Goal: Task Accomplishment & Management: Manage account settings

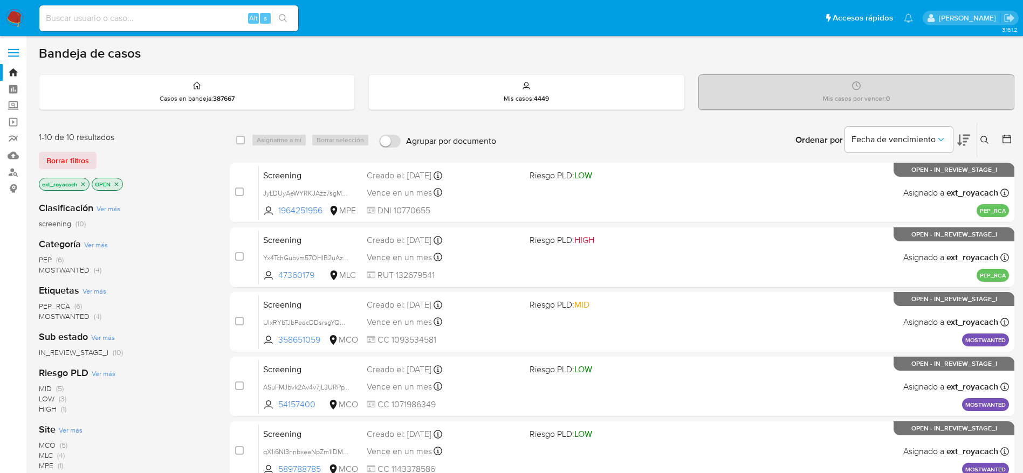
click at [19, 28] on nav "Pausado Ver notificaciones Alt s Accesos rápidos Presiona las siguientes teclas…" at bounding box center [511, 18] width 1023 height 36
click at [18, 19] on img at bounding box center [14, 18] width 18 height 18
click at [51, 307] on span "PEP_RCA" at bounding box center [54, 306] width 31 height 11
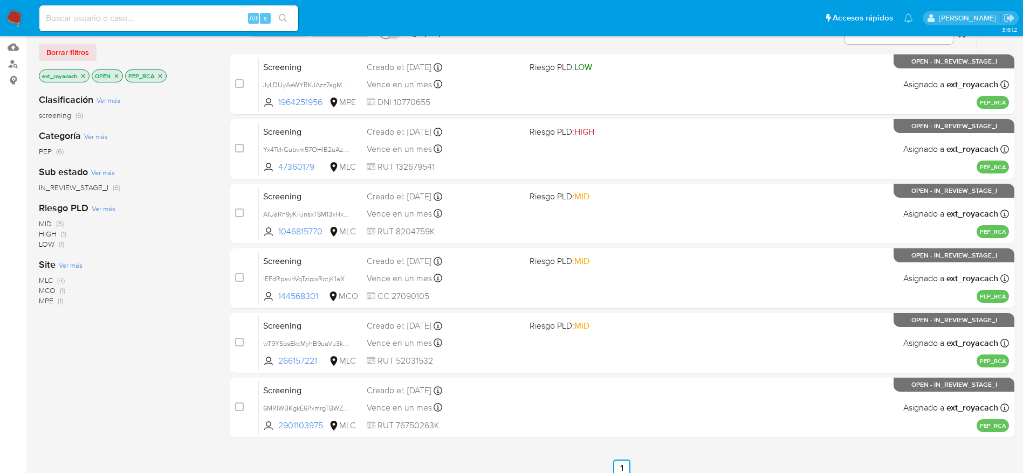
scroll to position [109, 0]
click at [52, 300] on span "MPE" at bounding box center [46, 300] width 15 height 11
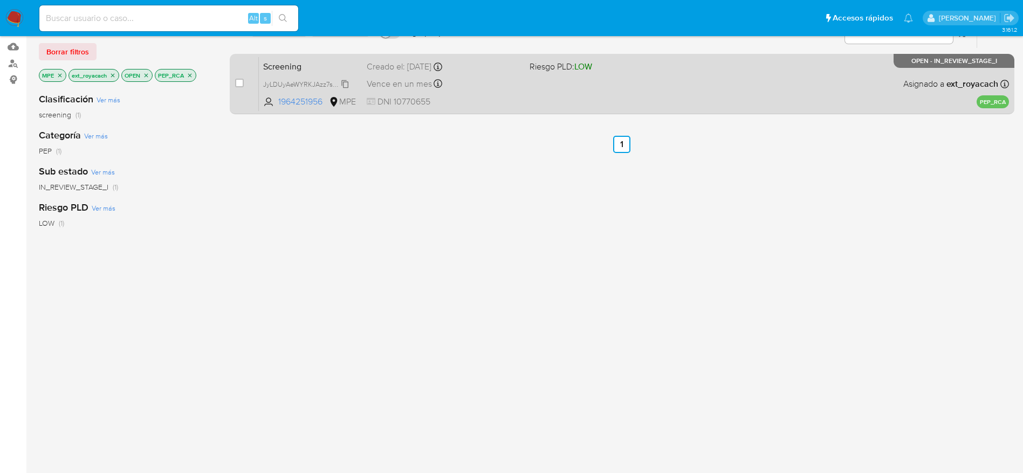
click at [337, 88] on span "JyLDUyAeWYRKJAzz7sgMuQvw" at bounding box center [311, 84] width 96 height 12
click at [441, 71] on div "Creado el: 03/10/2025 Creado el: 03/10/2025 07:49:54" at bounding box center [444, 67] width 154 height 12
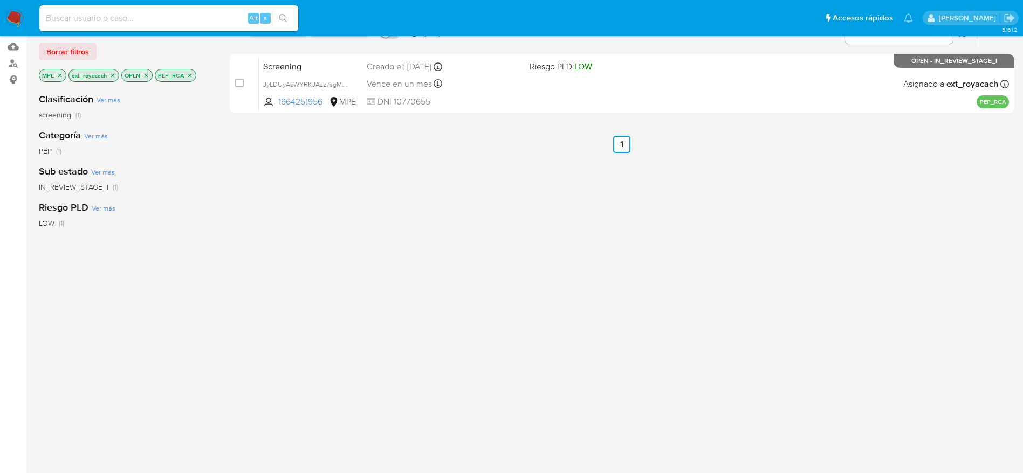
click at [59, 76] on icon "close-filter" at bounding box center [60, 75] width 4 height 4
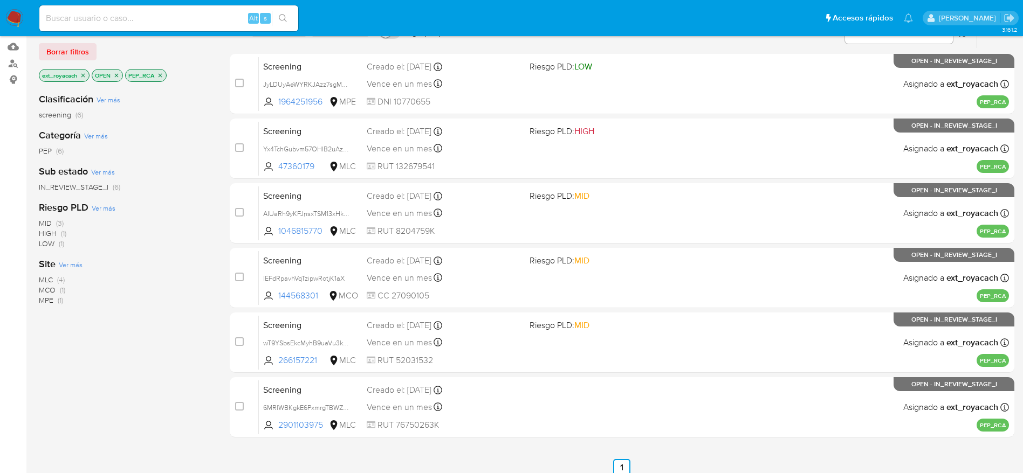
click at [43, 290] on span "MCO" at bounding box center [47, 290] width 17 height 11
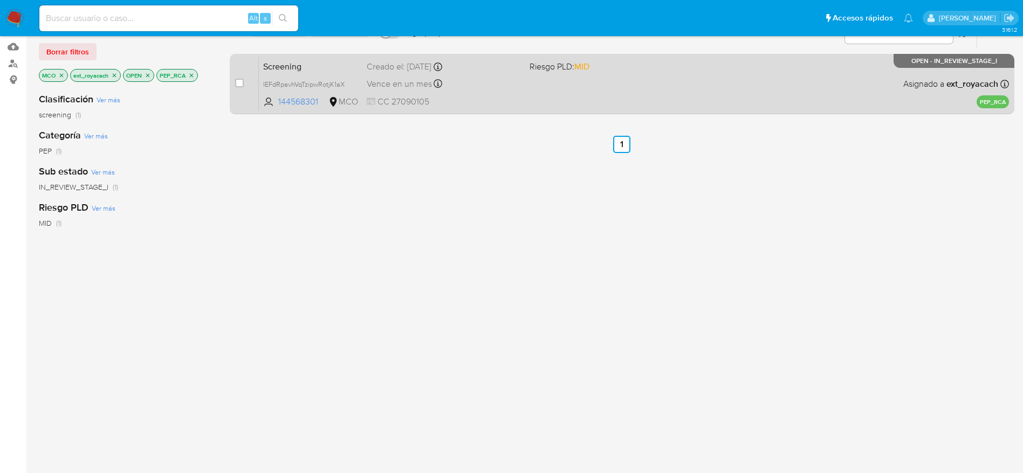
click at [547, 90] on div "Screening IEFdRpavhVqTzipwRotjK1aX 144568301 MCO Riesgo PLD: MID Creado el: 02/…" at bounding box center [634, 84] width 750 height 54
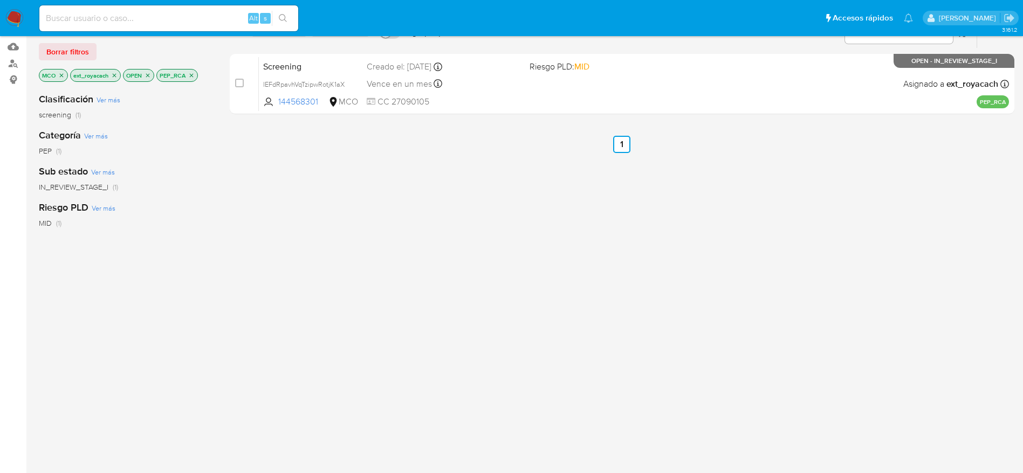
click at [14, 11] on img at bounding box center [14, 18] width 18 height 18
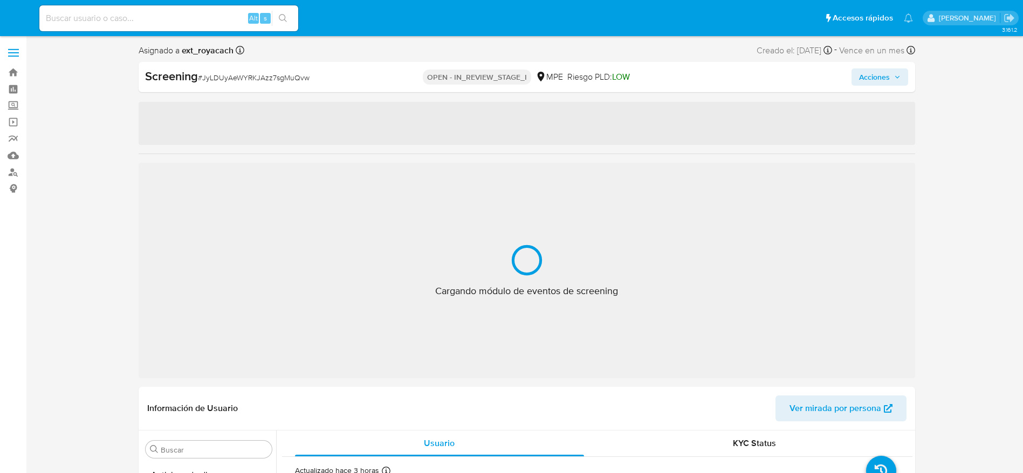
select select "10"
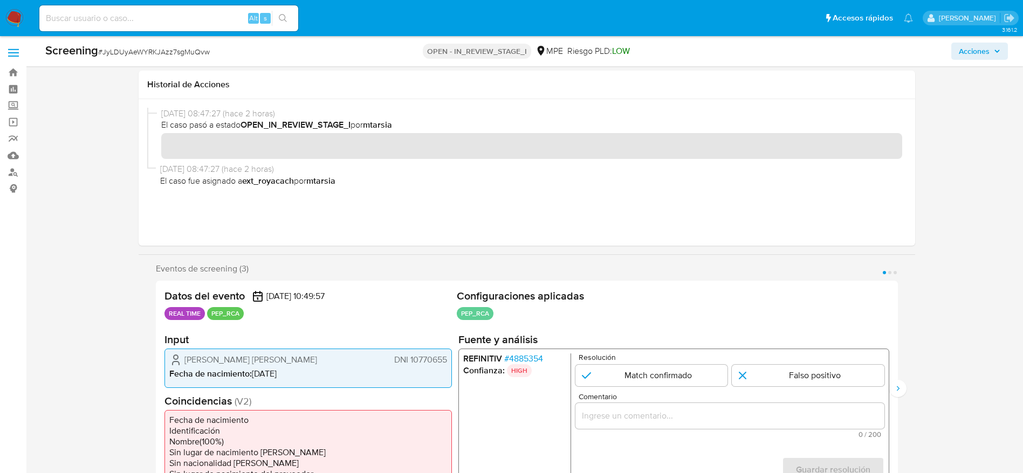
scroll to position [174, 0]
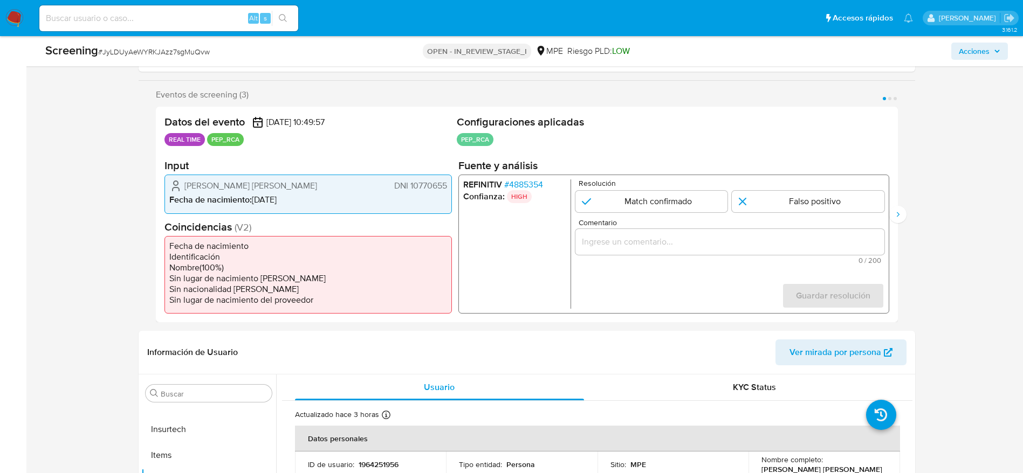
click at [538, 181] on span "# 4885354" at bounding box center [523, 185] width 39 height 11
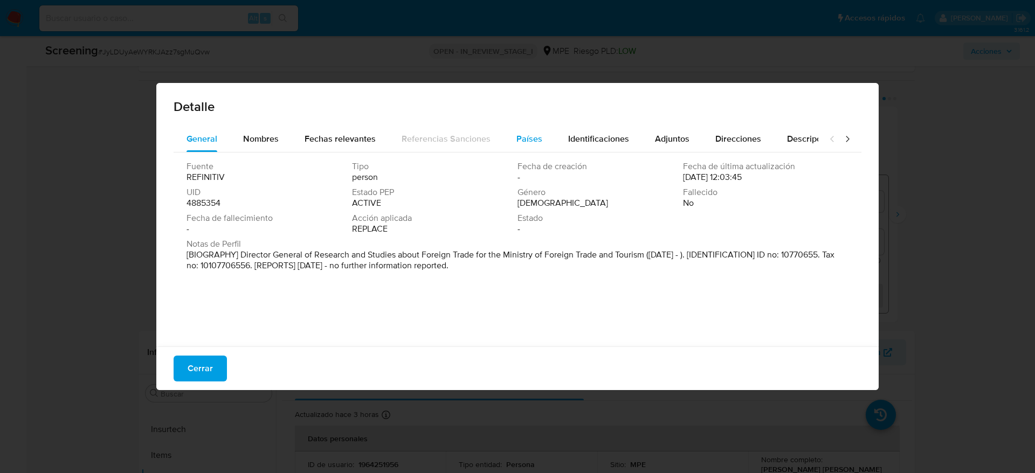
drag, startPoint x: 533, startPoint y: 122, endPoint x: 528, endPoint y: 129, distance: 9.3
click at [528, 129] on div "Detalle General Nombres Fechas relevantes Referencias Sanciones Países Identifi…" at bounding box center [517, 236] width 723 height 307
click at [528, 129] on div "Países" at bounding box center [530, 139] width 26 height 26
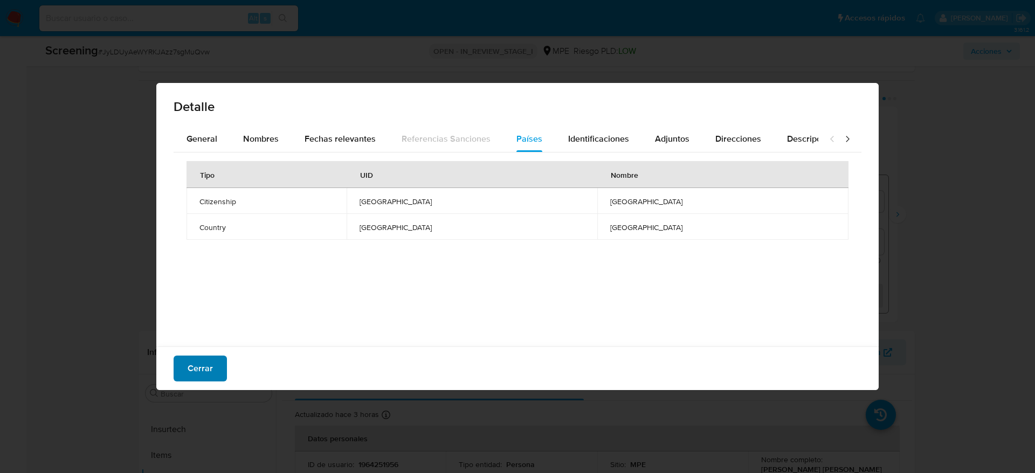
click at [203, 363] on span "Cerrar" at bounding box center [200, 369] width 25 height 24
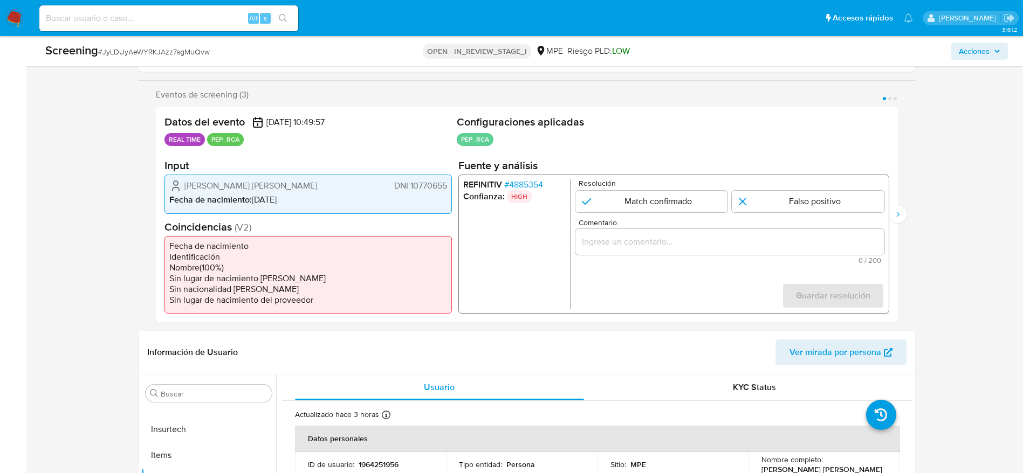
click at [237, 181] on span "Ana Maria del Carmen Vera Ganoza" at bounding box center [250, 186] width 133 height 11
click at [541, 181] on span "# 4885354" at bounding box center [523, 185] width 39 height 11
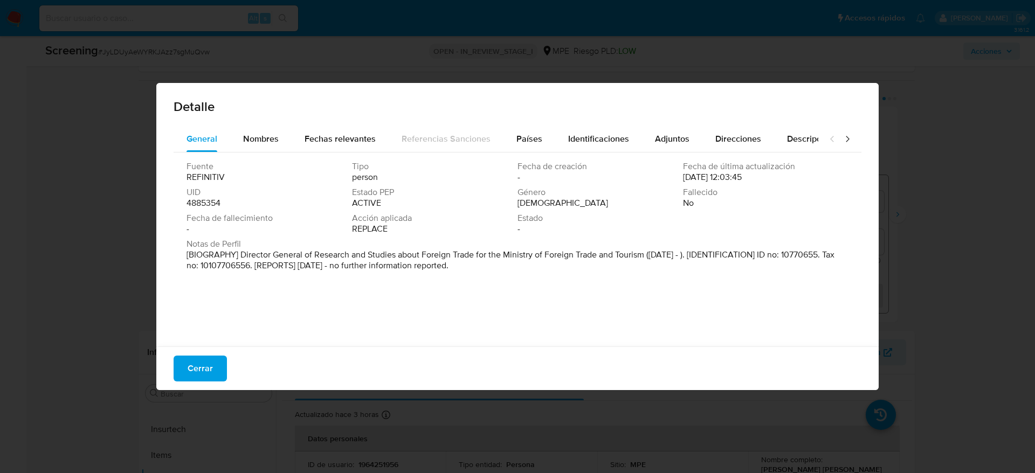
click at [181, 379] on button "Cerrar" at bounding box center [200, 369] width 53 height 26
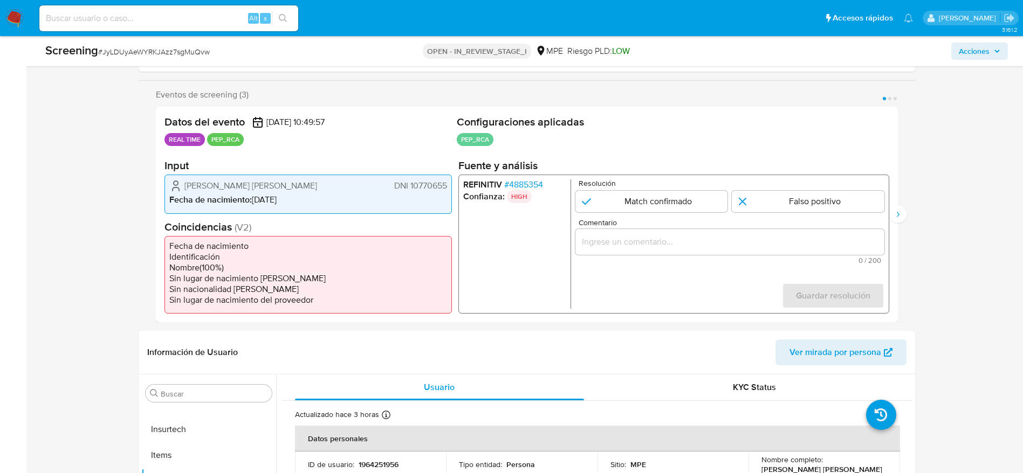
click at [182, 57] on span "# JyLDUyAeWYRKJAzz7sgMuQvw" at bounding box center [154, 51] width 112 height 11
copy span "JyLDUyAeWYRKJAzz7sgMuQvw"
drag, startPoint x: 178, startPoint y: 180, endPoint x: 447, endPoint y: 187, distance: 268.6
click at [447, 187] on div "Ana Maria del Carmen Vera Ganoza DNI 10770655" at bounding box center [308, 186] width 278 height 13
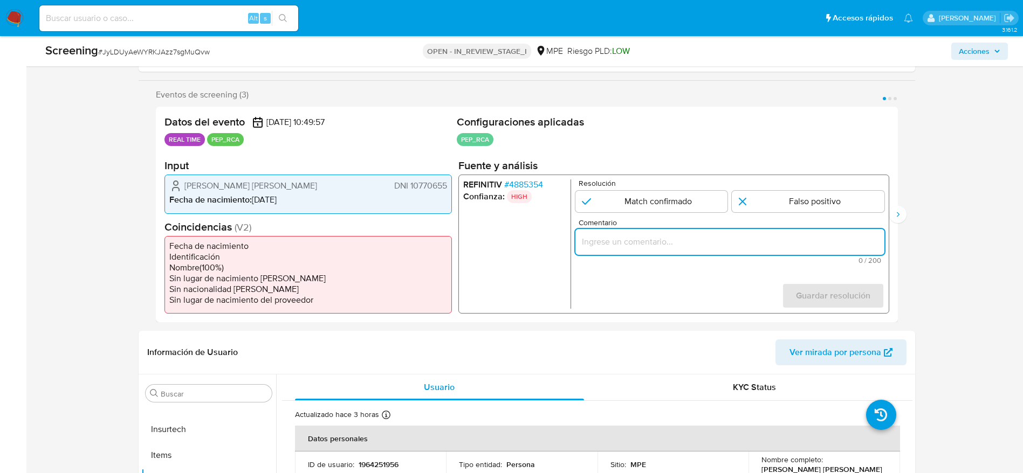
click at [730, 240] on input "Comentario" at bounding box center [729, 242] width 309 height 14
paste input "Caso generado sobre el usuario Ana Maria del Carmen Vera Ganoza. Se desempeñó c…"
type input "Caso generado sobre el usuario Ana Maria del Carmen Vera Ganoza. Se desempeñó c…"
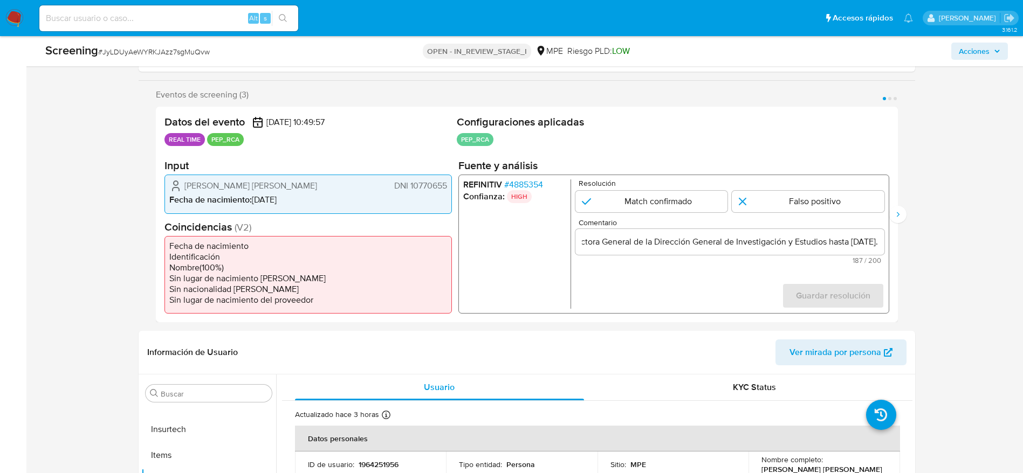
scroll to position [0, 0]
click at [674, 187] on div "Resolución Match confirmado Falso positivo" at bounding box center [729, 196] width 309 height 33
click at [674, 191] on input "1 de 3" at bounding box center [651, 202] width 153 height 22
radio input "true"
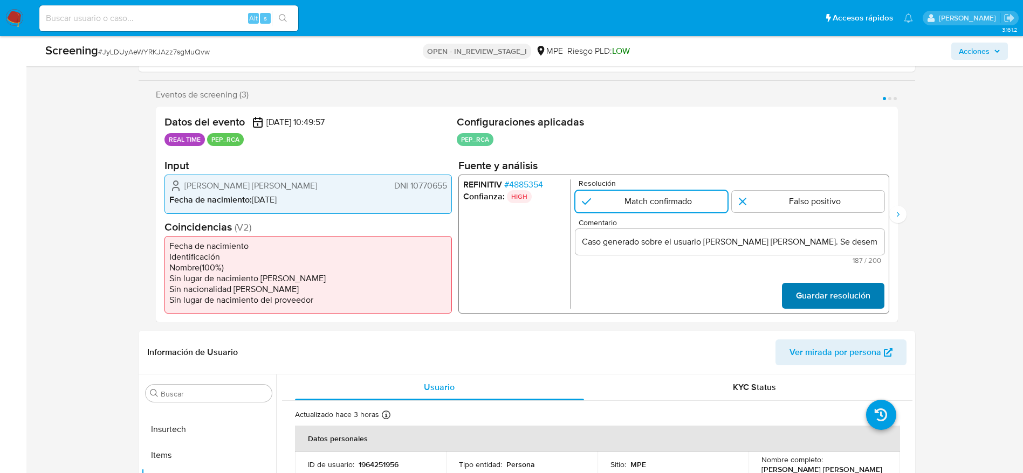
click at [866, 292] on span "Guardar resolución" at bounding box center [832, 296] width 74 height 24
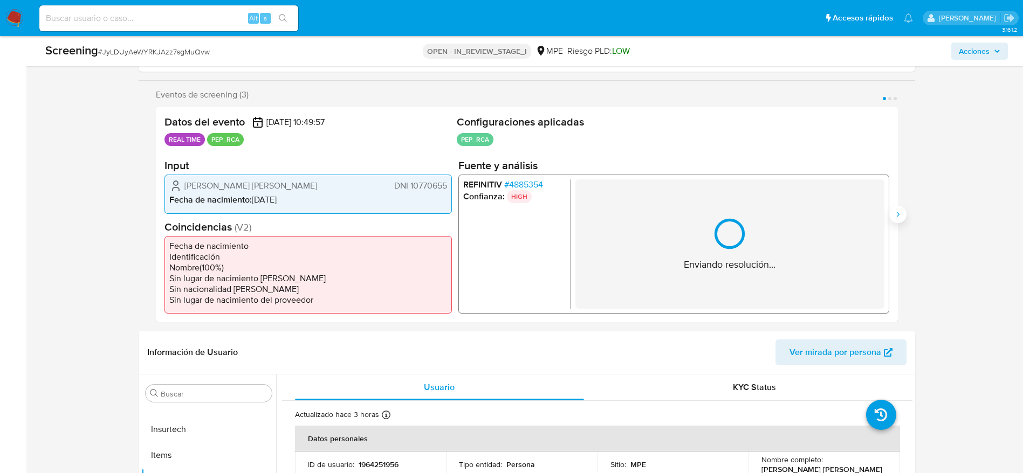
click at [897, 206] on button "Siguiente" at bounding box center [897, 214] width 17 height 17
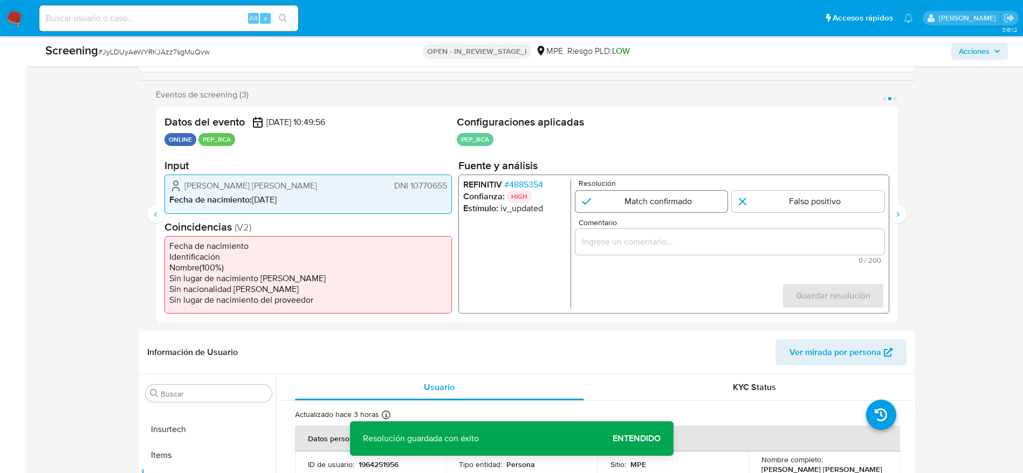
click at [660, 196] on input "2 de 3" at bounding box center [651, 202] width 153 height 22
radio input "true"
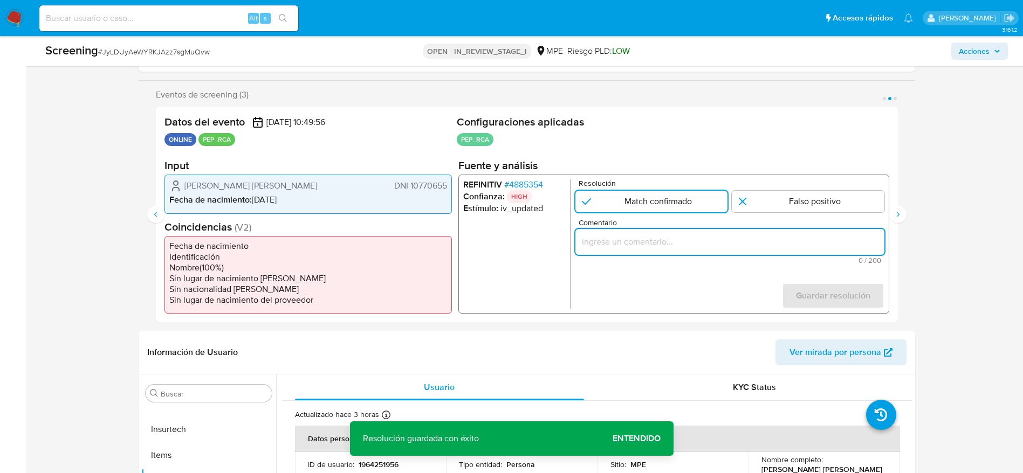
click at [645, 243] on input "Comentario" at bounding box center [729, 242] width 309 height 14
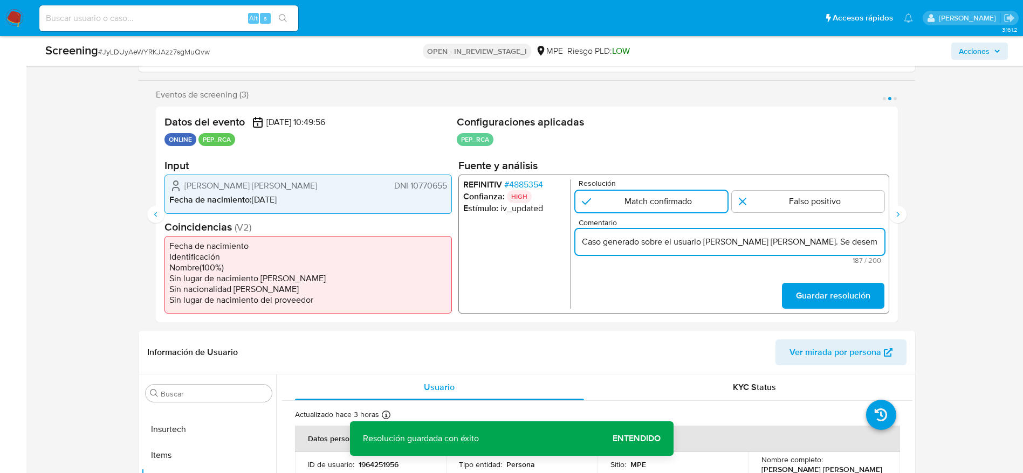
scroll to position [0, 427]
type input "Caso generado sobre el usuario Ana Maria del Carmen Vera Ganoza. Se desempeñó c…"
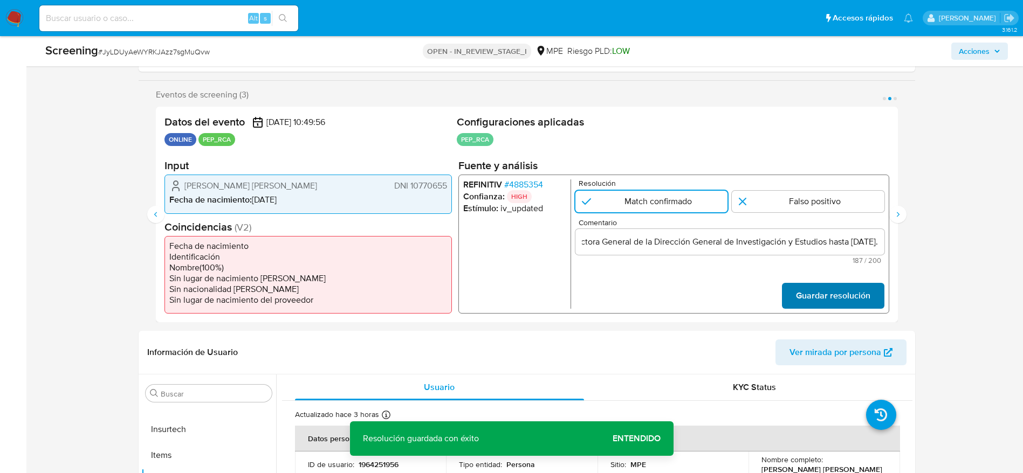
scroll to position [0, 0]
click at [846, 290] on span "Guardar resolución" at bounding box center [832, 296] width 74 height 24
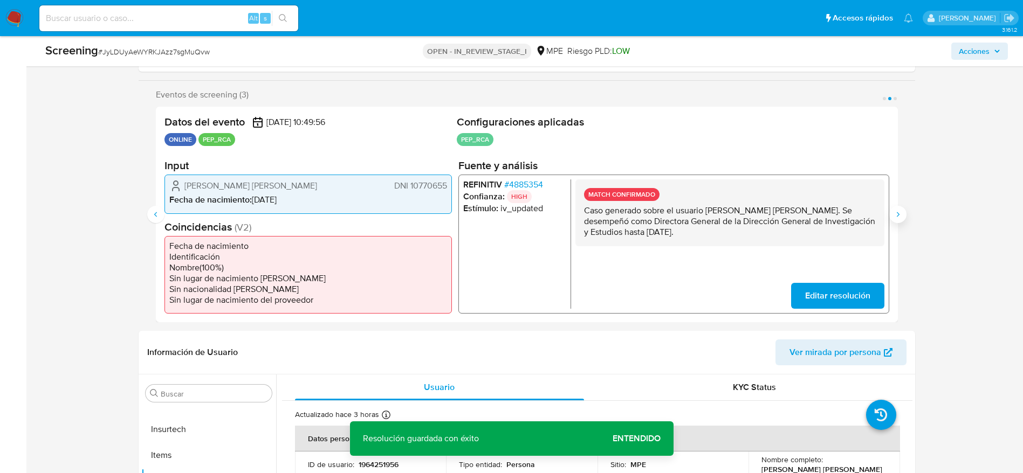
click at [902, 219] on button "Siguiente" at bounding box center [897, 214] width 17 height 17
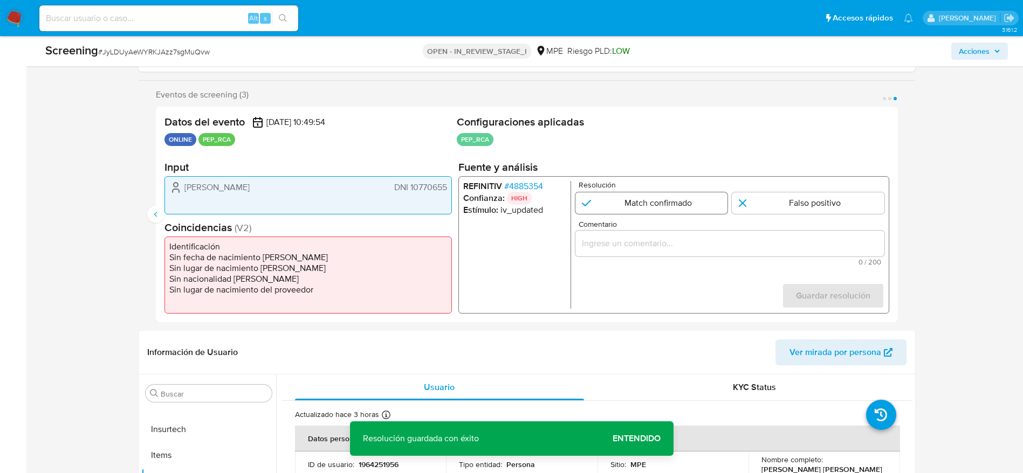
click at [686, 203] on input "3 de 3" at bounding box center [651, 204] width 153 height 22
radio input "true"
click at [640, 237] on input "Comentario" at bounding box center [729, 244] width 309 height 14
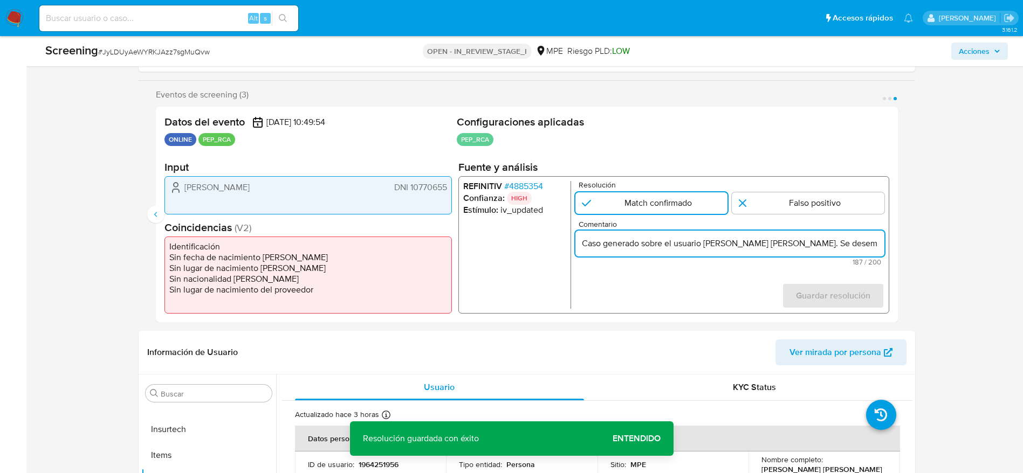
scroll to position [0, 427]
type input "Caso generado sobre el usuario Ana Maria del Carmen Vera Ganoza. Se desempeñó c…"
click at [851, 302] on span "Guardar resolución" at bounding box center [832, 296] width 74 height 24
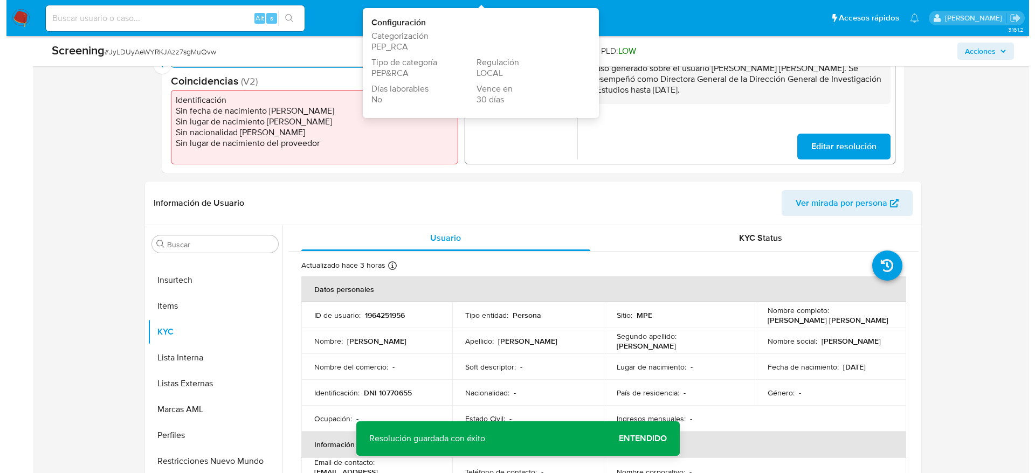
scroll to position [386, 0]
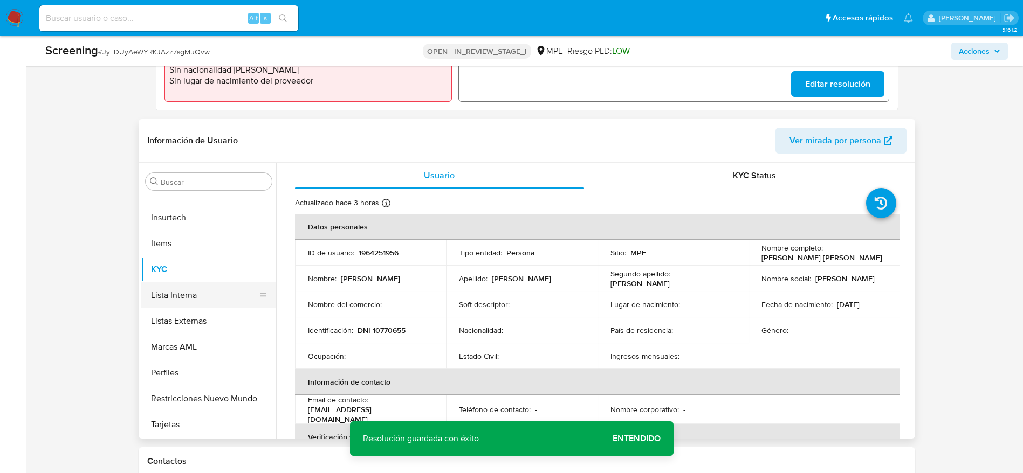
click at [194, 292] on button "Lista Interna" at bounding box center [204, 296] width 126 height 26
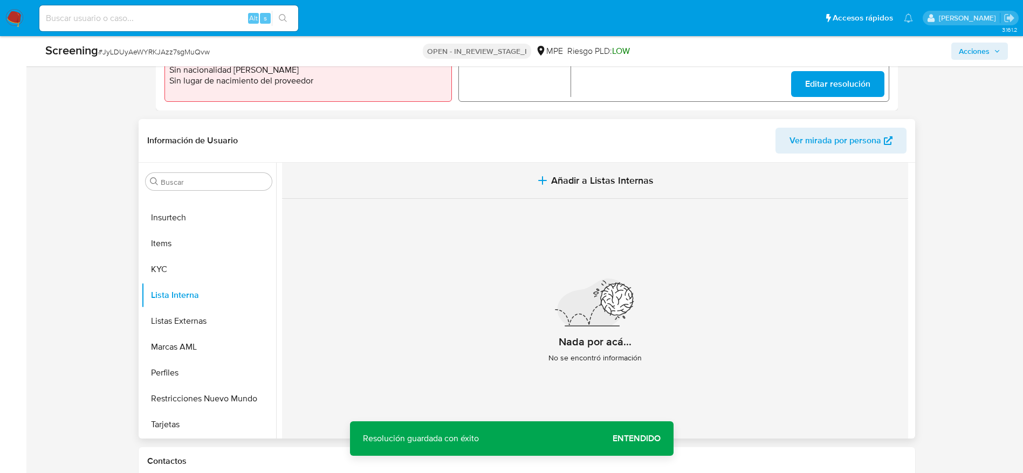
click at [506, 181] on button "Añadir a Listas Internas" at bounding box center [595, 181] width 626 height 36
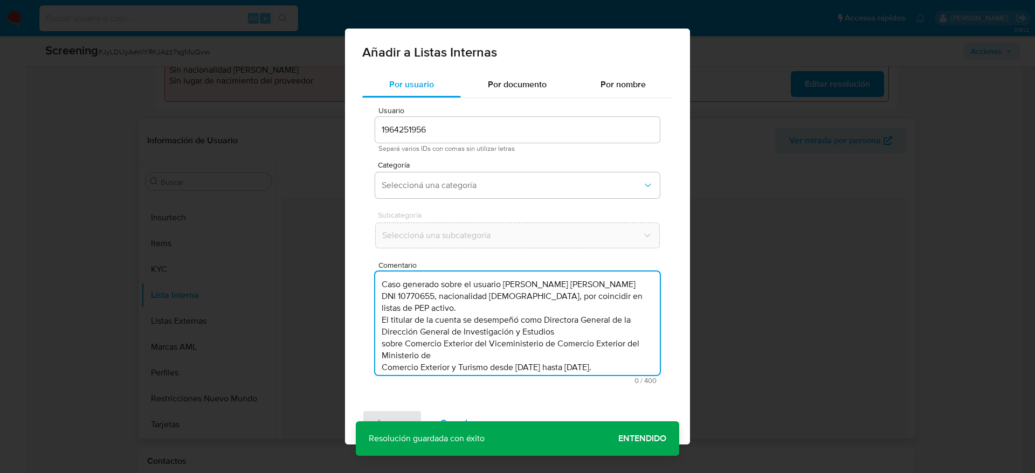
click at [482, 334] on textarea "Caso generado sobre el usuario Ana Maria del Carmen Vera Ganoza DNI 10770655, n…" at bounding box center [517, 324] width 285 height 104
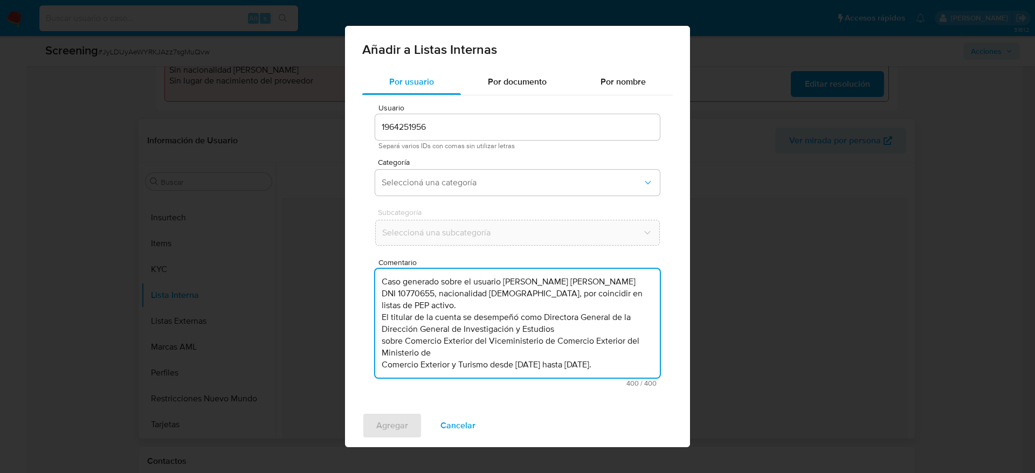
type textarea "Caso generado sobre el usuario Ana Maria del Carmen Vera Ganoza DNI 10770655, n…"
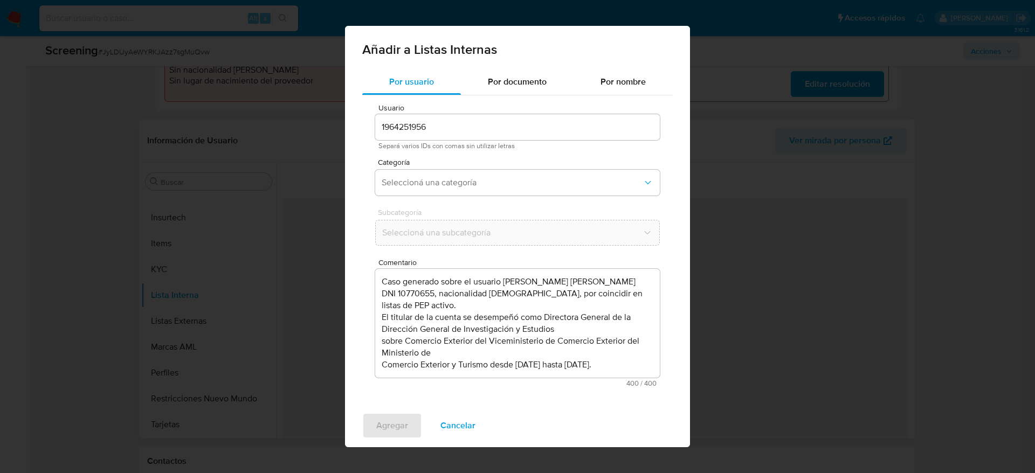
click at [495, 169] on div "Categoría Seleccioná una categoría" at bounding box center [517, 180] width 285 height 42
click at [462, 180] on span "Seleccioná una categoría" at bounding box center [512, 182] width 261 height 11
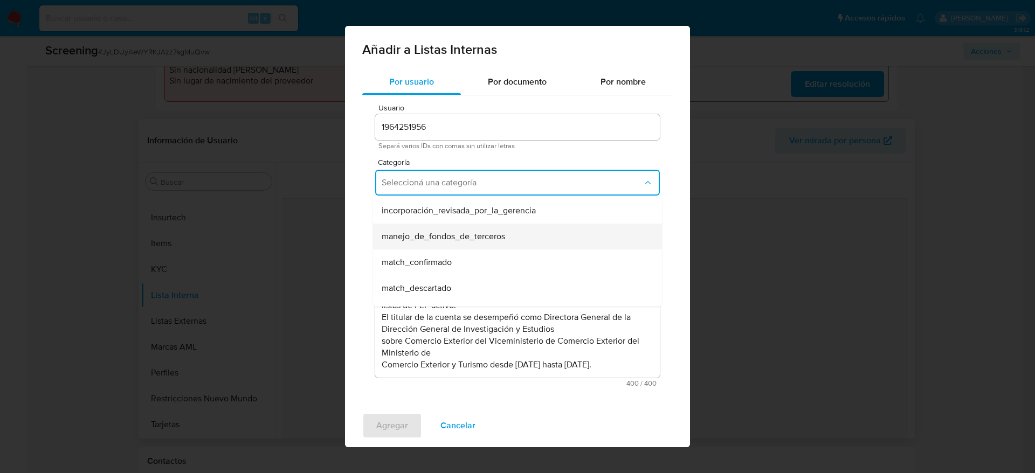
scroll to position [32, 0]
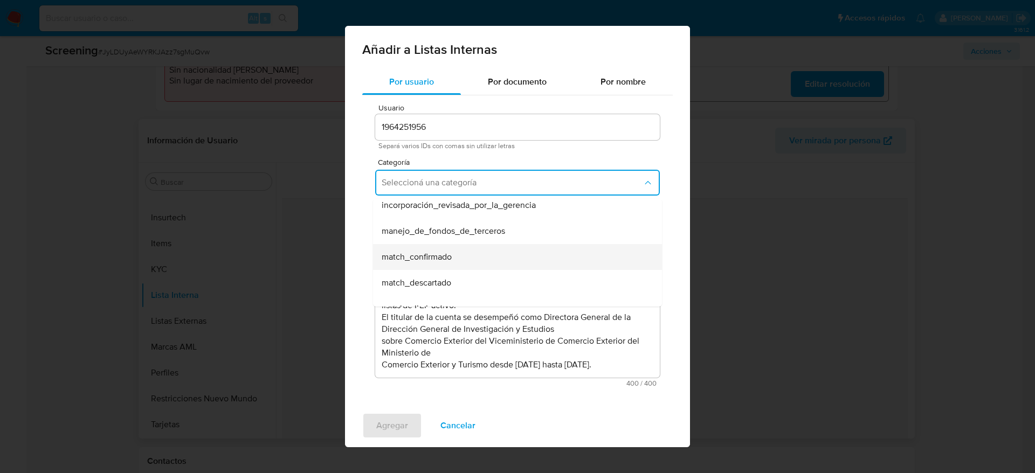
click at [461, 261] on div "match_confirmado" at bounding box center [514, 257] width 265 height 26
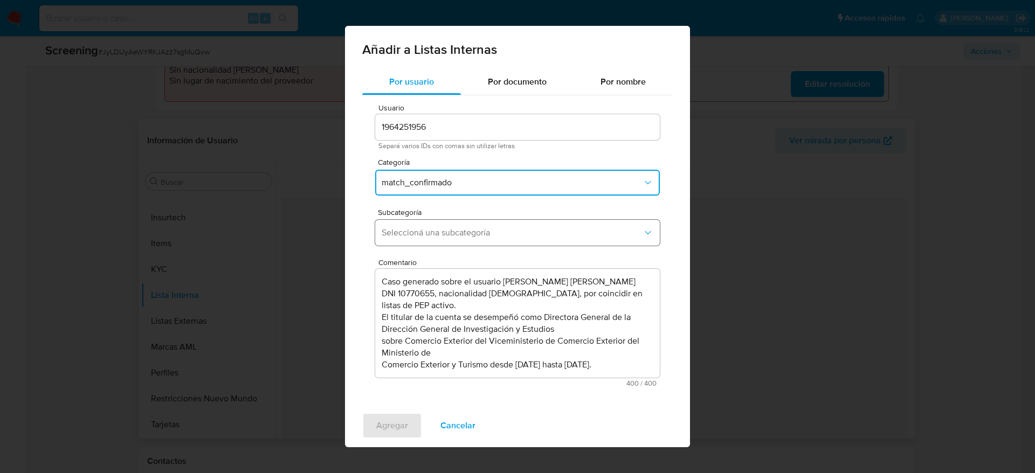
click at [497, 240] on button "Seleccioná una subcategoría" at bounding box center [517, 233] width 285 height 26
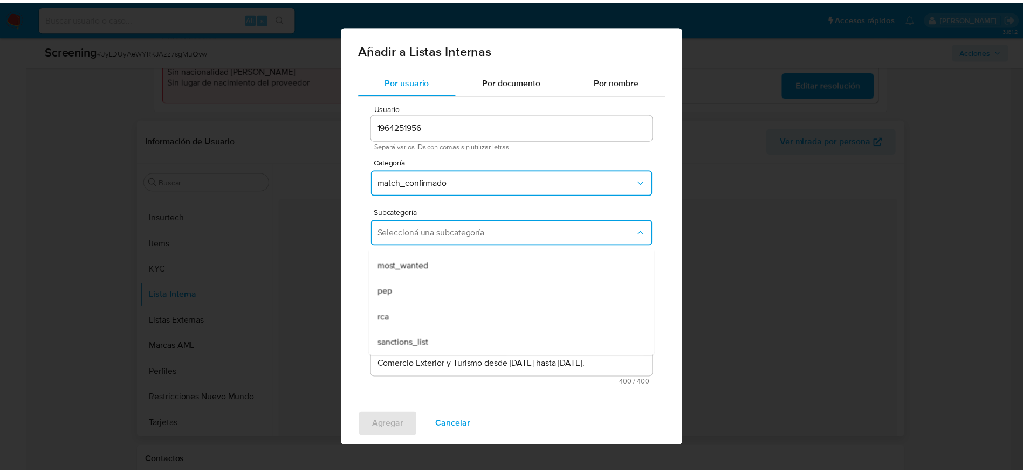
scroll to position [73, 0]
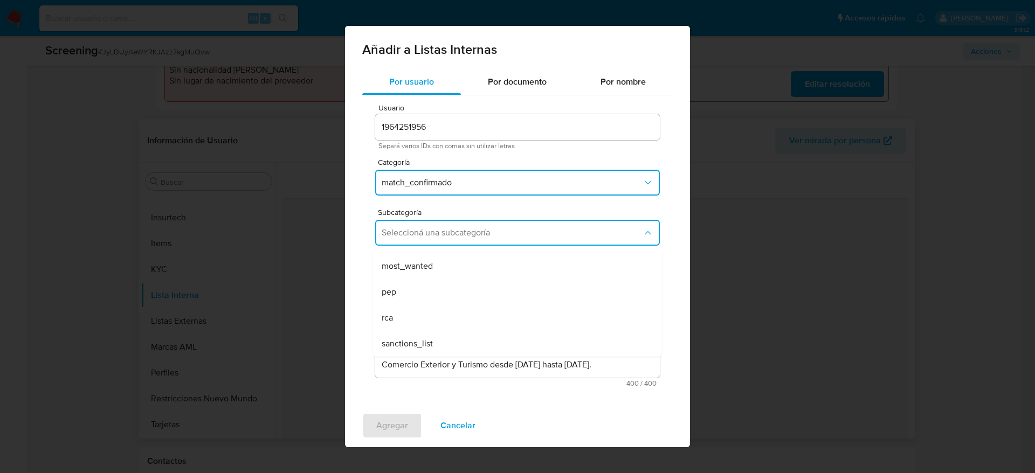
click at [468, 295] on div "pep" at bounding box center [514, 292] width 265 height 26
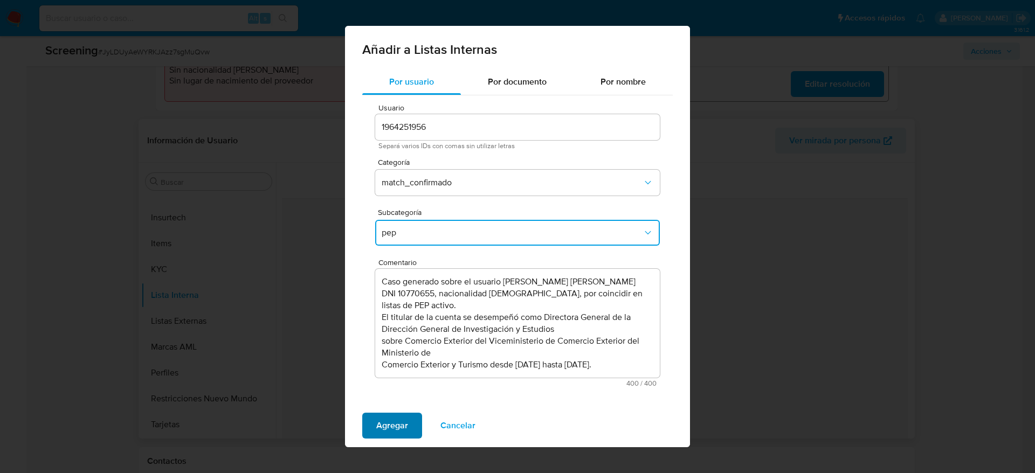
click at [393, 430] on span "Agregar" at bounding box center [392, 426] width 32 height 24
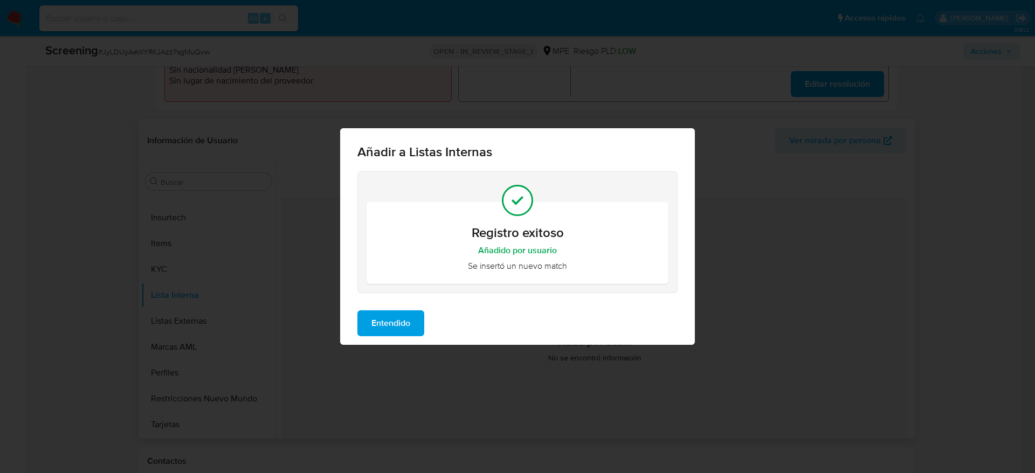
click at [379, 315] on span "Entendido" at bounding box center [391, 324] width 39 height 24
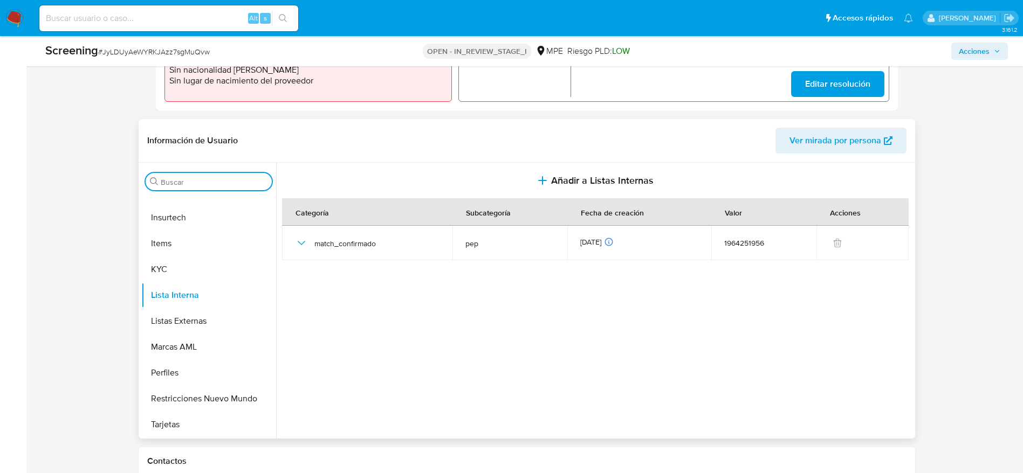
click at [194, 184] on input "Buscar" at bounding box center [214, 182] width 107 height 10
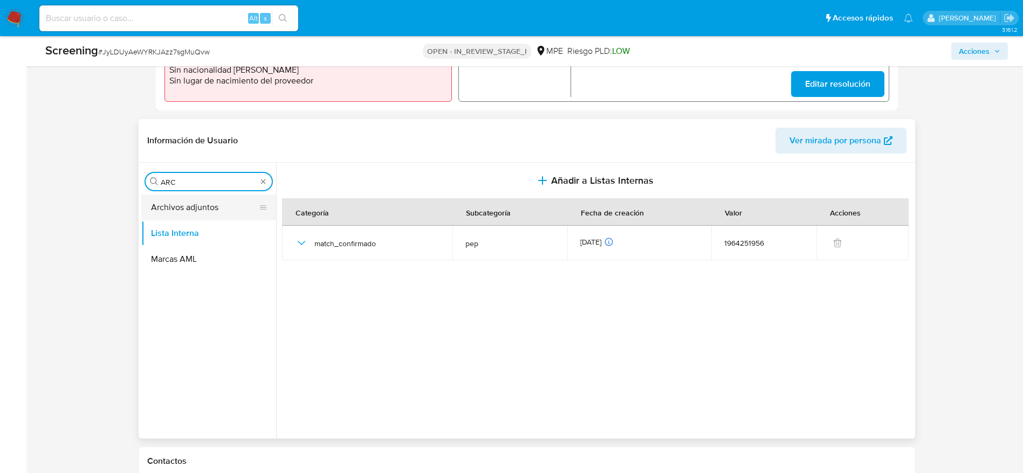
type input "ARC"
click at [200, 212] on button "Archivos adjuntos" at bounding box center [204, 208] width 126 height 26
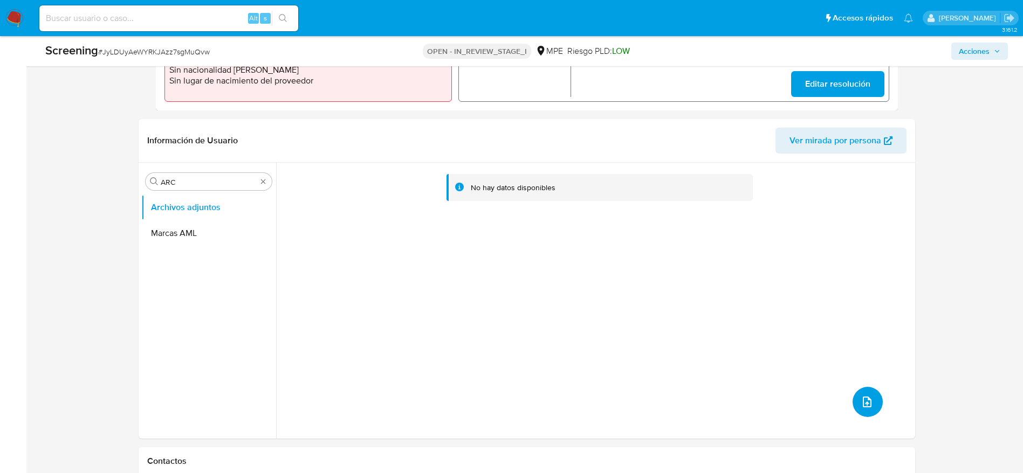
click at [872, 404] on button "upload-file" at bounding box center [868, 402] width 30 height 30
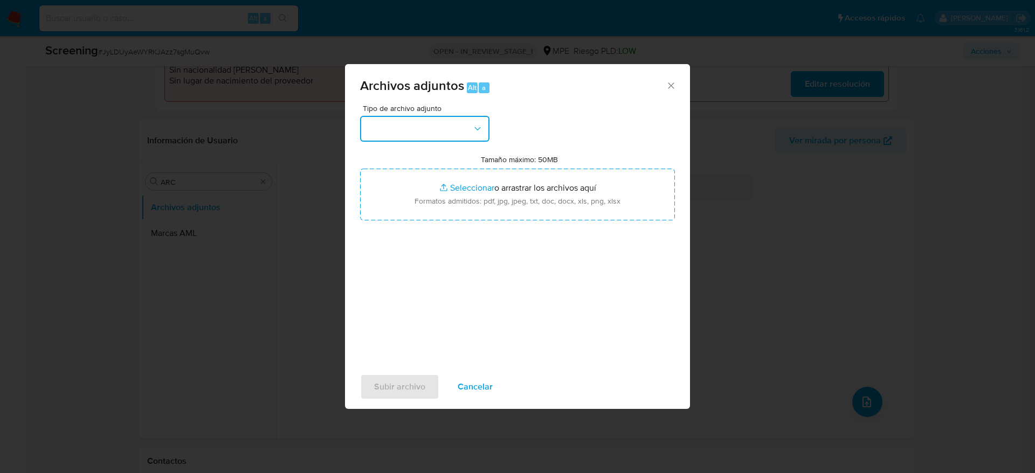
click at [421, 121] on button "button" at bounding box center [424, 129] width 129 height 26
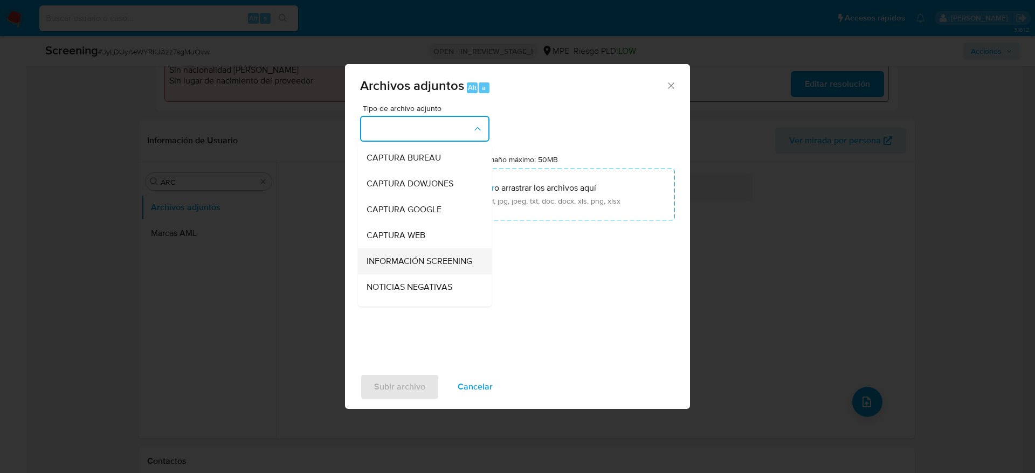
click at [408, 256] on span "INFORMACIÓN SCREENING" at bounding box center [420, 261] width 106 height 11
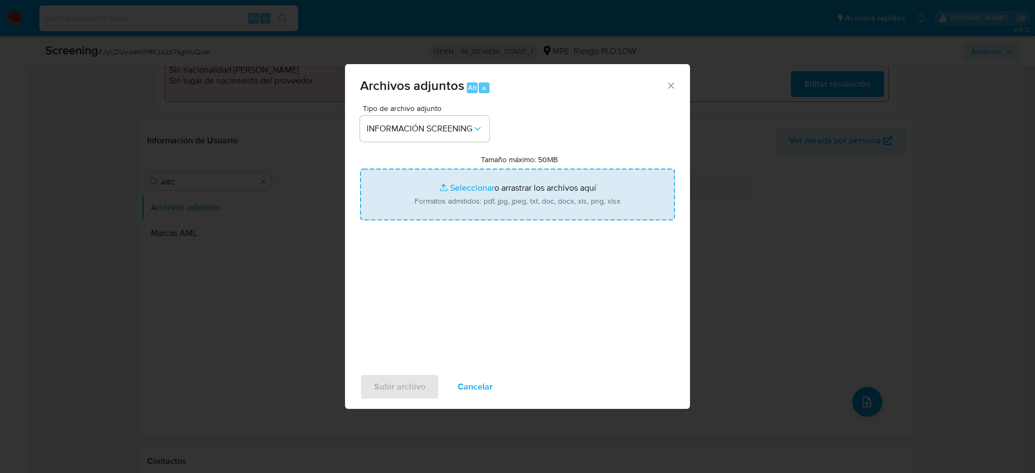
click at [513, 204] on input "Tamaño máximo: 50MB Seleccionar archivos" at bounding box center [517, 195] width 315 height 52
type input "C:\fakepath\_Ana Maria del Carmen Vera Ganoza_ lavado de dinero - Buscar con Go…"
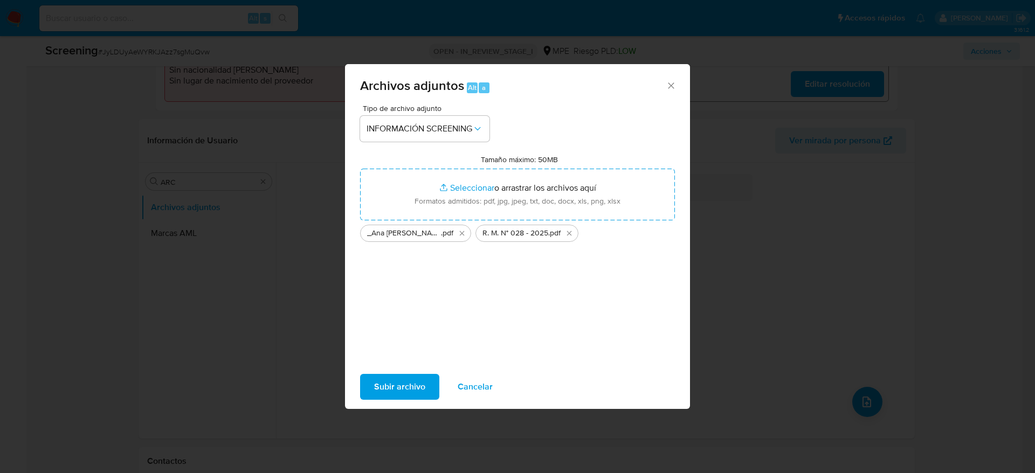
click at [384, 395] on span "Subir archivo" at bounding box center [399, 387] width 51 height 24
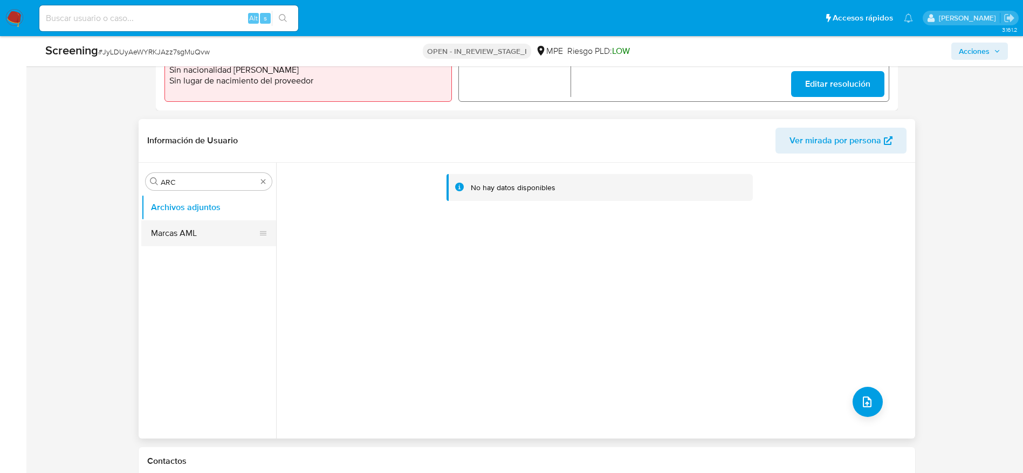
click at [198, 242] on button "Marcas AML" at bounding box center [204, 234] width 126 height 26
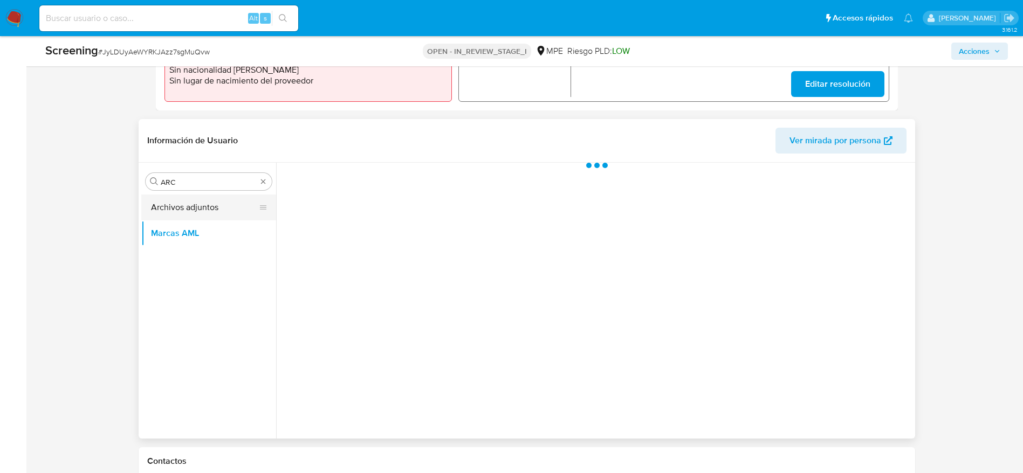
click at [190, 209] on button "Archivos adjuntos" at bounding box center [204, 208] width 126 height 26
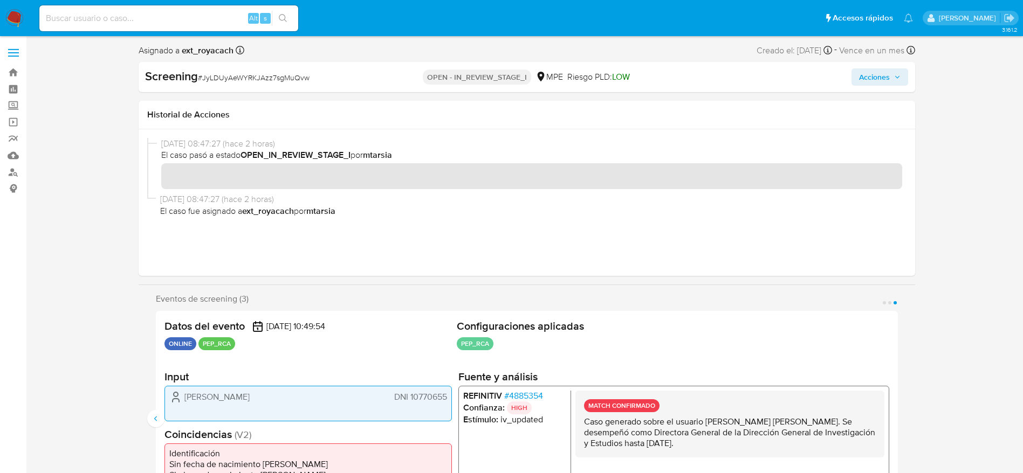
click at [899, 75] on icon "button" at bounding box center [897, 77] width 6 height 6
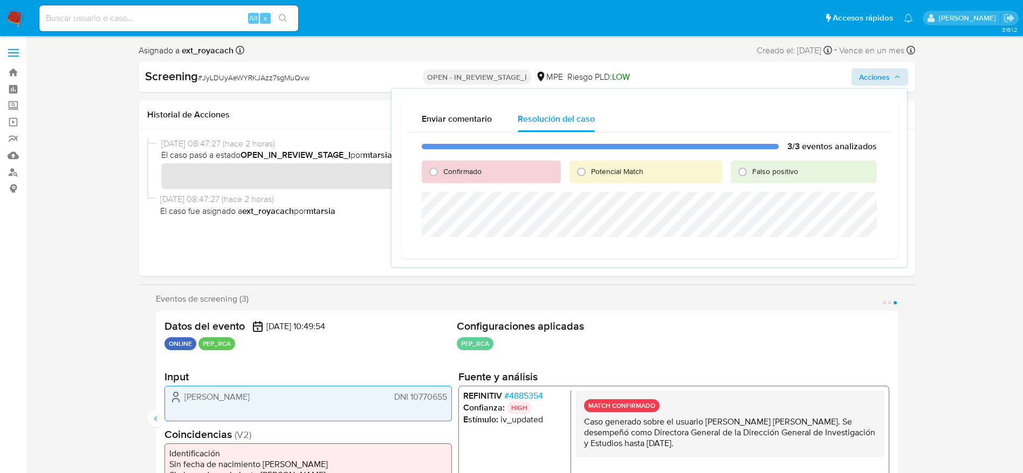
click at [455, 175] on div "Confirmado" at bounding box center [491, 172] width 139 height 23
click at [455, 175] on span "Confirmado" at bounding box center [462, 171] width 38 height 11
click at [442, 175] on input "Confirmado" at bounding box center [433, 171] width 17 height 17
radio input "true"
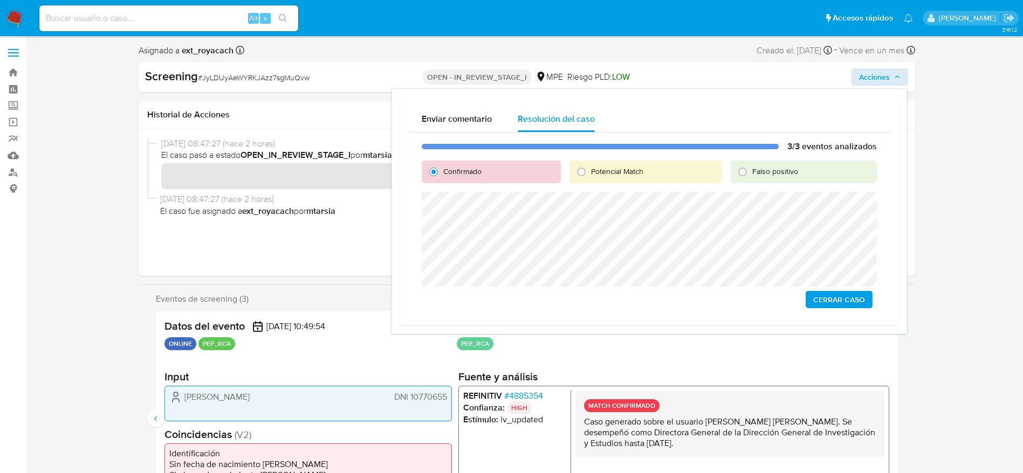
click at [849, 302] on span "Cerrar Caso" at bounding box center [839, 299] width 52 height 15
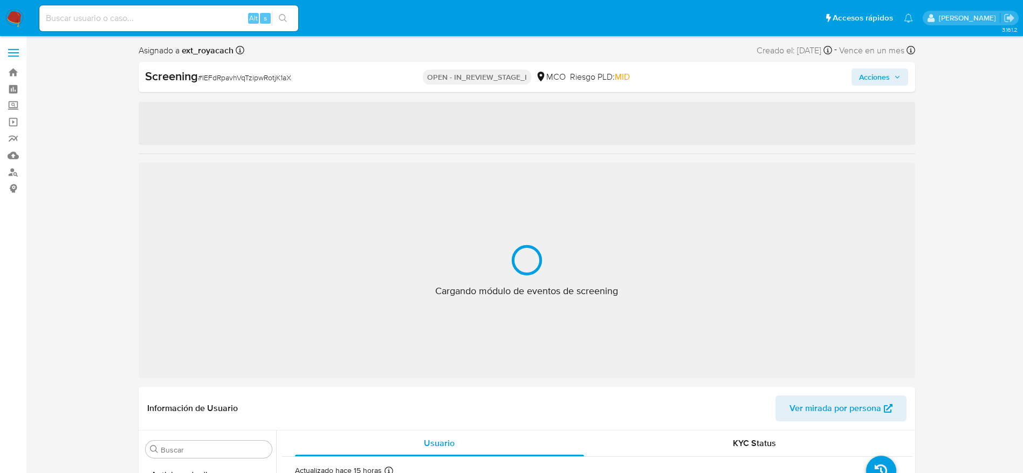
select select "10"
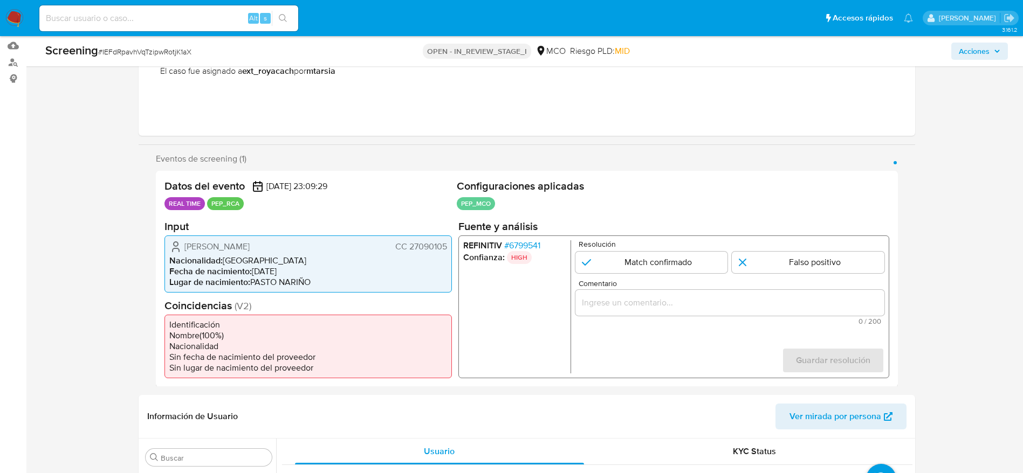
scroll to position [118, 0]
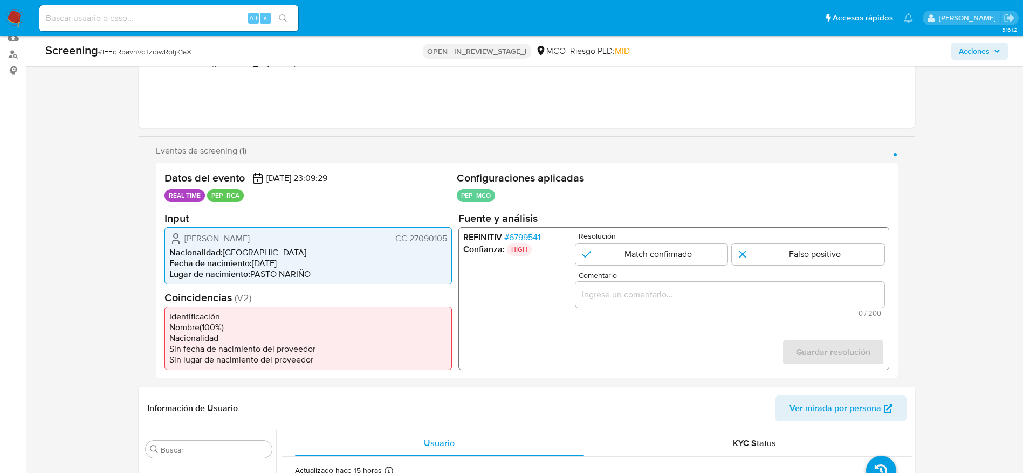
click at [533, 235] on span "# 6799541" at bounding box center [522, 237] width 36 height 11
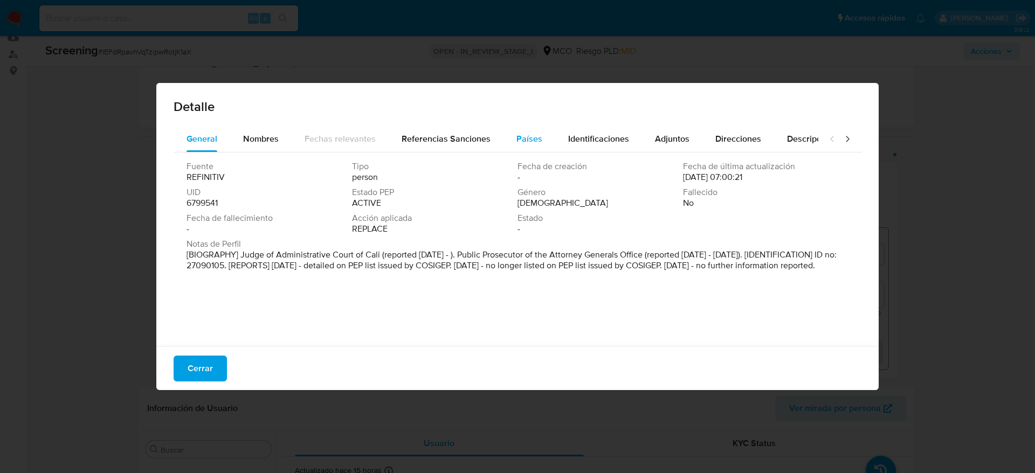
click at [537, 135] on span "Países" at bounding box center [530, 139] width 26 height 12
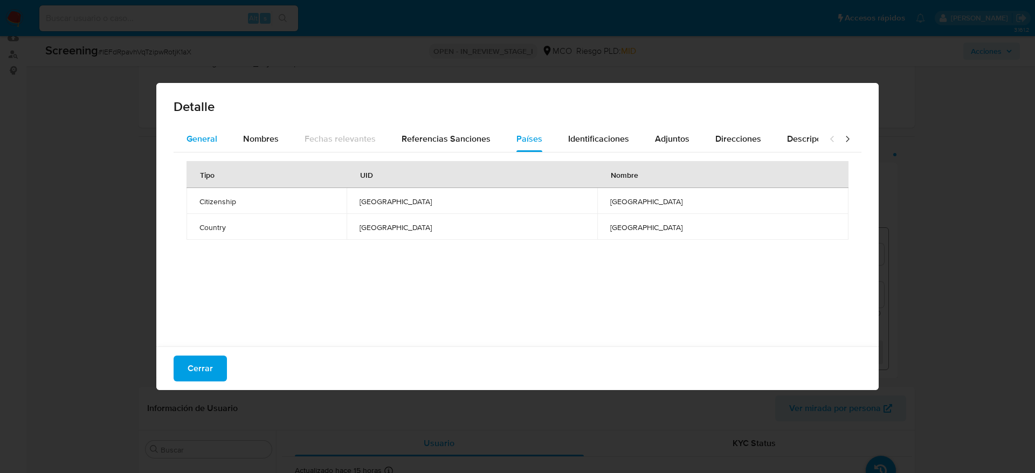
click at [200, 139] on span "General" at bounding box center [202, 139] width 31 height 12
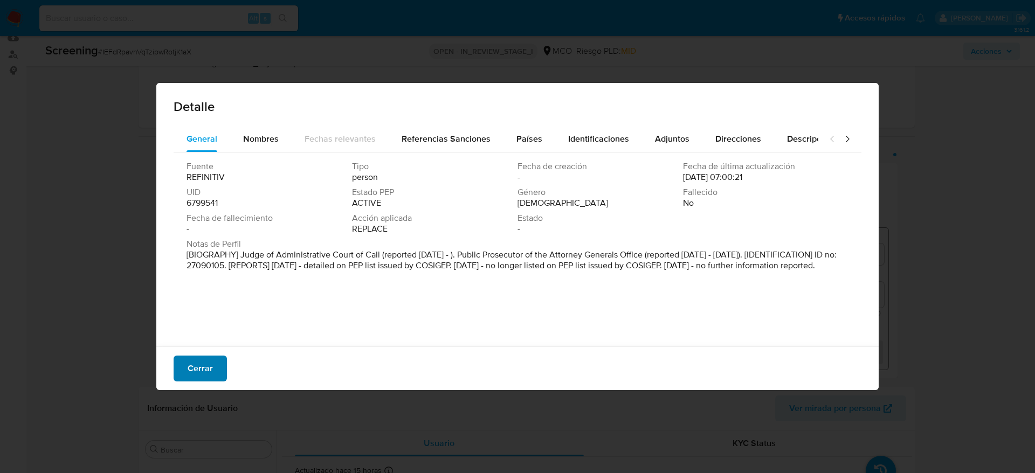
click at [219, 380] on button "Cerrar" at bounding box center [200, 369] width 53 height 26
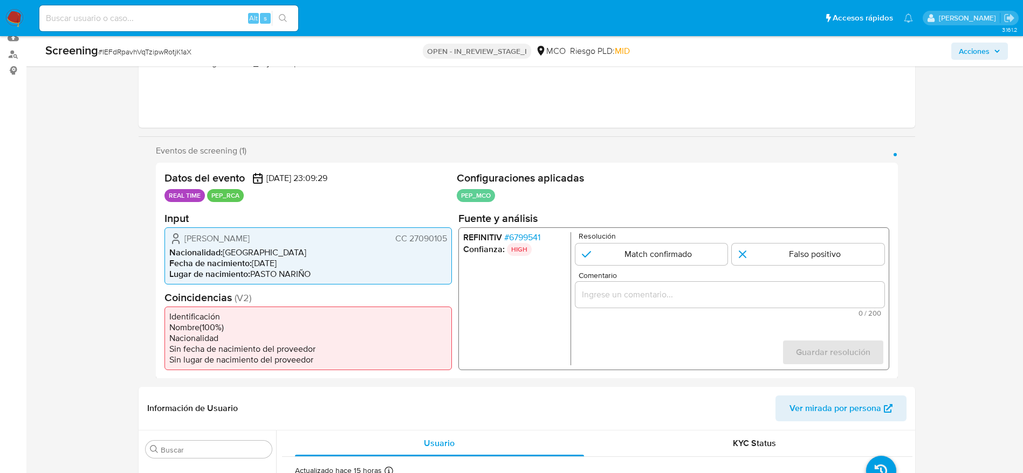
click at [146, 43] on div "Screening # IEFdRpavhVqTzipwRotjK1aX" at bounding box center [203, 51] width 317 height 16
copy span "IEFdRpavhVqTzipwRotjK1aX"
drag, startPoint x: 174, startPoint y: 237, endPoint x: 445, endPoint y: 232, distance: 271.3
click at [445, 232] on div "Maria Elena Caicedo Yela CC 27090105" at bounding box center [308, 238] width 278 height 13
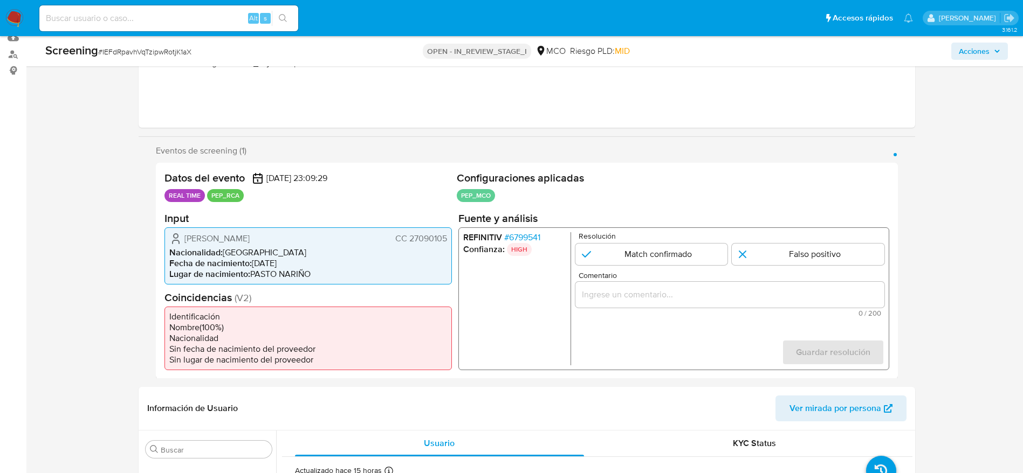
click at [537, 239] on span "# 6799541" at bounding box center [522, 237] width 36 height 11
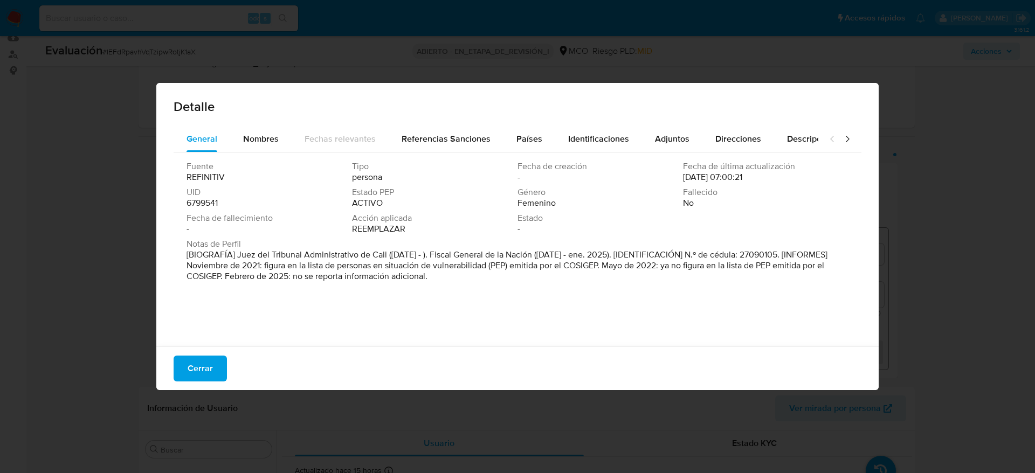
drag, startPoint x: 237, startPoint y: 254, endPoint x: 384, endPoint y: 255, distance: 147.2
click at [384, 255] on font "[BIOGRAFÍA] Juez del Tribunal Administrativo de Cali (feb. 2025 - ). Fiscal Gen…" at bounding box center [507, 266] width 641 height 34
click at [223, 366] on button "Cerrar" at bounding box center [200, 369] width 53 height 26
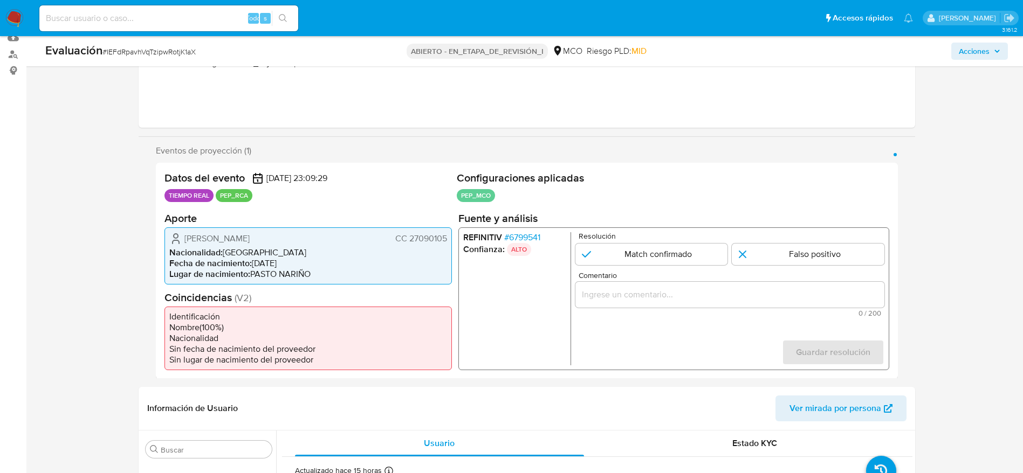
click at [674, 306] on div "1 de 1" at bounding box center [729, 294] width 309 height 26
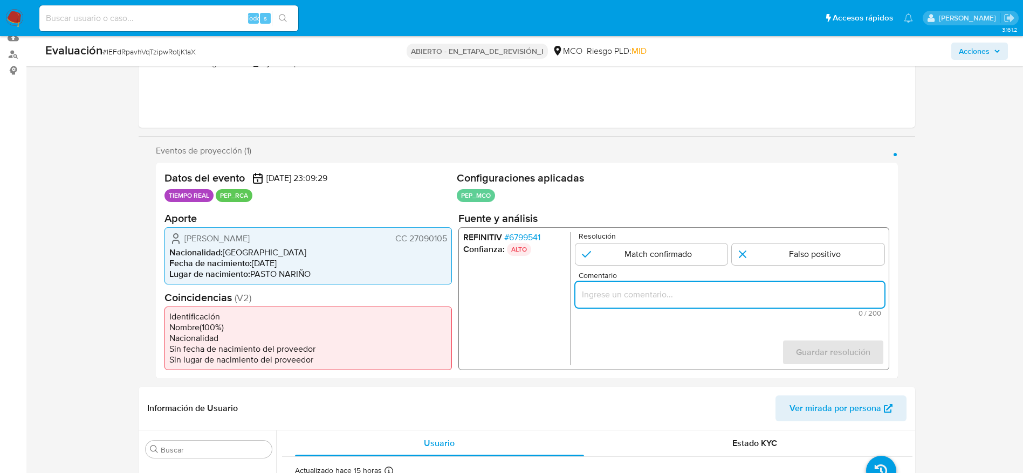
paste input "Caso generado sobre el usuario Maria Elena Caicedo Yela. El titular de la cuent…"
click at [696, 292] on input "Comentario" at bounding box center [729, 294] width 309 height 14
type input "Caso generado sobre el usuario Maria Elena Caicedo Yela. El titular de la cuent…"
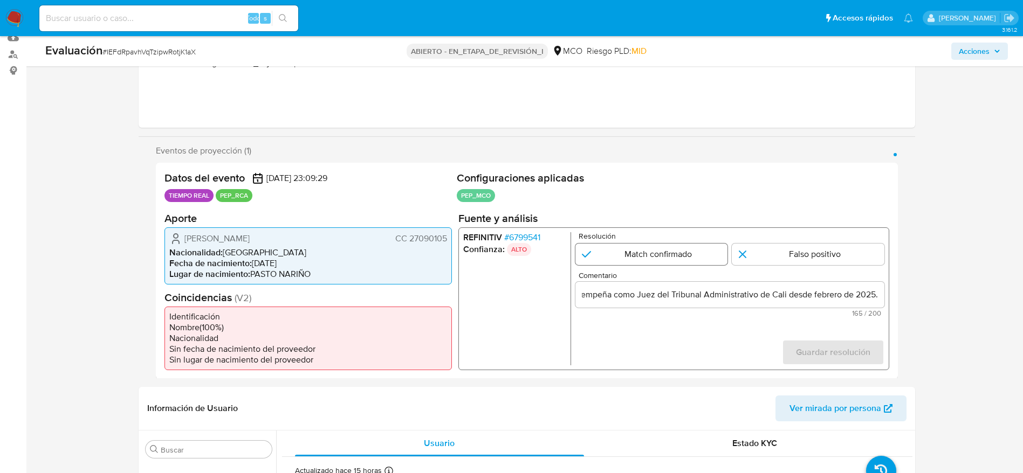
scroll to position [0, 0]
click at [651, 248] on input "1 de 1" at bounding box center [651, 254] width 153 height 22
radio input "true"
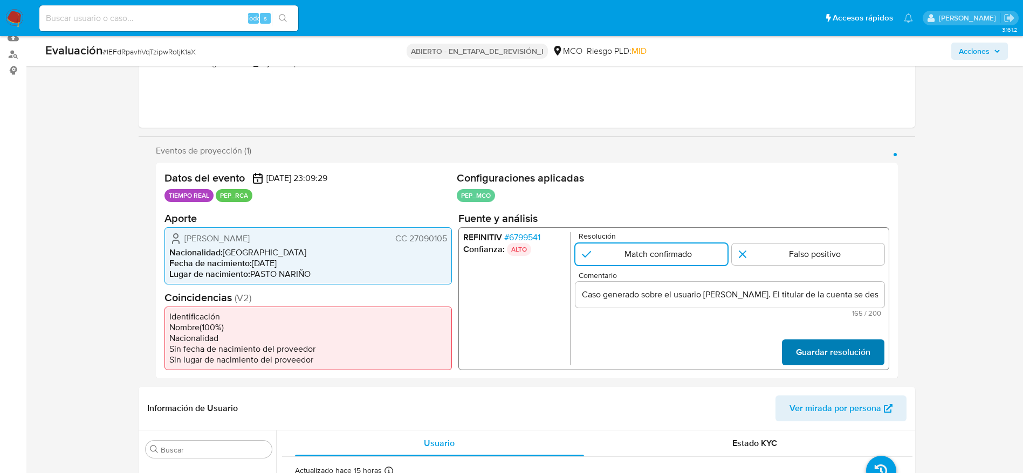
click at [807, 351] on span "Guardar resolución" at bounding box center [832, 352] width 74 height 24
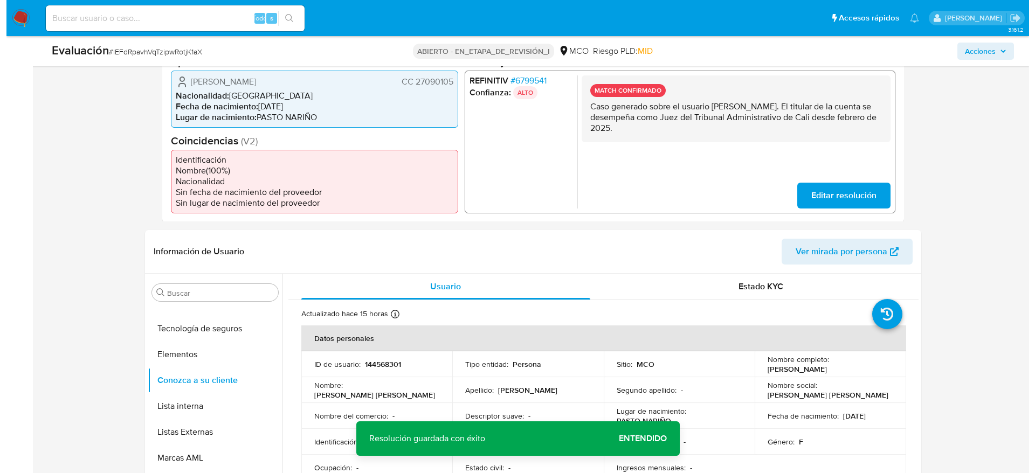
scroll to position [351, 0]
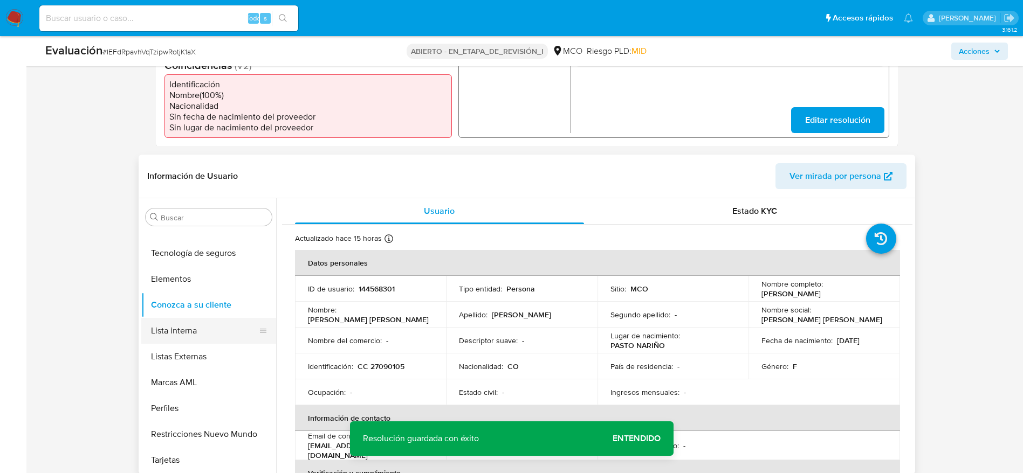
click at [190, 336] on button "Lista interna" at bounding box center [204, 331] width 126 height 26
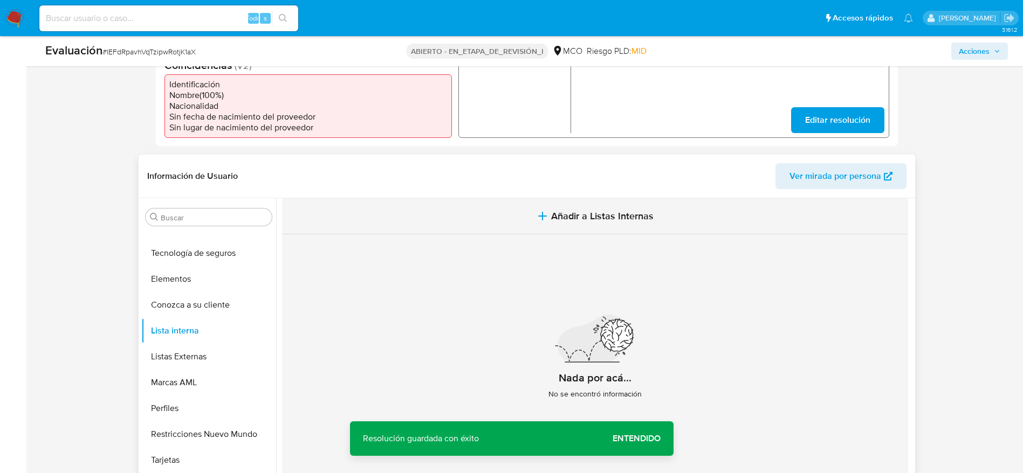
click at [524, 223] on button "Añadir a Listas Internas" at bounding box center [595, 216] width 626 height 36
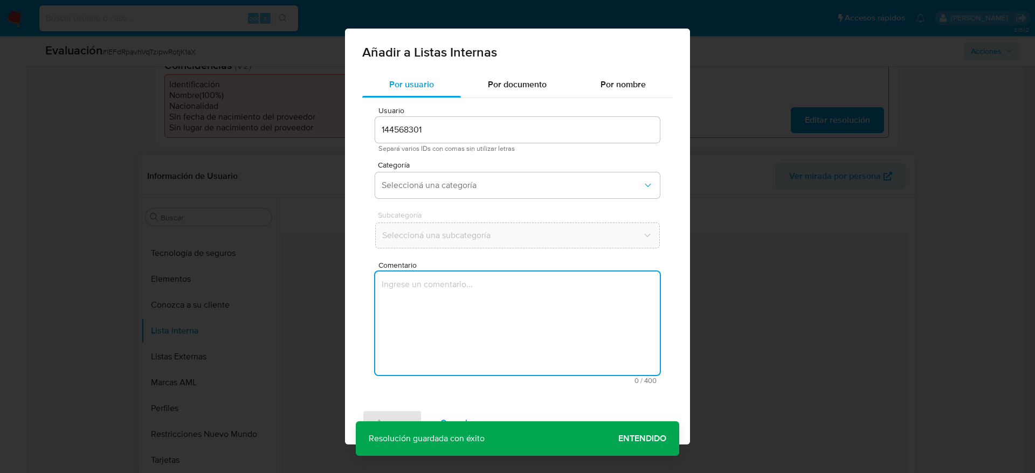
click at [491, 340] on textarea "Comentario" at bounding box center [517, 324] width 285 height 104
type textarea "Caso generado sobre el usuario Maria Elena Caicedo Yela. El titular de la cuent…"
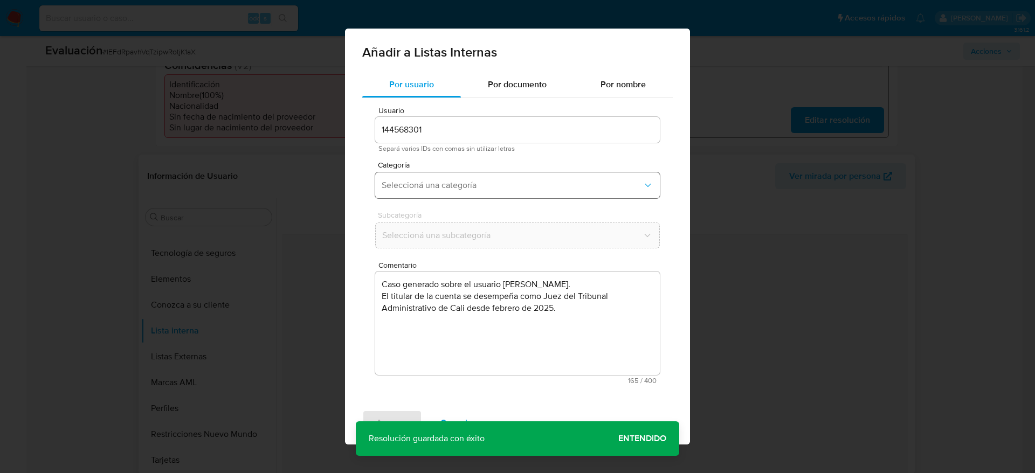
click at [516, 186] on span "Seleccioná una categoría" at bounding box center [512, 185] width 261 height 11
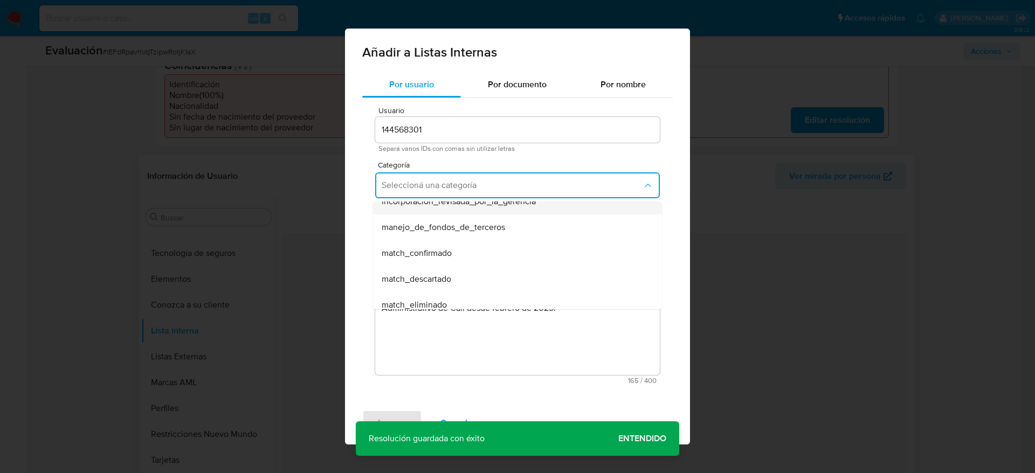
scroll to position [48, 0]
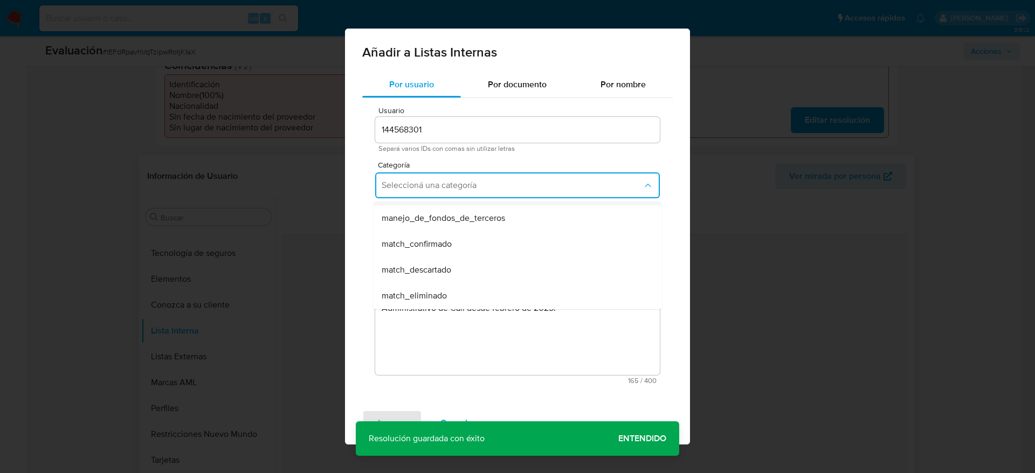
click at [460, 250] on div "match_confirmado" at bounding box center [514, 244] width 265 height 26
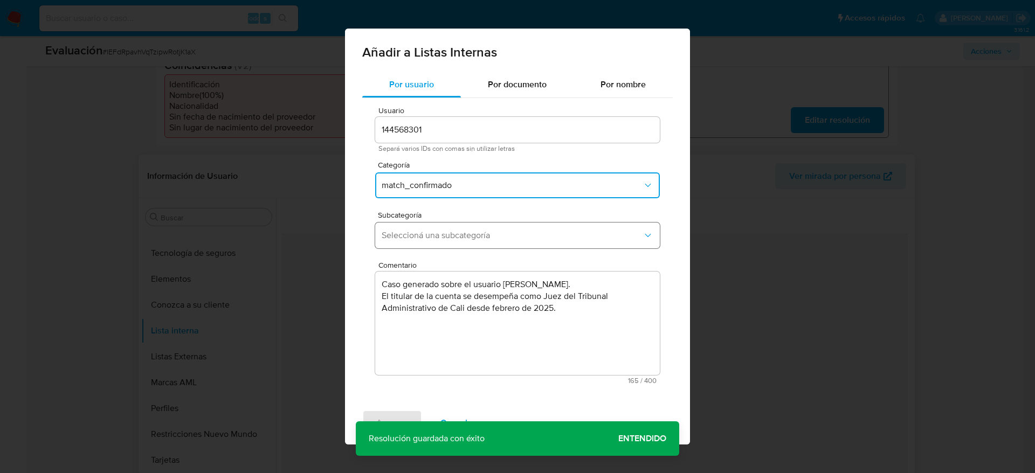
drag, startPoint x: 459, startPoint y: 250, endPoint x: 458, endPoint y: 232, distance: 18.4
click at [458, 232] on div "Subcategoría Seleccioná una subcategoría" at bounding box center [517, 232] width 285 height 42
click at [458, 232] on span "Seleccioná una subcategoría" at bounding box center [512, 235] width 261 height 11
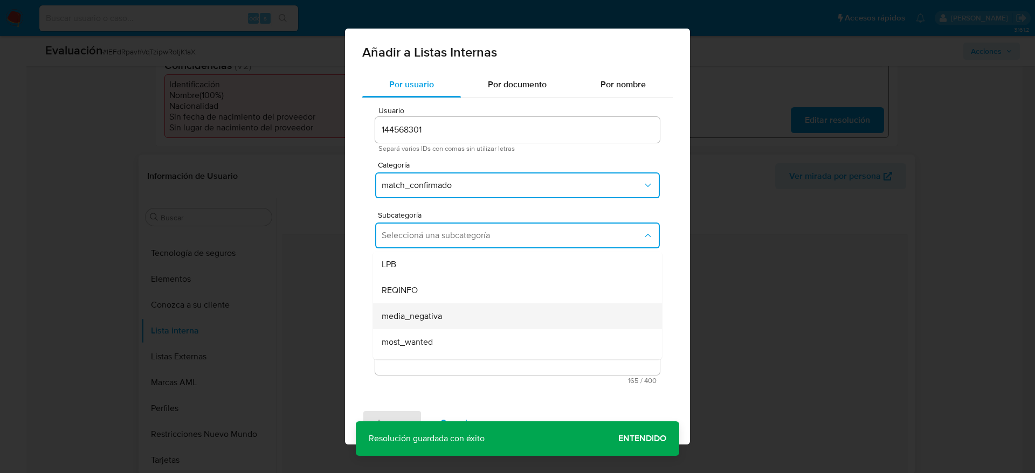
scroll to position [73, 0]
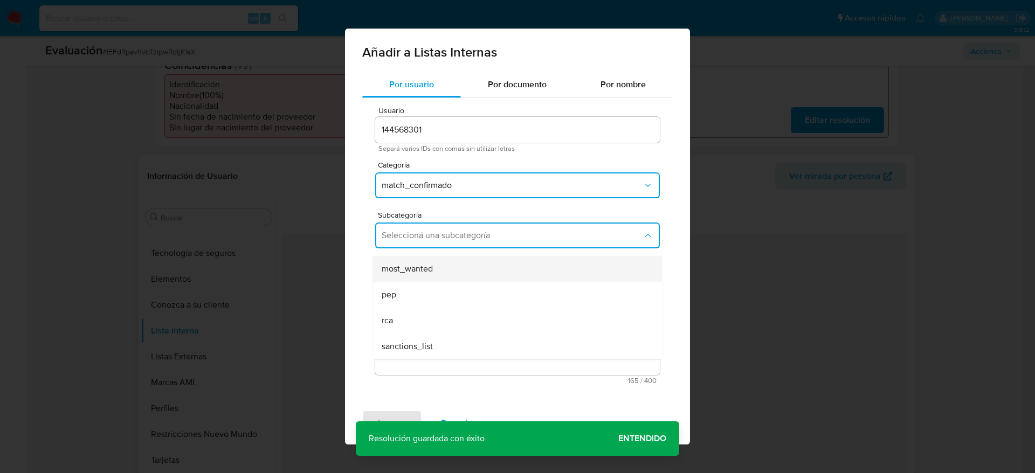
click at [427, 280] on div "most_wanted" at bounding box center [514, 269] width 265 height 26
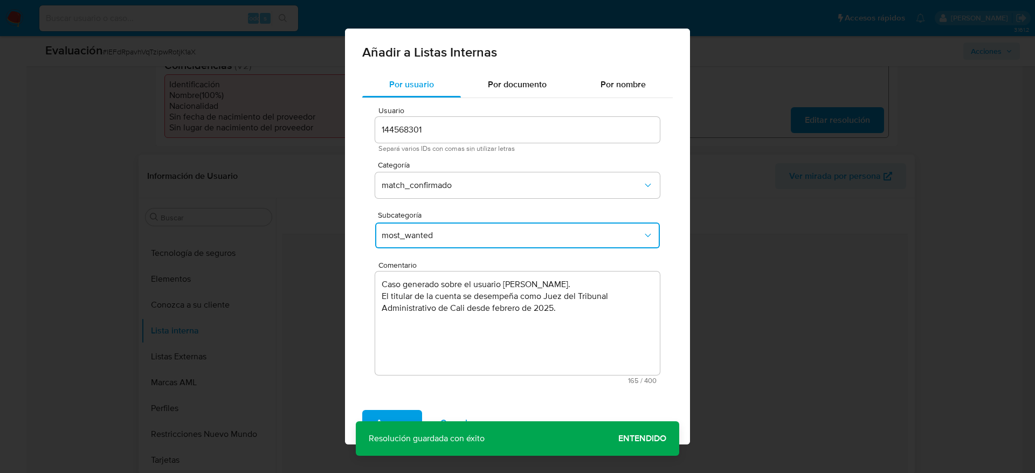
click at [429, 235] on span "most_wanted" at bounding box center [512, 235] width 261 height 11
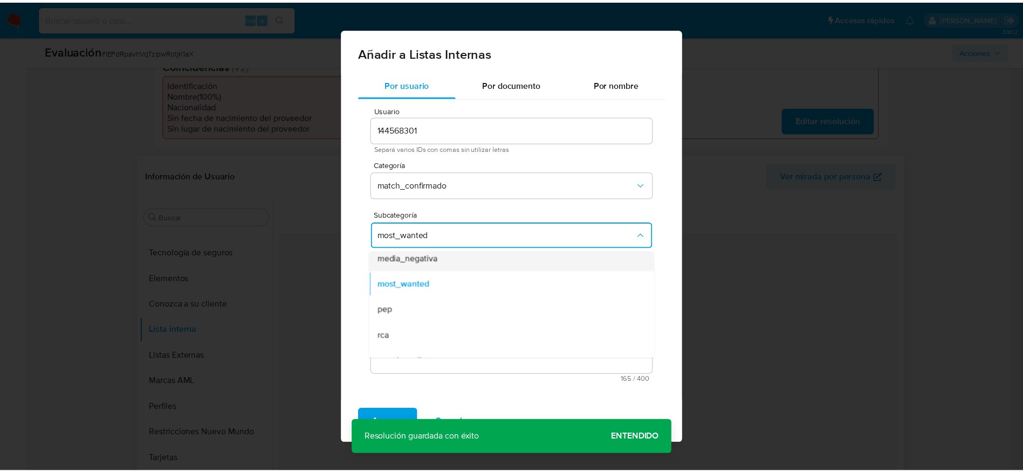
scroll to position [61, 0]
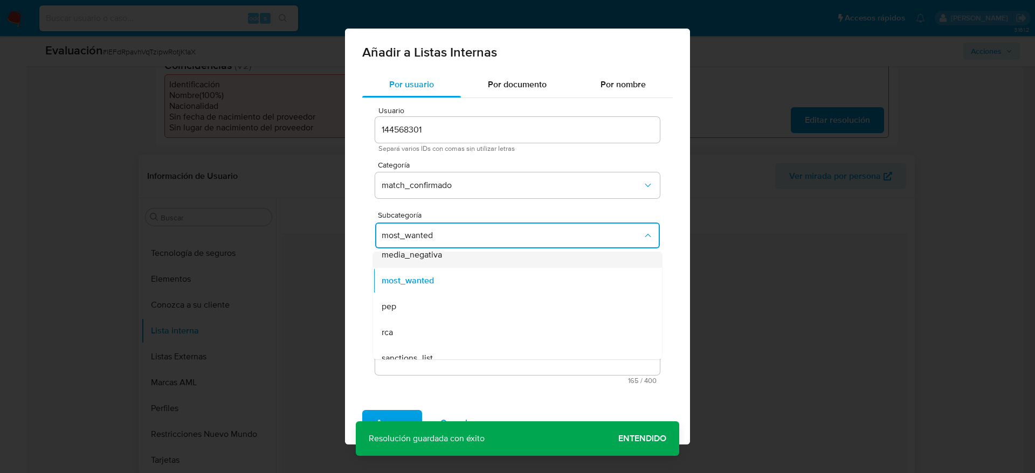
click at [417, 314] on div "pep" at bounding box center [514, 307] width 265 height 26
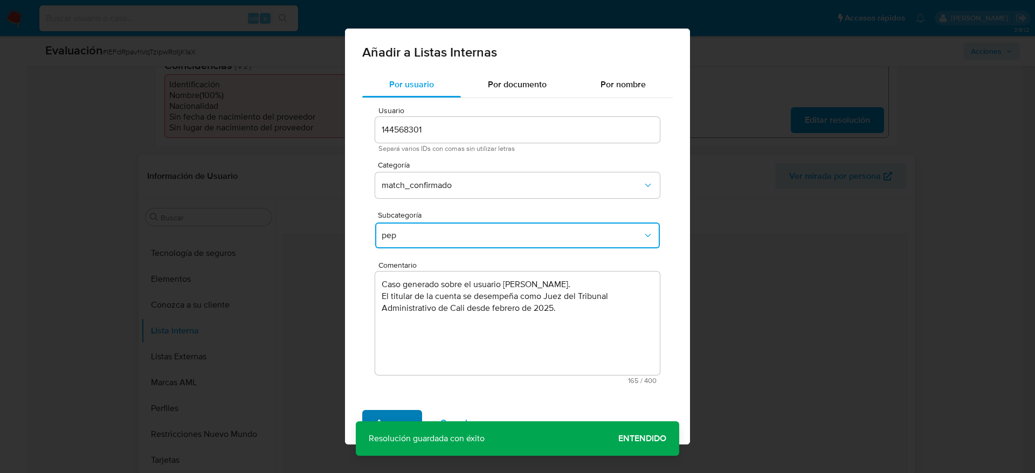
click at [395, 422] on span "Agregar" at bounding box center [392, 423] width 32 height 24
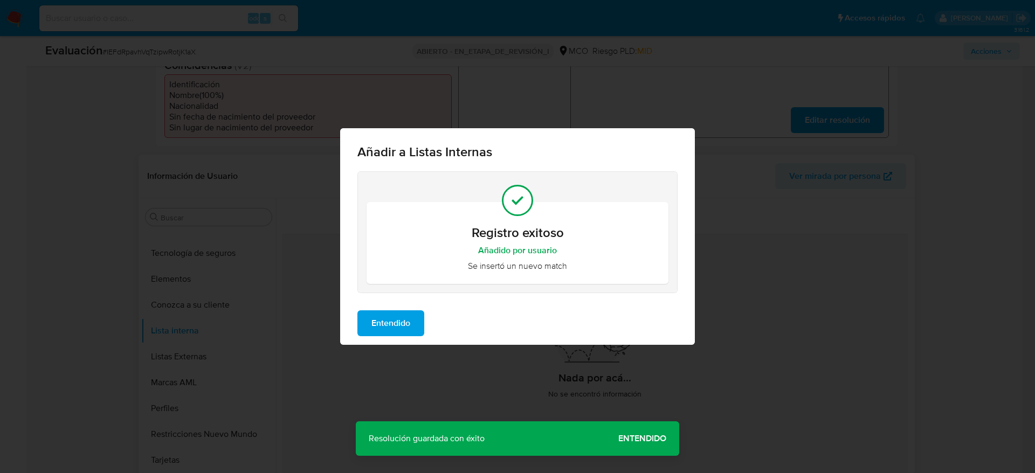
click at [383, 315] on span "Entendido" at bounding box center [391, 324] width 39 height 24
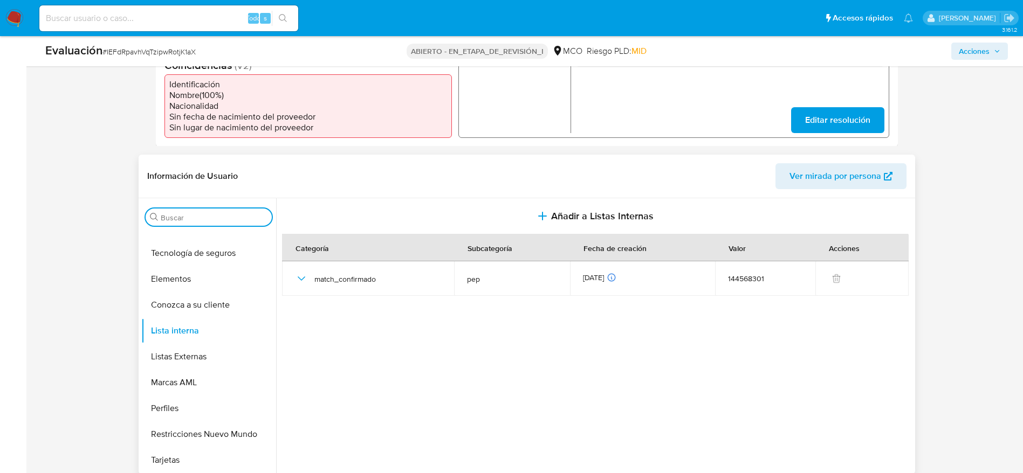
click at [202, 218] on input "Buscar" at bounding box center [214, 218] width 107 height 10
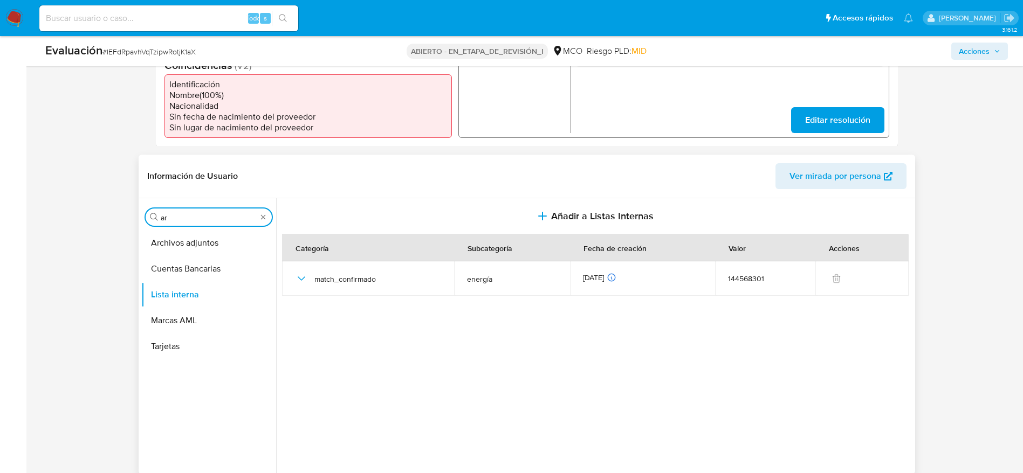
scroll to position [0, 0]
type input "arc"
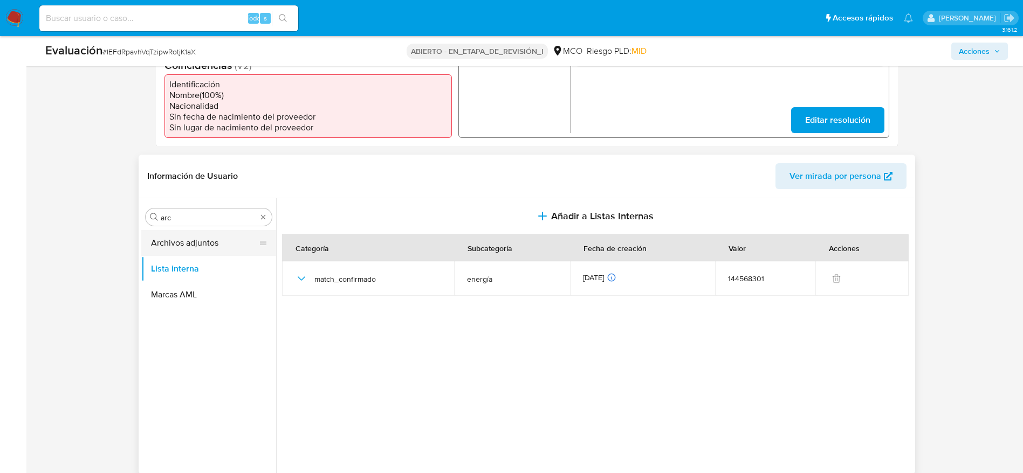
click at [219, 242] on button "Archivos adjuntos" at bounding box center [204, 243] width 126 height 26
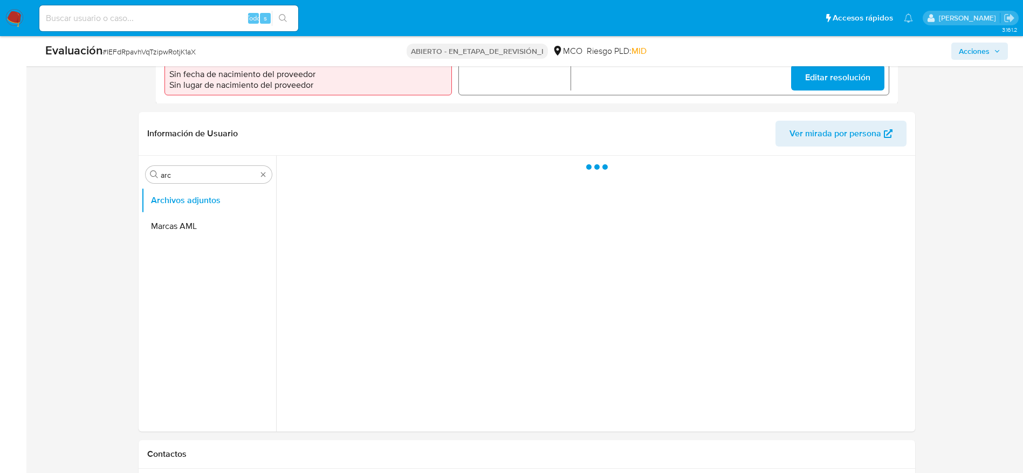
scroll to position [394, 0]
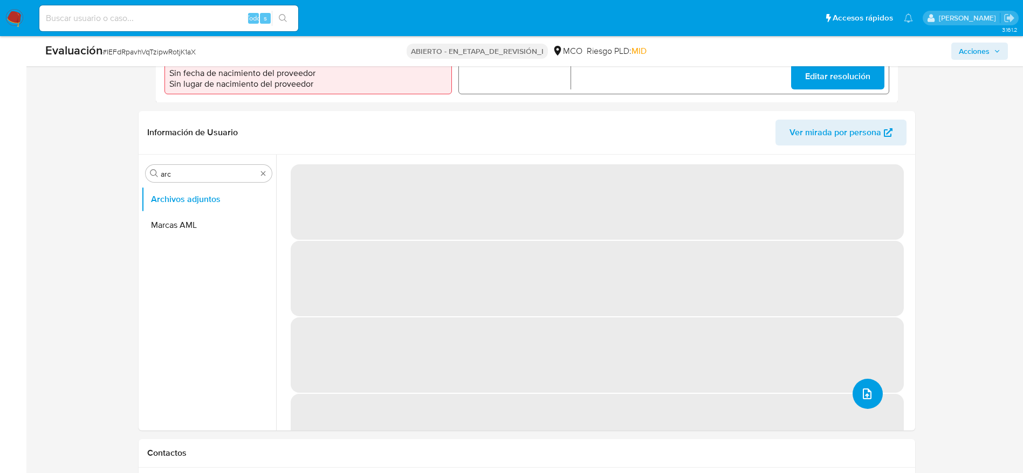
click at [854, 388] on button "subir archivo" at bounding box center [868, 394] width 30 height 30
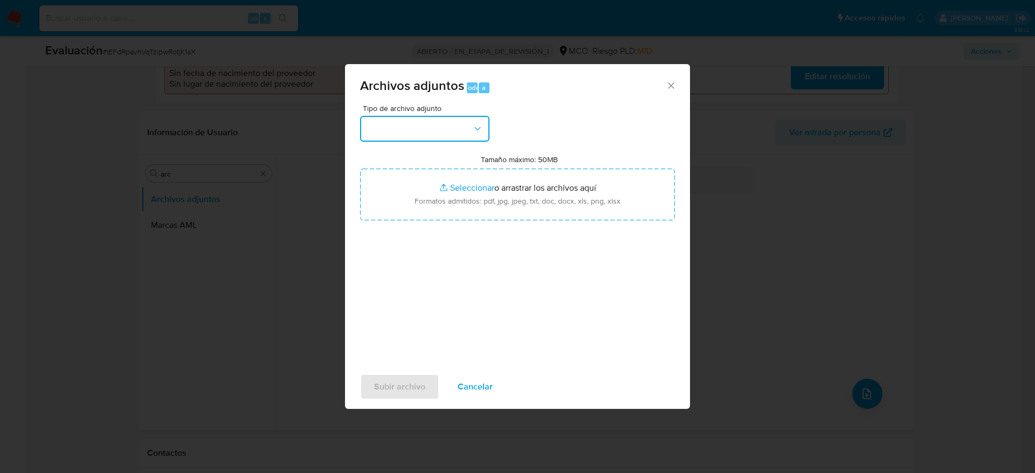
click at [432, 132] on button "button" at bounding box center [424, 129] width 129 height 26
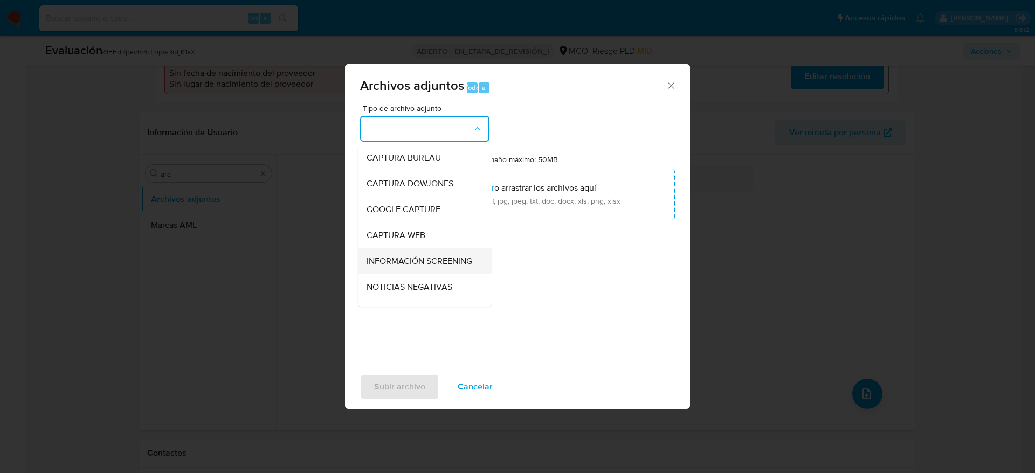
click at [423, 253] on div "INFORMACIÓN SCREENING" at bounding box center [422, 262] width 110 height 26
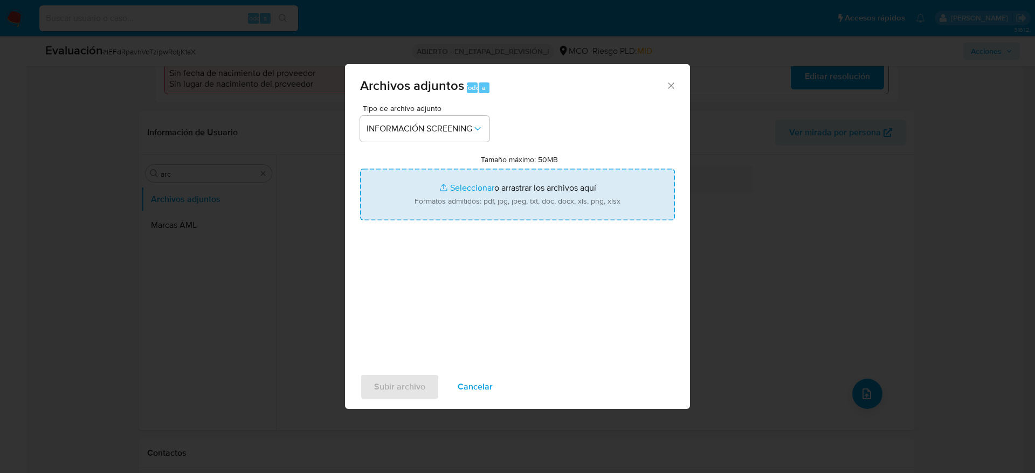
click at [492, 193] on input "Tamaño máximo: 50MB Seleccionar archivos" at bounding box center [517, 195] width 315 height 52
type input "C:\fakepath\_Maria Elena Caicedo Yela_ - Buscar con Google.pdf"
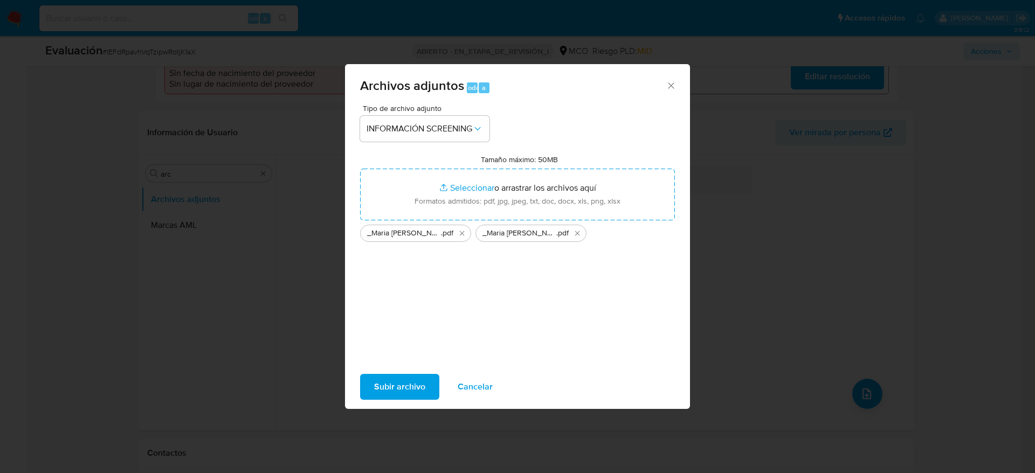
click at [410, 388] on span "Subir archivo" at bounding box center [399, 387] width 51 height 24
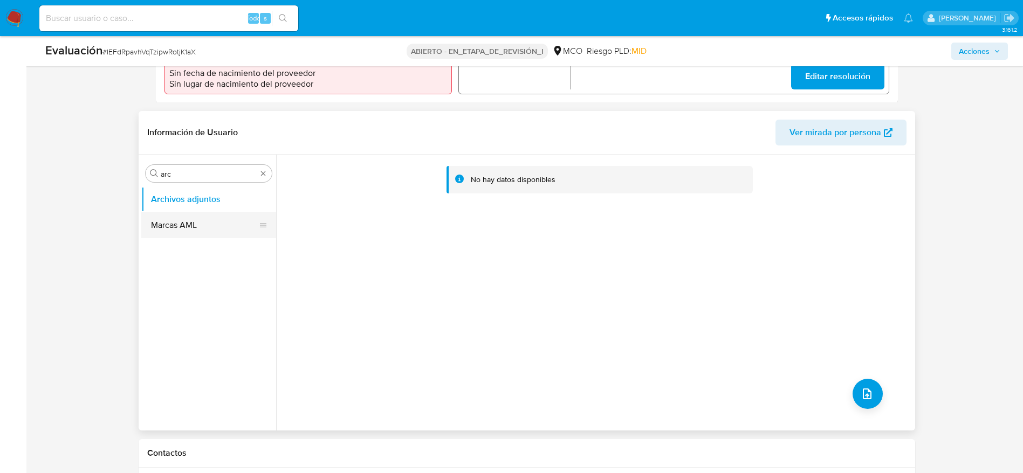
click at [172, 232] on button "Marcas AML" at bounding box center [204, 225] width 126 height 26
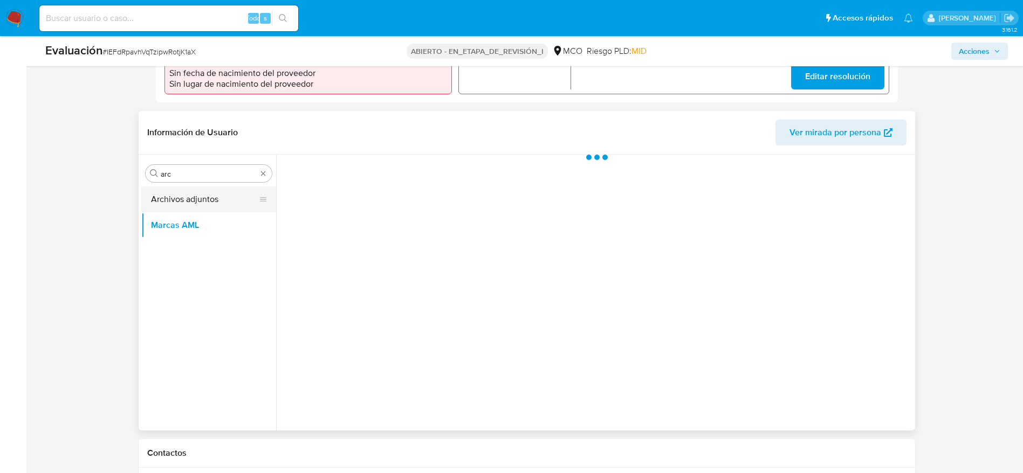
click at [205, 199] on button "Archivos adjuntos" at bounding box center [204, 200] width 126 height 26
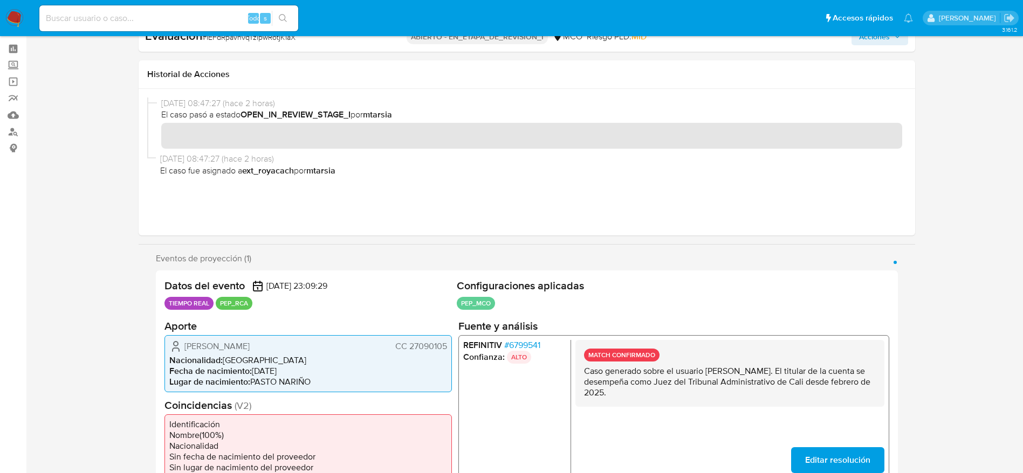
scroll to position [0, 0]
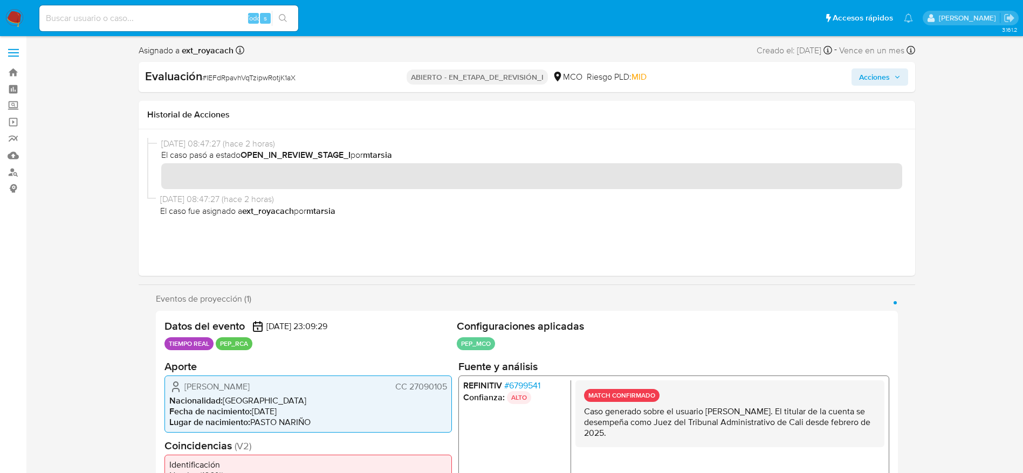
click at [888, 76] on span "Acciones" at bounding box center [874, 76] width 31 height 17
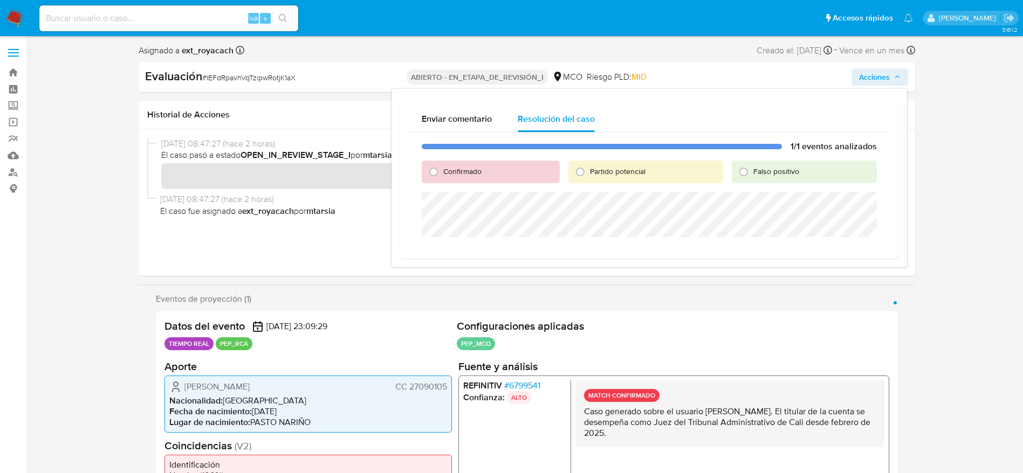
click at [455, 166] on span "Confirmado" at bounding box center [462, 171] width 38 height 11
click at [442, 166] on input "Confirmado" at bounding box center [433, 171] width 17 height 17
radio input "true"
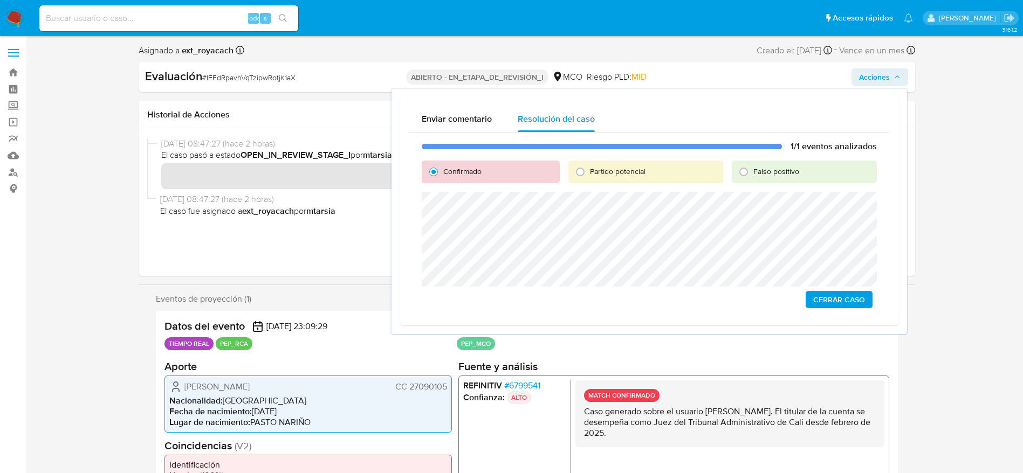
click at [830, 293] on span "Cerrar Caso" at bounding box center [839, 299] width 52 height 15
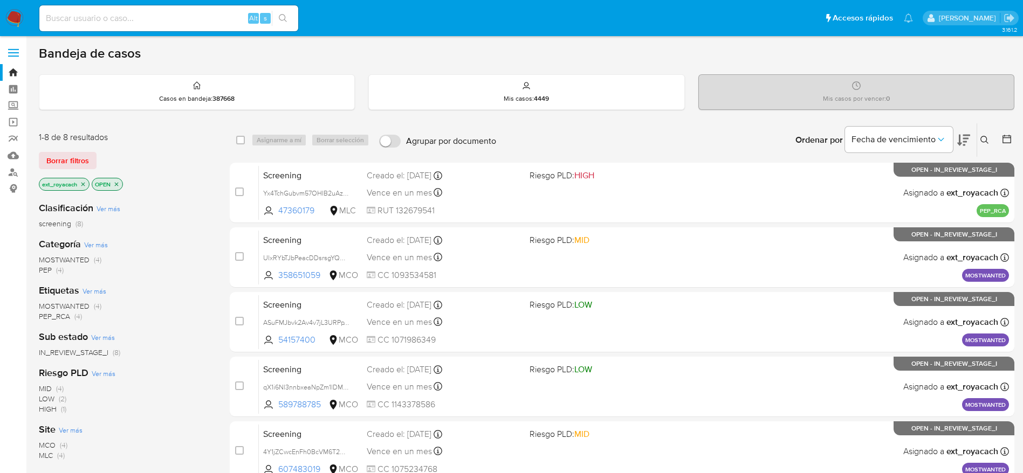
click at [50, 270] on span "PEP" at bounding box center [45, 270] width 13 height 11
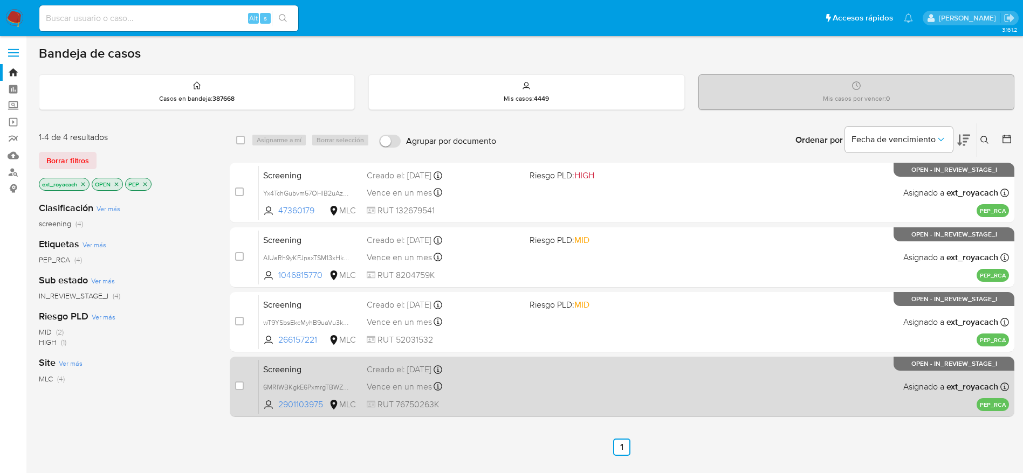
click at [411, 388] on span "Vence en un mes" at bounding box center [399, 387] width 65 height 12
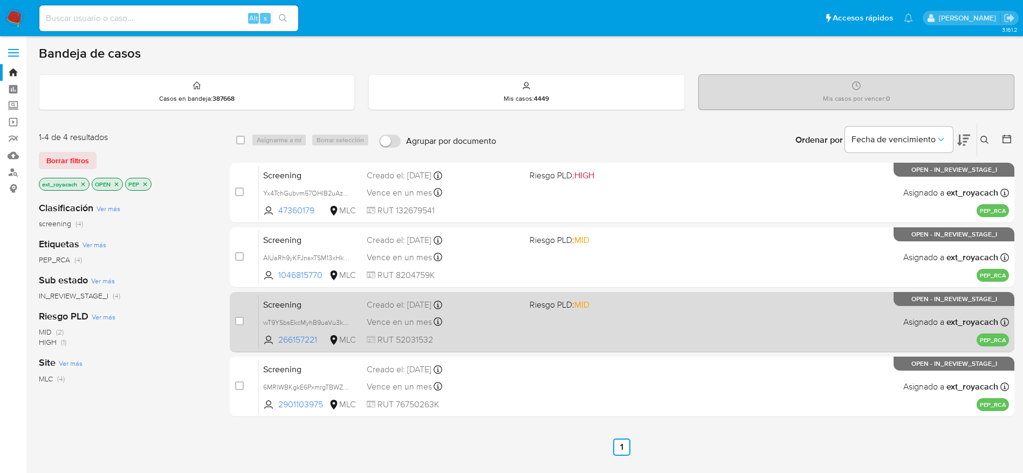
click at [416, 315] on div "Vence en un mes Vence el [DATE] 14:50:07" at bounding box center [444, 322] width 154 height 15
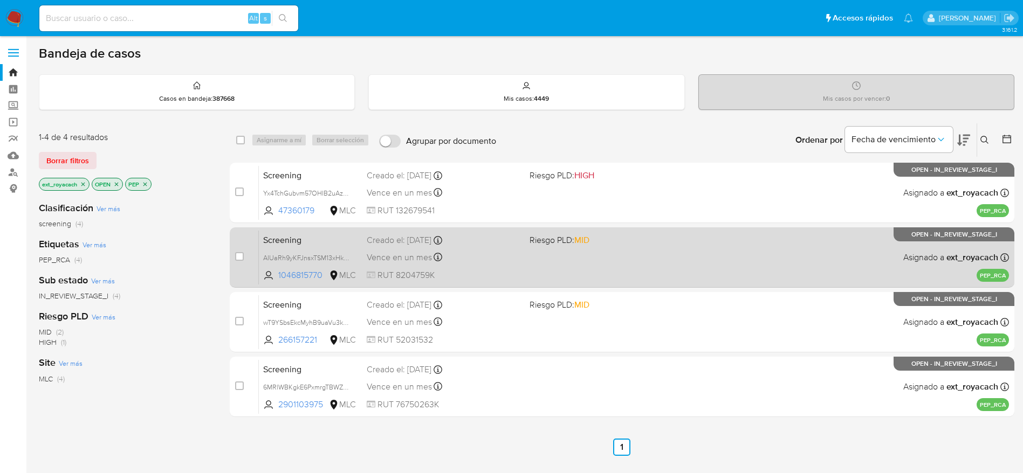
click at [377, 260] on span "Vence en un mes" at bounding box center [399, 258] width 65 height 12
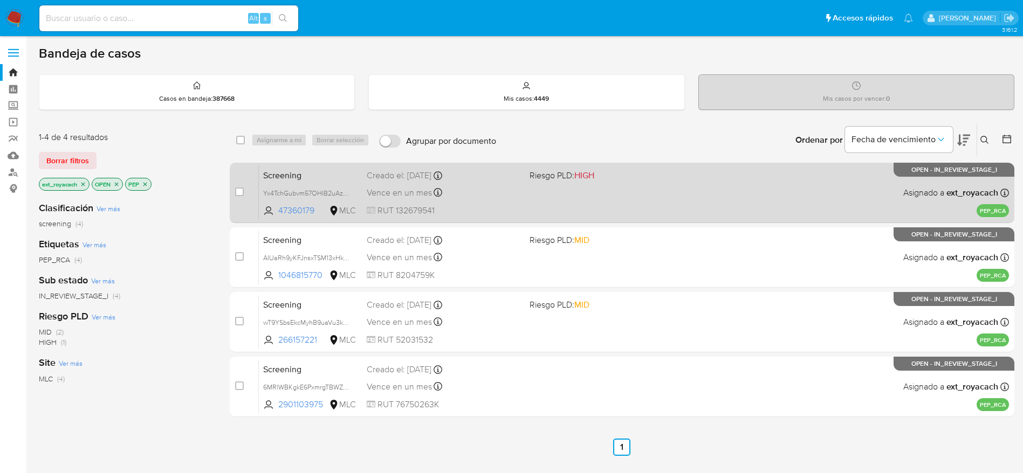
click at [367, 191] on span "Vence en un mes" at bounding box center [399, 193] width 65 height 12
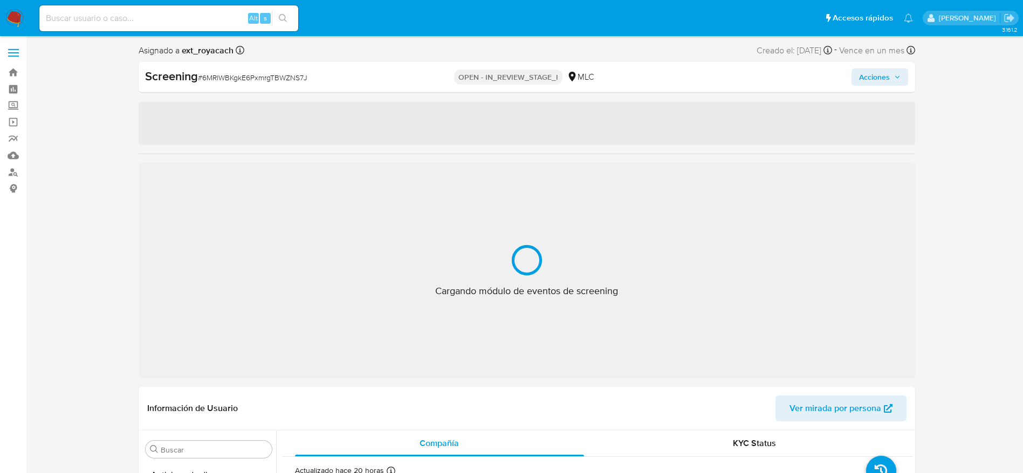
select select "10"
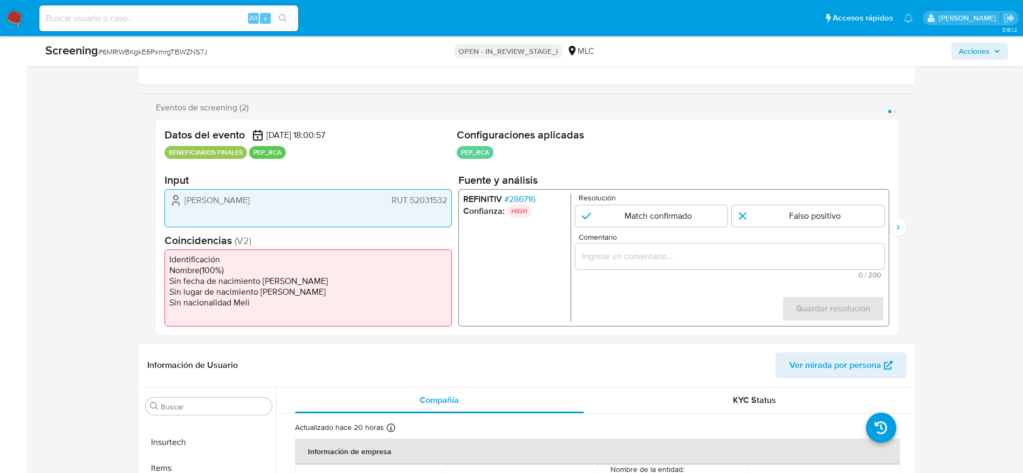
scroll to position [170, 0]
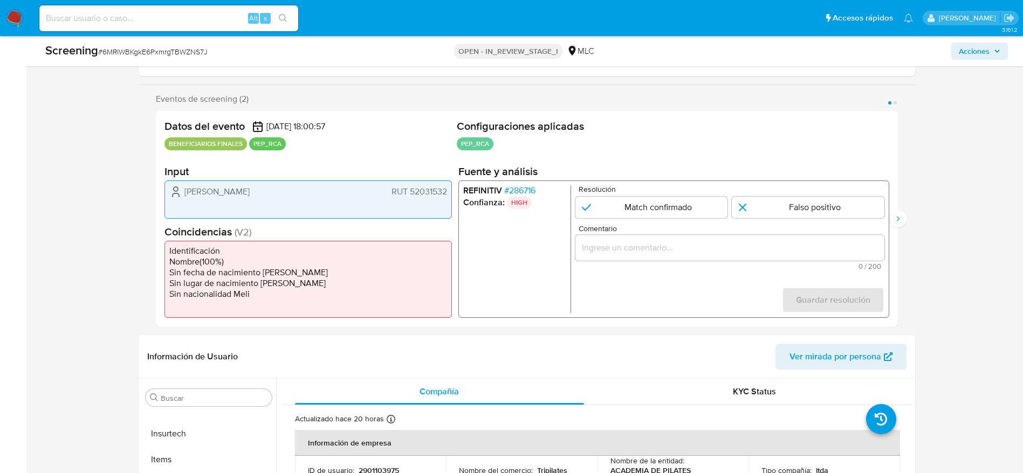
click at [515, 190] on span "# 286716" at bounding box center [519, 191] width 31 height 11
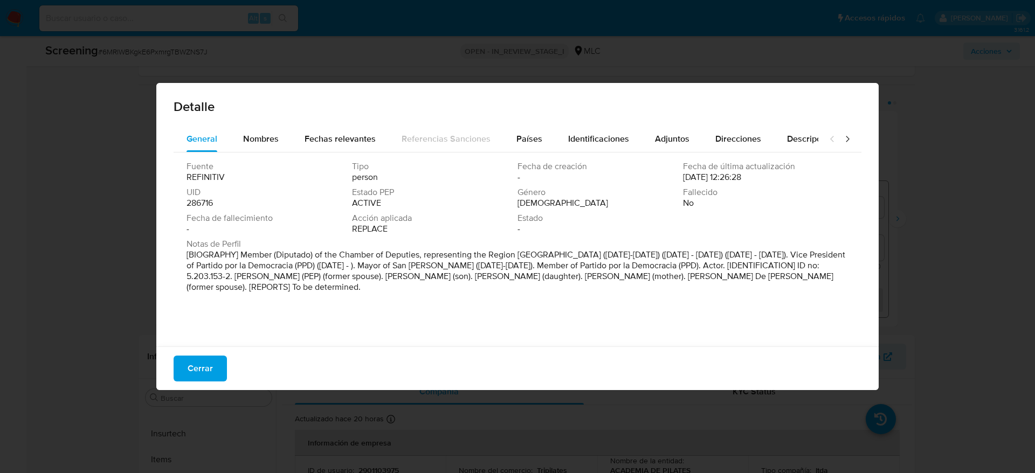
drag, startPoint x: 297, startPoint y: 304, endPoint x: 283, endPoint y: 308, distance: 14.5
drag, startPoint x: 243, startPoint y: 256, endPoint x: 211, endPoint y: 268, distance: 33.5
click at [211, 268] on font "[BIOGRAPHY] Member (Diputado) of the Chamber of Deputies, representing the Regi…" at bounding box center [516, 271] width 659 height 45
drag, startPoint x: 327, startPoint y: 273, endPoint x: 435, endPoint y: 271, distance: 107.9
click at [435, 271] on font "[BIOGRAPHY] Member (Diputado) of the Chamber of Deputies, representing the Regi…" at bounding box center [516, 271] width 659 height 45
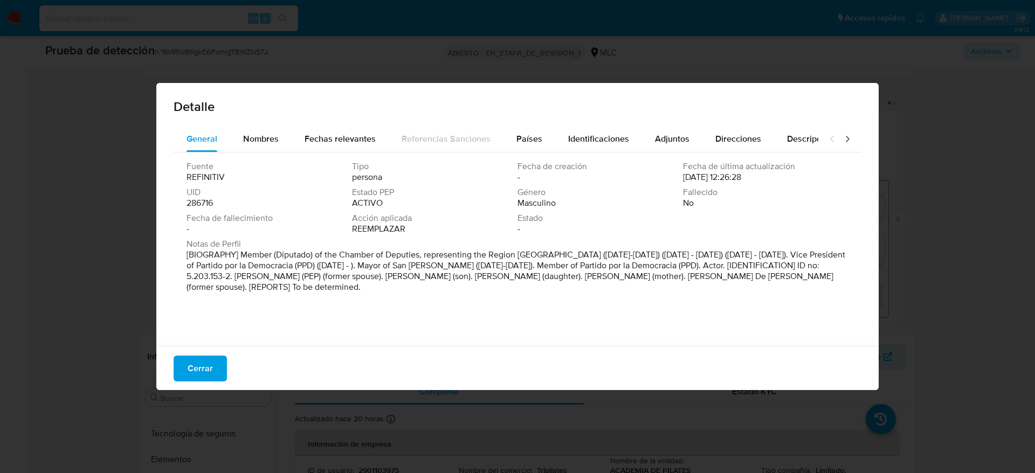
click at [321, 277] on font "[BIOGRAPHY] Member (Diputado) of the Chamber of Deputies, representing the Regi…" at bounding box center [516, 271] width 659 height 45
drag, startPoint x: 329, startPoint y: 277, endPoint x: 433, endPoint y: 276, distance: 104.1
click at [433, 276] on font "[BIOGRAPHY] Member (Diputado) of the Chamber of Deputies, representing the Regi…" at bounding box center [516, 271] width 659 height 45
click at [224, 366] on button "Cerrar" at bounding box center [200, 369] width 53 height 26
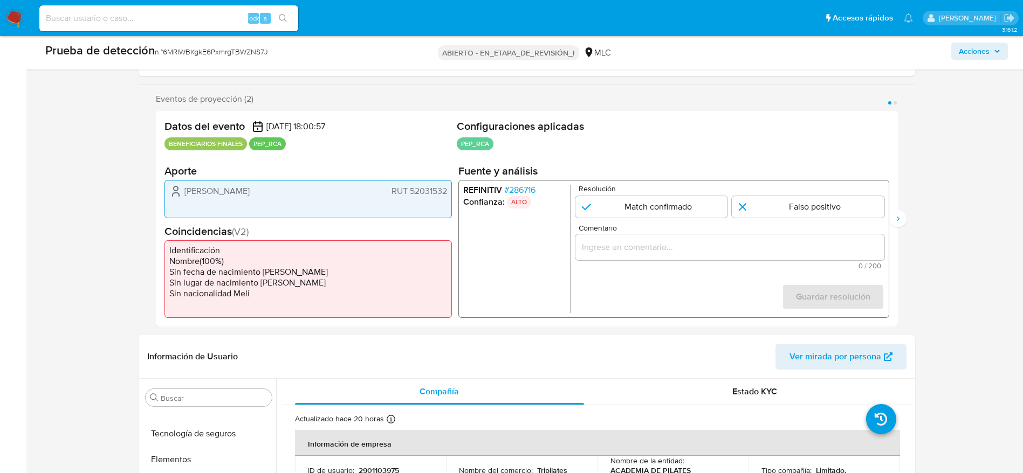
drag, startPoint x: 182, startPoint y: 189, endPoint x: 455, endPoint y: 200, distance: 273.1
click at [455, 200] on div "Datos del evento 02/10/2025 18:00:57 BENEFICIARIOS FINALES PEP_RCA Configuracio…" at bounding box center [527, 219] width 742 height 216
click at [197, 194] on font "[PERSON_NAME]" at bounding box center [216, 190] width 65 height 12
drag, startPoint x: 181, startPoint y: 187, endPoint x: 445, endPoint y: 187, distance: 263.7
click at [445, 187] on div "Ramón Alberto Farías Ponce RUT 52031532" at bounding box center [308, 190] width 278 height 13
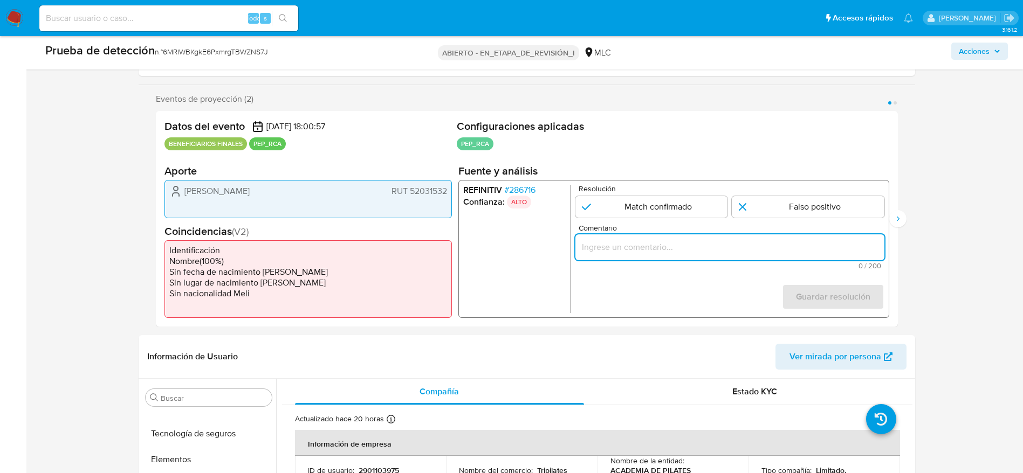
click at [605, 249] on input "Comentario" at bounding box center [729, 247] width 309 height 14
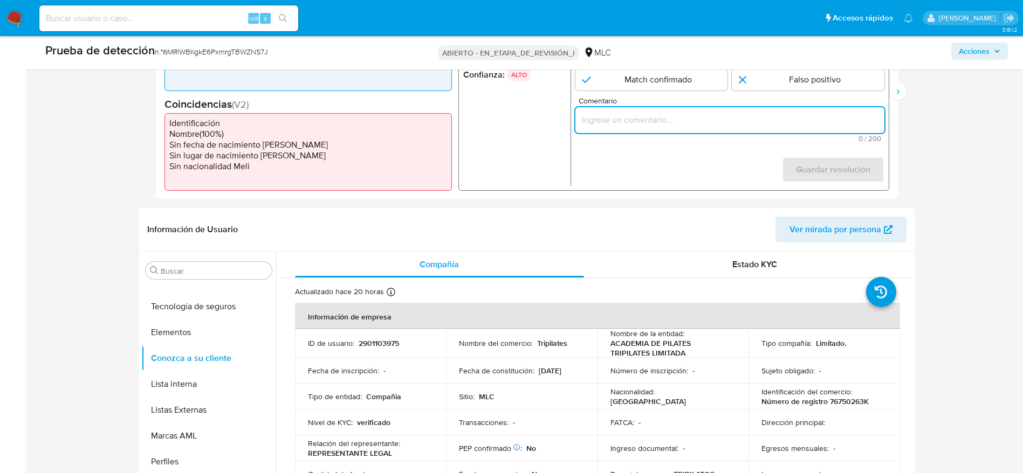
scroll to position [301, 0]
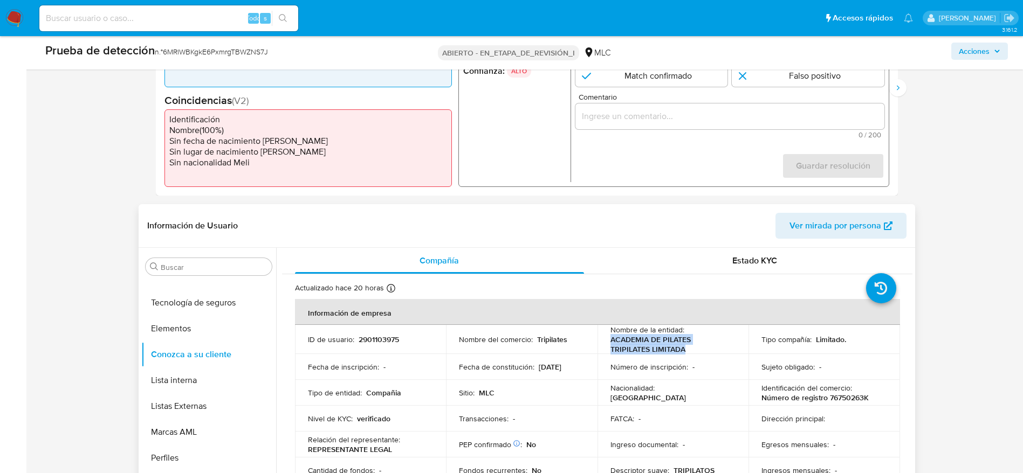
drag, startPoint x: 607, startPoint y: 338, endPoint x: 687, endPoint y: 347, distance: 80.9
click at [687, 347] on td "Nombre de la entidad : ACADEMIA DE PILATES TRIPILATES LIMITADA" at bounding box center [673, 339] width 152 height 29
copy font "ACADEMIA DE PILATES TRIPILATES LIMITADA"
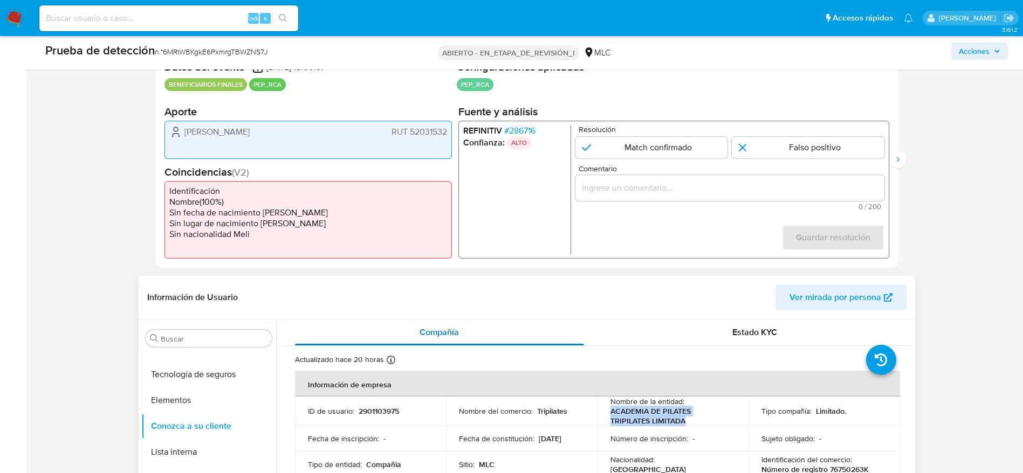
scroll to position [228, 0]
copy font "ACADEMIA DE PILATES TRIPILATES LIMITADA"
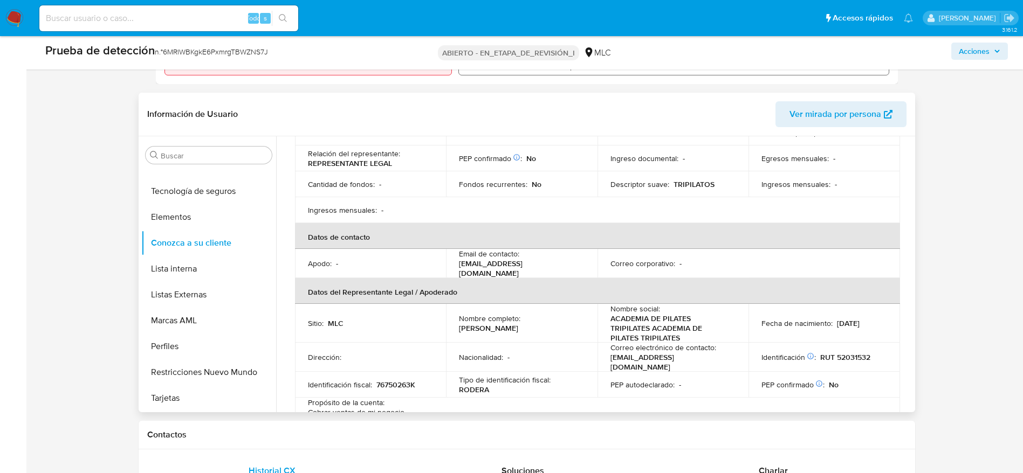
scroll to position [176, 0]
click at [502, 285] on th "Datos del Representante Legal / Apoderado" at bounding box center [597, 290] width 605 height 26
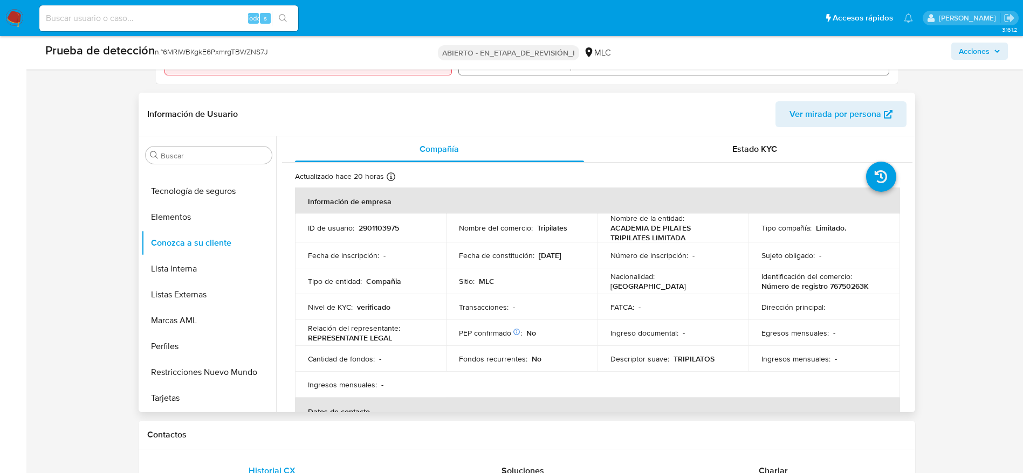
scroll to position [210, 0]
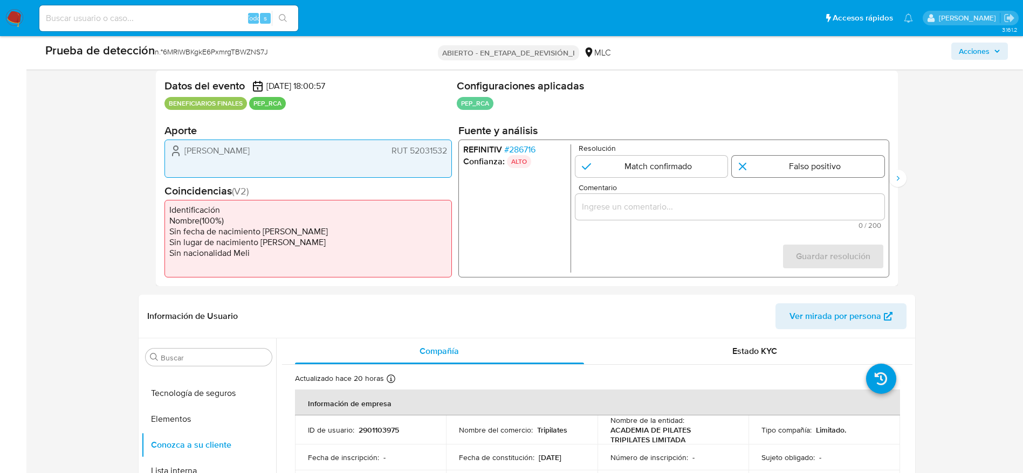
click at [786, 166] on input "1 de 2" at bounding box center [808, 166] width 153 height 22
radio input "true"
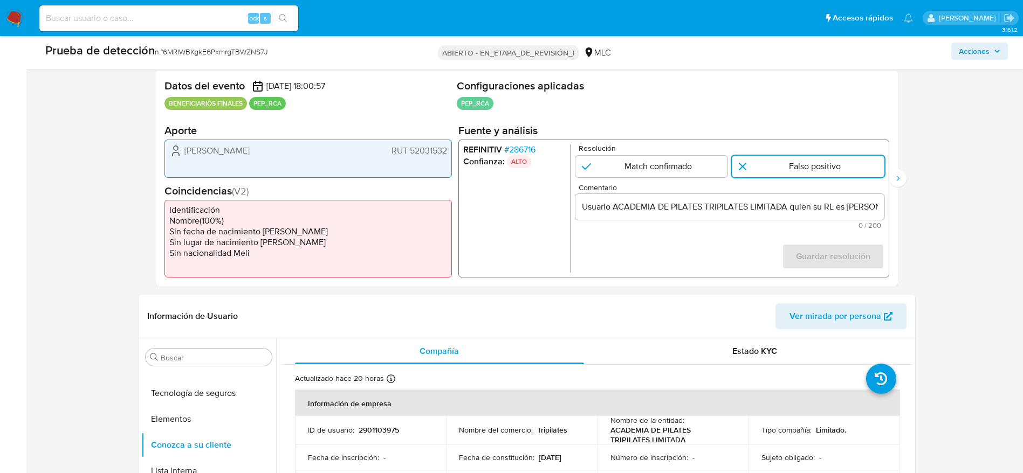
click at [750, 205] on input "Usuario ACADEMIA DE PILATES TRIPILATES LIMITADA quien su RL es Ramón Alberto Fa…" at bounding box center [729, 207] width 309 height 14
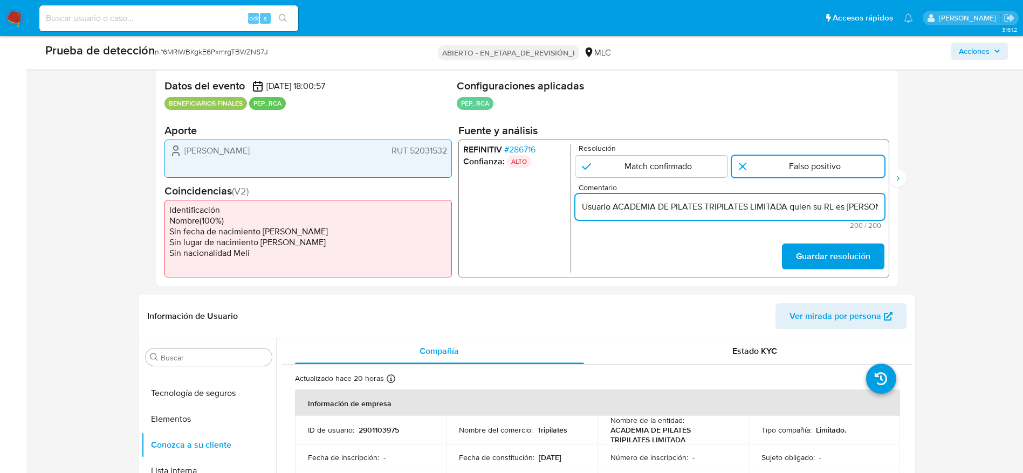
paste input "en marzo de 2018"
paste input "Comentario"
type input "Usuario ACADEMIA DE PILATES TRIPILATES LIMITADA quien su RL es Ramón Alberto Fa…"
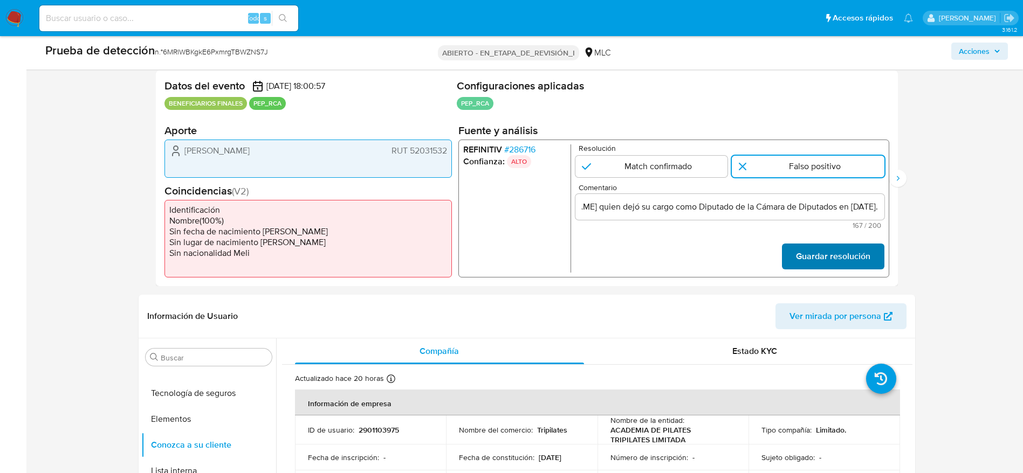
scroll to position [0, 0]
click at [806, 255] on font "Guardar resolución" at bounding box center [832, 257] width 74 height 26
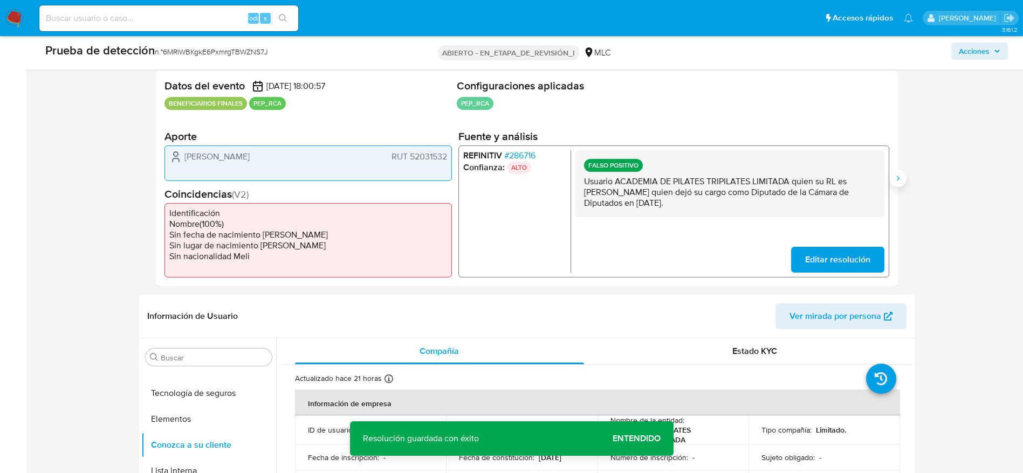
click at [895, 176] on icon "Siguiente" at bounding box center [898, 178] width 9 height 9
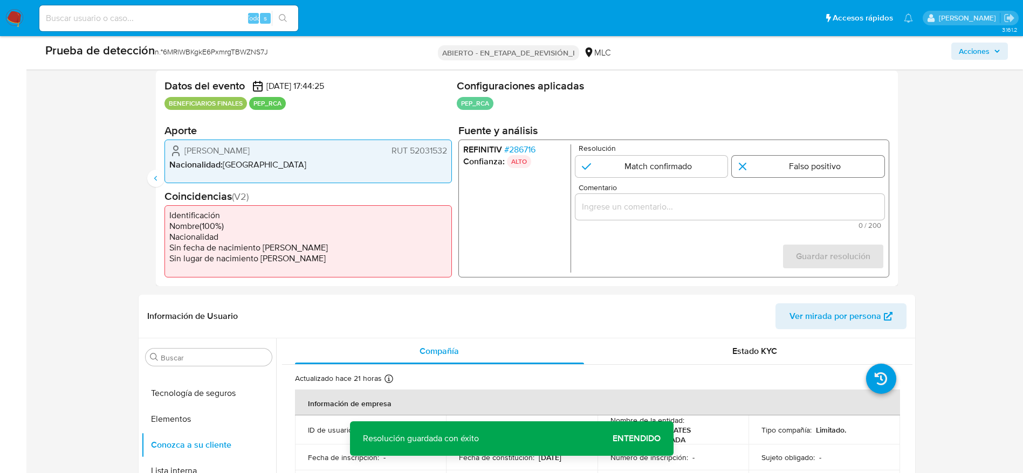
click at [784, 176] on input "2 de 2" at bounding box center [808, 166] width 153 height 22
radio input "true"
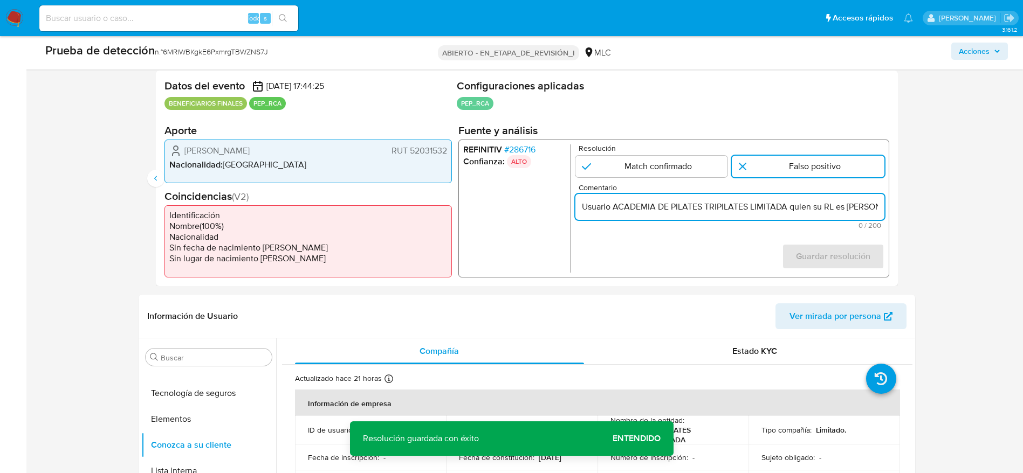
click at [729, 210] on input "Usuario ACADEMIA DE PILATES TRIPILATES LIMITADA quien su RL es [PERSON_NAME] qu…" at bounding box center [729, 207] width 309 height 14
type input "Usuario ACADEMIA DE PILATES TRIPILATES LIMITADA quien su RL es [PERSON_NAME] qu…"
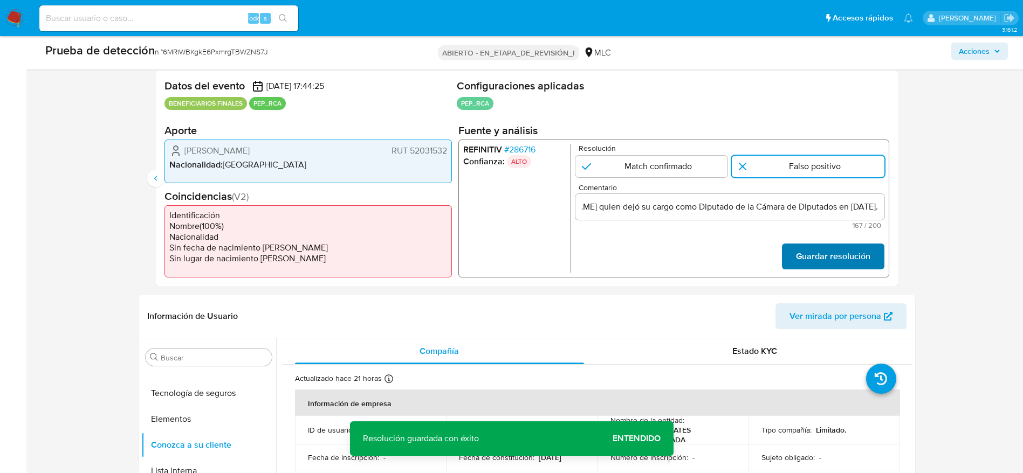
scroll to position [0, 0]
click at [822, 258] on font "Guardar resolución" at bounding box center [832, 257] width 74 height 26
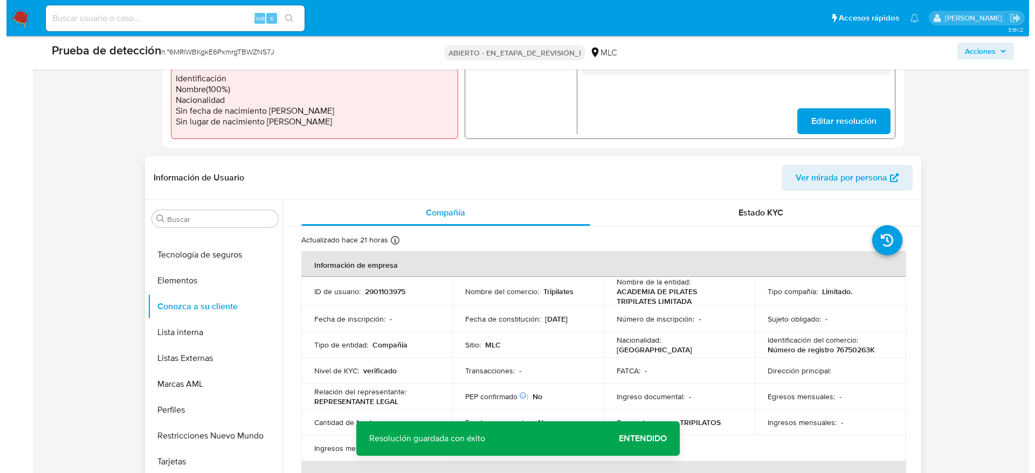
scroll to position [359, 0]
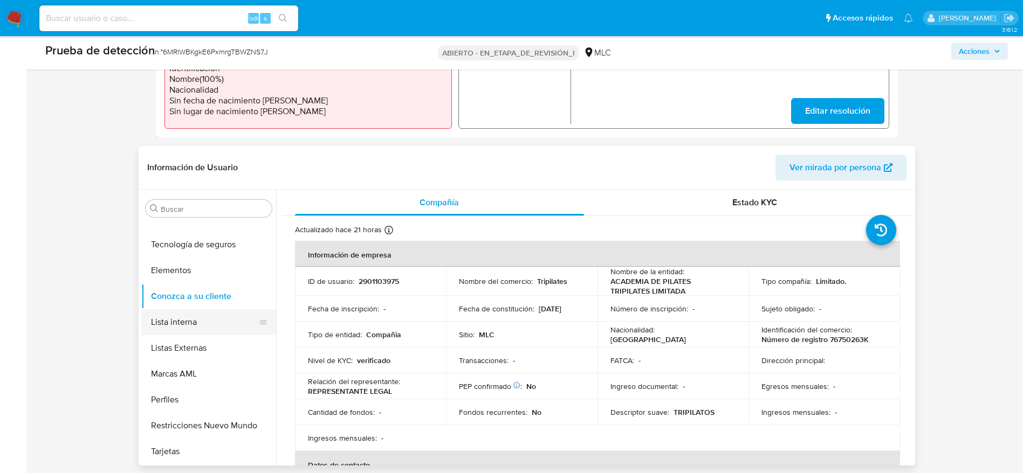
click at [181, 321] on button "Lista interna" at bounding box center [204, 323] width 126 height 26
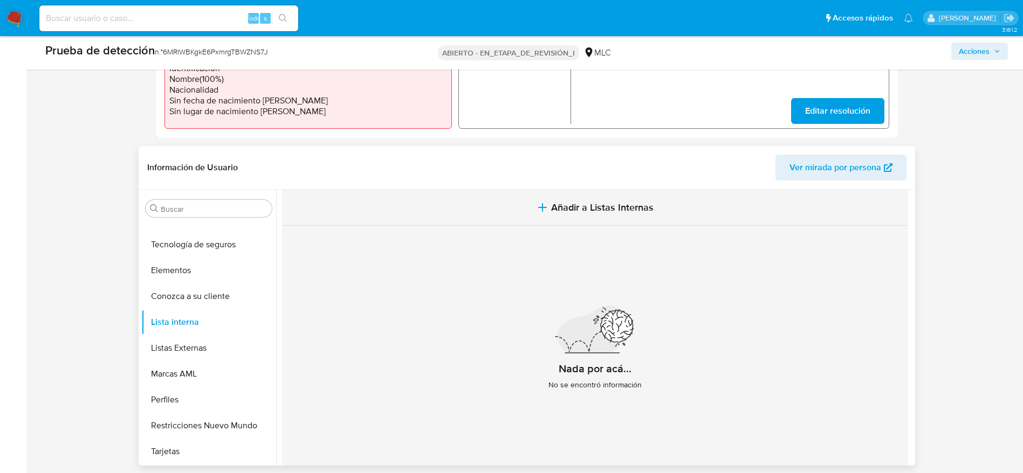
click at [490, 213] on button "Añadir a Listas Internas" at bounding box center [595, 208] width 626 height 36
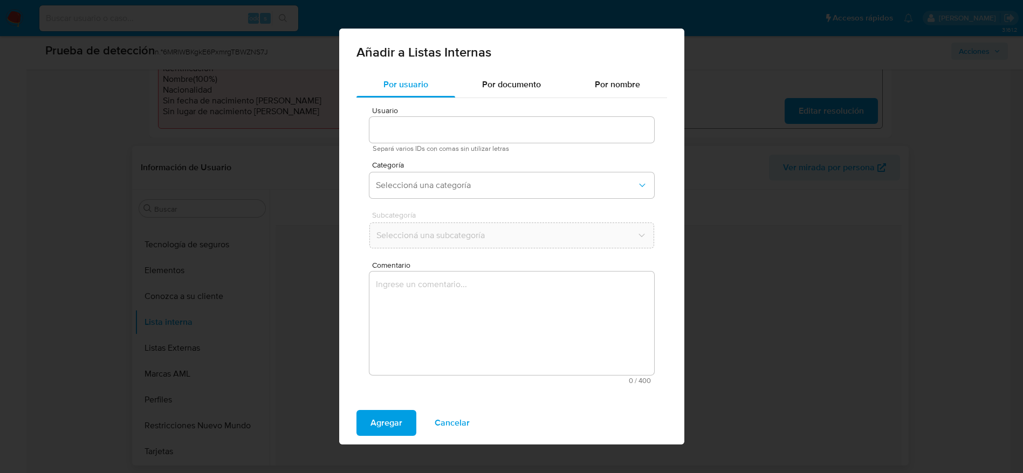
type input "2901103975"
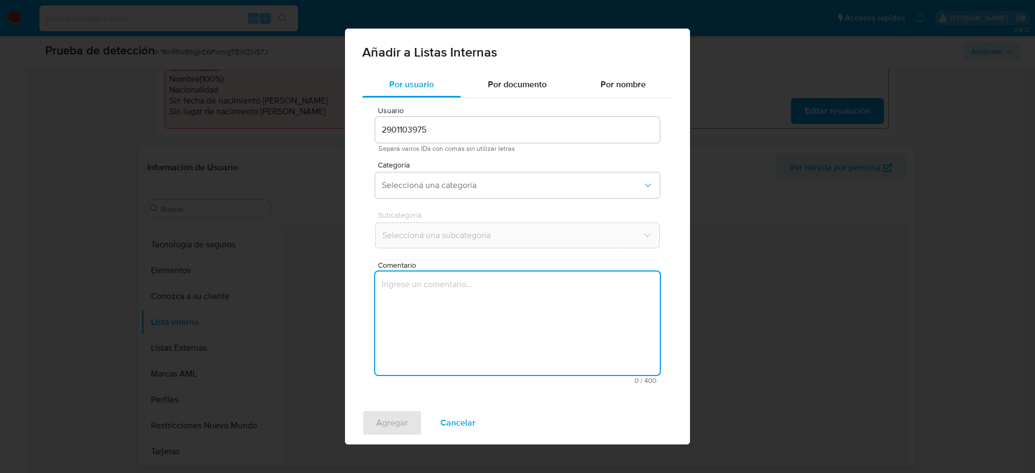
click at [476, 278] on textarea "Comentario" at bounding box center [517, 324] width 285 height 104
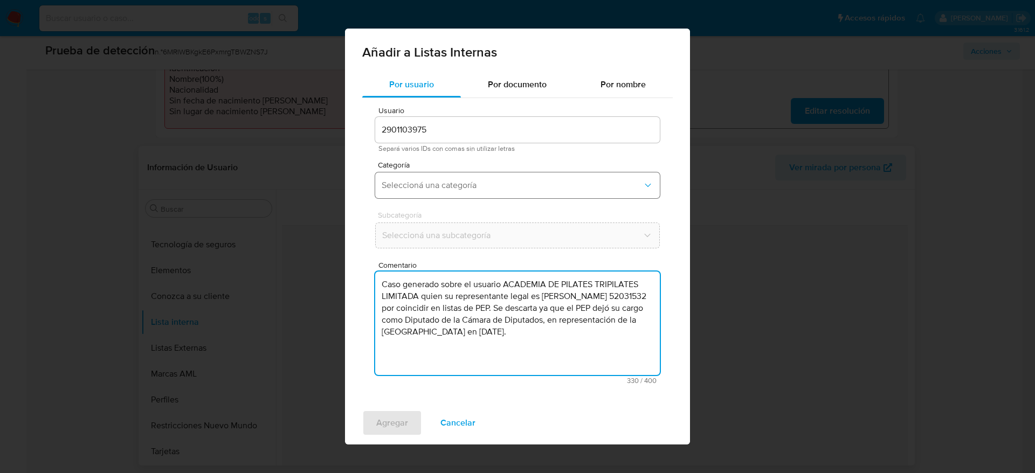
type textarea "Caso generado sobre el usuario ACADEMIA DE PILATES TRIPILATES LIMITADA quien su…"
click at [478, 191] on button "Seleccioná una categoría" at bounding box center [517, 186] width 285 height 26
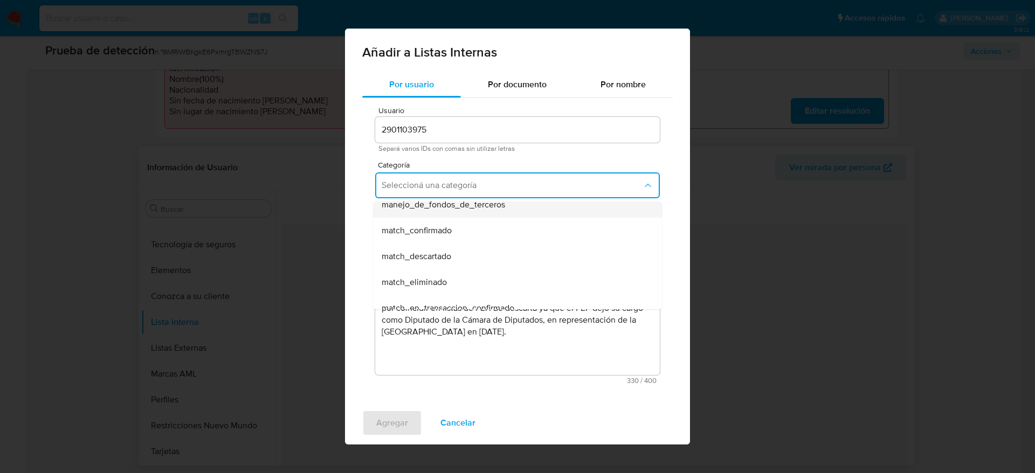
scroll to position [63, 0]
click at [443, 250] on span "match_descartado" at bounding box center [417, 255] width 70 height 11
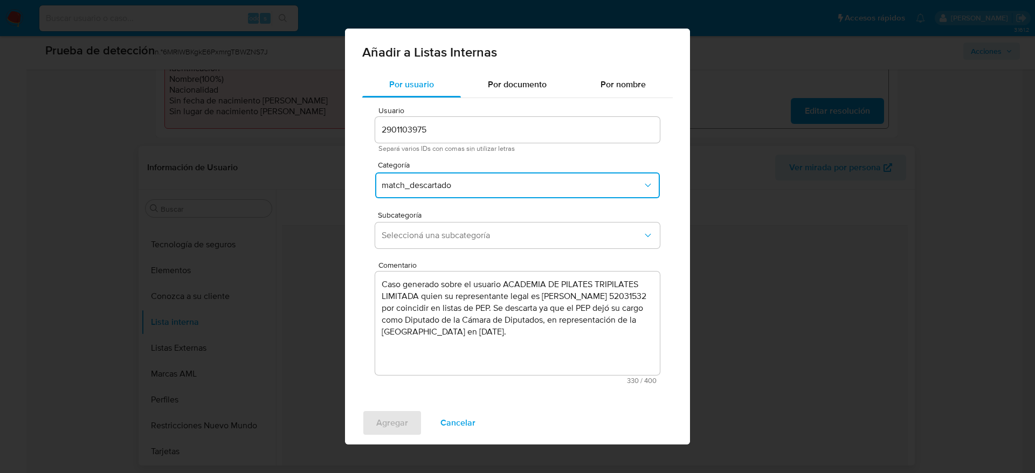
click at [443, 249] on div "Subcategoría Seleccioná una subcategoría" at bounding box center [517, 232] width 285 height 42
click at [441, 229] on button "Seleccioná una subcategoría" at bounding box center [517, 236] width 285 height 26
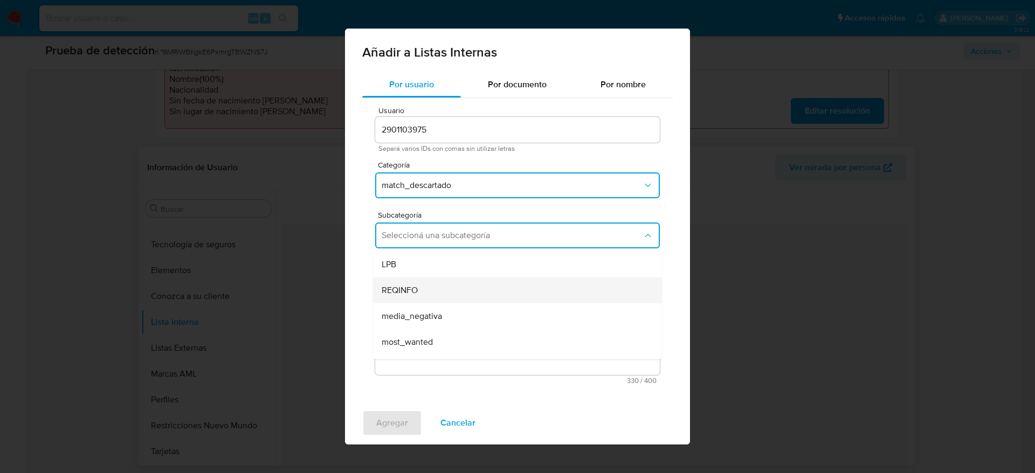
scroll to position [73, 0]
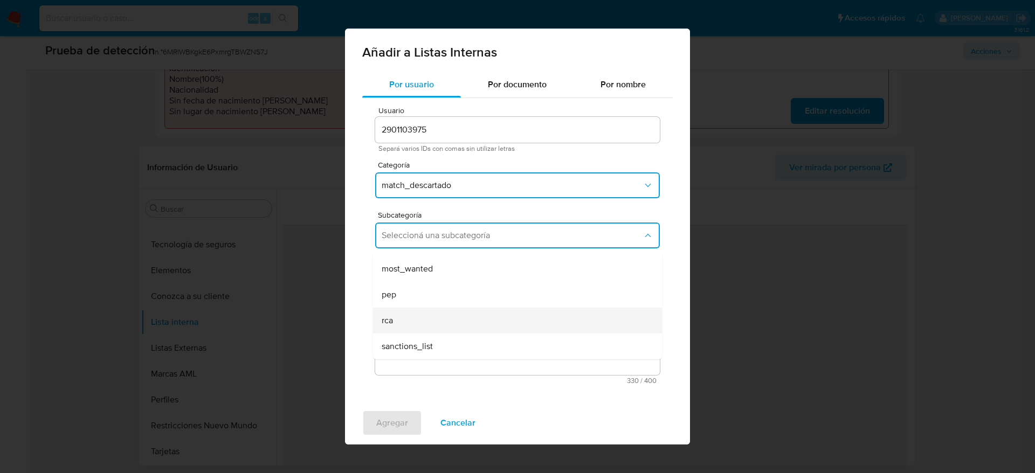
click at [396, 324] on div "rca" at bounding box center [514, 321] width 265 height 26
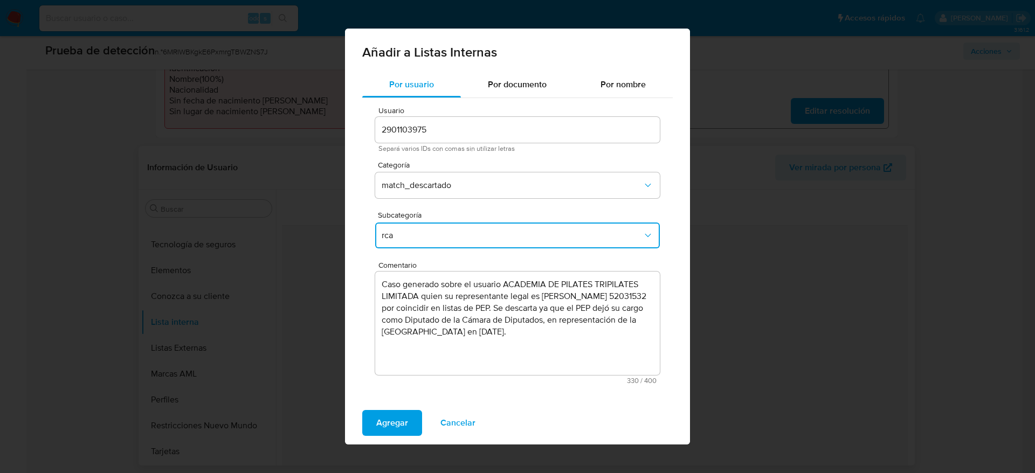
click at [438, 235] on span "rca" at bounding box center [512, 235] width 261 height 11
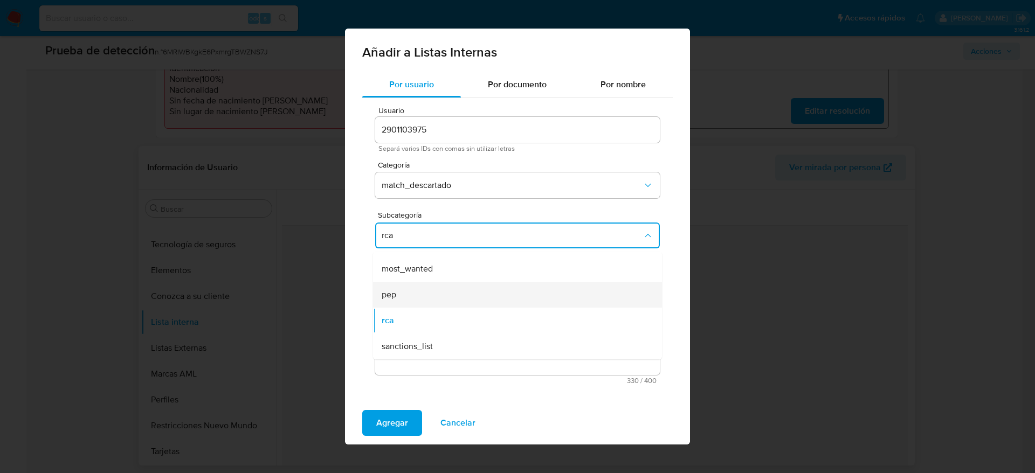
click at [407, 300] on div "pep" at bounding box center [514, 295] width 265 height 26
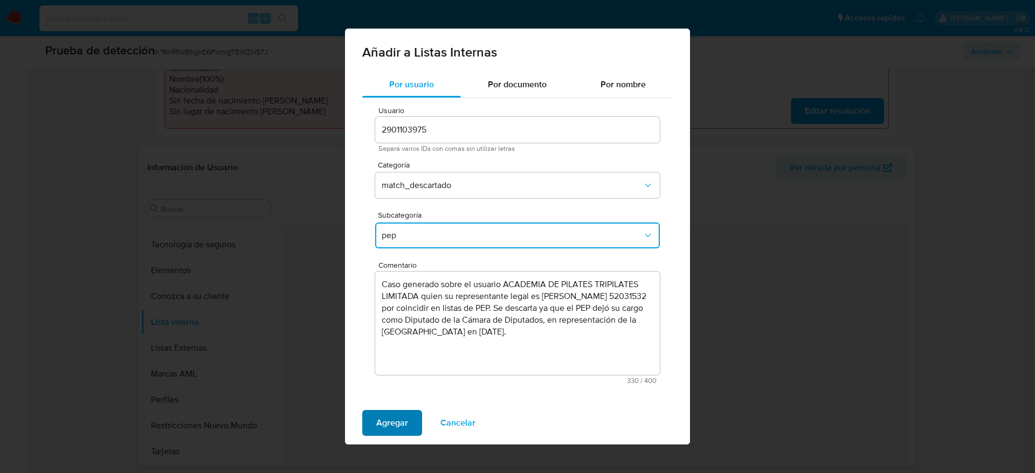
click at [367, 431] on button "Agregar" at bounding box center [392, 423] width 60 height 26
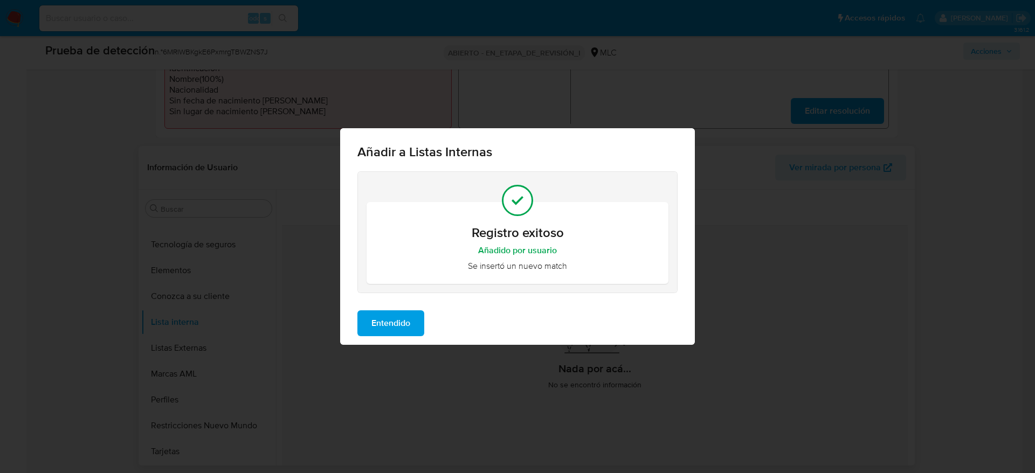
click at [399, 321] on span "Entendido" at bounding box center [391, 324] width 39 height 24
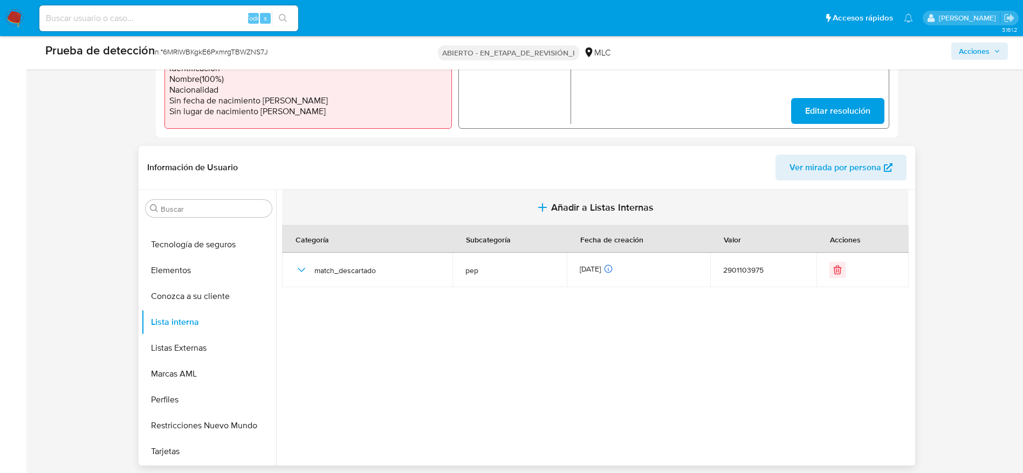
click at [478, 211] on button "Añadir a Listas Internas" at bounding box center [595, 208] width 626 height 36
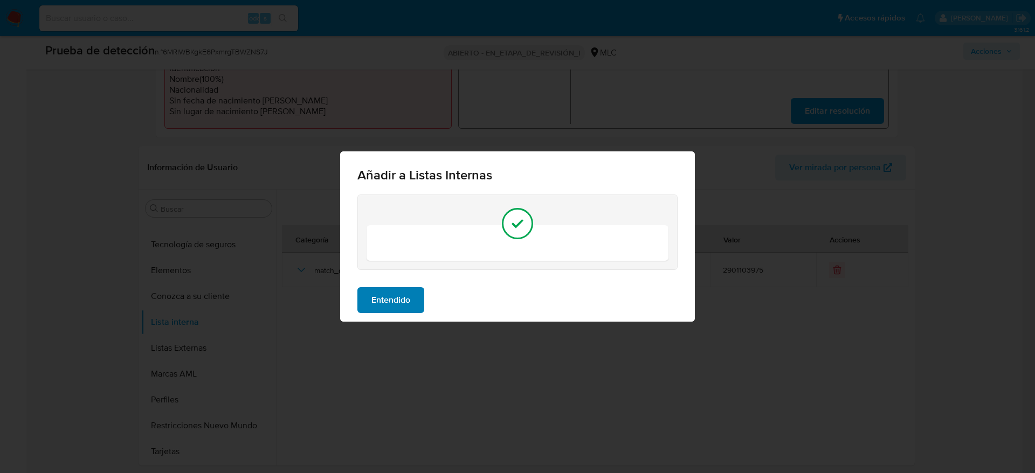
drag, startPoint x: 451, startPoint y: 307, endPoint x: 390, endPoint y: 292, distance: 62.9
click at [390, 292] on div "Entendido" at bounding box center [517, 300] width 355 height 43
click at [390, 292] on span "Entendido" at bounding box center [391, 301] width 39 height 24
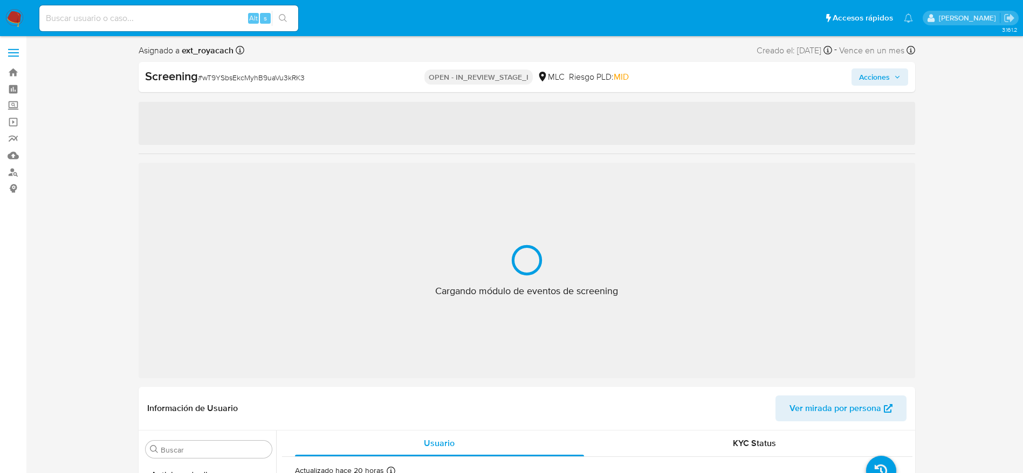
select select "10"
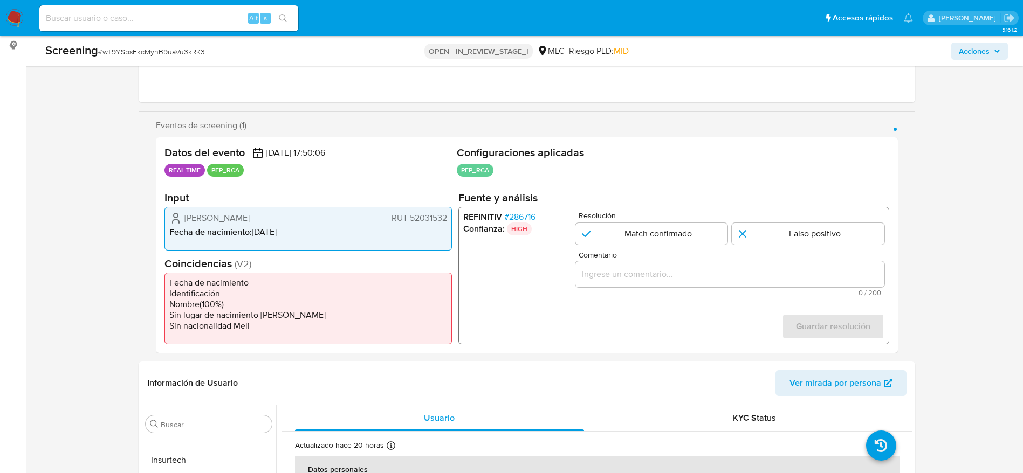
scroll to position [144, 0]
click at [519, 214] on span "# 286716" at bounding box center [519, 216] width 31 height 11
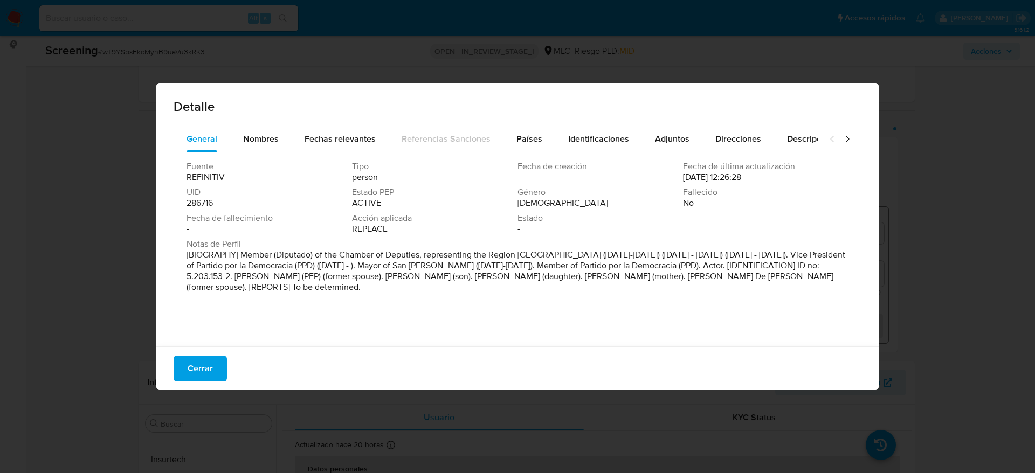
click at [182, 380] on button "Cerrar" at bounding box center [200, 369] width 53 height 26
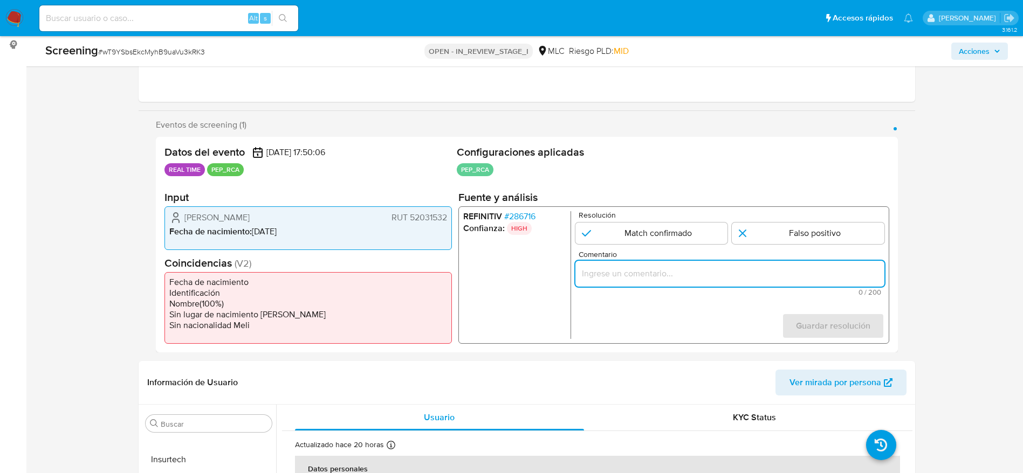
paste input "Caso generado sobre el usuario [PERSON_NAME]. Se descarta ya que el PEP dejó su…"
click at [655, 277] on input "Comentario" at bounding box center [729, 274] width 309 height 14
drag, startPoint x: 640, startPoint y: 274, endPoint x: 734, endPoint y: 275, distance: 93.8
click at [734, 275] on input "Caso generado sobre el usuario [PERSON_NAME]. Se descarta ya que el PEP dejó su…" at bounding box center [729, 274] width 309 height 14
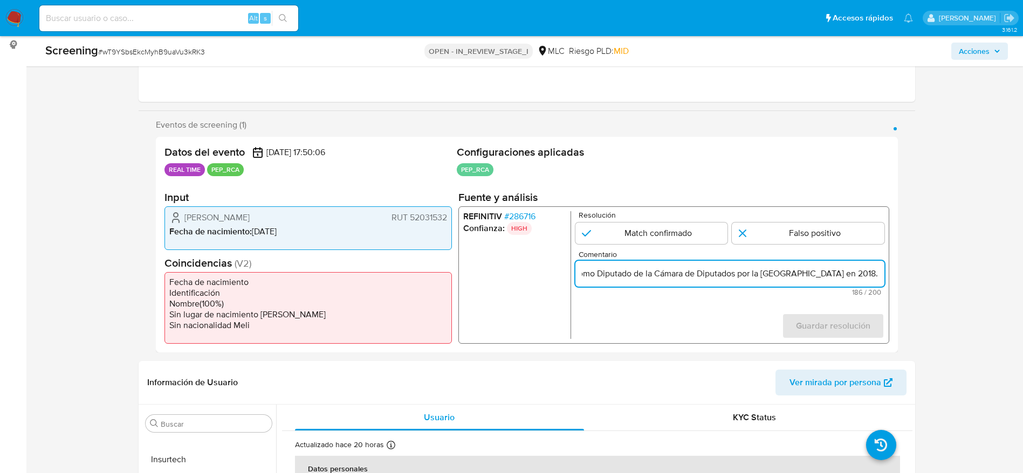
scroll to position [0, 445]
type input "Caso generado sobre el usuario [PERSON_NAME]. Se descarta ya que el PEP dejó su…"
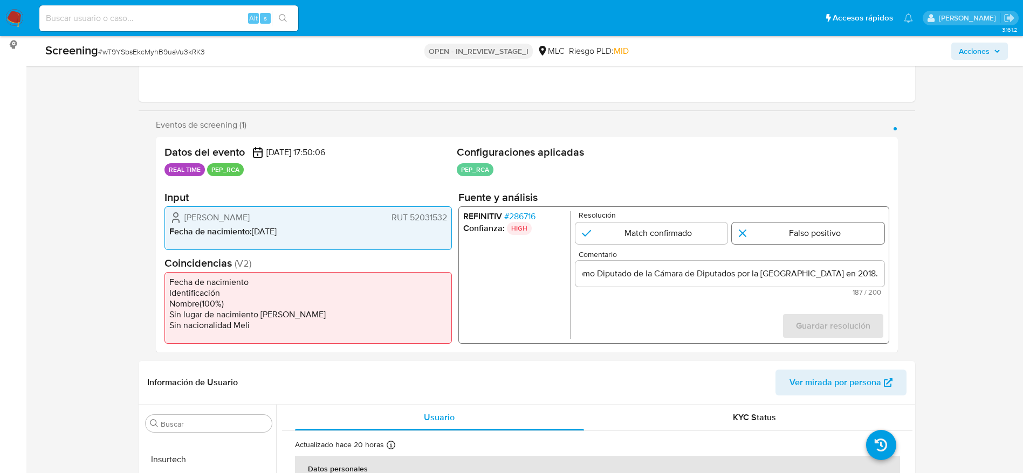
scroll to position [0, 0]
click at [798, 239] on input "1 de 1" at bounding box center [808, 234] width 153 height 22
radio input "true"
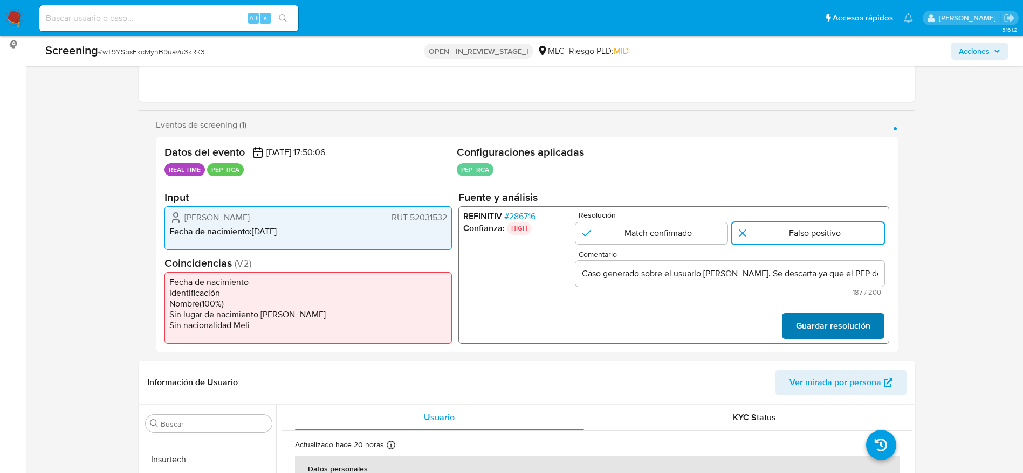
drag, startPoint x: 831, startPoint y: 311, endPoint x: 828, endPoint y: 329, distance: 18.6
click at [828, 329] on form "Resolución Match confirmado Falso positivo Comentario Caso generado sobre el us…" at bounding box center [729, 275] width 309 height 128
click at [828, 329] on span "Guardar resolución" at bounding box center [832, 326] width 74 height 24
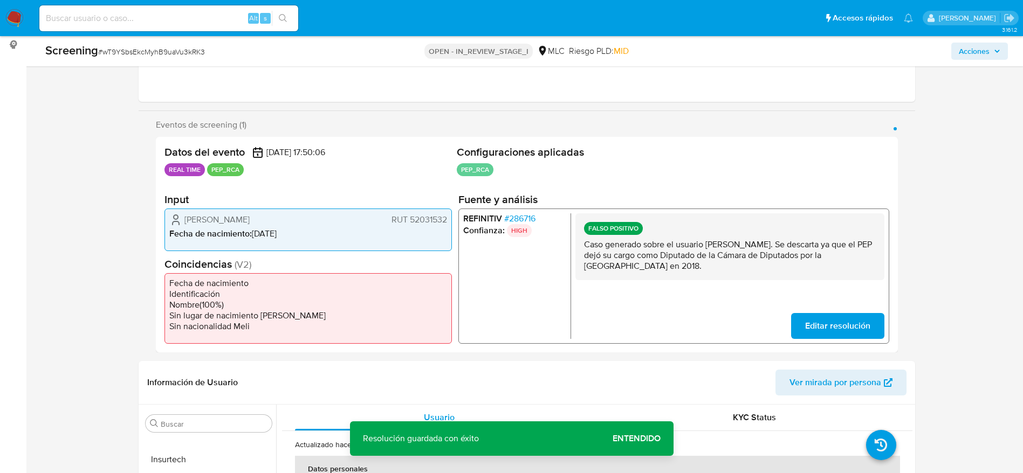
click at [638, 263] on p "Caso generado sobre el usuario [PERSON_NAME]. Se descarta ya que el PEP dejó su…" at bounding box center [729, 255] width 292 height 32
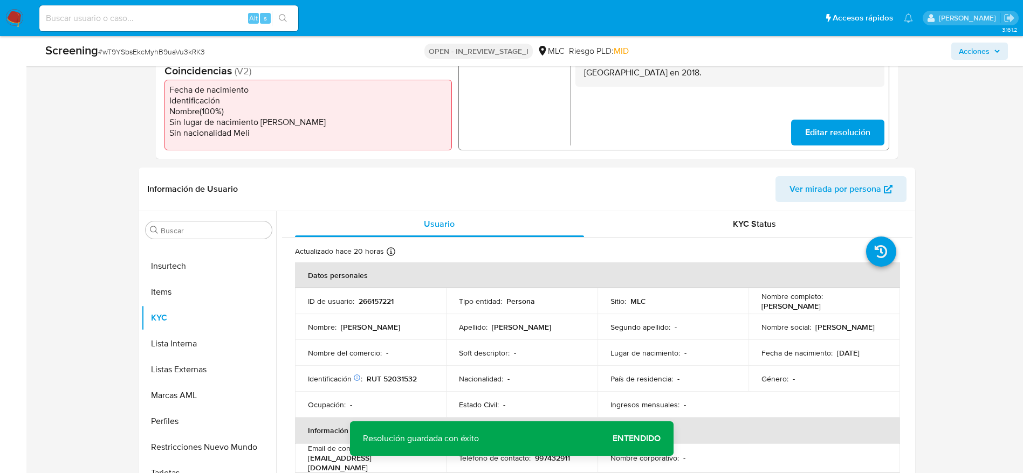
scroll to position [338, 0]
click at [192, 227] on input "Buscar" at bounding box center [214, 230] width 107 height 10
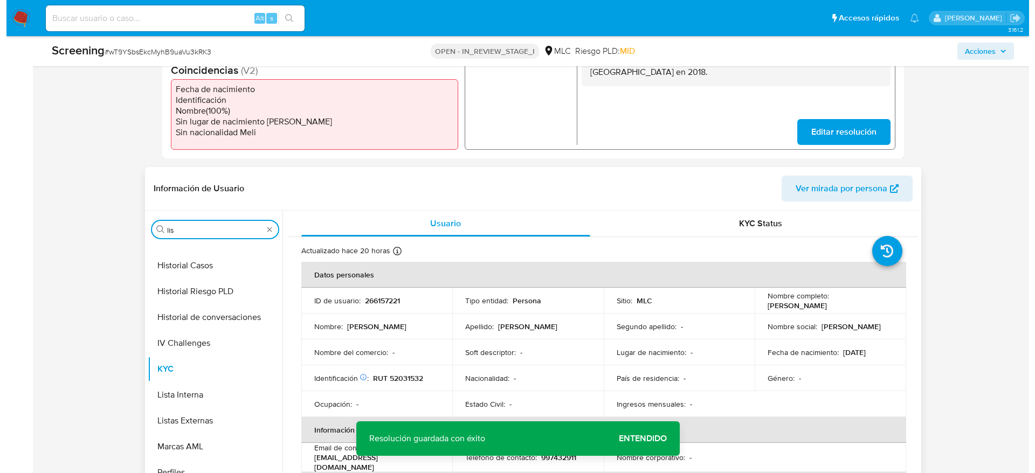
scroll to position [0, 0]
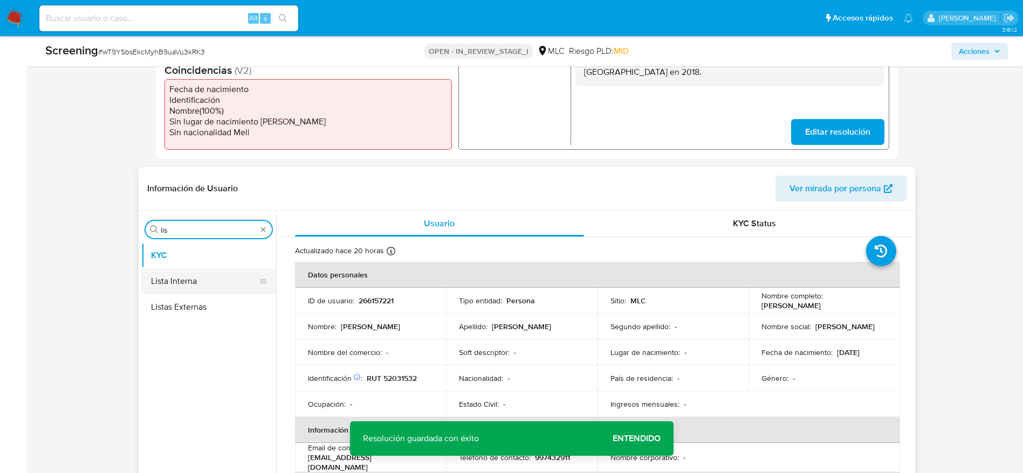
type input "lis"
click at [202, 281] on button "Lista Interna" at bounding box center [204, 282] width 126 height 26
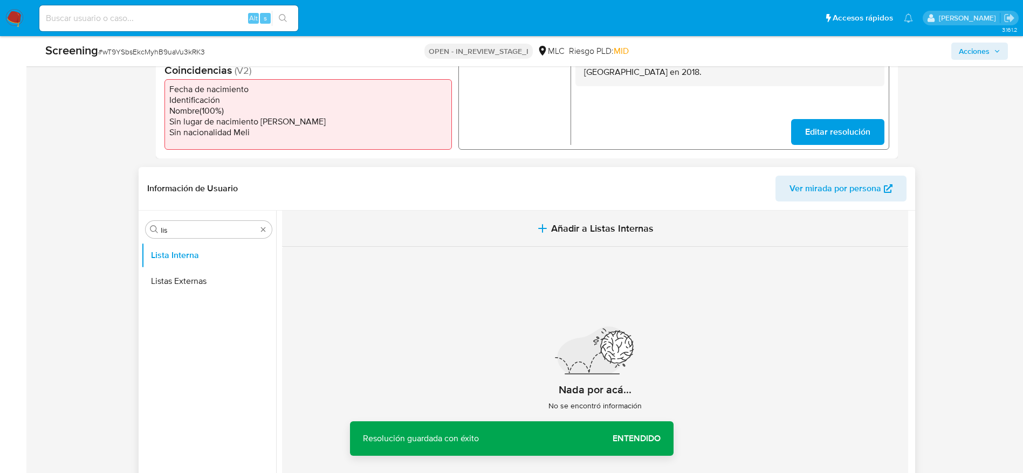
click at [509, 231] on button "Añadir a Listas Internas" at bounding box center [595, 229] width 626 height 36
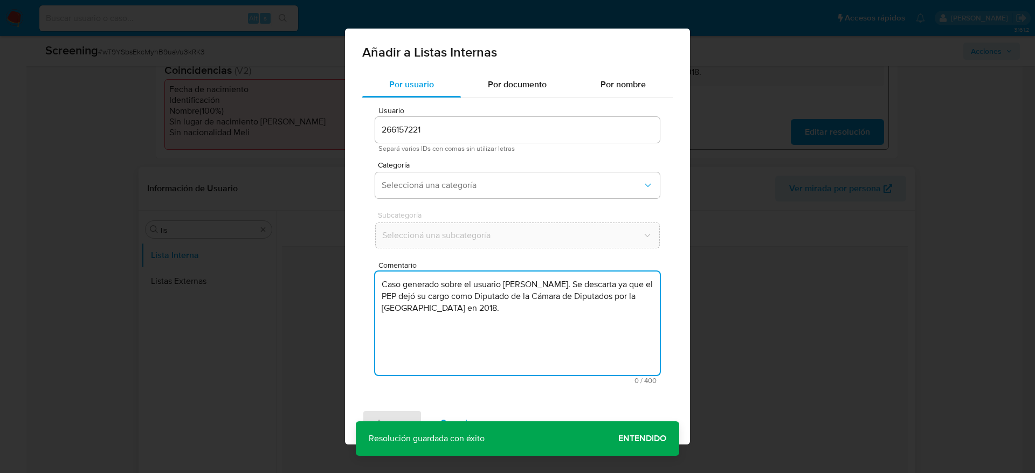
click at [452, 309] on textarea "Caso generado sobre el usuario [PERSON_NAME]. Se descarta ya que el PEP dejó su…" at bounding box center [517, 324] width 285 height 104
type textarea "Caso generado sobre el usuario [PERSON_NAME]. Se descarta ya que el PEP dejó su…"
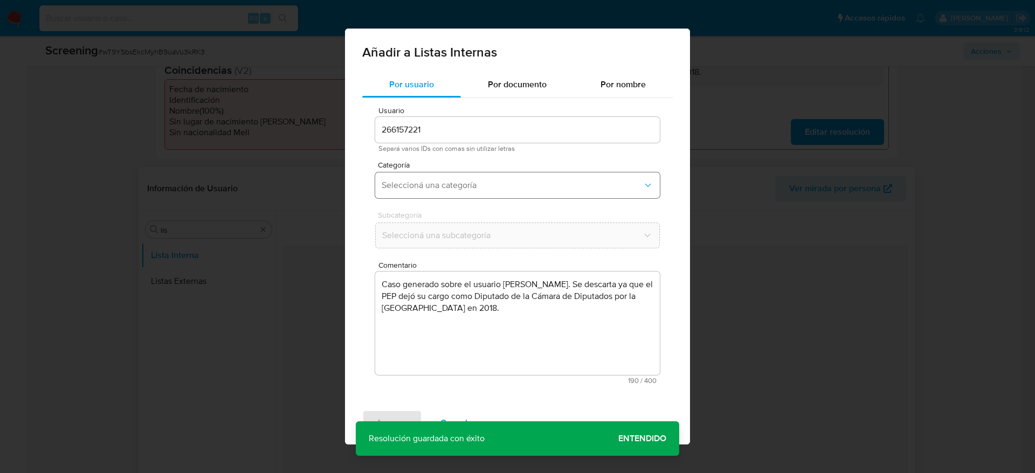
click at [440, 184] on span "Seleccioná una categoría" at bounding box center [512, 185] width 261 height 11
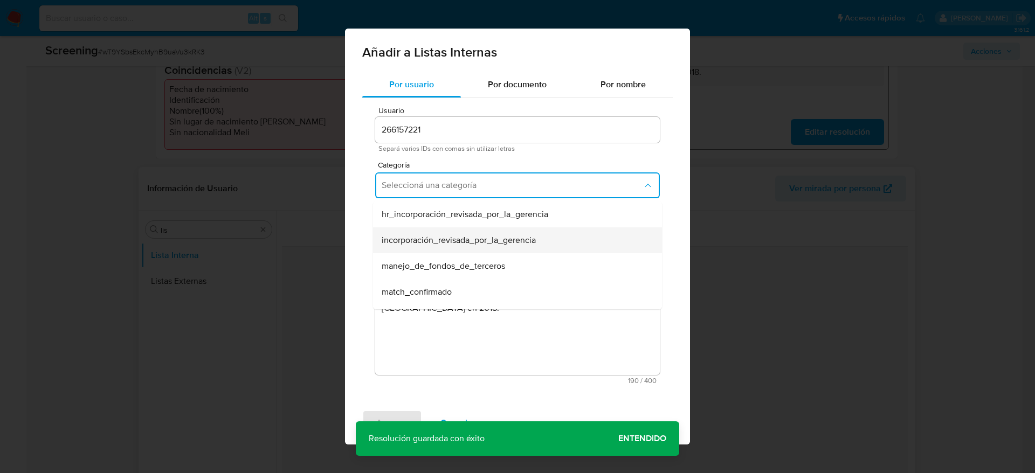
scroll to position [82, 0]
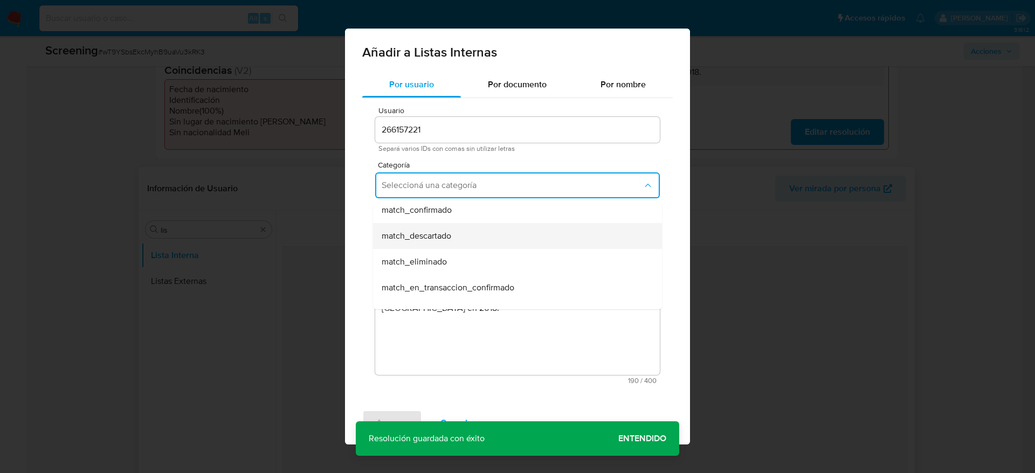
click at [448, 235] on span "match_descartado" at bounding box center [417, 236] width 70 height 11
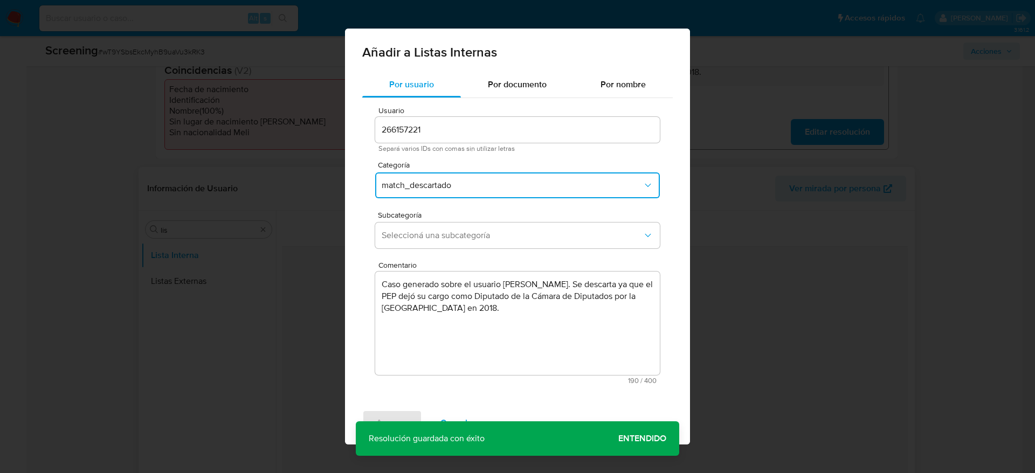
click at [448, 235] on span "Seleccioná una subcategoría" at bounding box center [512, 235] width 261 height 11
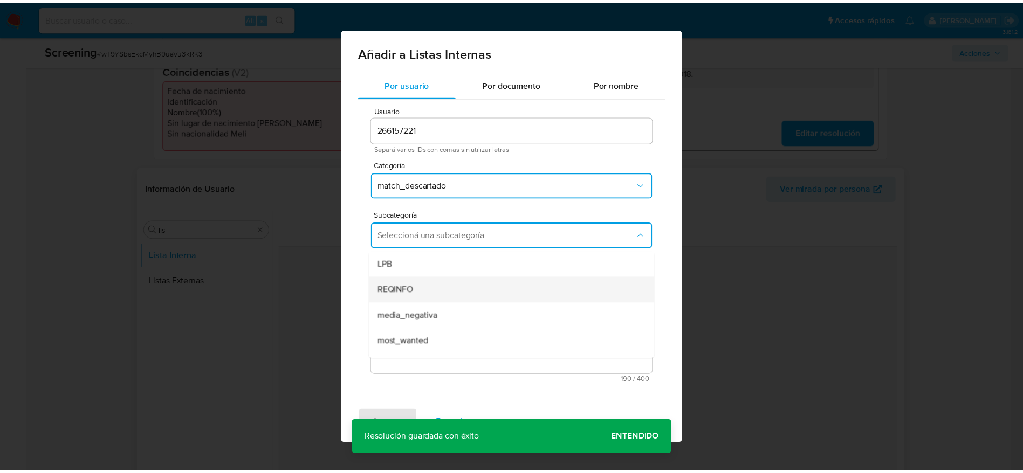
scroll to position [73, 0]
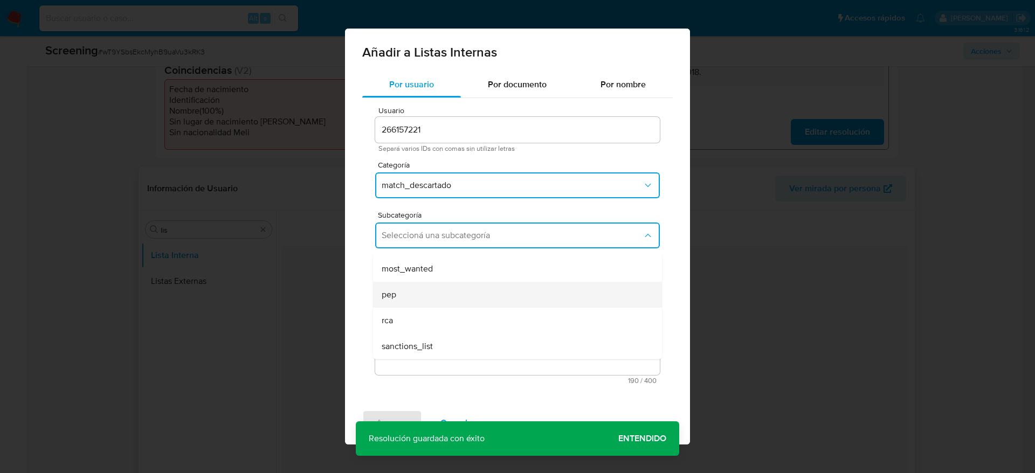
click at [414, 299] on div "pep" at bounding box center [514, 295] width 265 height 26
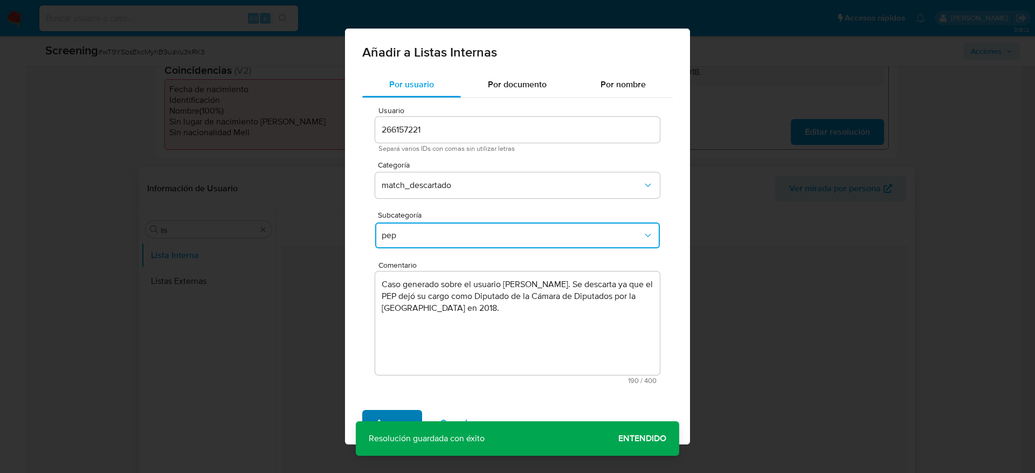
click at [379, 417] on span "Agregar" at bounding box center [392, 423] width 32 height 24
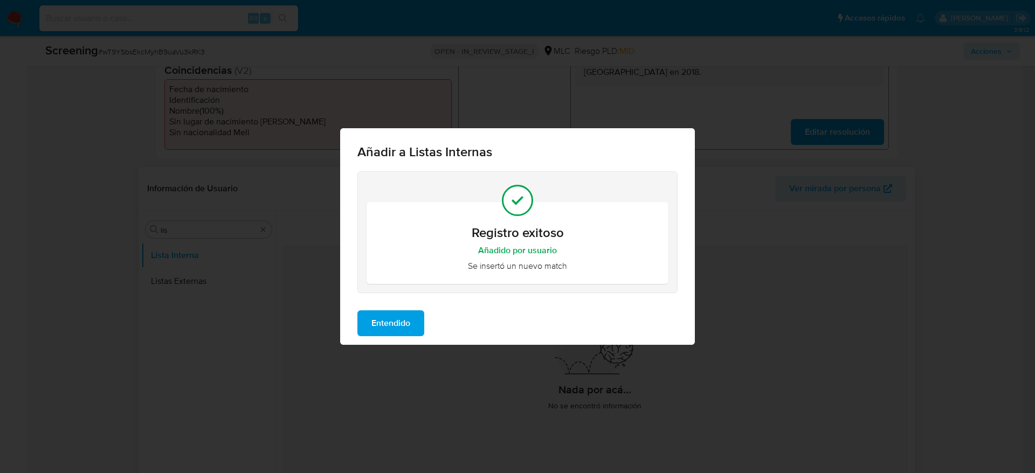
click at [398, 332] on span "Entendido" at bounding box center [391, 324] width 39 height 24
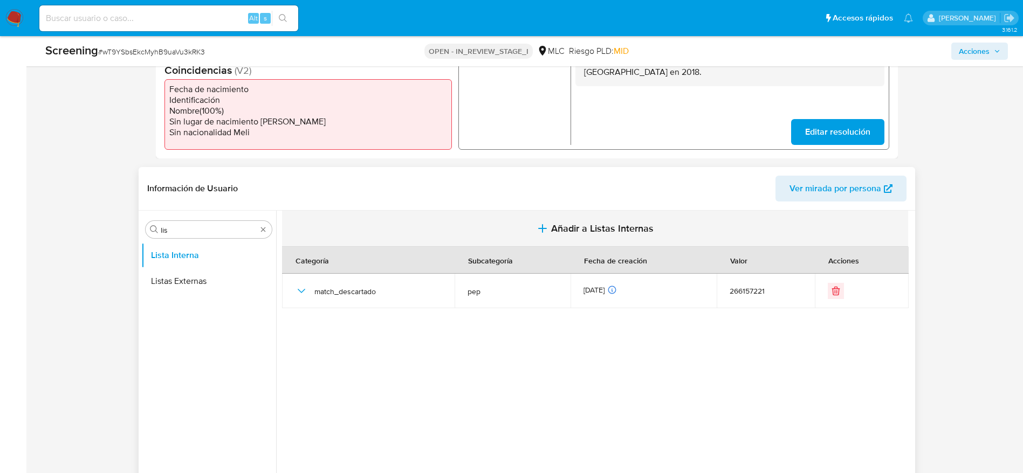
click at [513, 232] on button "Añadir a Listas Internas" at bounding box center [595, 229] width 626 height 36
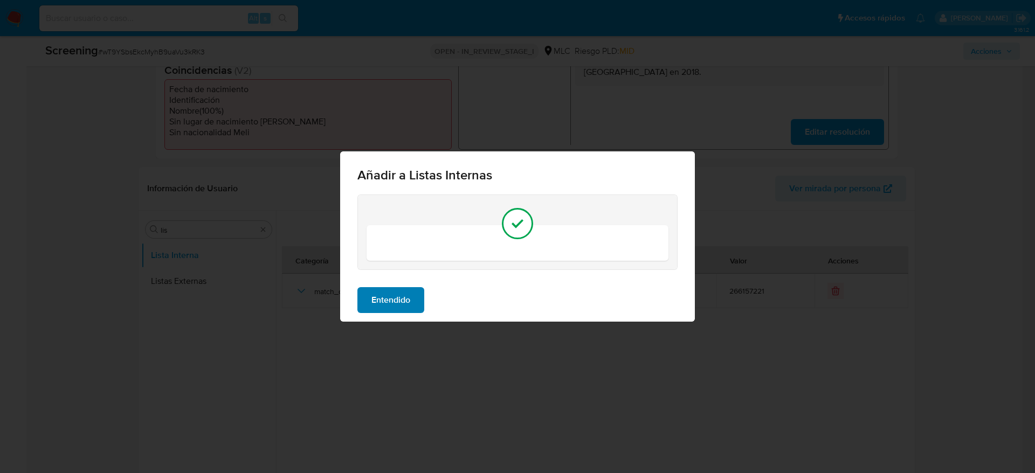
drag, startPoint x: 475, startPoint y: 341, endPoint x: 395, endPoint y: 289, distance: 95.6
click at [395, 289] on div "Añadir a Listas Internas Entendido" at bounding box center [517, 236] width 1035 height 473
click at [395, 289] on span "Entendido" at bounding box center [391, 301] width 39 height 24
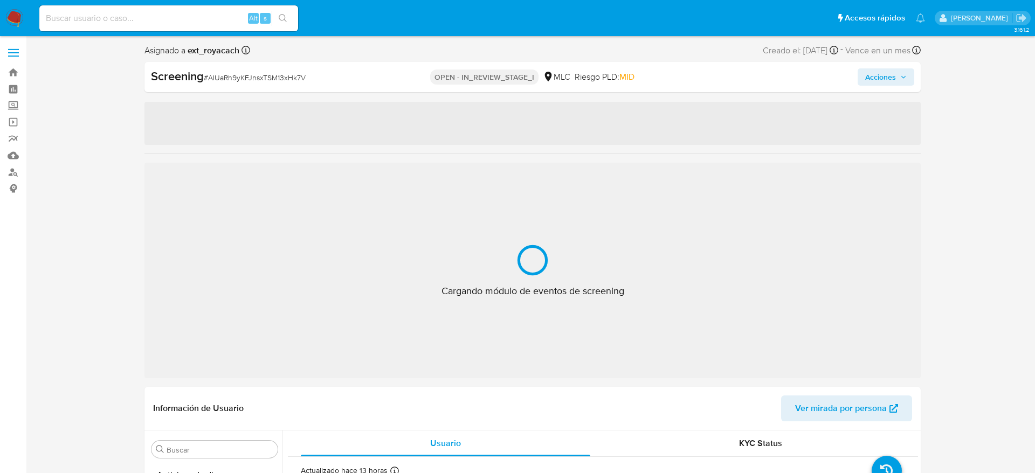
select select "10"
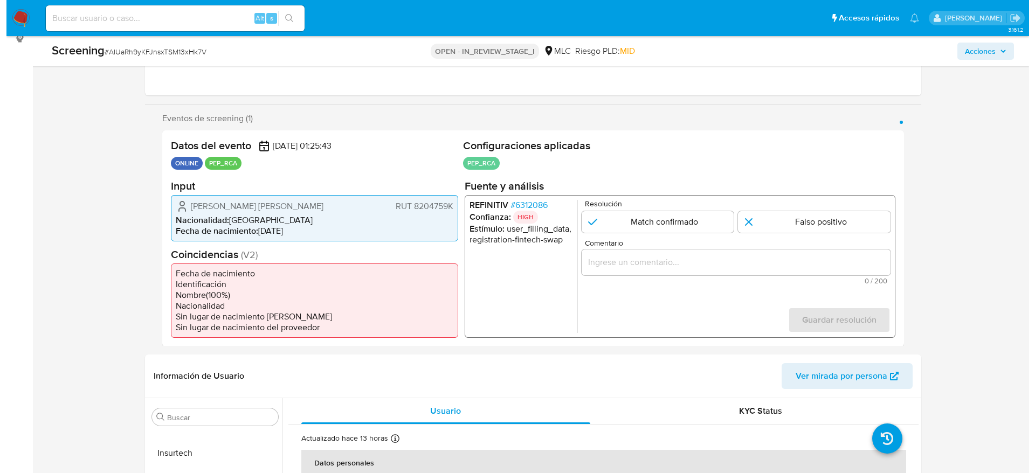
scroll to position [156, 0]
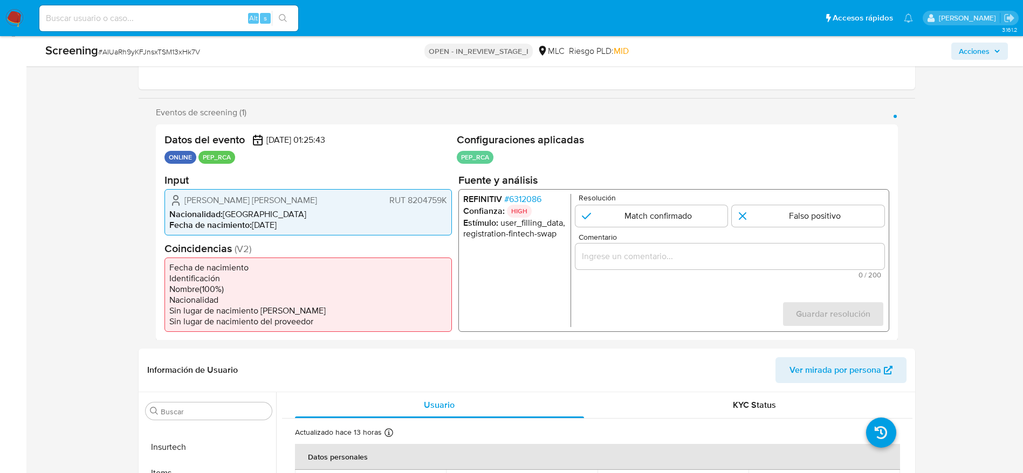
click at [539, 197] on span "# 6312086" at bounding box center [522, 199] width 37 height 11
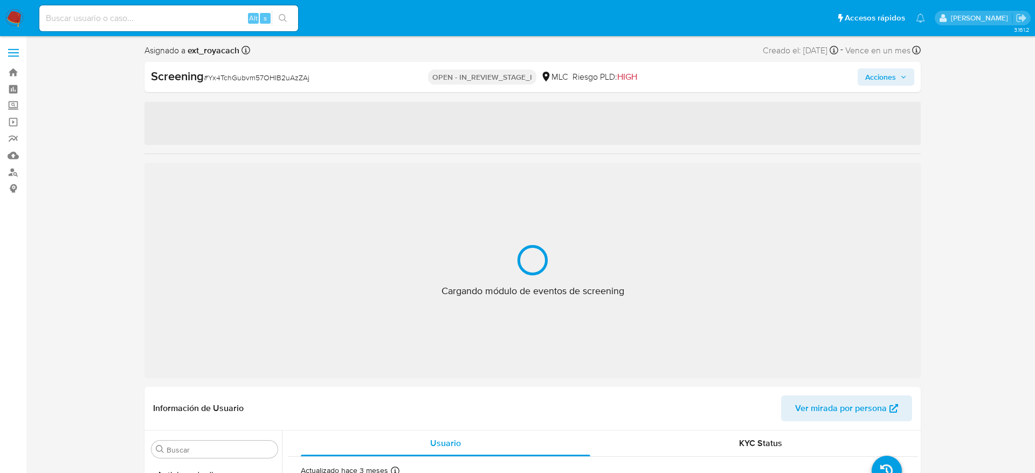
select select "10"
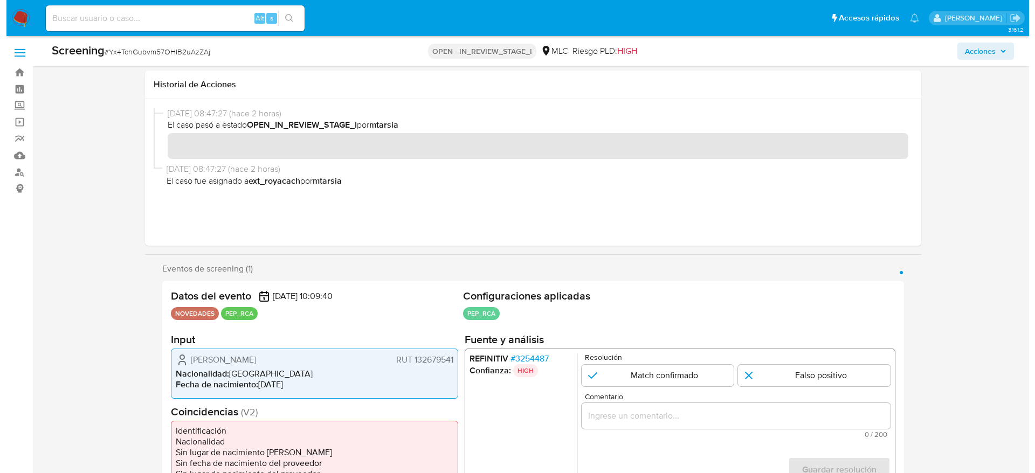
scroll to position [163, 0]
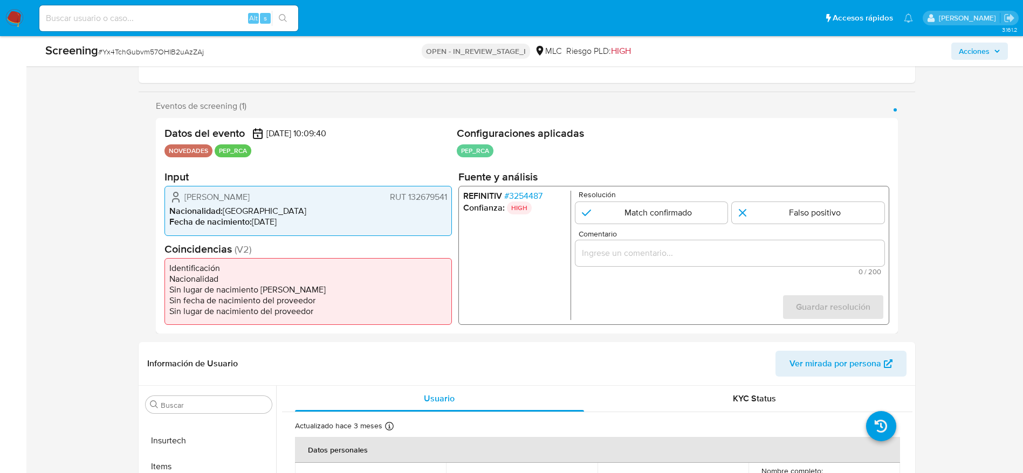
click at [530, 197] on span "# 3254487" at bounding box center [523, 196] width 38 height 11
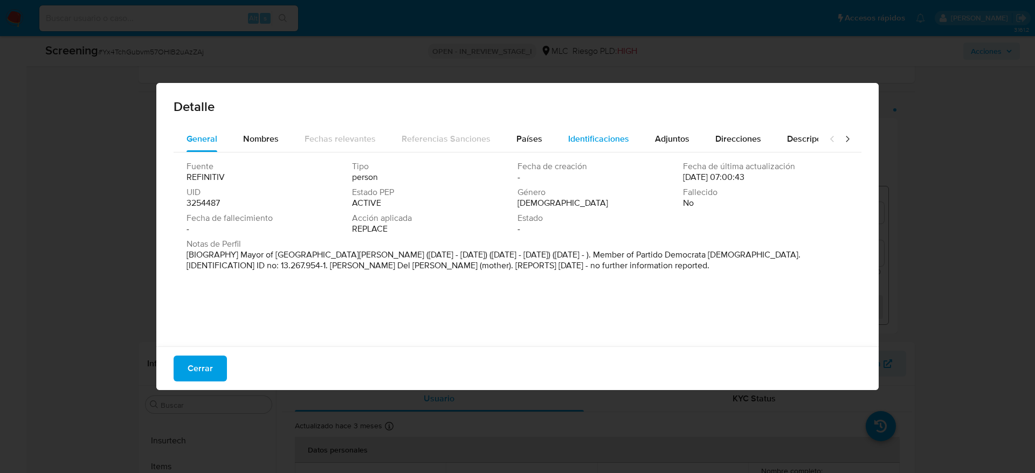
click at [568, 135] on span "Identificaciones" at bounding box center [598, 139] width 61 height 12
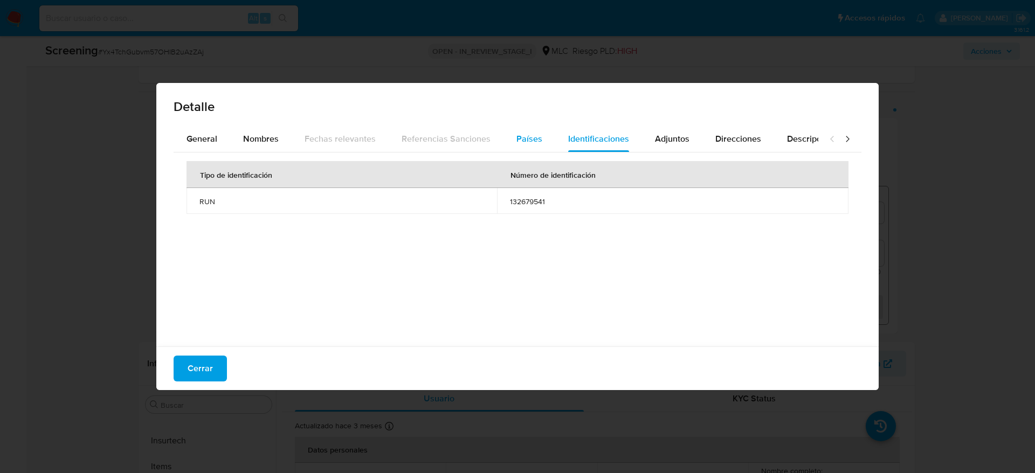
click at [539, 129] on button "Países" at bounding box center [530, 139] width 52 height 26
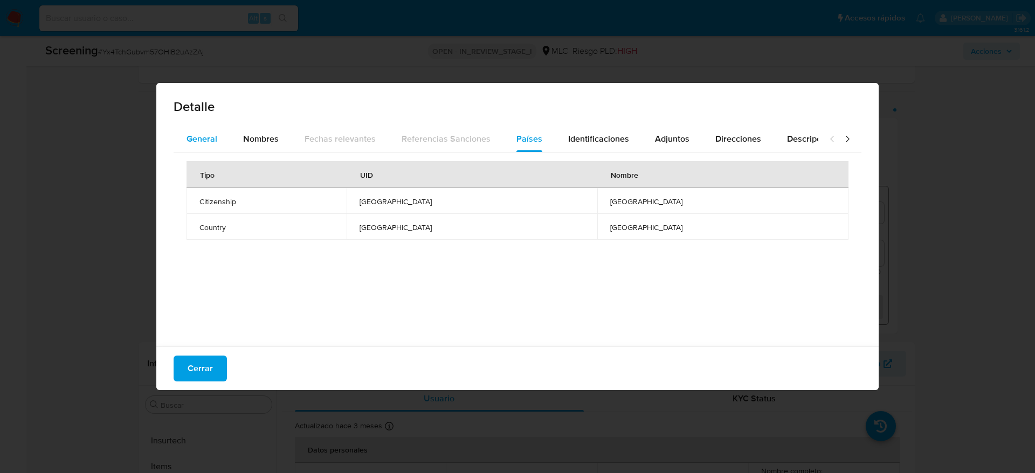
click at [203, 131] on div "General" at bounding box center [202, 139] width 31 height 26
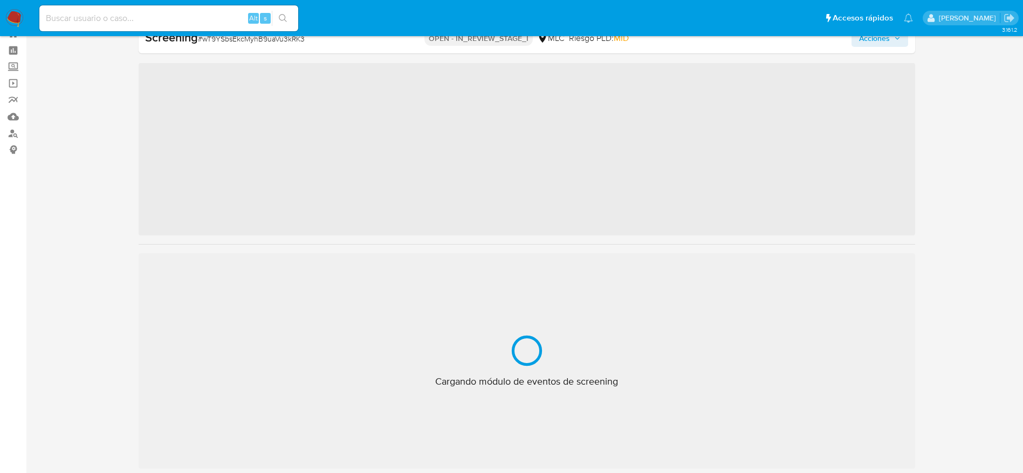
scroll to position [507, 0]
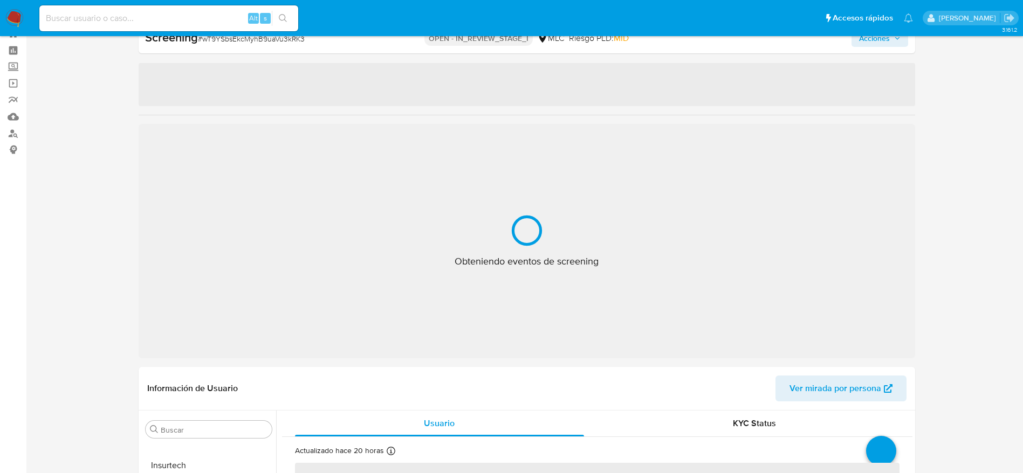
select select "10"
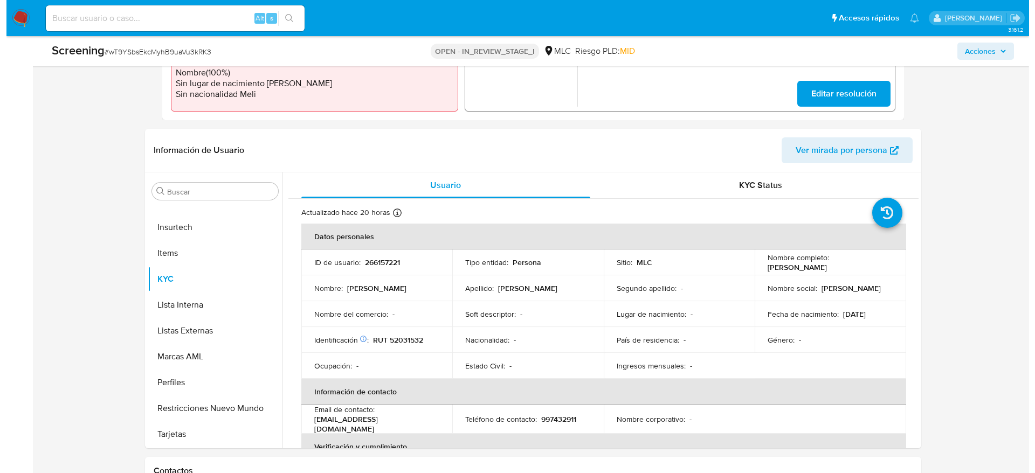
scroll to position [395, 0]
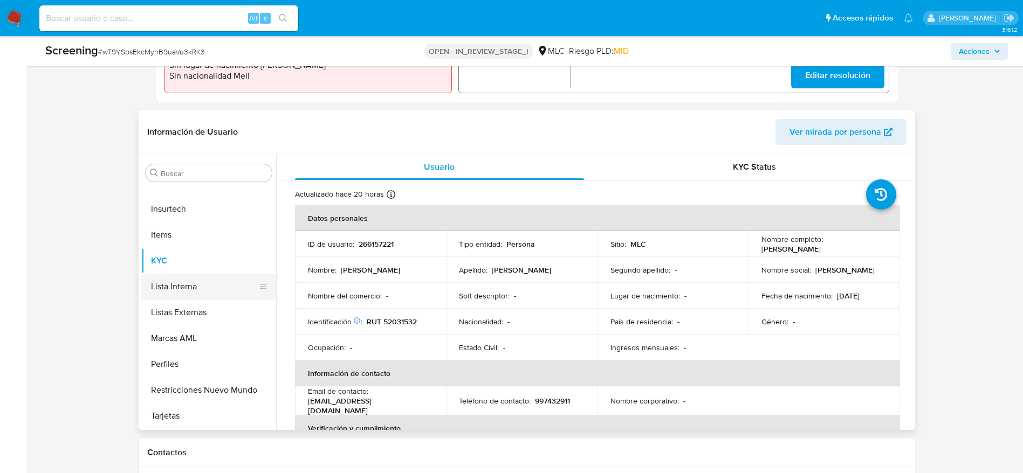
click at [196, 297] on button "Lista Interna" at bounding box center [204, 287] width 126 height 26
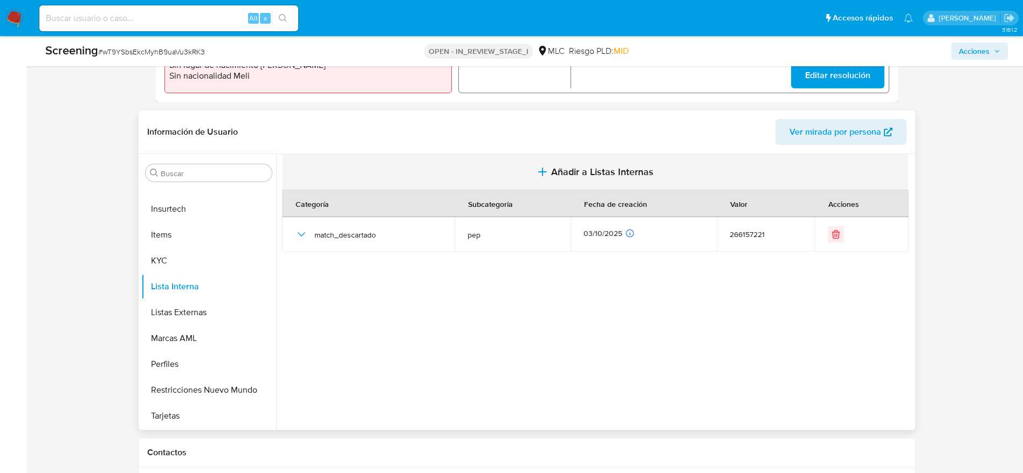
click at [546, 169] on icon "button" at bounding box center [542, 172] width 13 height 13
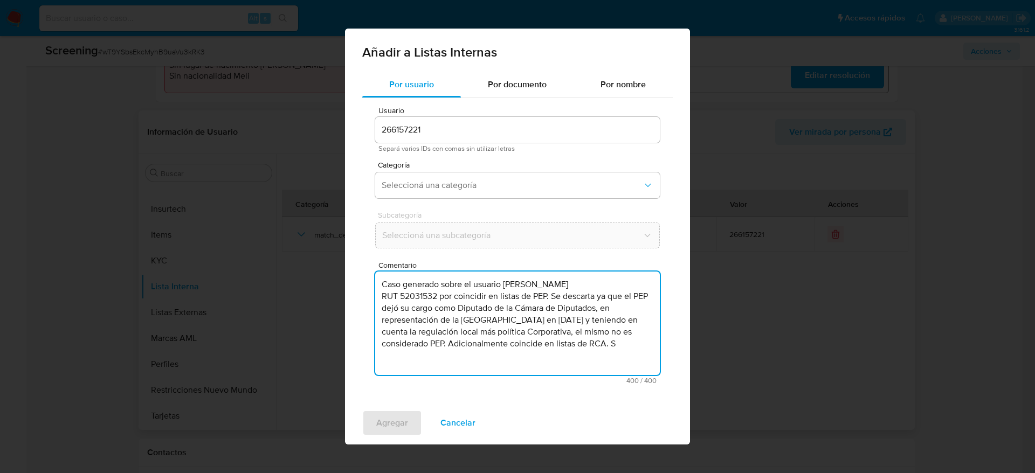
click at [441, 293] on textarea "Caso generado sobre el usuario [PERSON_NAME] RUT 52031532 por coincidir en list…" at bounding box center [517, 324] width 285 height 104
drag, startPoint x: 506, startPoint y: 343, endPoint x: 534, endPoint y: 295, distance: 55.6
click at [534, 295] on textarea "Caso generado sobre el usuario [PERSON_NAME] RUT 52031532 por coincidir en list…" at bounding box center [517, 324] width 285 height 104
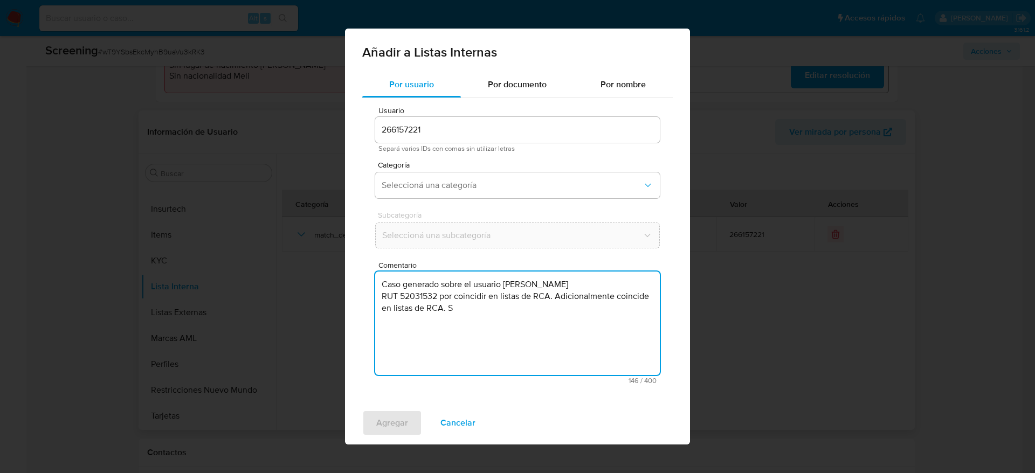
drag, startPoint x: 557, startPoint y: 296, endPoint x: 564, endPoint y: 315, distance: 21.0
click at [564, 315] on textarea "Caso generado sobre el usuario [PERSON_NAME] RUT 52031532 por coincidir en list…" at bounding box center [517, 324] width 285 height 104
paste textarea "Se descarta ya que el PEP por el cual es RCA es su ex conyuge [PERSON_NAME], y …"
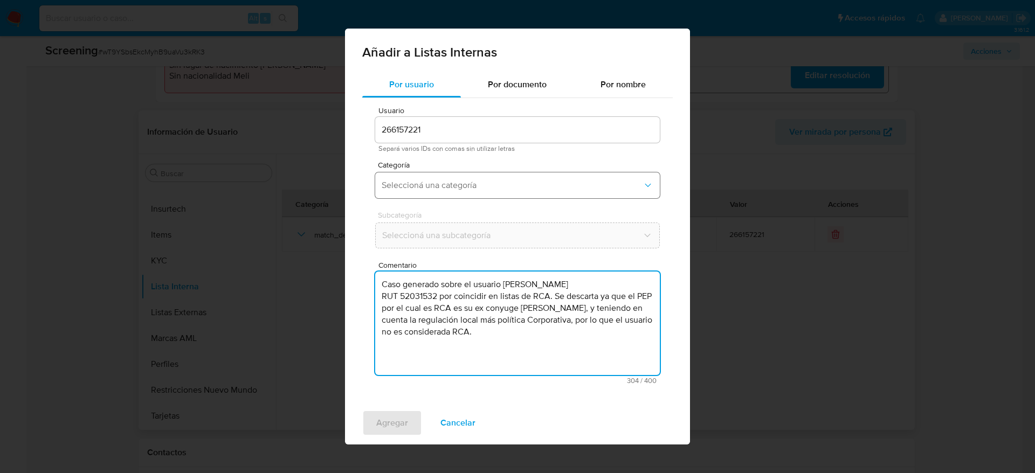
type textarea "Caso generado sobre el usuario [PERSON_NAME] RUT 52031532 por coincidir en list…"
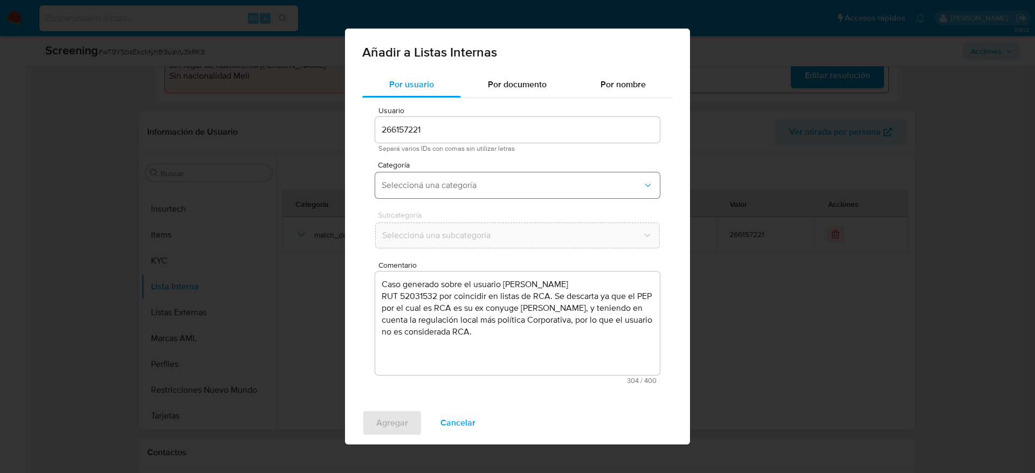
click at [523, 184] on span "Seleccioná una categoría" at bounding box center [512, 185] width 261 height 11
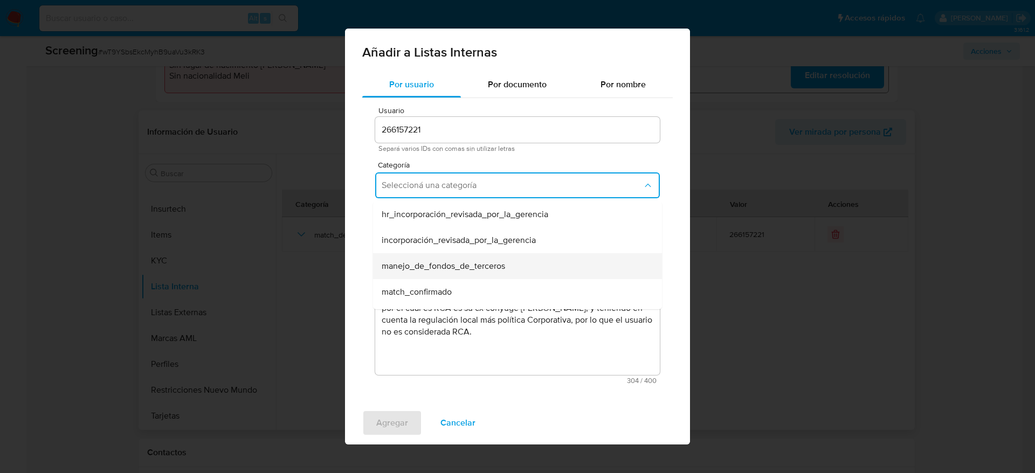
scroll to position [52, 0]
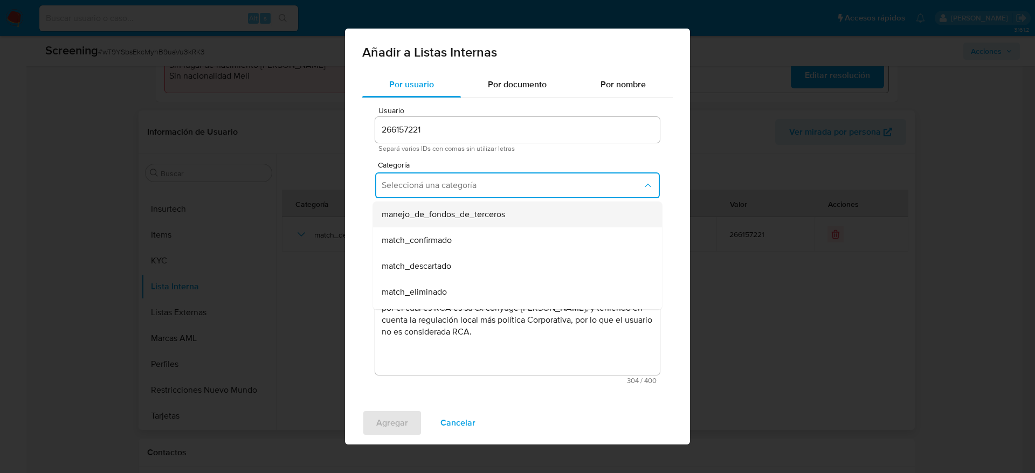
click at [497, 264] on div "match_descartado" at bounding box center [514, 266] width 265 height 26
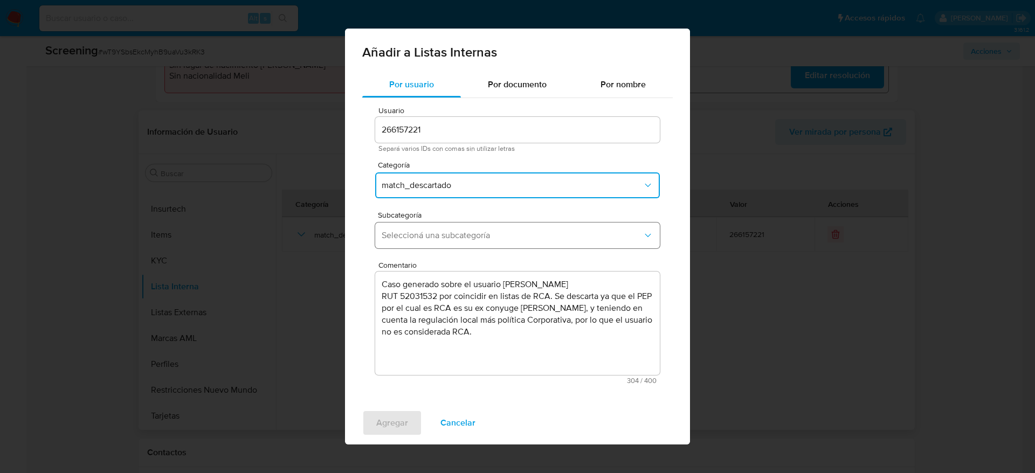
click at [549, 228] on button "Seleccioná una subcategoría" at bounding box center [517, 236] width 285 height 26
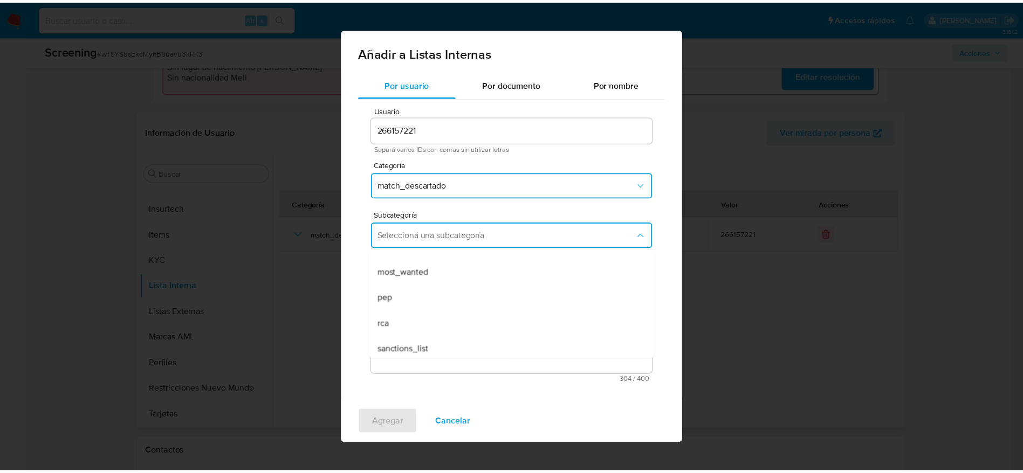
scroll to position [73, 0]
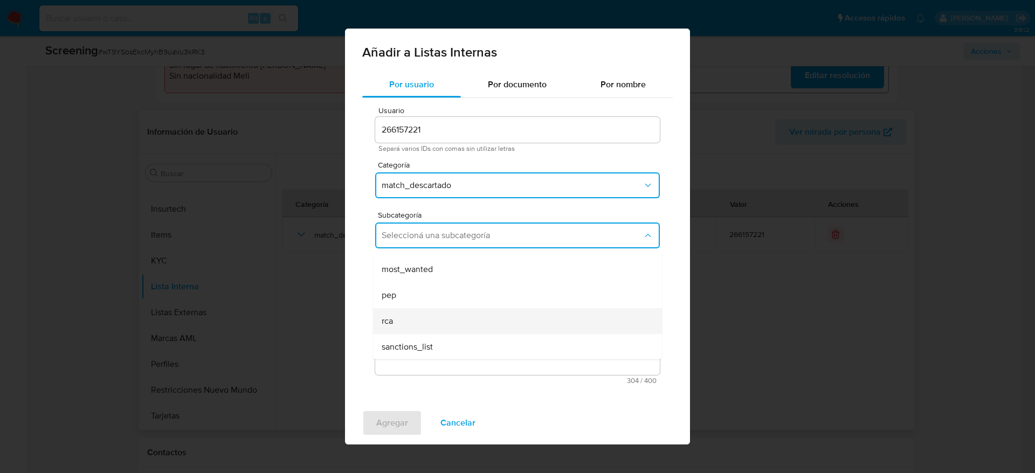
click at [444, 323] on div "rca" at bounding box center [514, 321] width 265 height 26
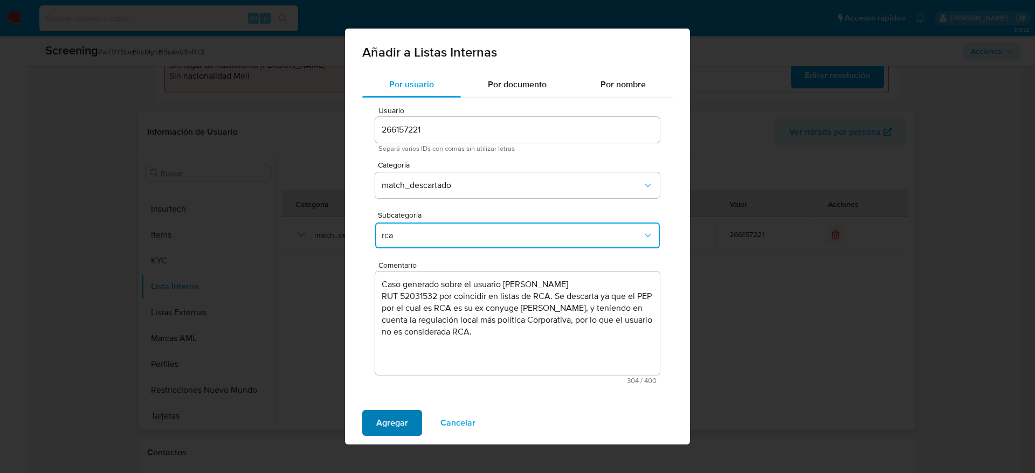
click at [395, 421] on span "Agregar" at bounding box center [392, 423] width 32 height 24
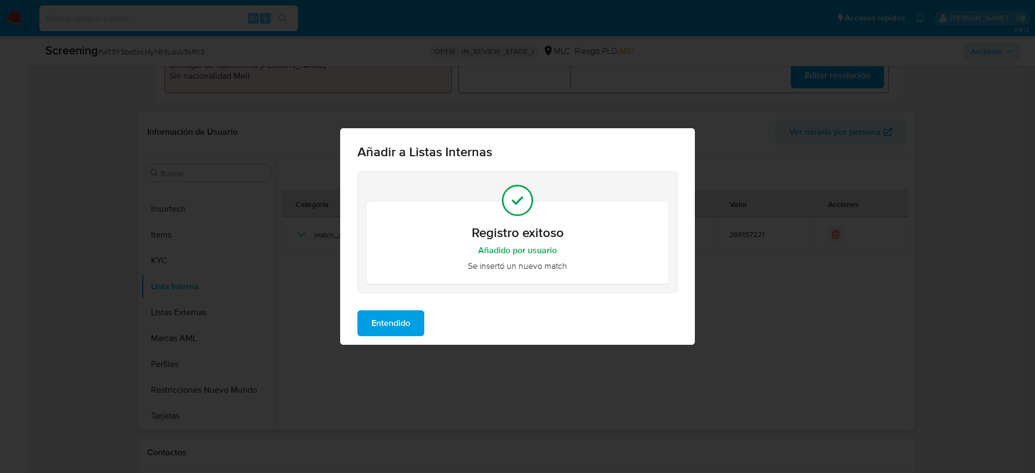
click at [361, 317] on button "Entendido" at bounding box center [391, 324] width 67 height 26
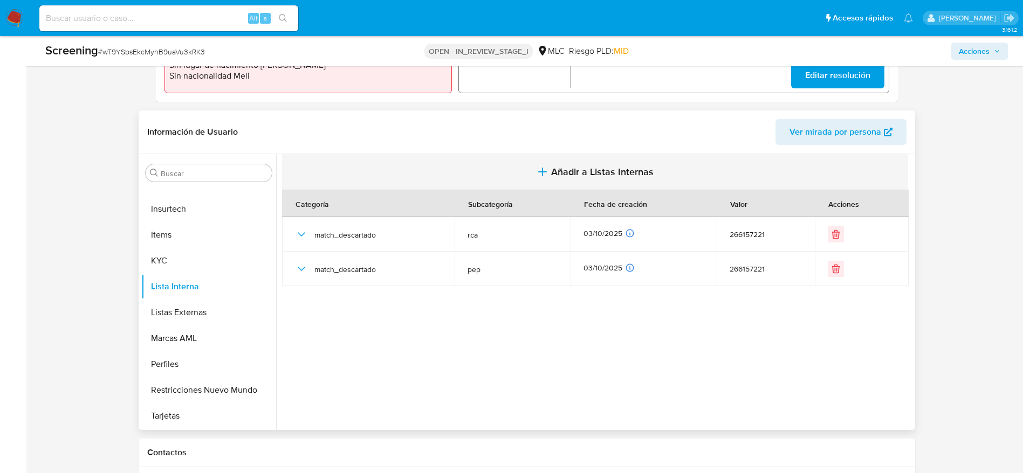
scroll to position [0, 0]
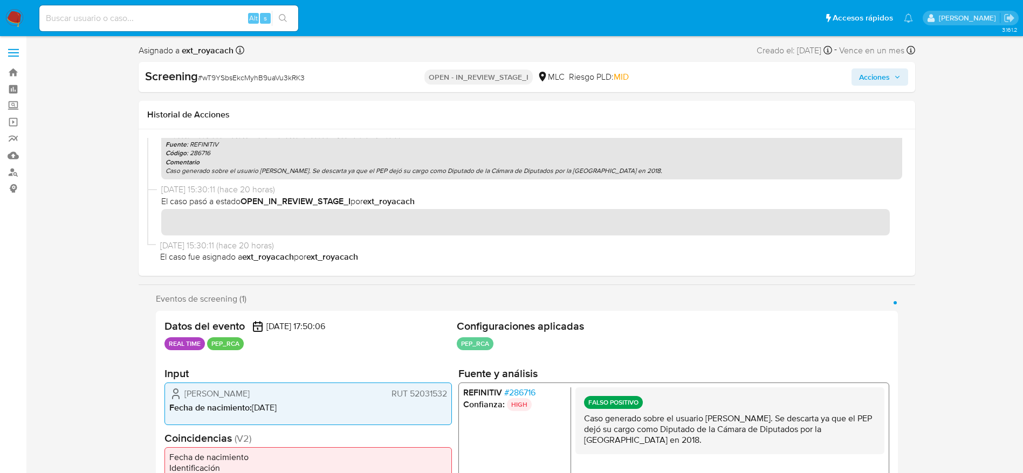
click at [866, 77] on span "Acciones" at bounding box center [874, 76] width 31 height 17
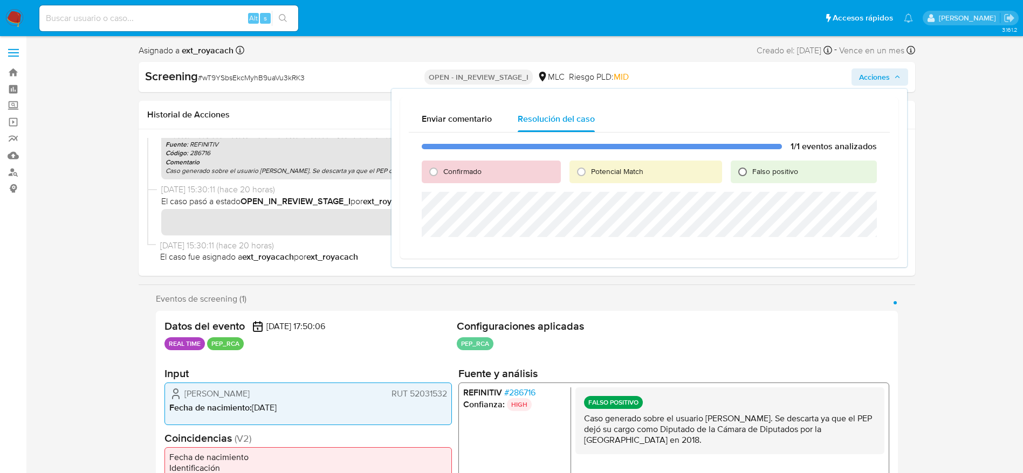
click at [750, 173] on input "Falso positivo" at bounding box center [742, 171] width 17 height 17
radio input "true"
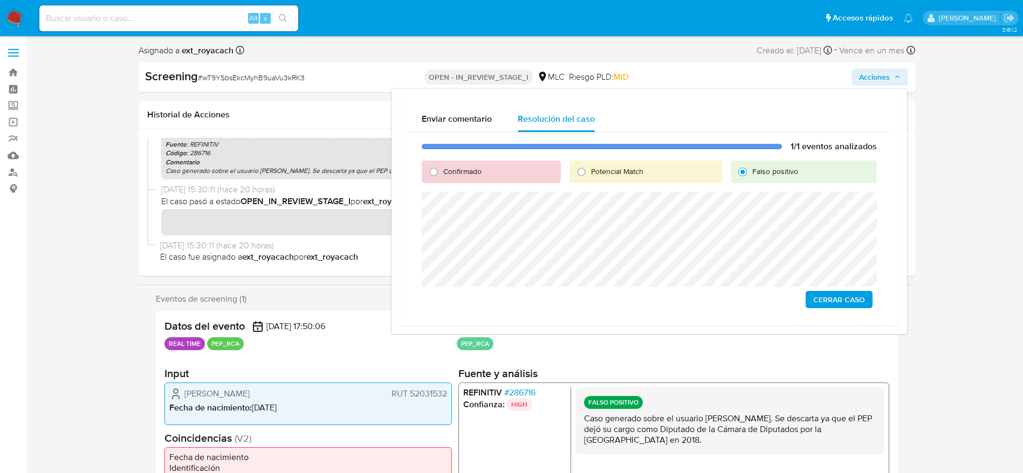
click at [841, 292] on span "Cerrar Caso" at bounding box center [839, 299] width 52 height 15
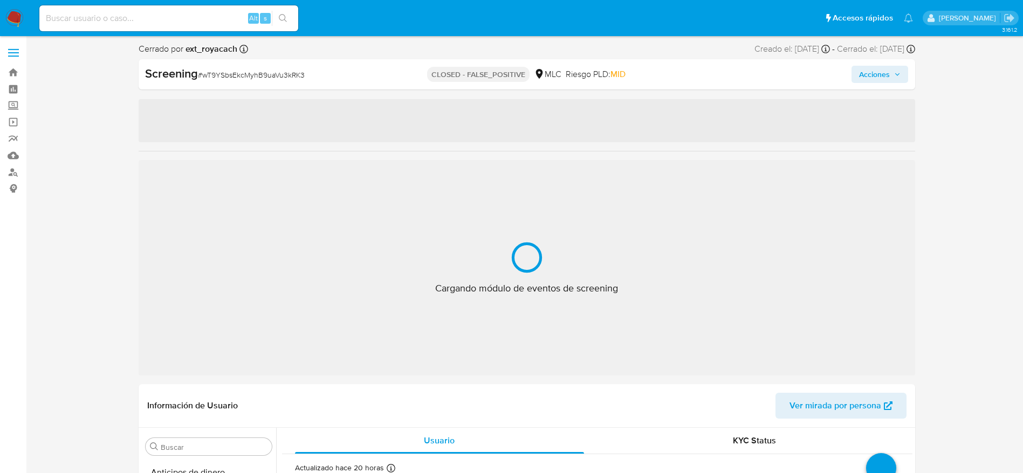
select select "10"
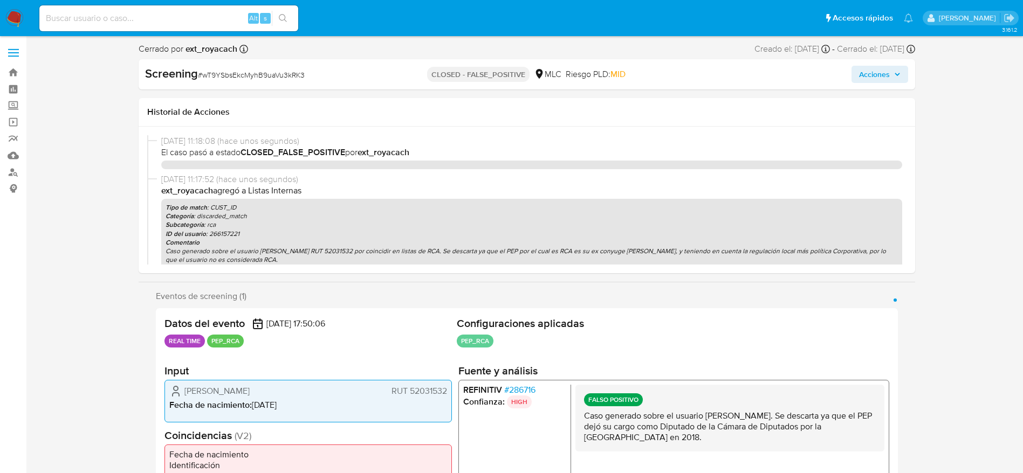
select select "10"
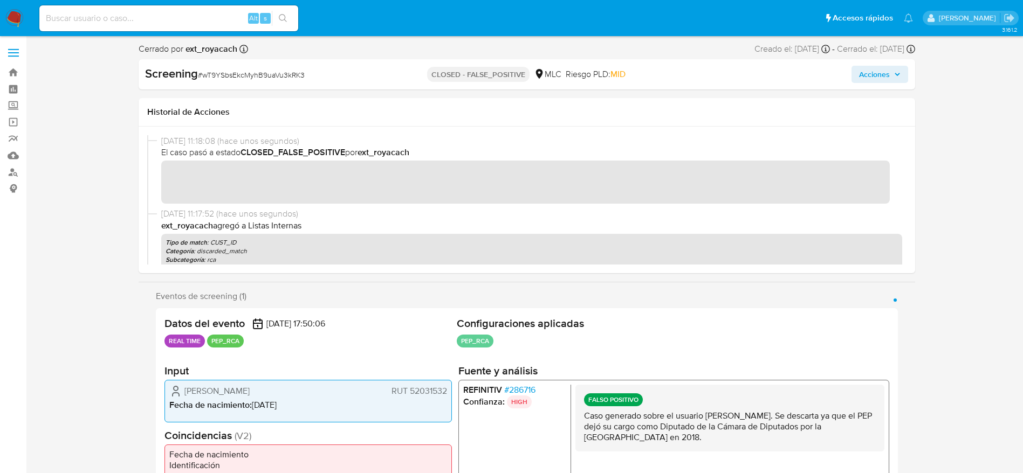
scroll to position [507, 0]
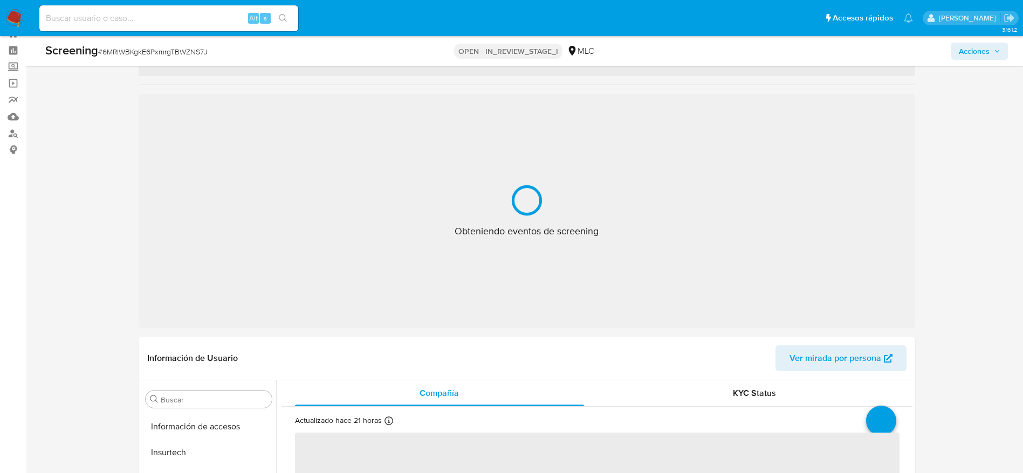
scroll to position [507, 0]
select select "10"
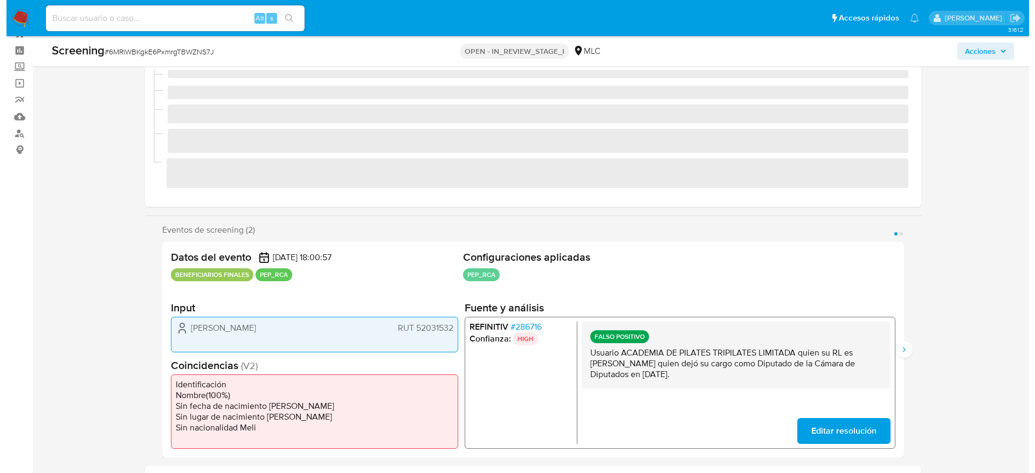
scroll to position [238, 0]
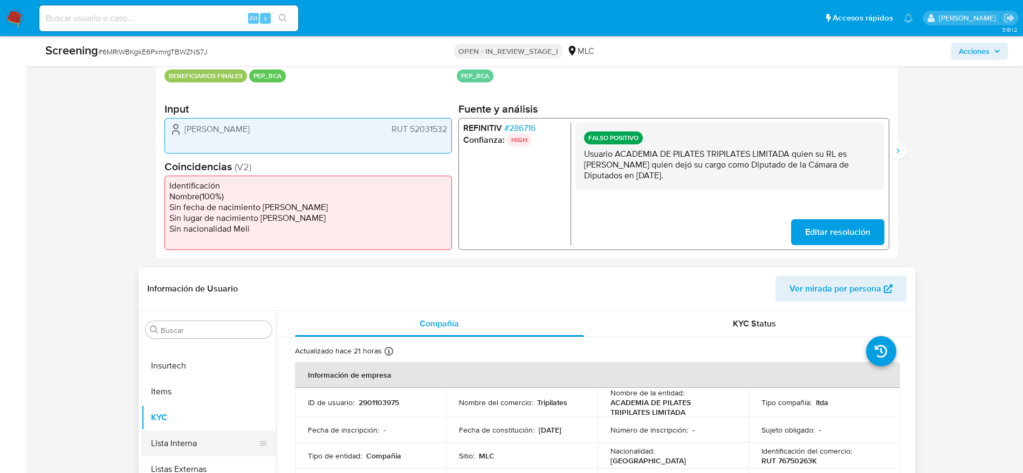
click at [163, 436] on button "Lista Interna" at bounding box center [204, 444] width 126 height 26
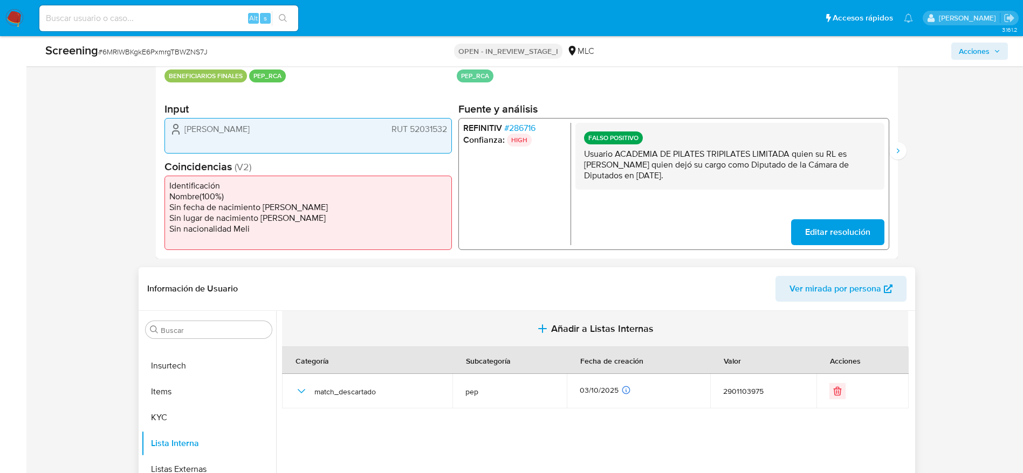
click at [427, 327] on button "Añadir a Listas Internas" at bounding box center [595, 329] width 626 height 36
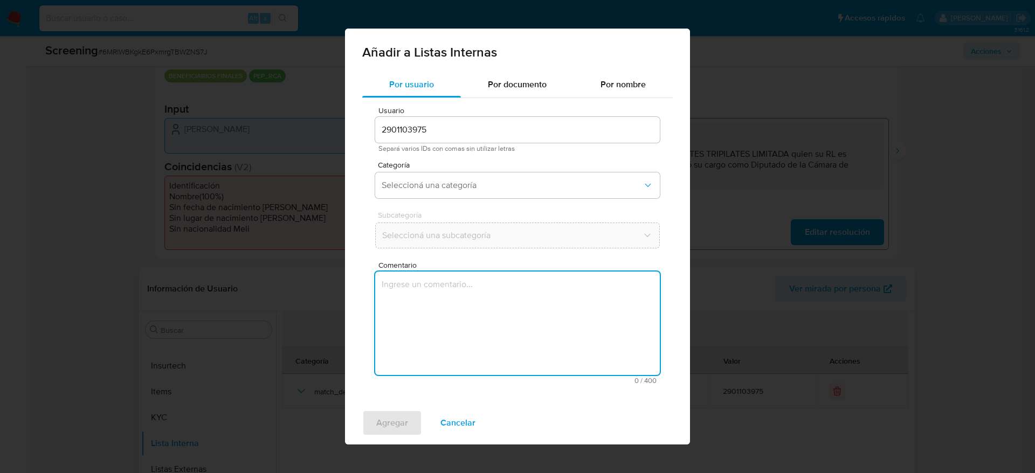
click at [427, 327] on textarea "Comentario" at bounding box center [517, 324] width 285 height 104
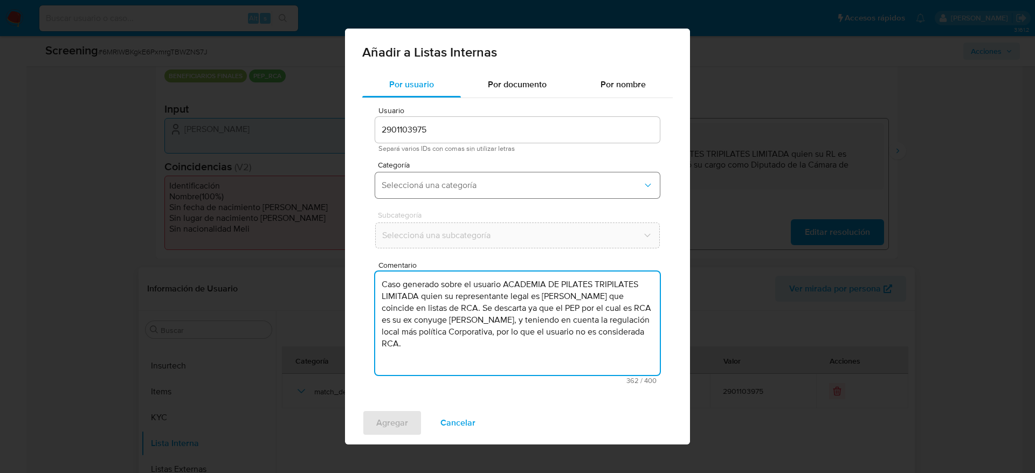
type textarea "Caso generado sobre el usuario ACADEMIA DE PILATES TRIPILATES LIMITADA quien su…"
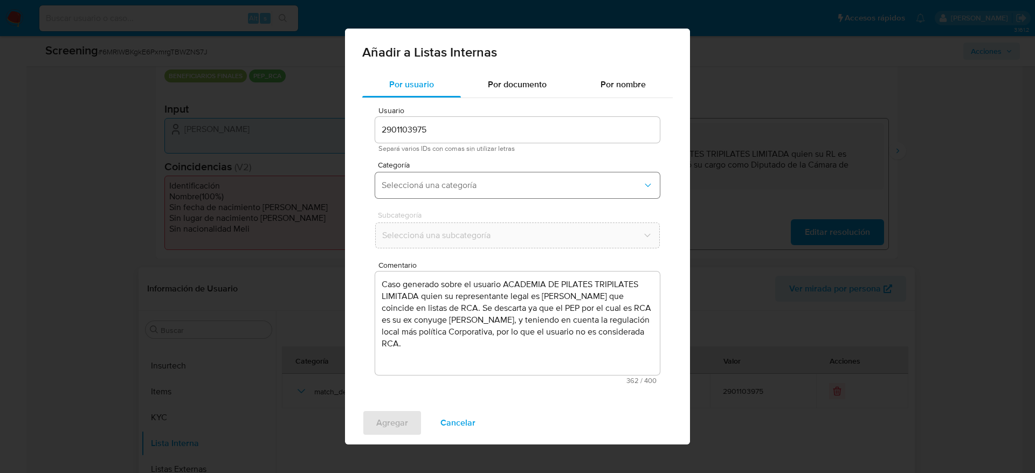
click at [471, 190] on span "Seleccioná una categoría" at bounding box center [512, 185] width 261 height 11
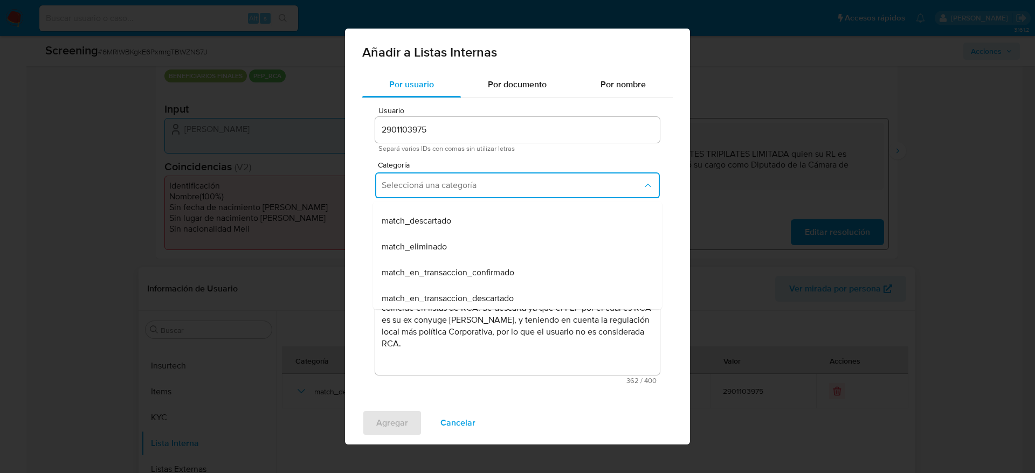
scroll to position [100, 0]
click at [464, 216] on div "match_descartado" at bounding box center [514, 218] width 265 height 26
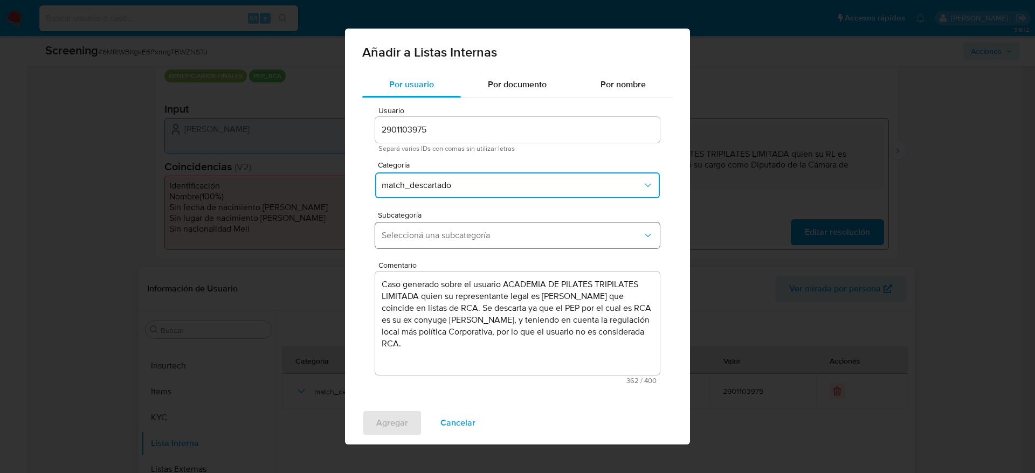
click at [448, 225] on button "Seleccioná una subcategoría" at bounding box center [517, 236] width 285 height 26
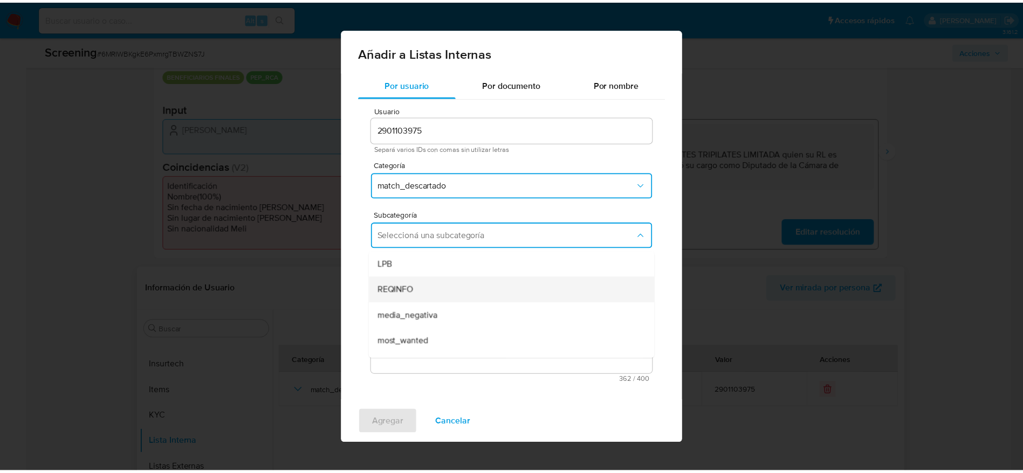
scroll to position [73, 0]
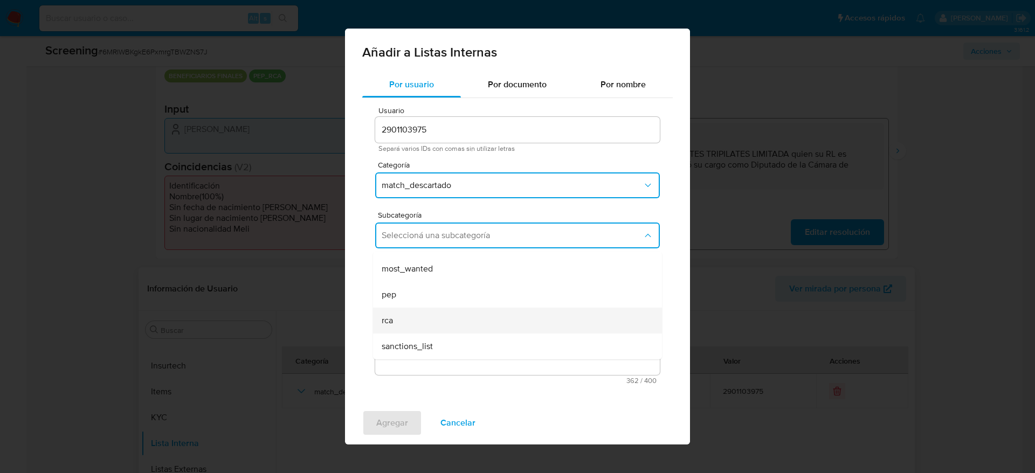
click at [402, 314] on div "rca" at bounding box center [514, 321] width 265 height 26
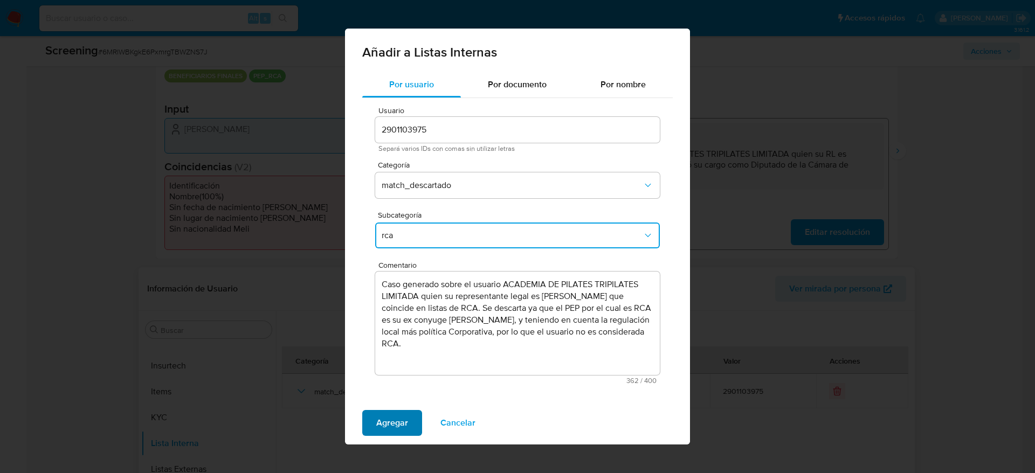
click at [394, 415] on span "Agregar" at bounding box center [392, 423] width 32 height 24
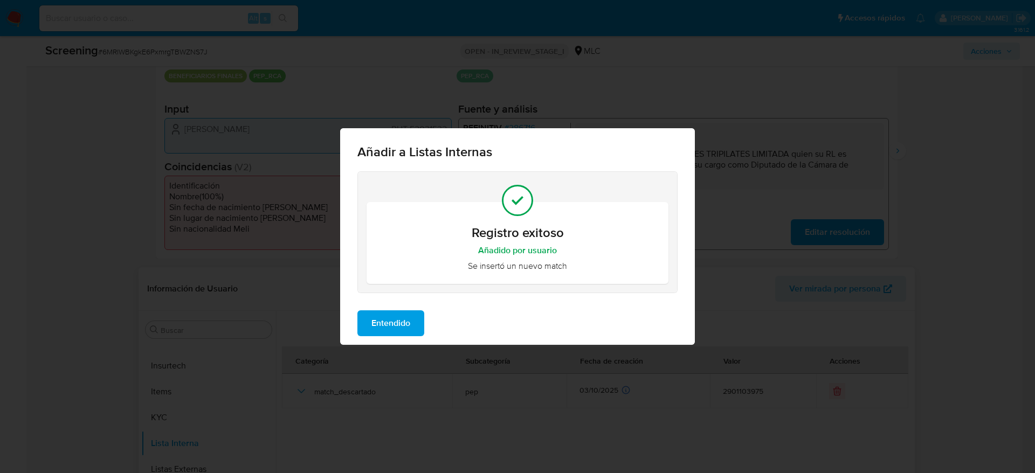
click at [410, 321] on span "Entendido" at bounding box center [391, 324] width 39 height 24
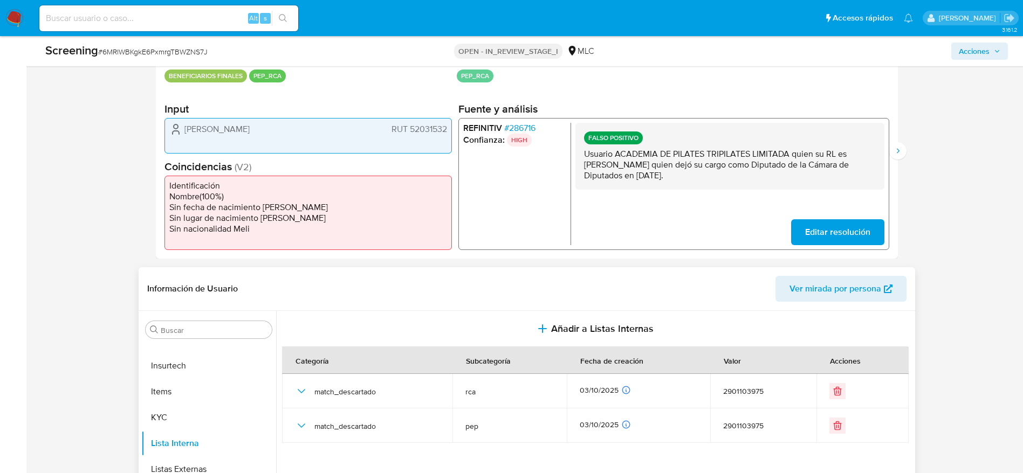
scroll to position [0, 0]
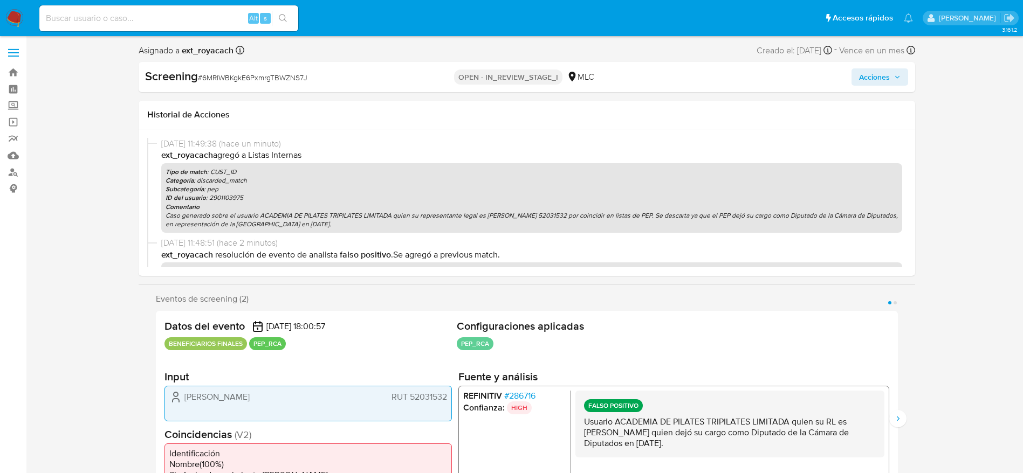
click at [872, 74] on span "Acciones" at bounding box center [874, 76] width 31 height 17
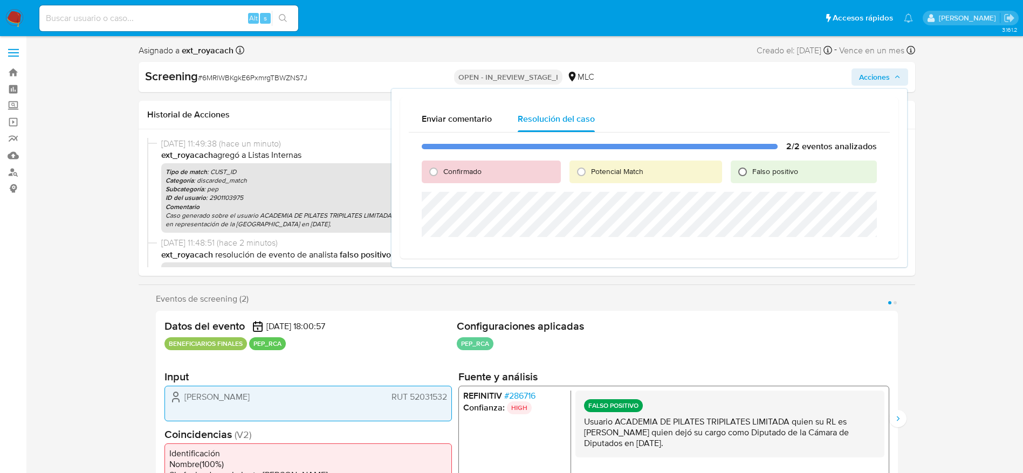
click at [746, 178] on input "Falso positivo" at bounding box center [742, 171] width 17 height 17
radio input "true"
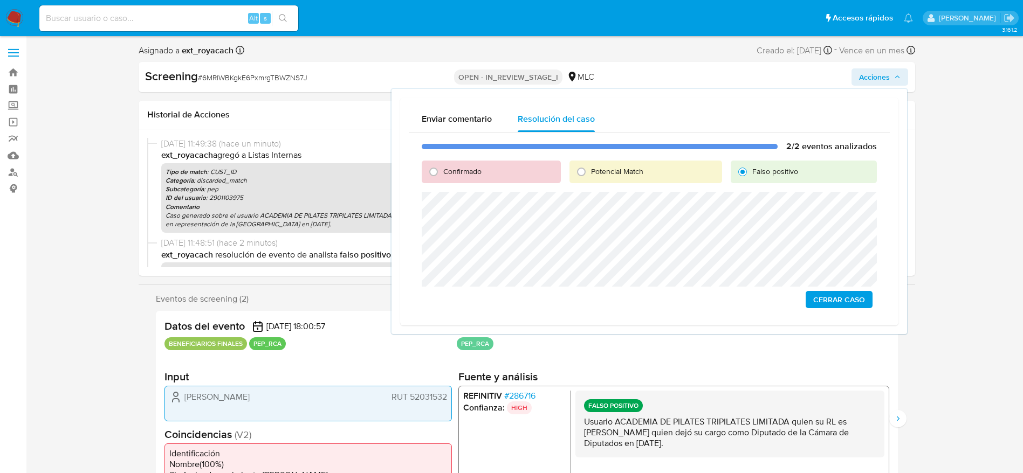
click at [841, 300] on span "Cerrar Caso" at bounding box center [839, 299] width 52 height 15
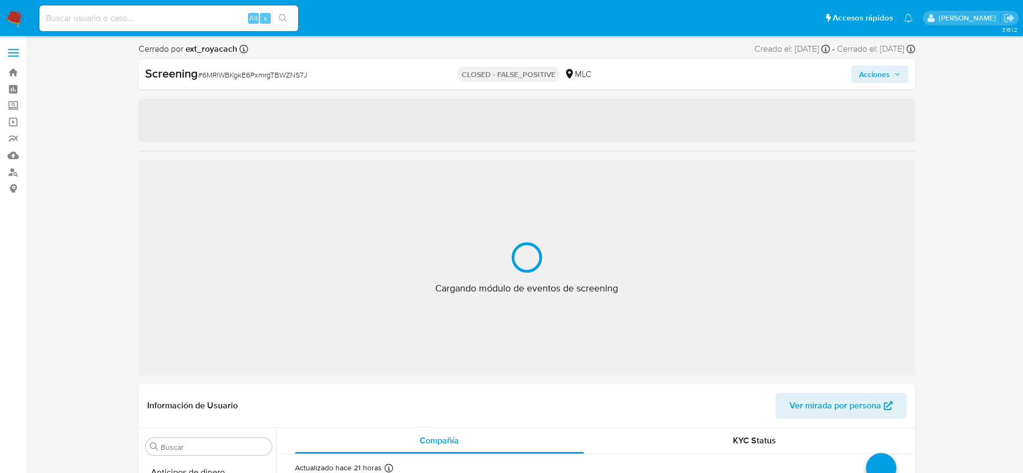
scroll to position [507, 0]
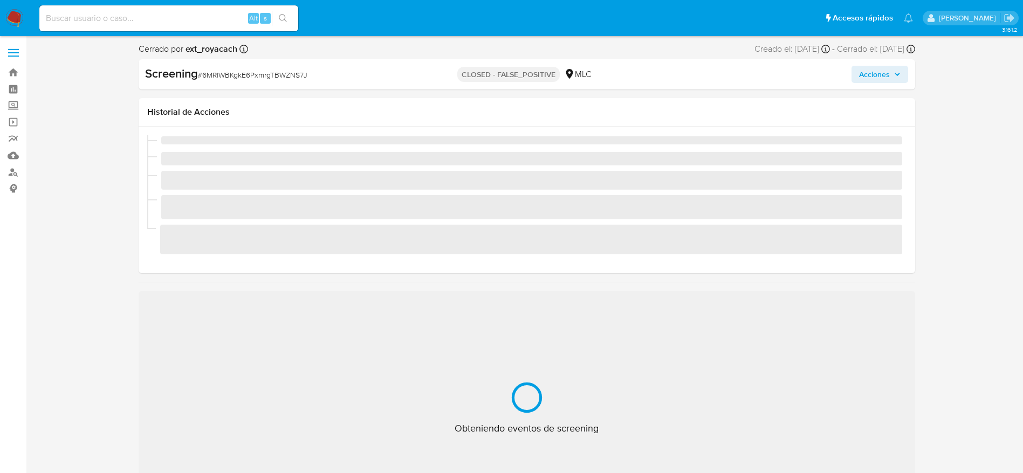
select select "10"
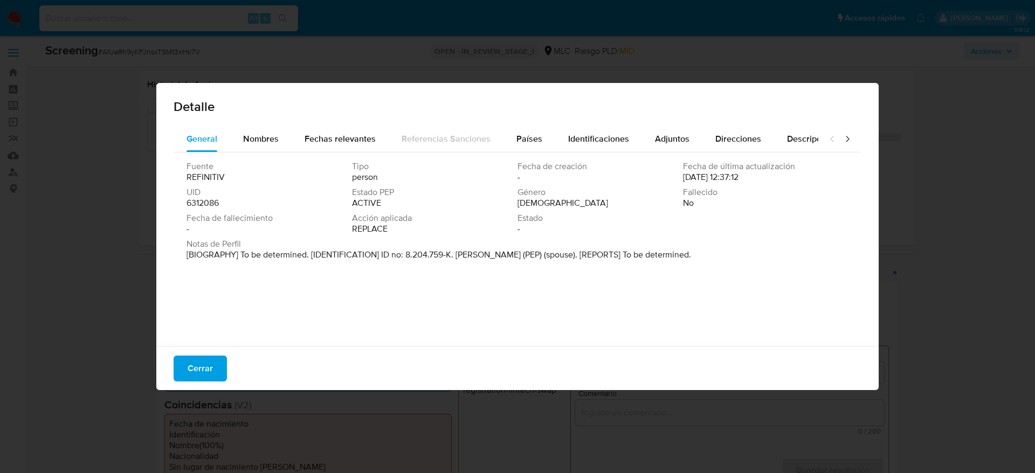
select select "10"
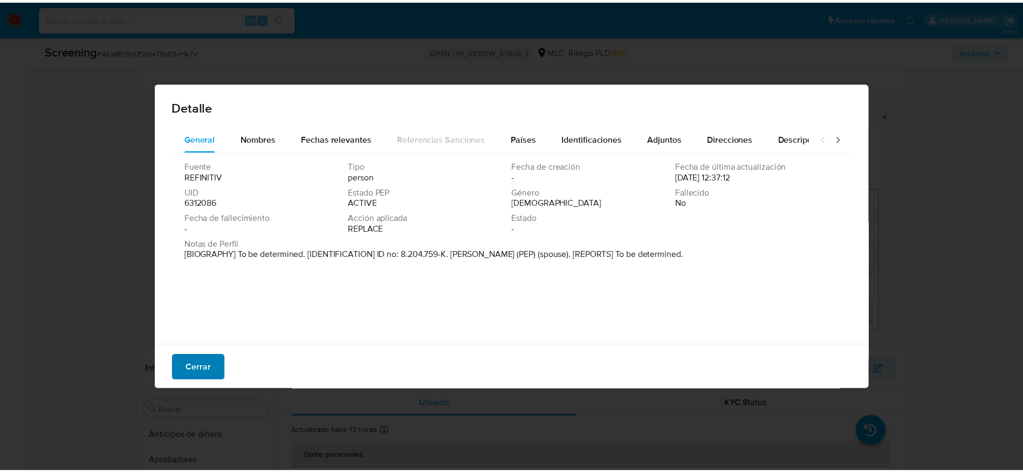
scroll to position [507, 0]
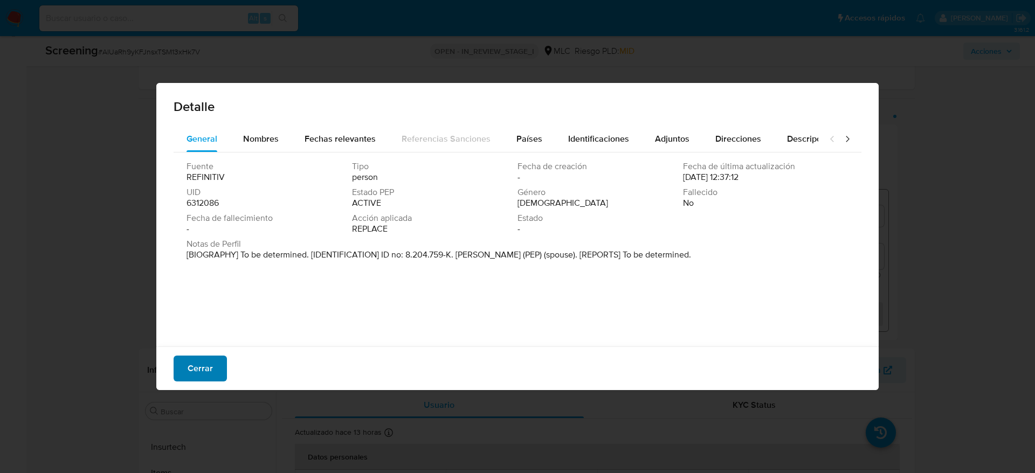
click at [200, 365] on span "Cerrar" at bounding box center [200, 369] width 25 height 24
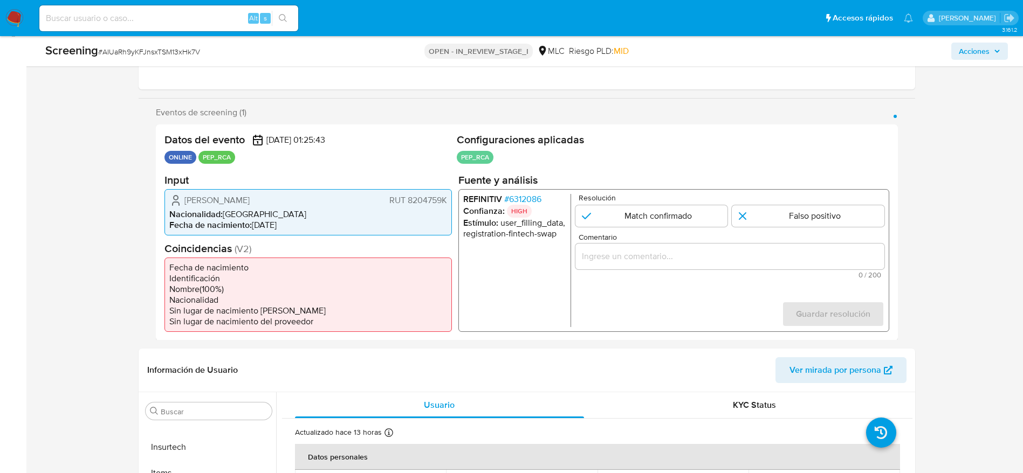
click at [533, 200] on span "# 6312086" at bounding box center [522, 199] width 37 height 11
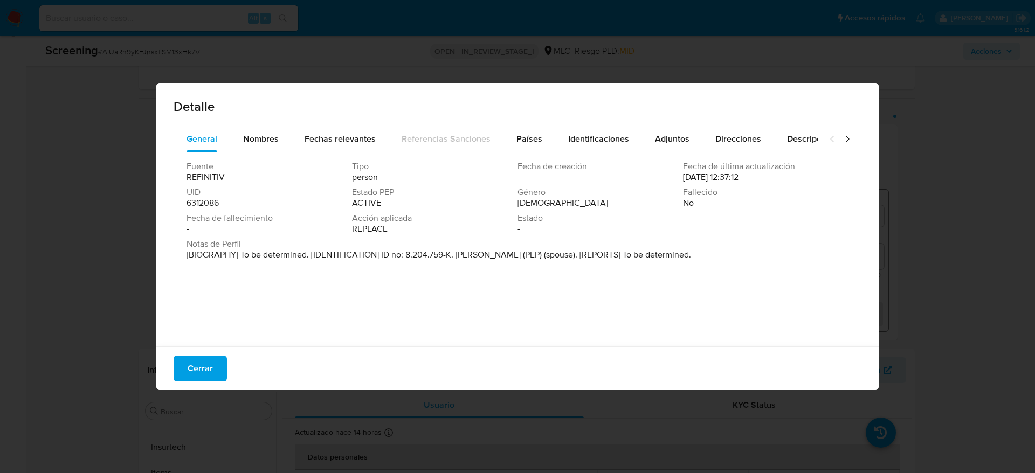
drag, startPoint x: 456, startPoint y: 255, endPoint x: 576, endPoint y: 253, distance: 120.3
click at [576, 253] on p "[BIOGRAPHY] To be determined. [IDENTIFICATION] ID no: 8.204.759-K. [PERSON_NAME…" at bounding box center [439, 255] width 505 height 11
click at [186, 368] on button "Cerrar" at bounding box center [200, 369] width 53 height 26
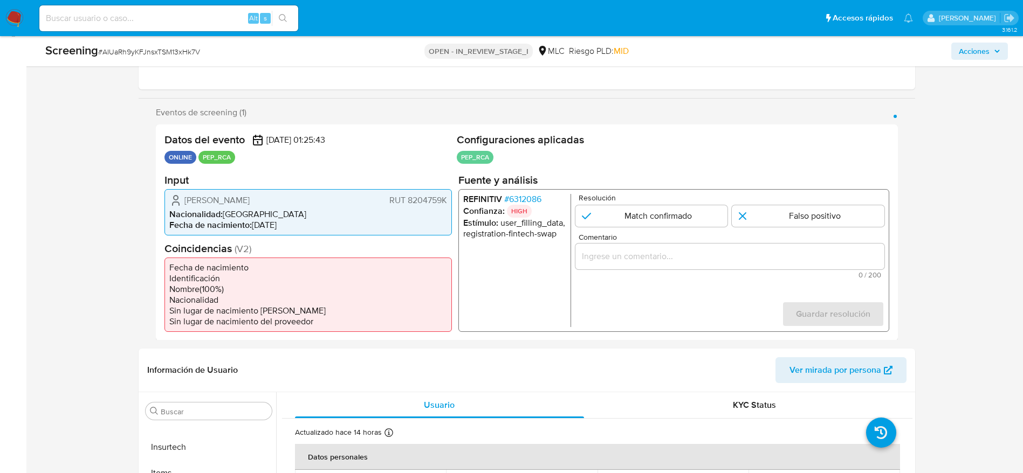
drag, startPoint x: 178, startPoint y: 196, endPoint x: 448, endPoint y: 194, distance: 269.6
click at [448, 194] on div "Marcela Beatriz Alarcón Zeller RUT 8204759K Nacionalidad : Chile Fecha de nacim…" at bounding box center [307, 212] width 287 height 46
click at [541, 201] on span "# 6312086" at bounding box center [522, 199] width 37 height 11
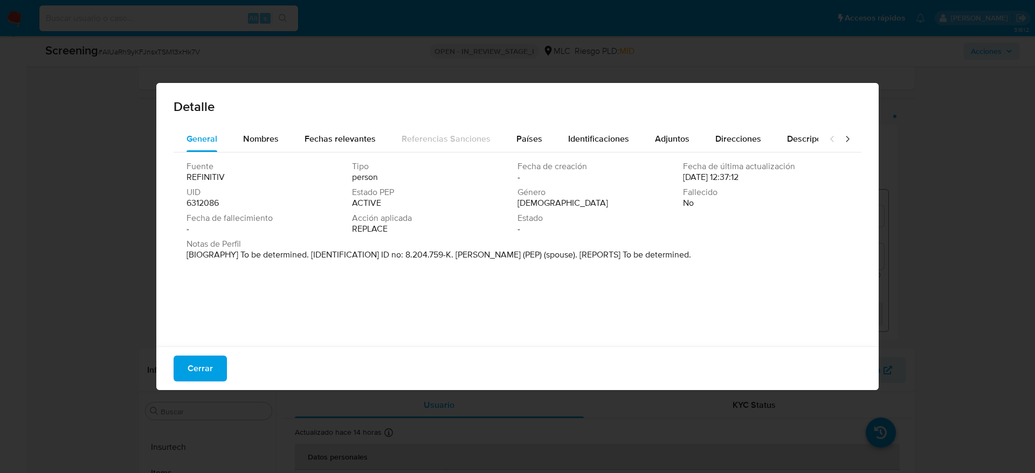
drag, startPoint x: 456, startPoint y: 255, endPoint x: 575, endPoint y: 256, distance: 119.2
click at [575, 256] on p "[BIOGRAPHY] To be determined. [IDENTIFICATION] ID no: 8.204.759-K. Ricardo Robe…" at bounding box center [439, 255] width 505 height 11
click at [209, 360] on span "Cerrar" at bounding box center [200, 369] width 25 height 24
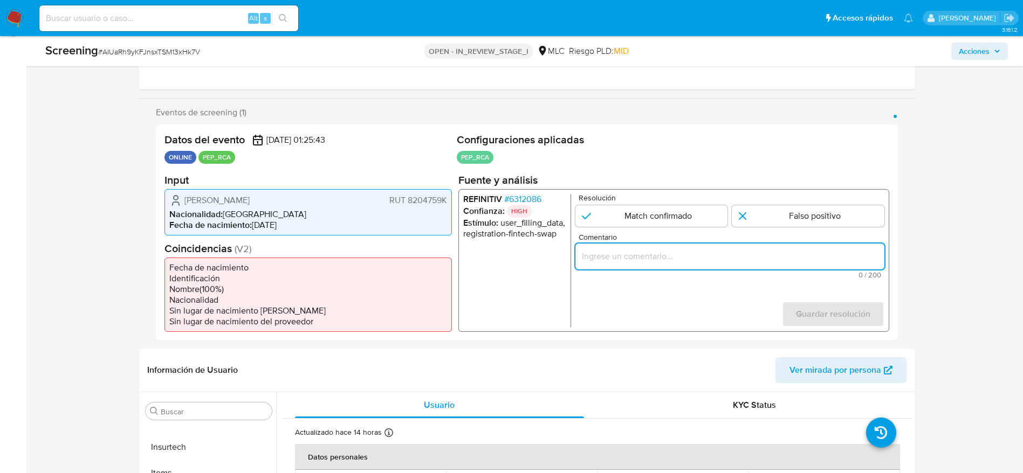
click at [689, 260] on input "Comentario" at bounding box center [729, 256] width 309 height 14
paste input "Caso generado sobre el usuario Marcela Beatriz Alarcón Zeller. El usuario es co…"
type input "Caso generado sobre el usuario Marcela Beatriz Alarcón Zeller. El usuario es co…"
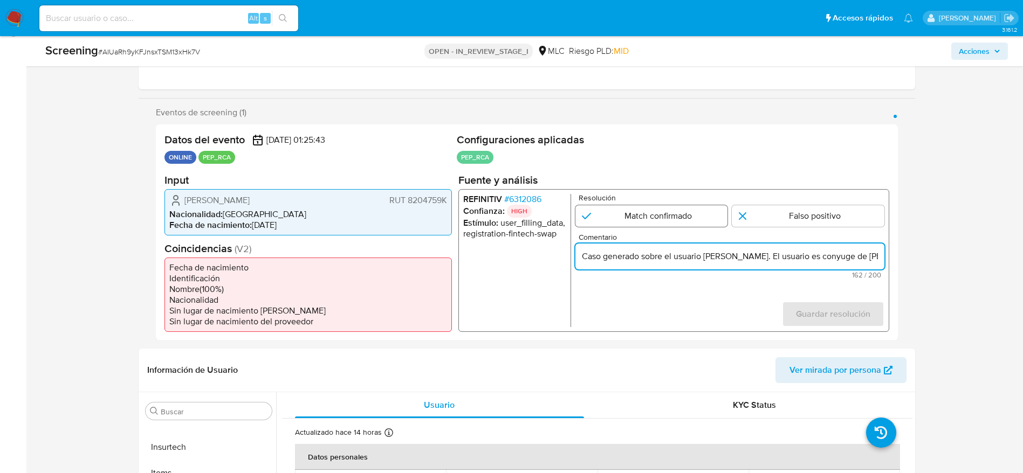
click at [677, 215] on input "1 de 1" at bounding box center [651, 216] width 153 height 22
radio input "true"
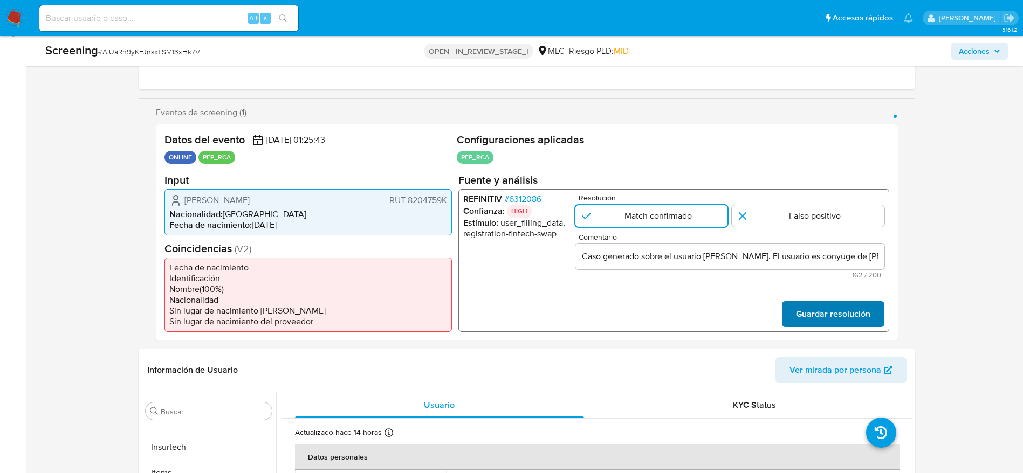
click at [825, 307] on span "Guardar resolución" at bounding box center [832, 314] width 74 height 24
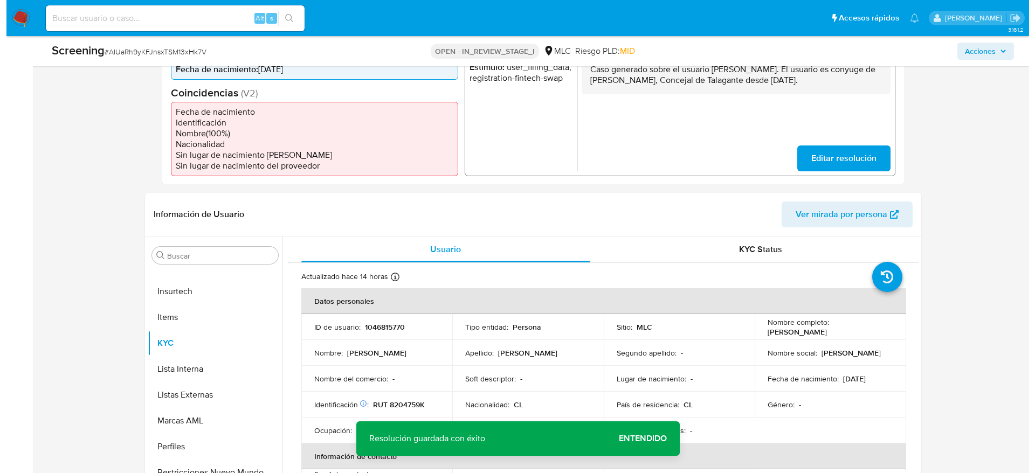
scroll to position [313, 0]
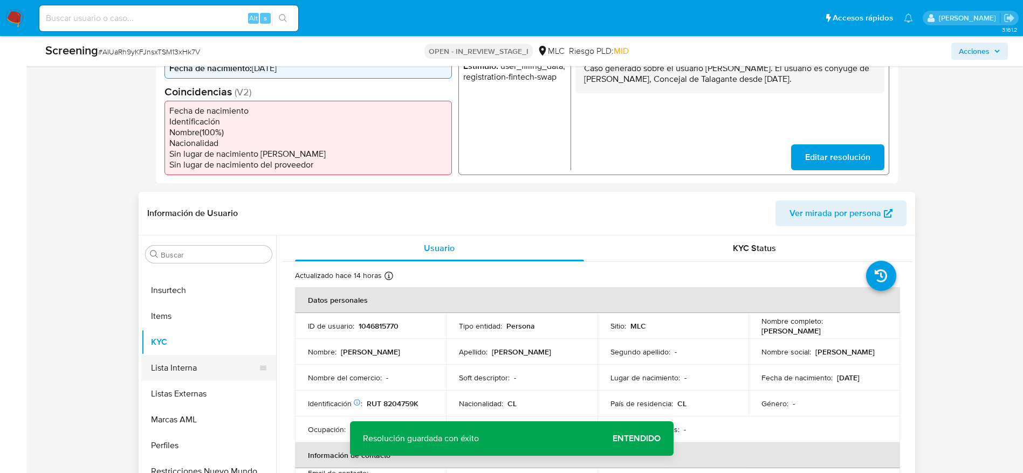
click at [206, 373] on button "Lista Interna" at bounding box center [204, 368] width 126 height 26
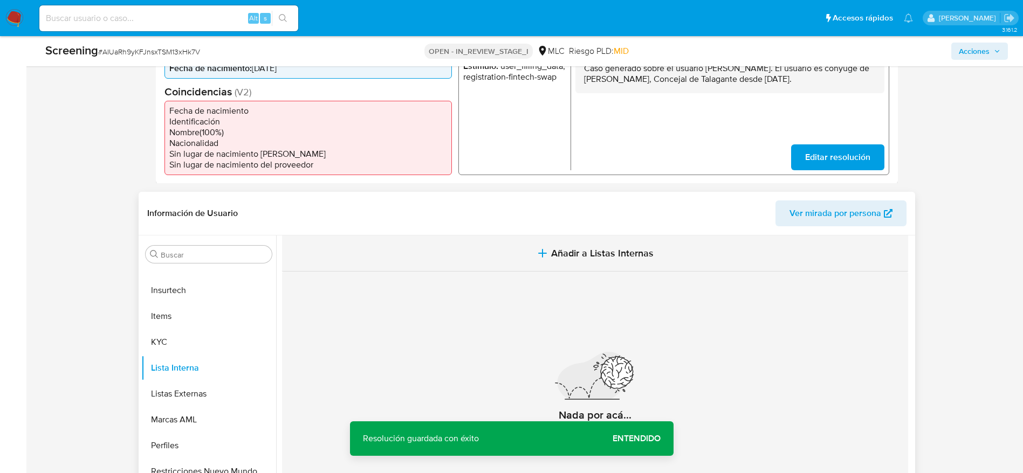
click at [470, 248] on button "Añadir a Listas Internas" at bounding box center [595, 254] width 626 height 36
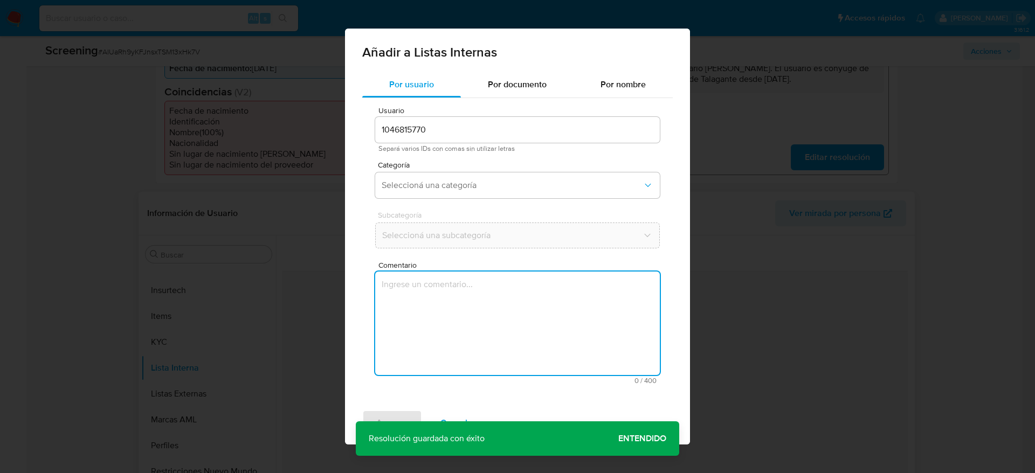
click at [498, 286] on textarea "Comentario" at bounding box center [517, 324] width 285 height 104
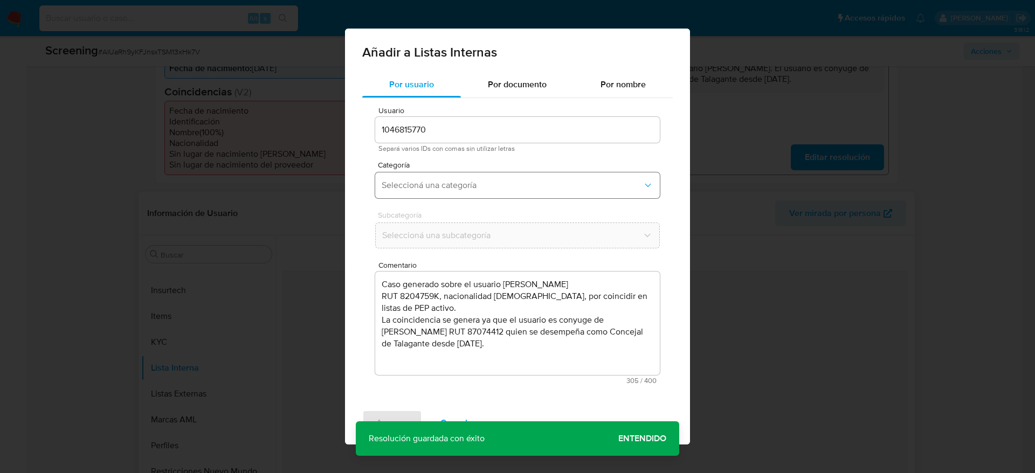
click at [493, 174] on button "Seleccioná una categoría" at bounding box center [517, 186] width 285 height 26
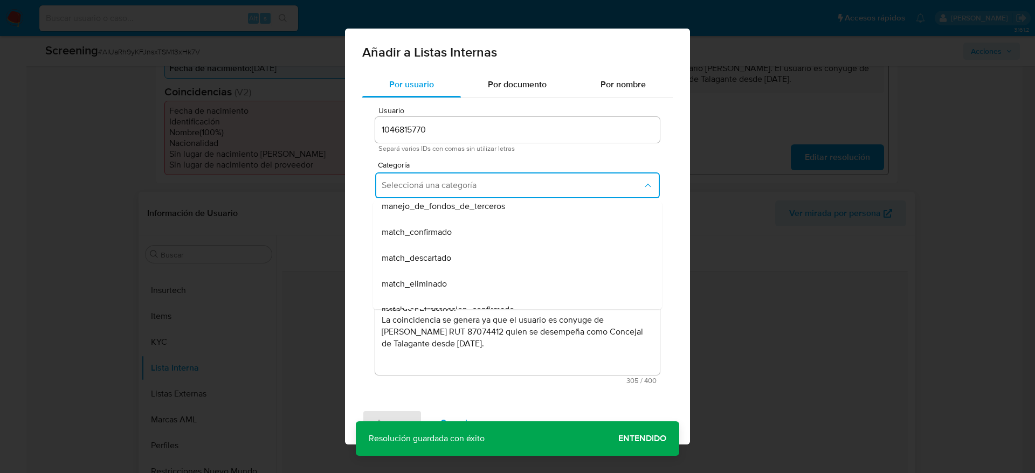
scroll to position [61, 0]
click at [424, 252] on span "match_descartado" at bounding box center [417, 256] width 70 height 11
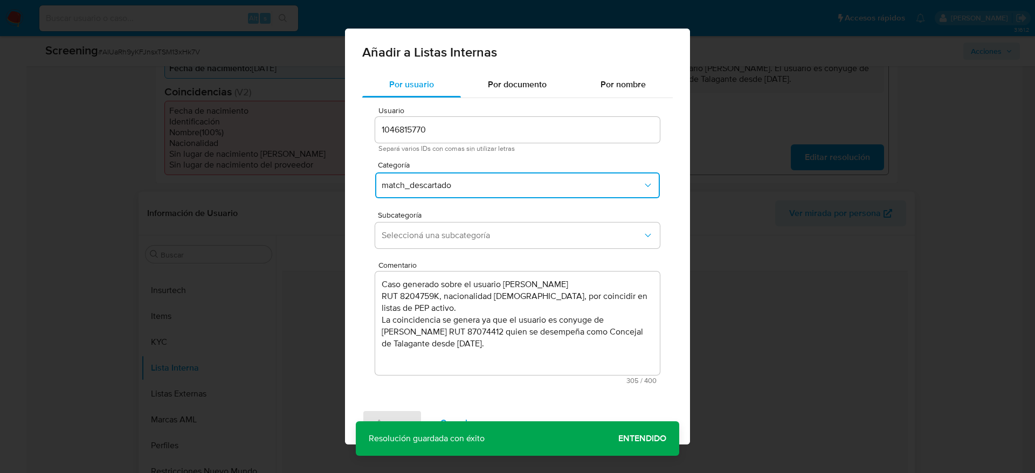
click at [457, 195] on button "match_descartado" at bounding box center [517, 186] width 285 height 26
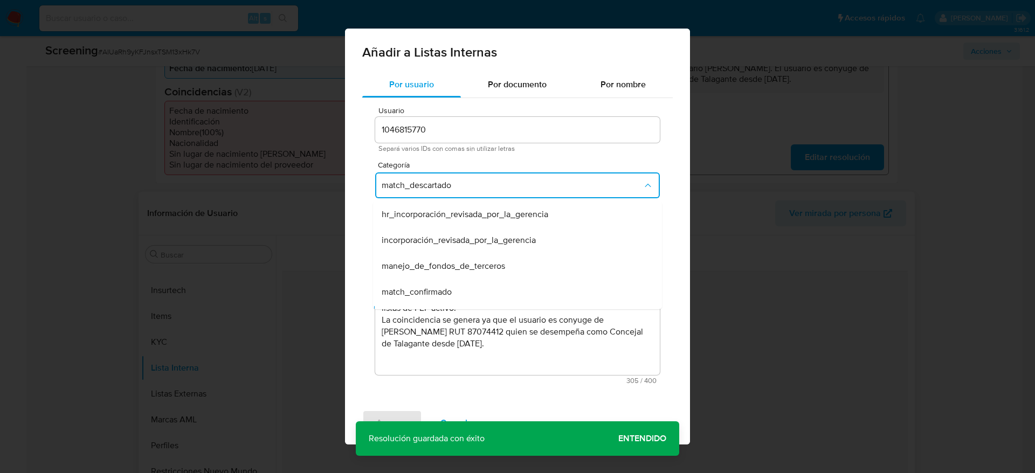
scroll to position [22, 0]
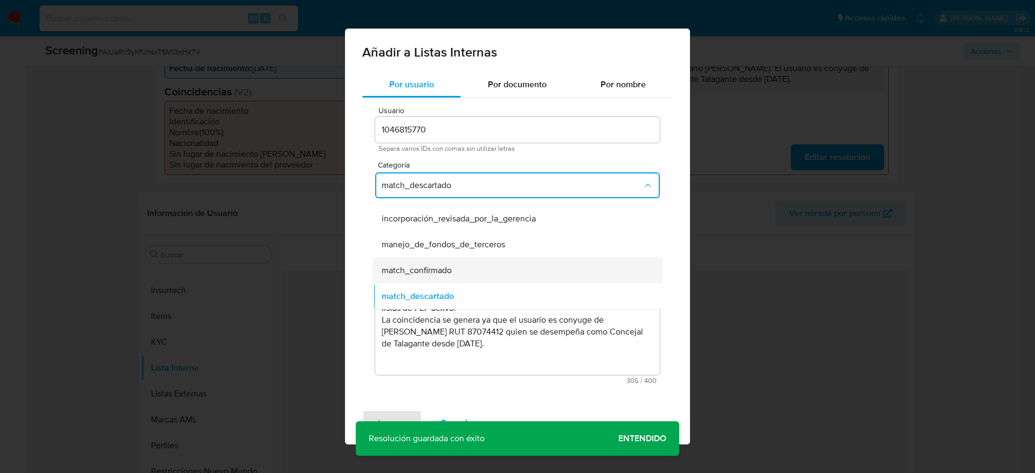
click at [449, 263] on div "match_confirmado" at bounding box center [514, 271] width 265 height 26
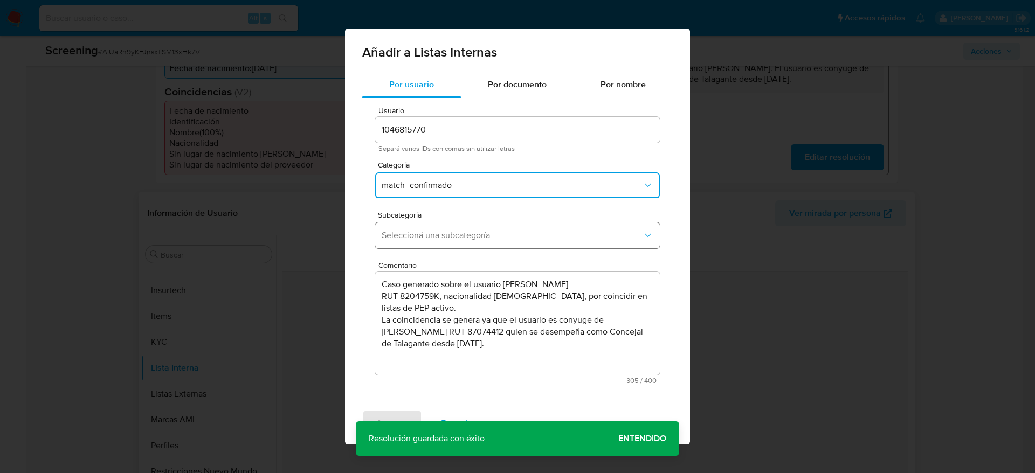
click at [486, 229] on button "Seleccioná una subcategoría" at bounding box center [517, 236] width 285 height 26
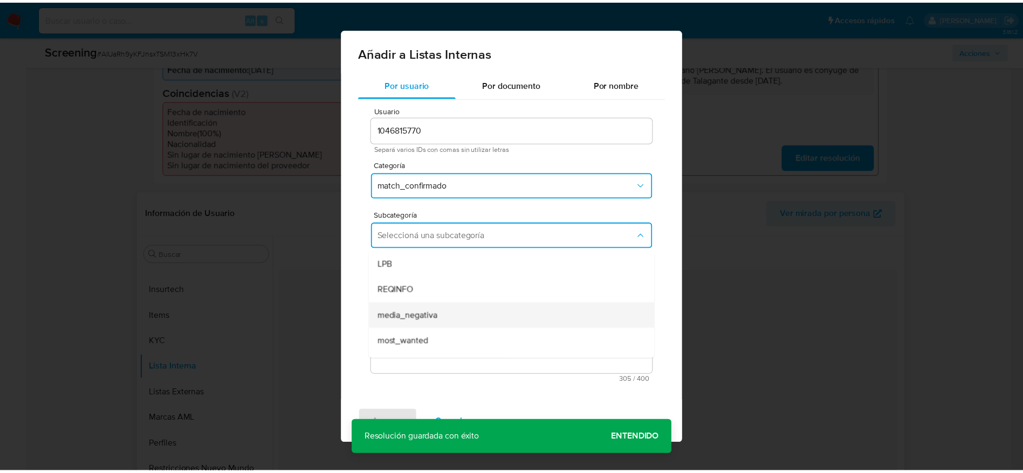
scroll to position [73, 0]
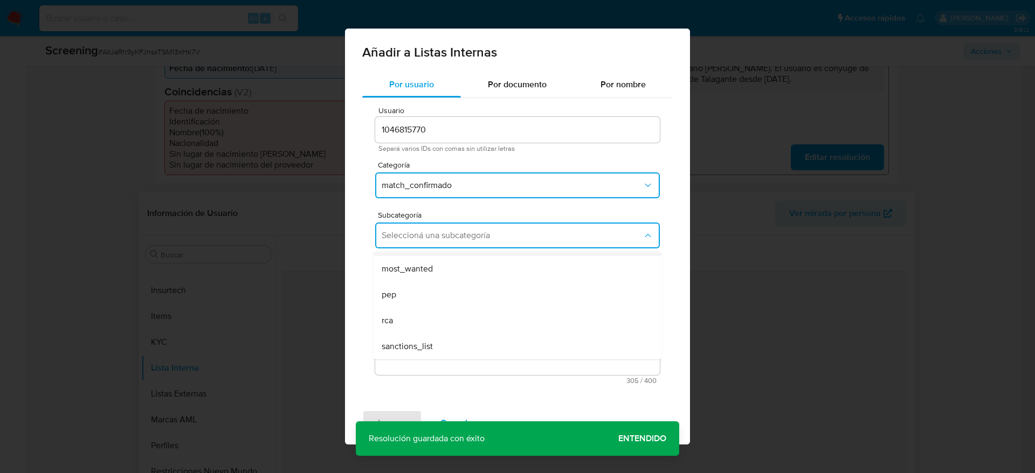
click at [466, 312] on div "rca" at bounding box center [514, 321] width 265 height 26
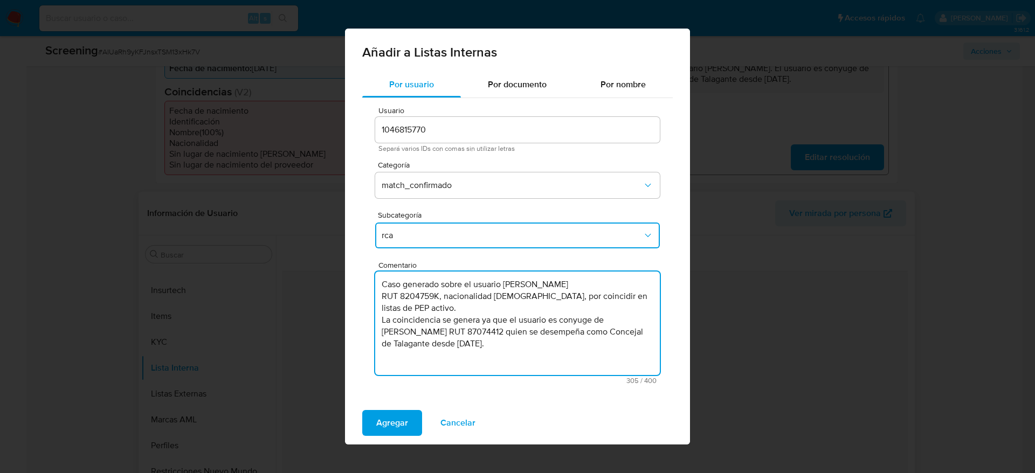
click at [582, 320] on textarea "Caso generado sobre el usuario Marcela Beatriz Alarcón Zeller RUT 8204759K, nac…" at bounding box center [517, 324] width 285 height 104
type textarea "Caso generado sobre el usuario Marcela Beatriz Alarcón Zeller RUT 8204759K, nac…"
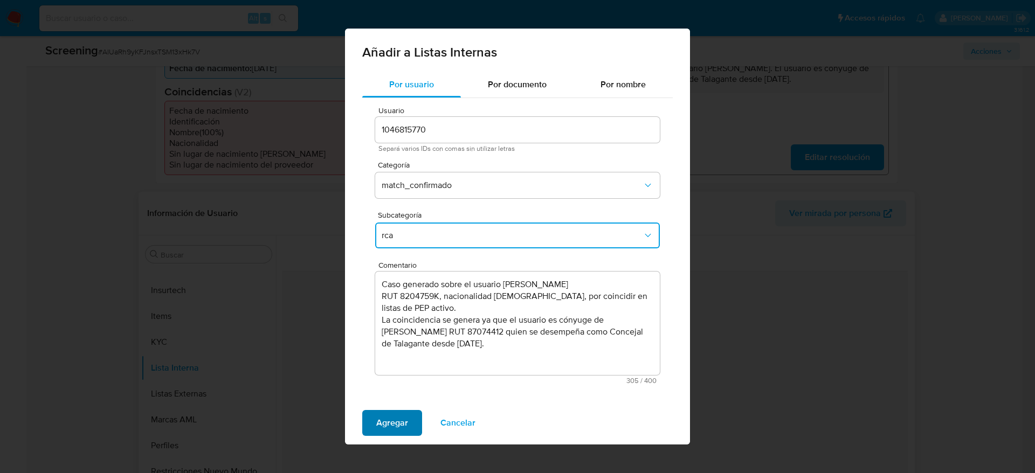
click at [379, 429] on span "Agregar" at bounding box center [392, 423] width 32 height 24
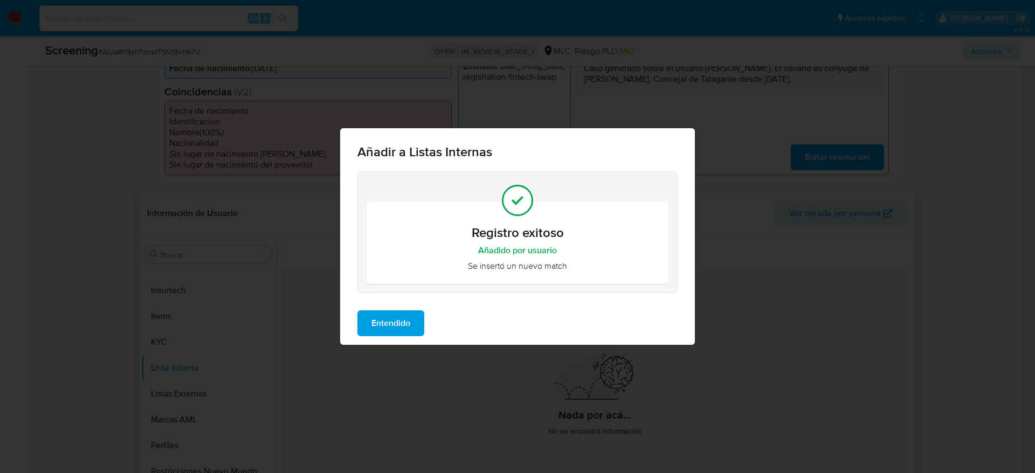
click at [380, 317] on span "Entendido" at bounding box center [391, 324] width 39 height 24
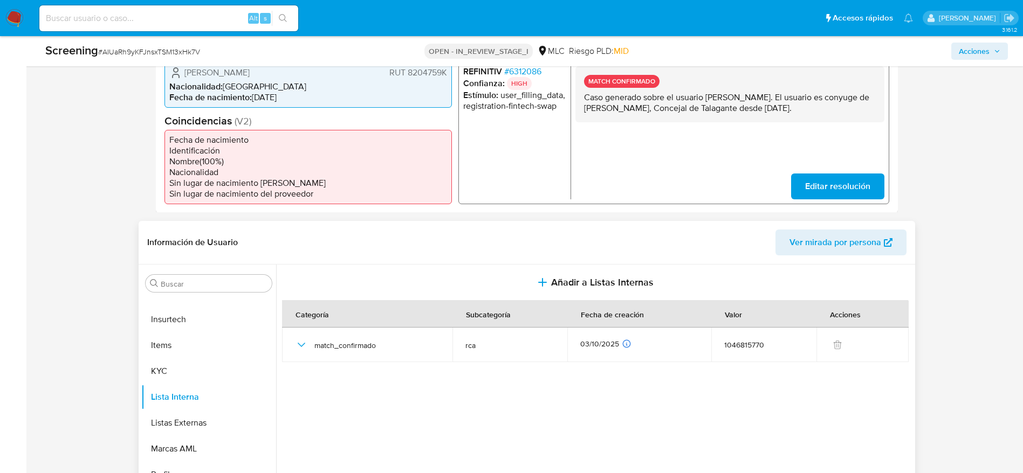
scroll to position [381, 0]
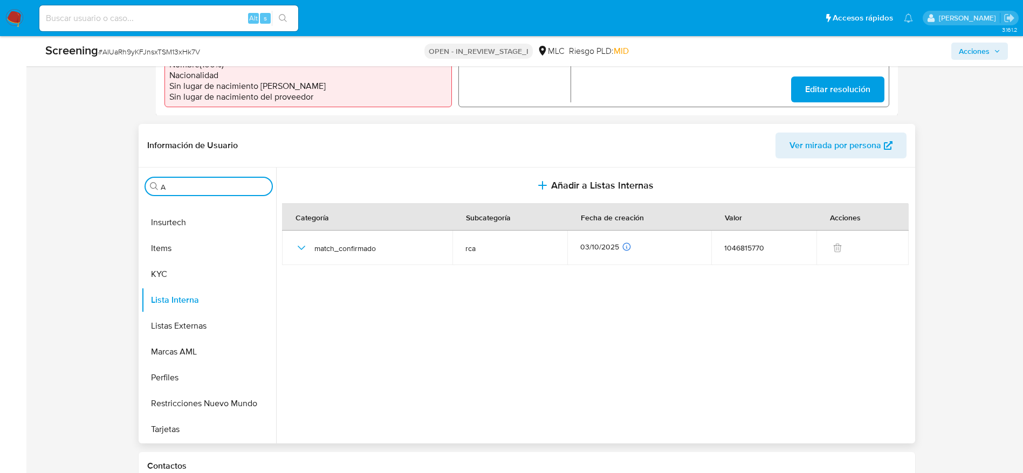
click at [189, 187] on input "A" at bounding box center [214, 187] width 107 height 10
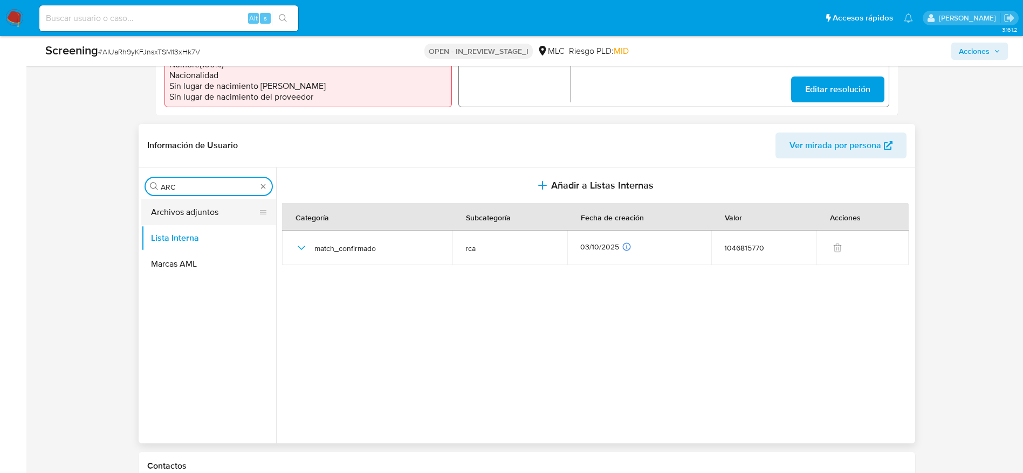
type input "ARC"
click at [205, 212] on button "Archivos adjuntos" at bounding box center [204, 213] width 126 height 26
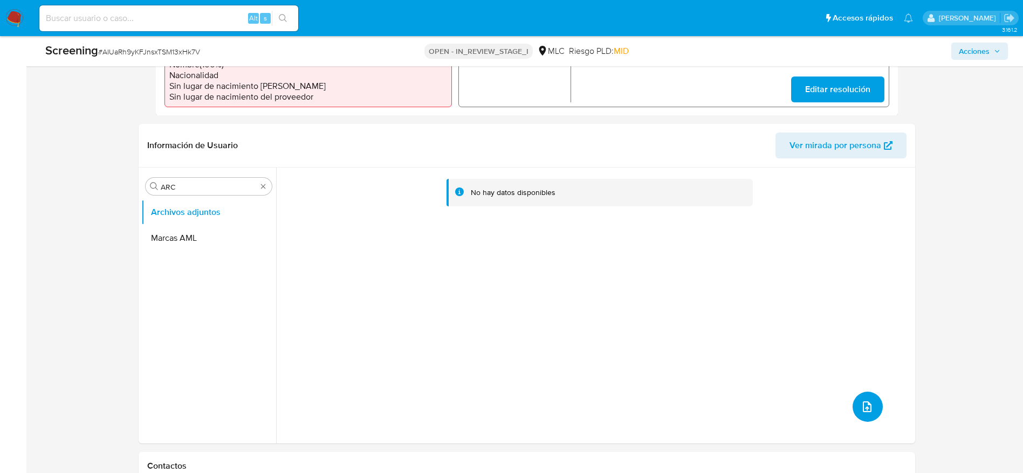
click at [875, 407] on button "upload-file" at bounding box center [868, 407] width 30 height 30
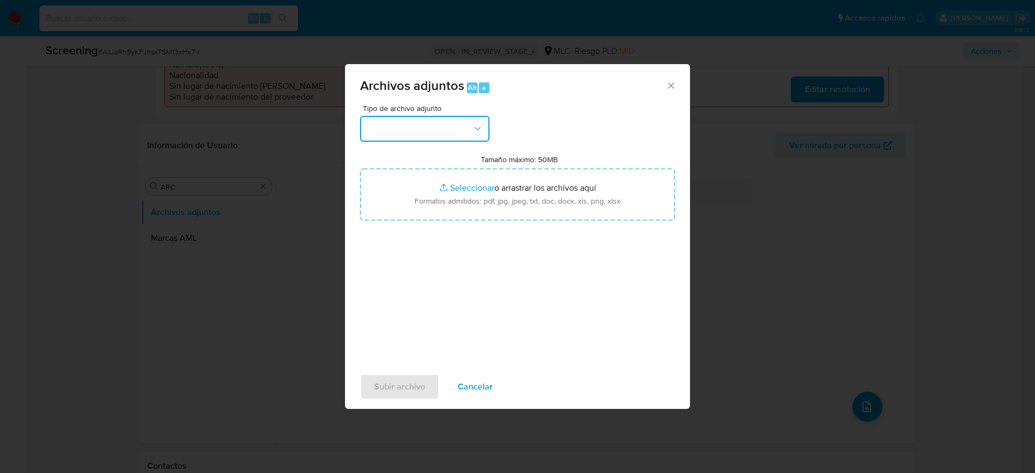
click at [459, 126] on button "button" at bounding box center [424, 129] width 129 height 26
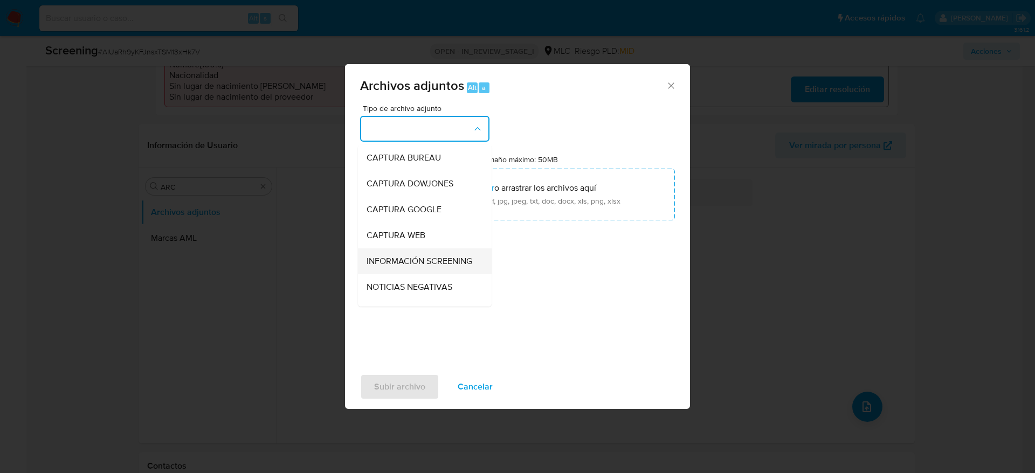
click at [392, 267] on span "INFORMACIÓN SCREENING" at bounding box center [420, 261] width 106 height 11
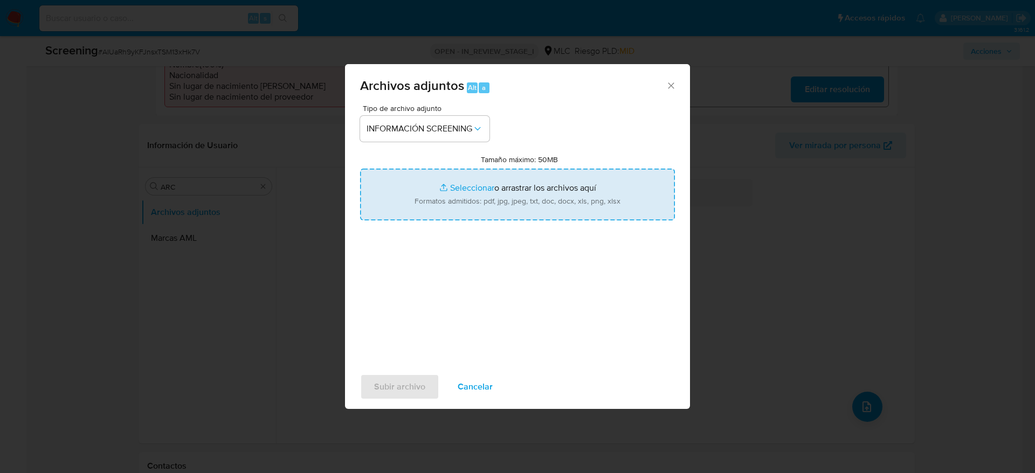
click at [505, 190] on input "Tamaño máximo: 50MB Seleccionar archivos" at bounding box center [517, 195] width 315 height 52
type input "C:\fakepath\_Marcela Beatriz Alarcón Zeller_ - Buscar con Google.pdf"
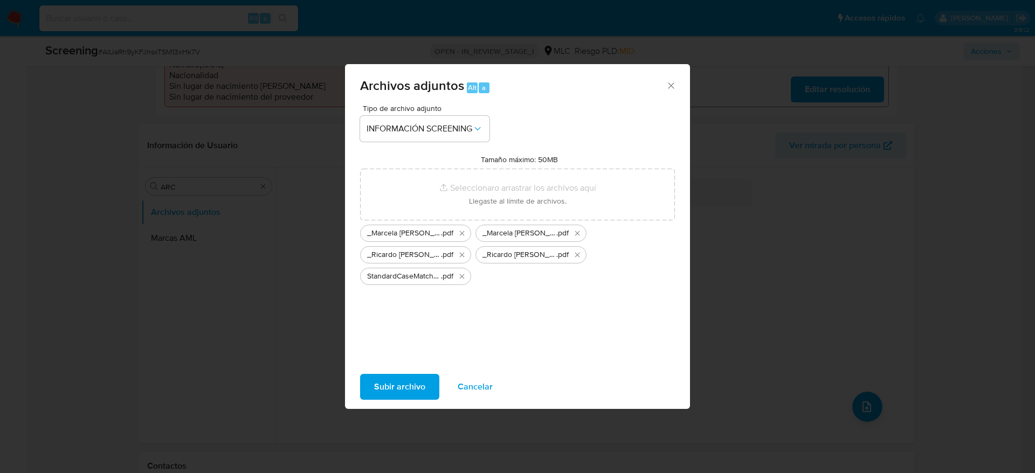
click at [377, 383] on span "Subir archivo" at bounding box center [399, 387] width 51 height 24
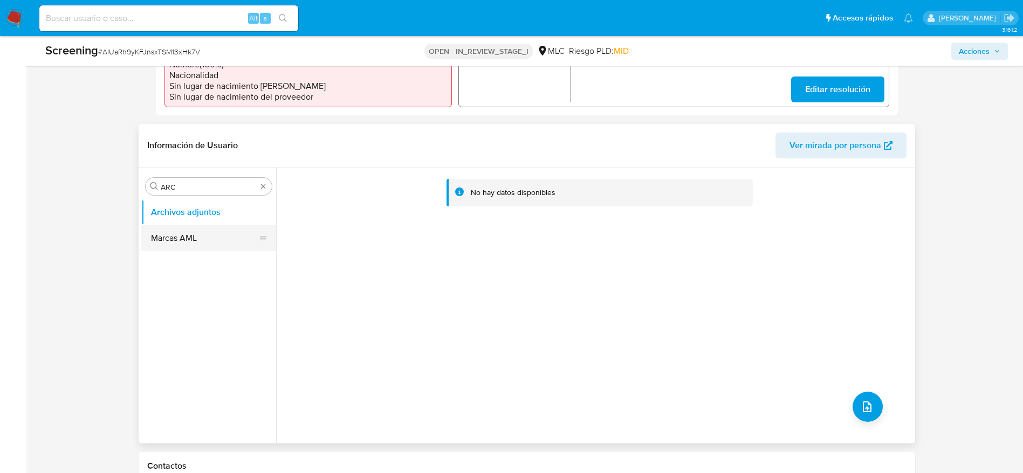
click at [204, 236] on button "Marcas AML" at bounding box center [204, 238] width 126 height 26
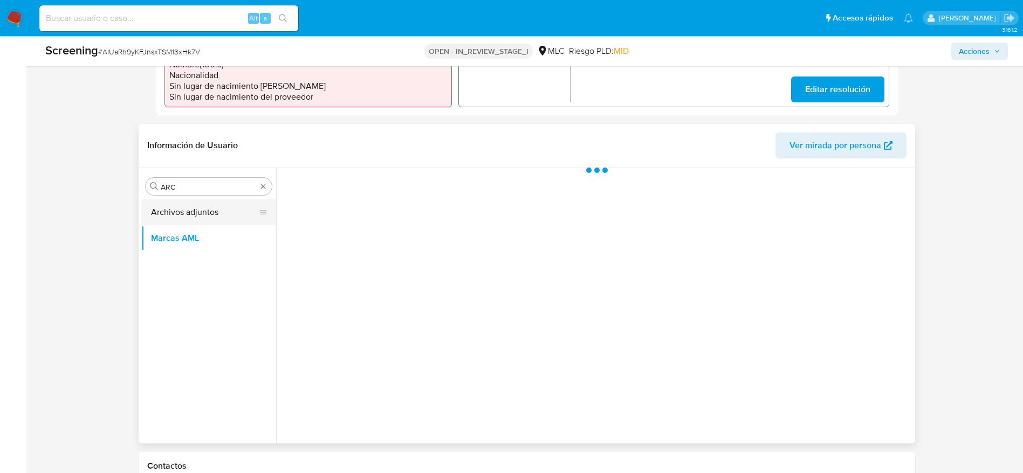
click at [211, 220] on button "Archivos adjuntos" at bounding box center [204, 213] width 126 height 26
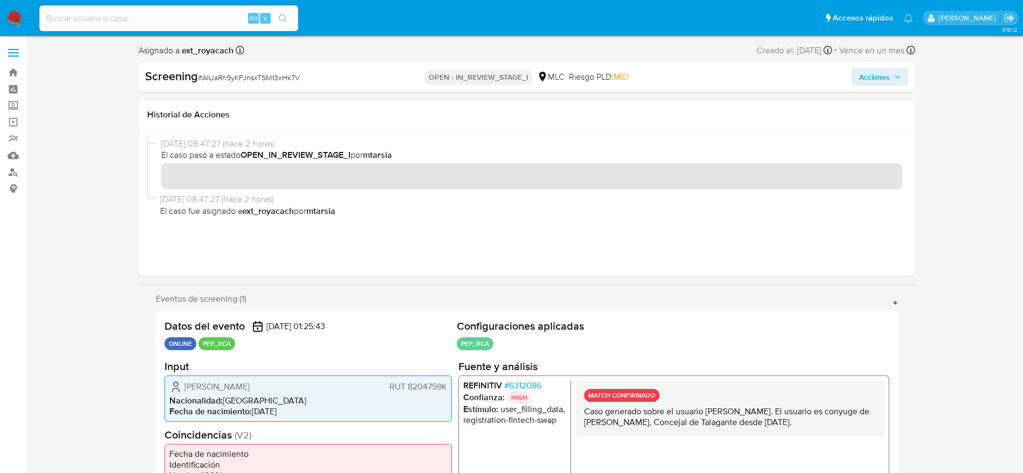
click at [878, 86] on div "Screening # AIUaRh9yKFJnsxTSM13xHk7V OPEN - IN_REVIEW_STAGE_I MLC Riesgo PLD: M…" at bounding box center [527, 77] width 777 height 30
click at [878, 82] on span "Acciones" at bounding box center [874, 76] width 31 height 17
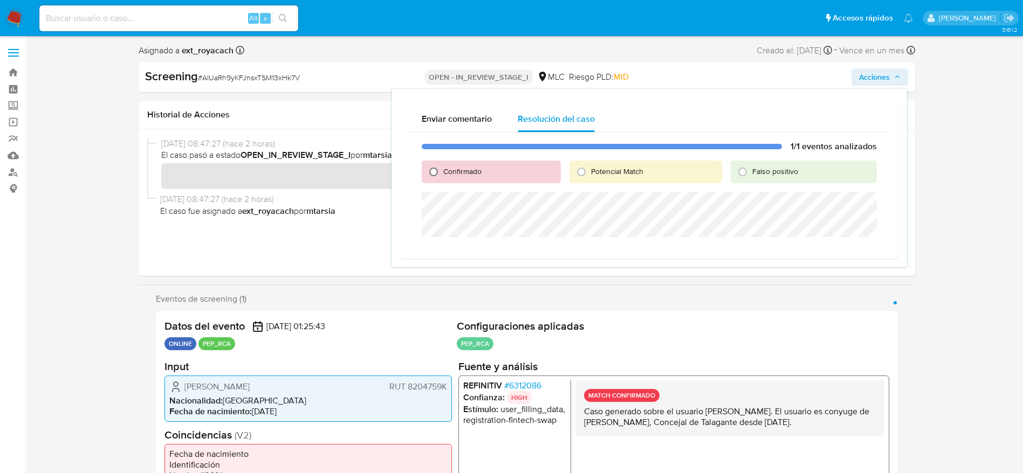
click at [435, 177] on input "Confirmado" at bounding box center [433, 171] width 17 height 17
radio input "true"
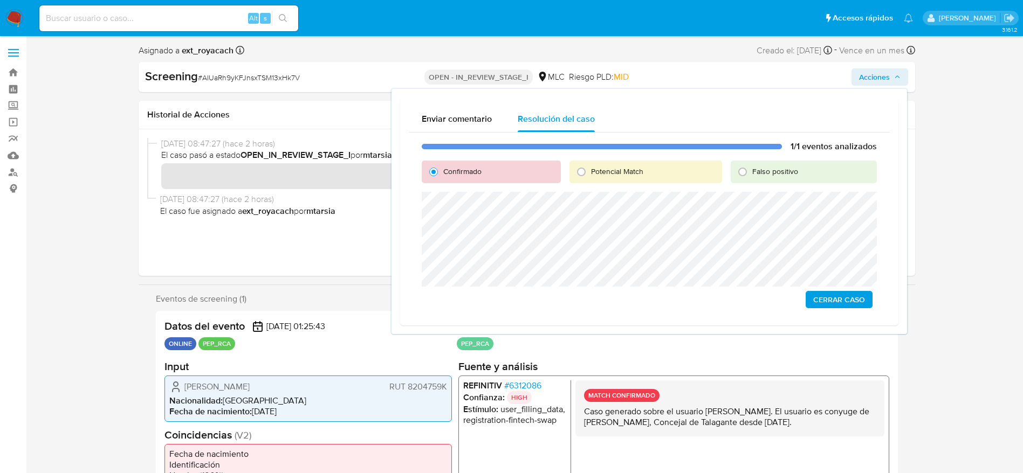
click at [851, 301] on span "Cerrar Caso" at bounding box center [839, 299] width 52 height 15
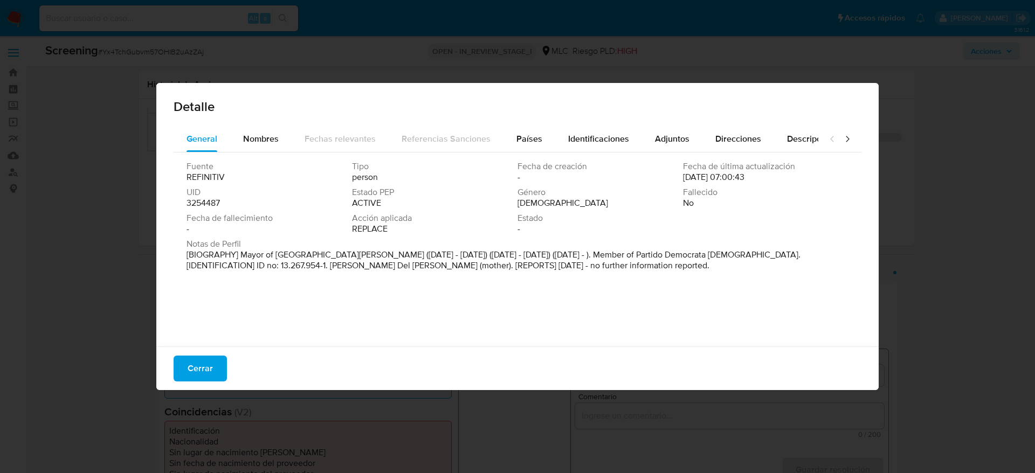
select select "10"
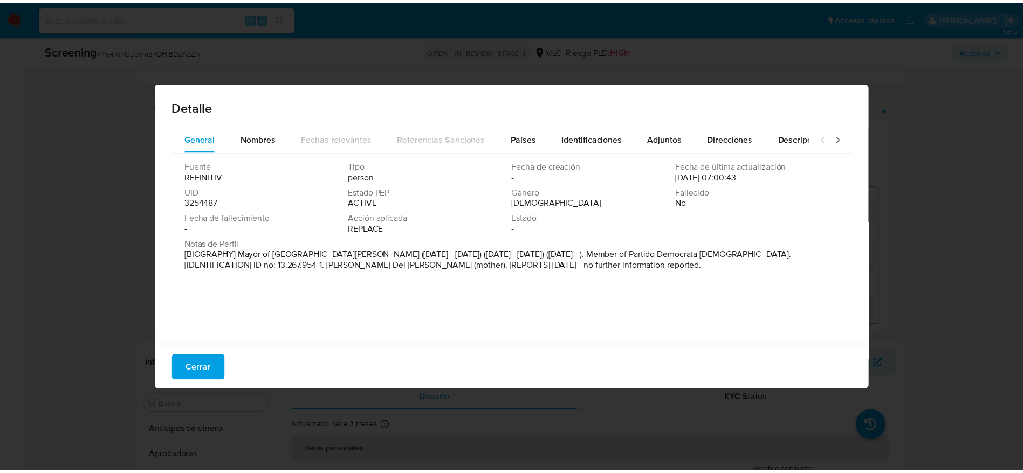
scroll to position [507, 0]
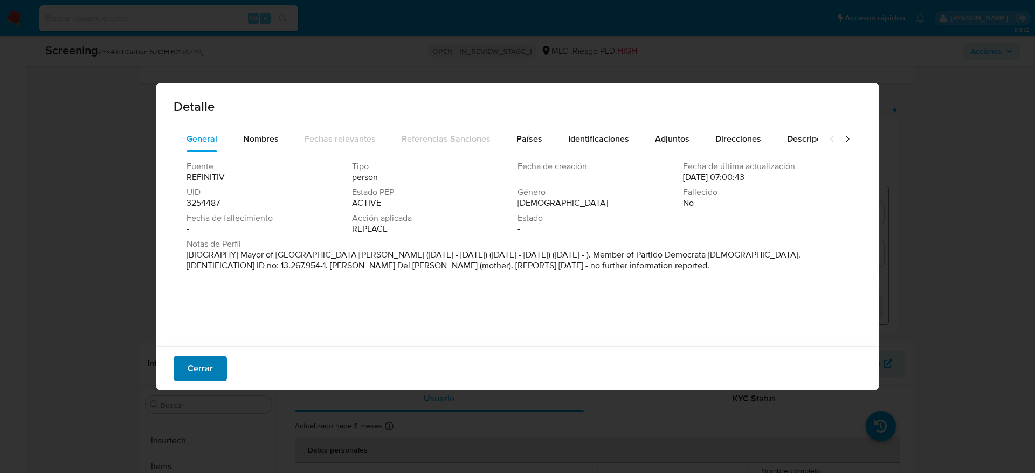
click at [203, 365] on span "Cerrar" at bounding box center [200, 369] width 25 height 24
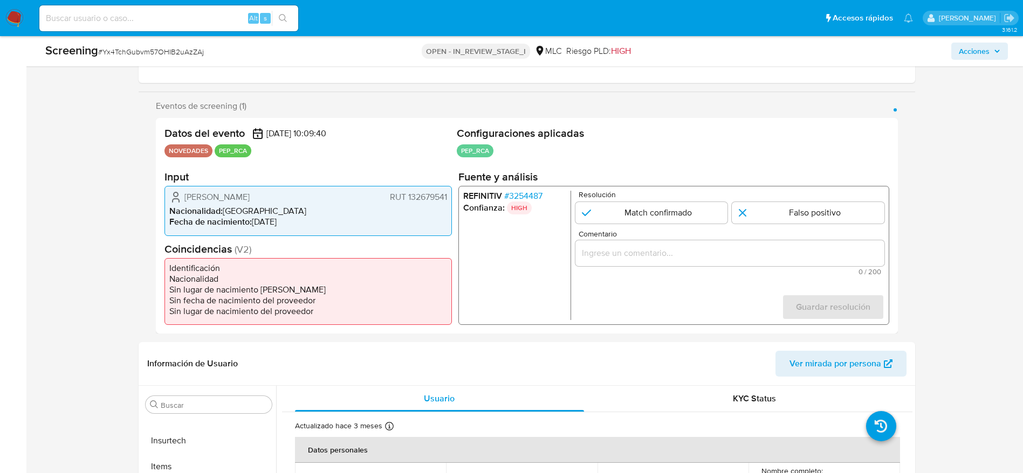
click at [163, 58] on div "Screening # Yx4TchGubvm57OHIB2uAzZAj" at bounding box center [203, 51] width 317 height 16
copy span "Yx4TchGubvm57OHIB2uAzZAj"
click at [523, 191] on span "# 3254487" at bounding box center [523, 196] width 38 height 11
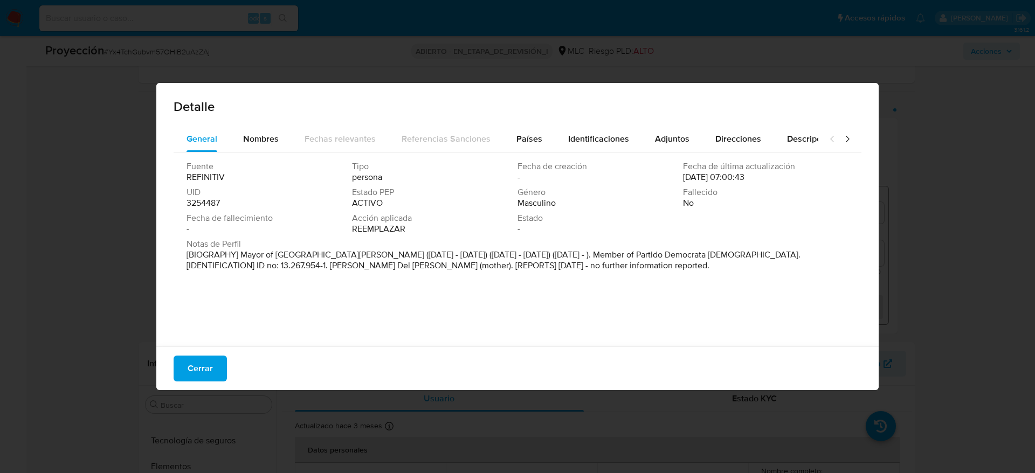
drag, startPoint x: 239, startPoint y: 253, endPoint x: 336, endPoint y: 254, distance: 97.6
click at [336, 254] on p "[BIOGRAPHY] Mayor of Cabo de Hornos (Dec 2016 - Jun 2021) (Jun 2021 - Oct 2024)…" at bounding box center [517, 261] width 660 height 22
click at [208, 367] on span "Cerrar" at bounding box center [200, 369] width 25 height 24
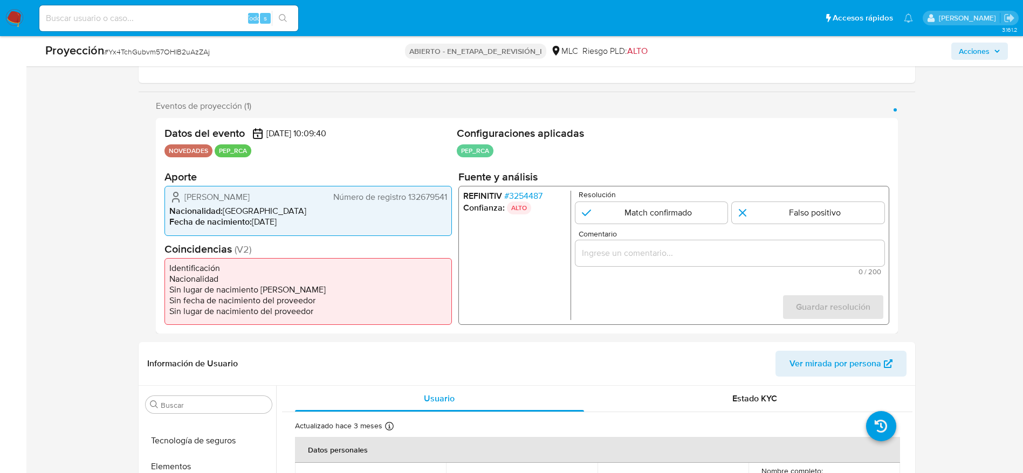
drag, startPoint x: 178, startPoint y: 202, endPoint x: 447, endPoint y: 197, distance: 268.6
click at [447, 197] on div "Jaime Patricio Fernández Alarcón Número de registro 132679541 Nacionalidad : Ch…" at bounding box center [307, 211] width 287 height 50
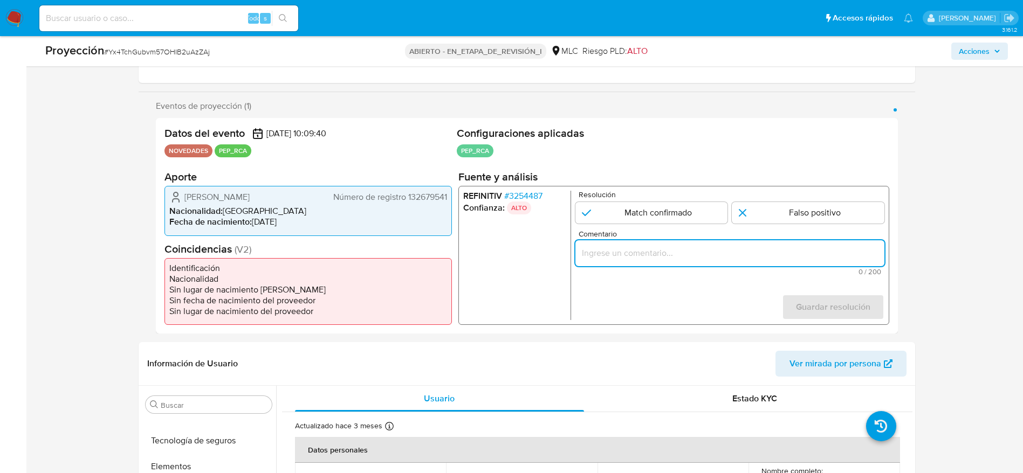
click at [720, 259] on input "Comentario" at bounding box center [729, 253] width 309 height 14
paste input "Caso generado sobre el usuario Jaime Patricio Fernández Alarcón. El titular de …"
type input "Caso generado sobre el usuario Jaime Patricio Fernández Alarcón. El titular de …"
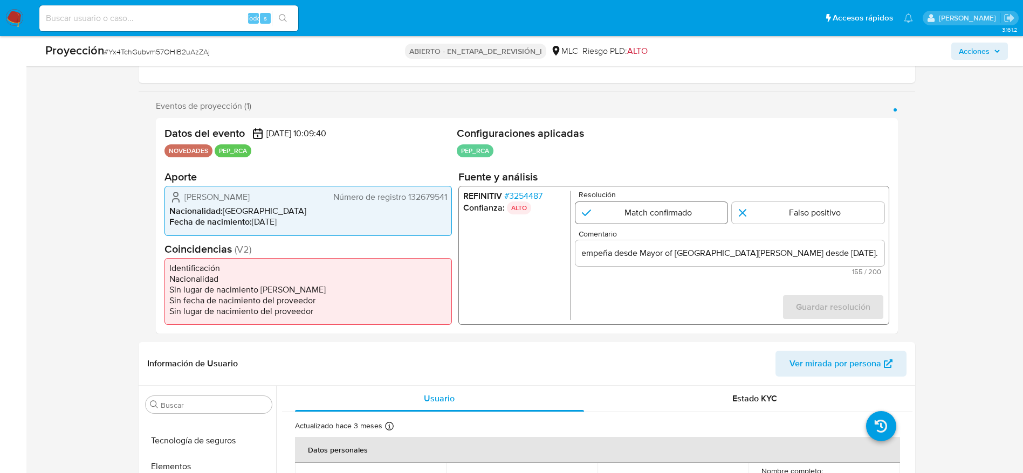
scroll to position [0, 0]
click at [628, 209] on input "1 de 1" at bounding box center [651, 213] width 153 height 22
radio input "true"
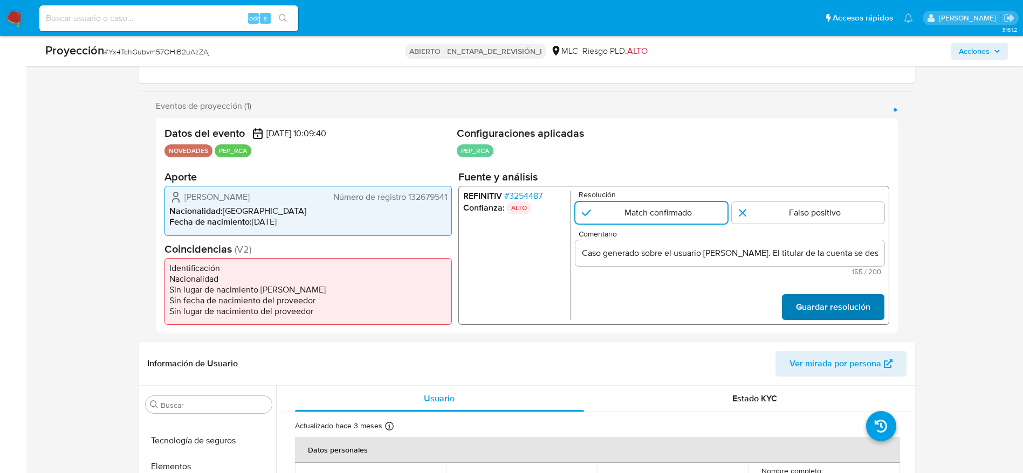
click at [856, 304] on span "Guardar resolución" at bounding box center [832, 308] width 74 height 24
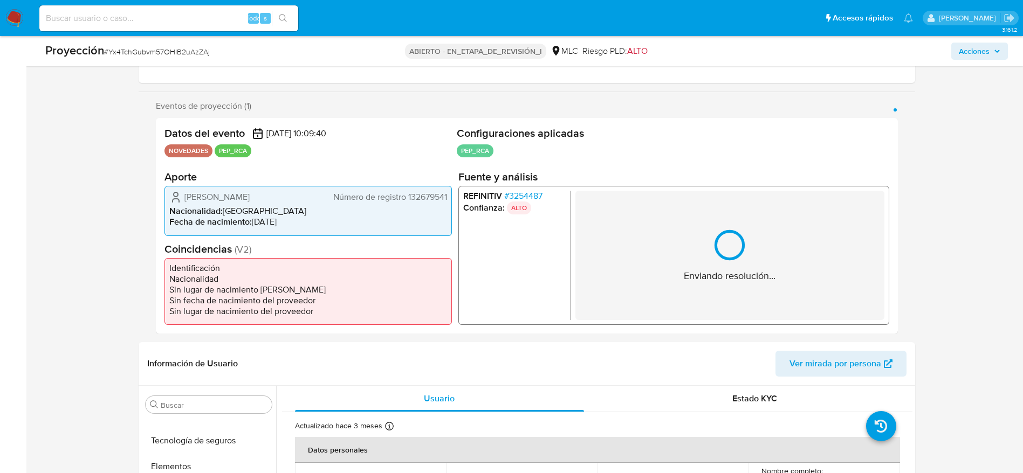
click at [250, 200] on span "Jaime Patricio Fernández Alarcón" at bounding box center [216, 197] width 65 height 11
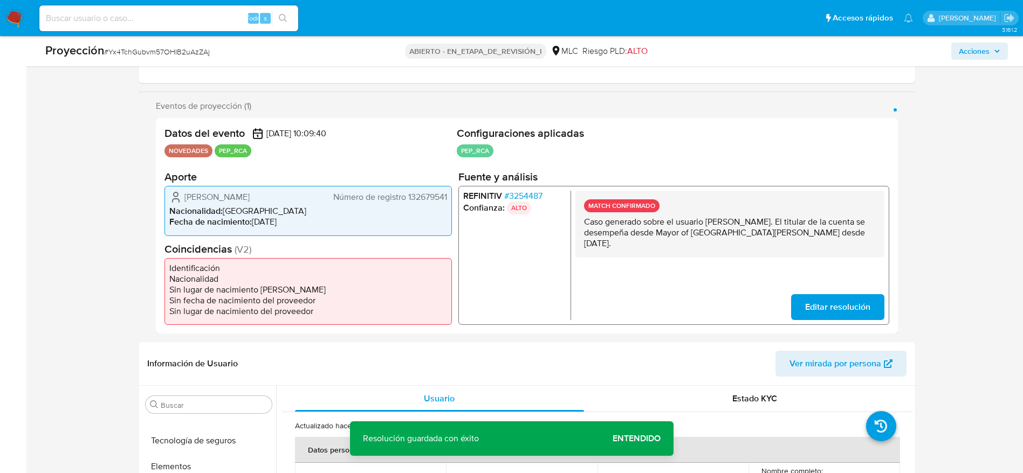
click at [250, 200] on span "Jaime Patricio Fernández Alarcón" at bounding box center [216, 197] width 65 height 11
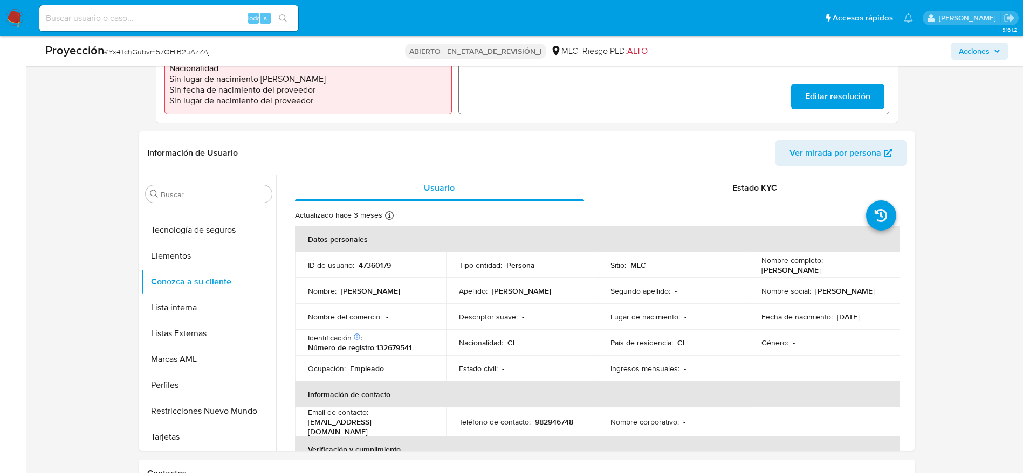
scroll to position [390, 0]
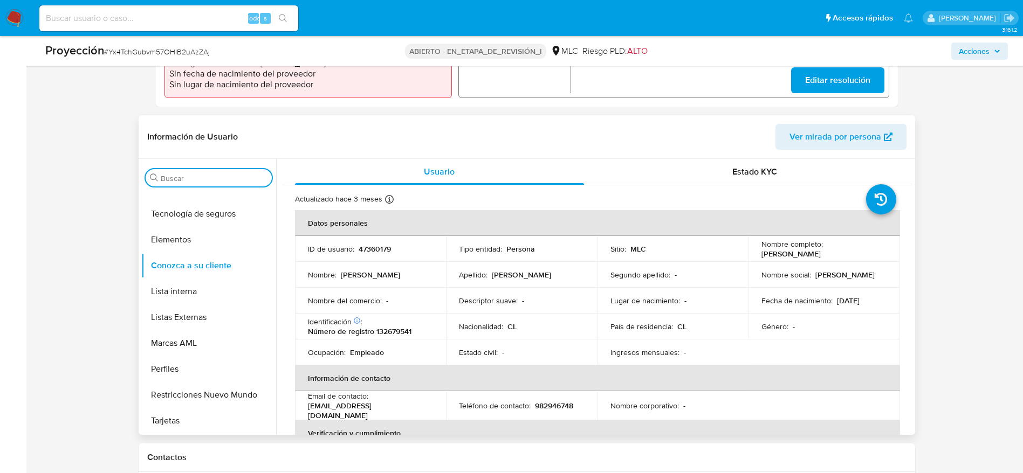
click at [203, 183] on input "Buscar" at bounding box center [214, 179] width 107 height 10
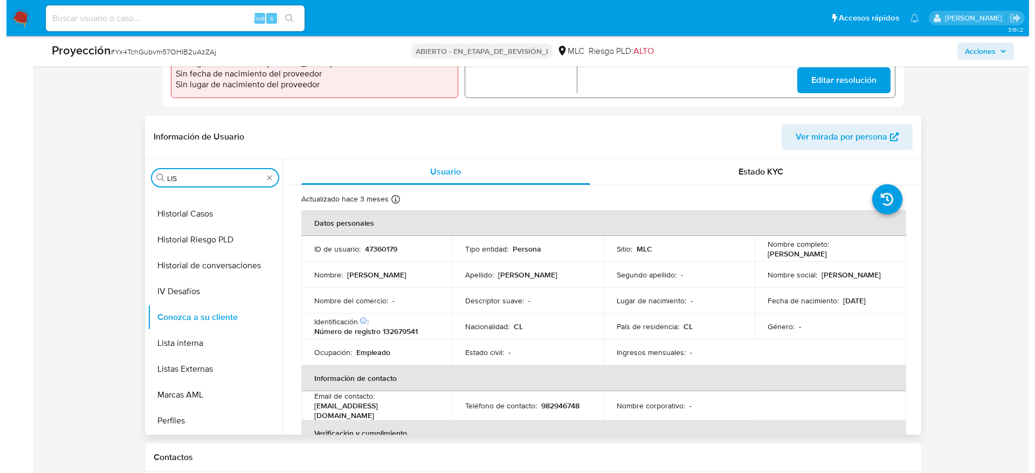
scroll to position [0, 0]
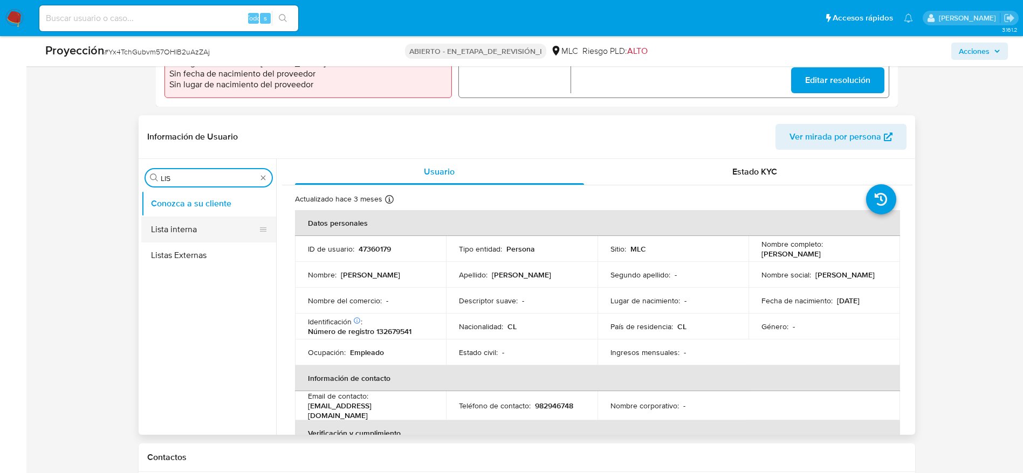
type input "LIS"
click at [200, 222] on button "Lista interna" at bounding box center [204, 230] width 126 height 26
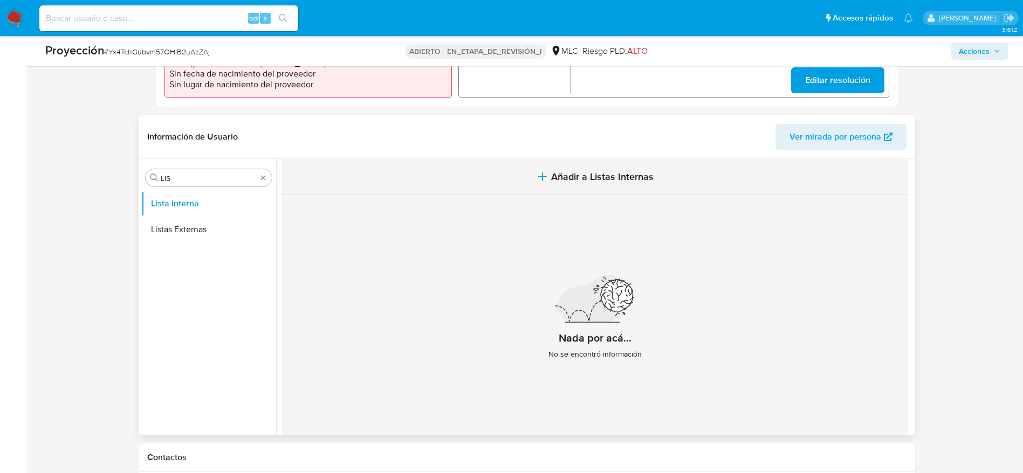
click at [538, 184] on button "Añadir a Listas Internas" at bounding box center [595, 177] width 626 height 36
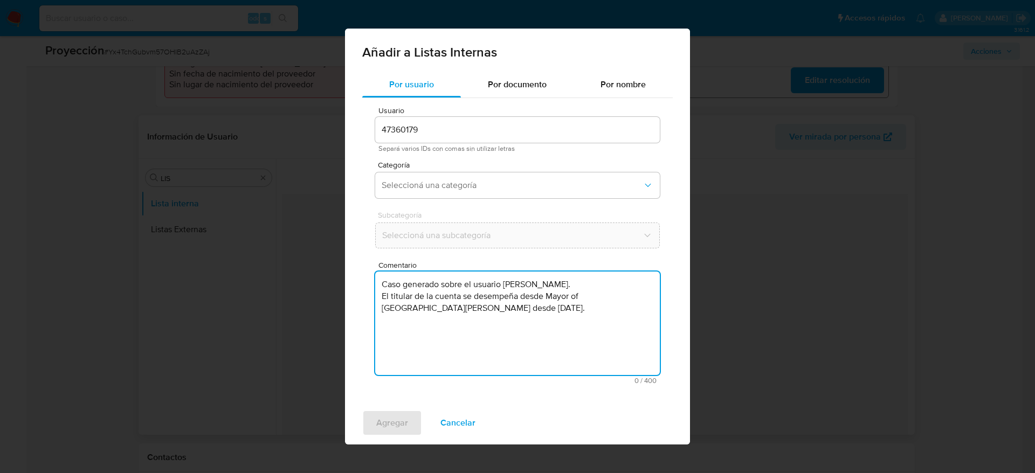
click at [471, 320] on textarea "Caso generado sobre el usuario Jaime Patricio Fernández Alarcón. El titular de …" at bounding box center [517, 324] width 285 height 104
type textarea "Caso generado sobre el usuario Jaime Patricio Fernández Alarcón. El titular de …"
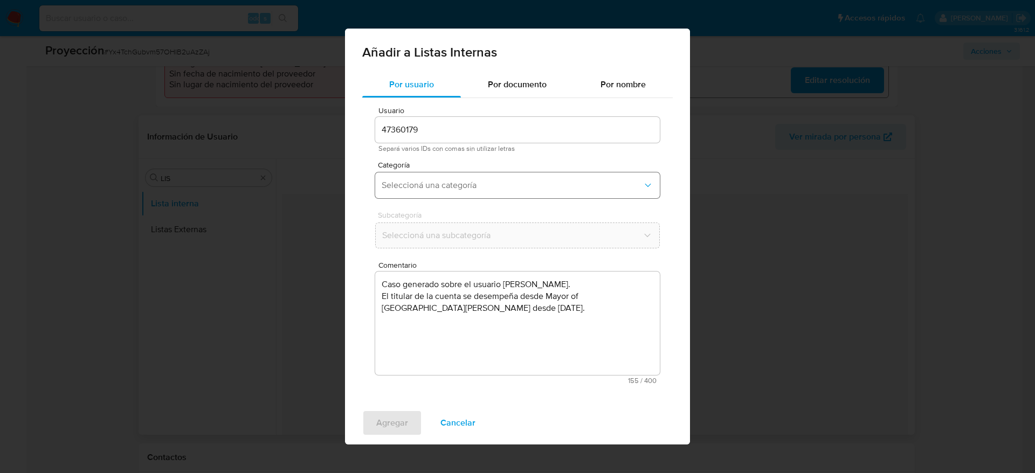
click at [441, 180] on span "Seleccioná una categoría" at bounding box center [512, 185] width 261 height 11
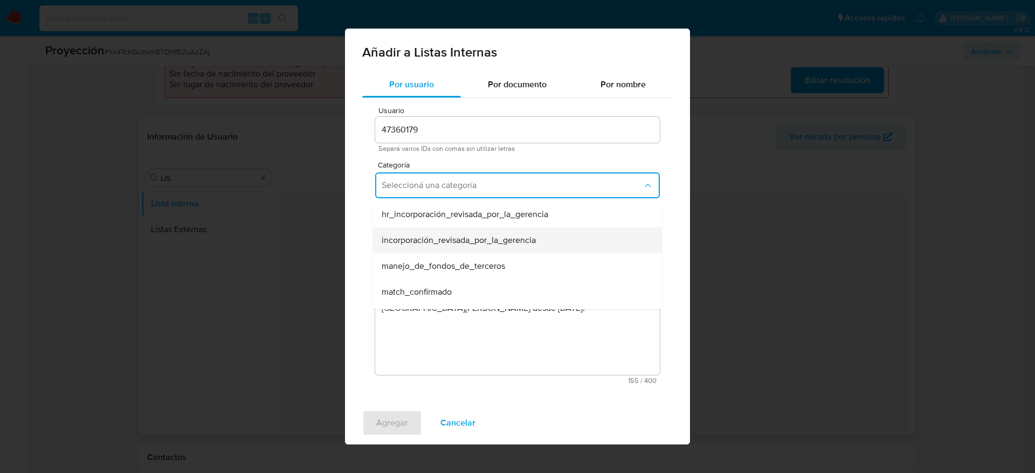
scroll to position [53, 0]
click at [447, 241] on span "match_confirmado" at bounding box center [417, 238] width 70 height 11
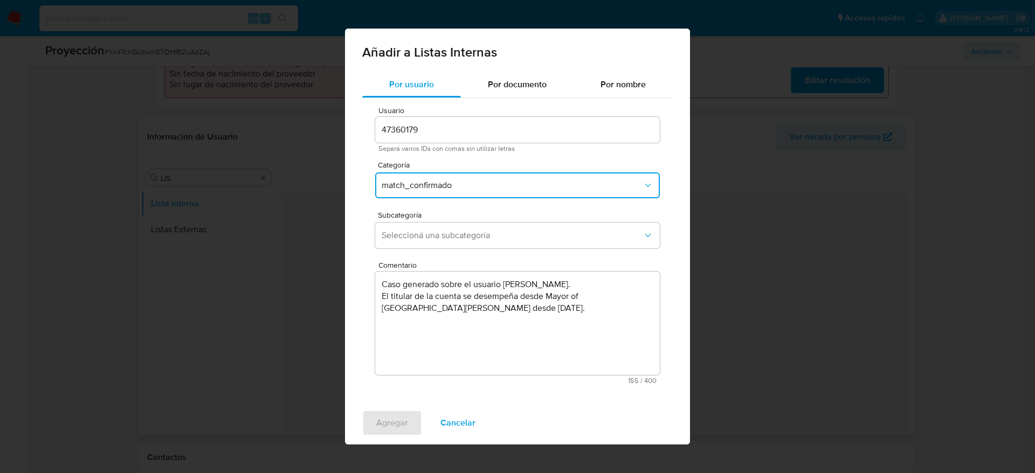
click at [447, 241] on button "Seleccioná una subcategoría" at bounding box center [517, 236] width 285 height 26
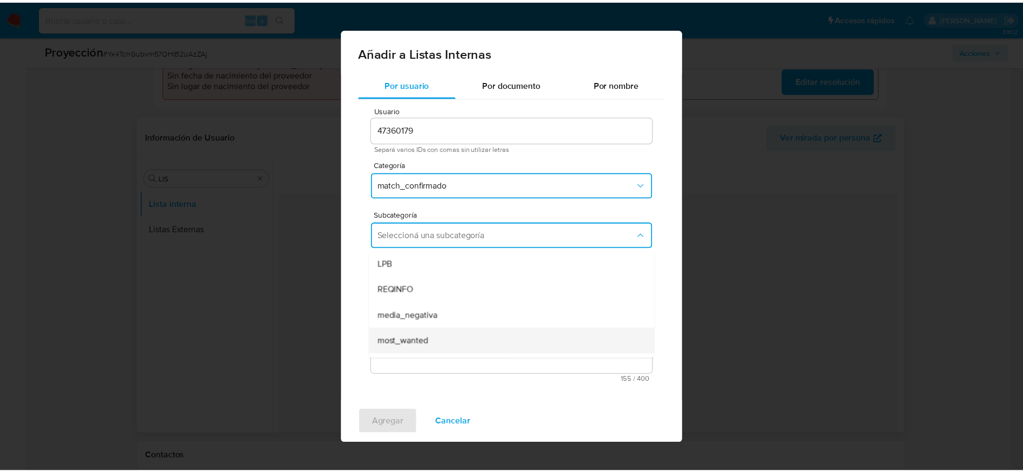
scroll to position [73, 0]
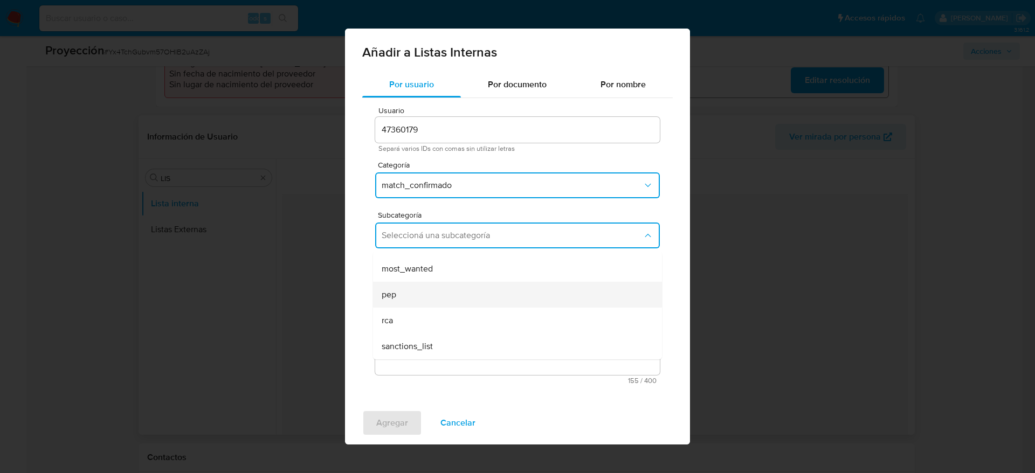
click at [420, 294] on div "pep" at bounding box center [514, 295] width 265 height 26
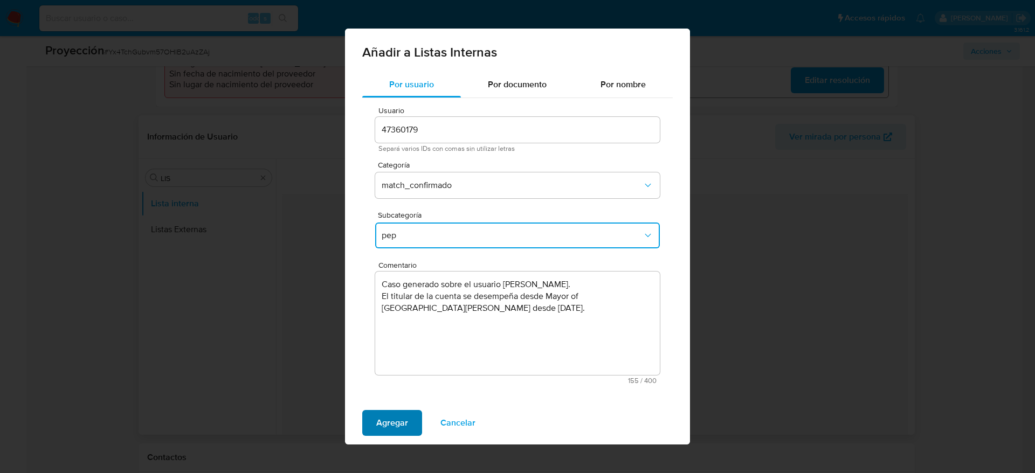
click at [383, 422] on span "Agregar" at bounding box center [392, 423] width 32 height 24
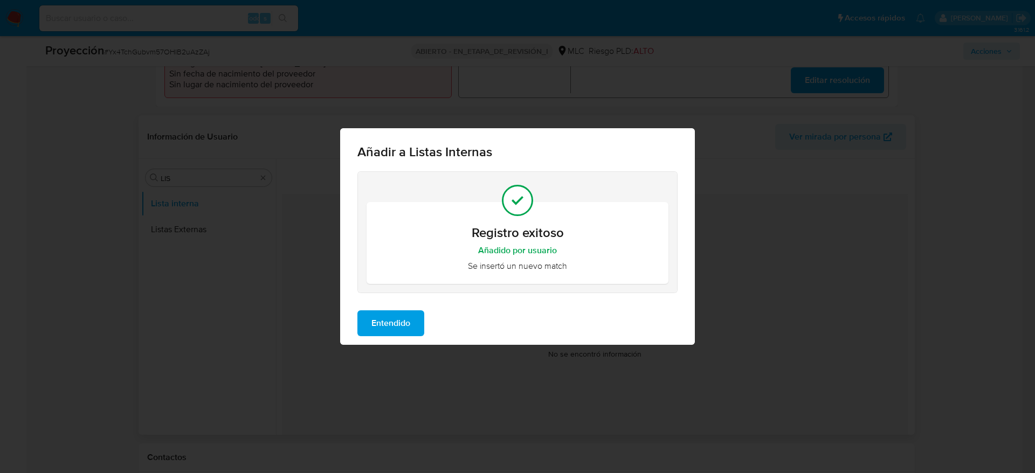
click at [395, 333] on span "Entendido" at bounding box center [391, 324] width 39 height 24
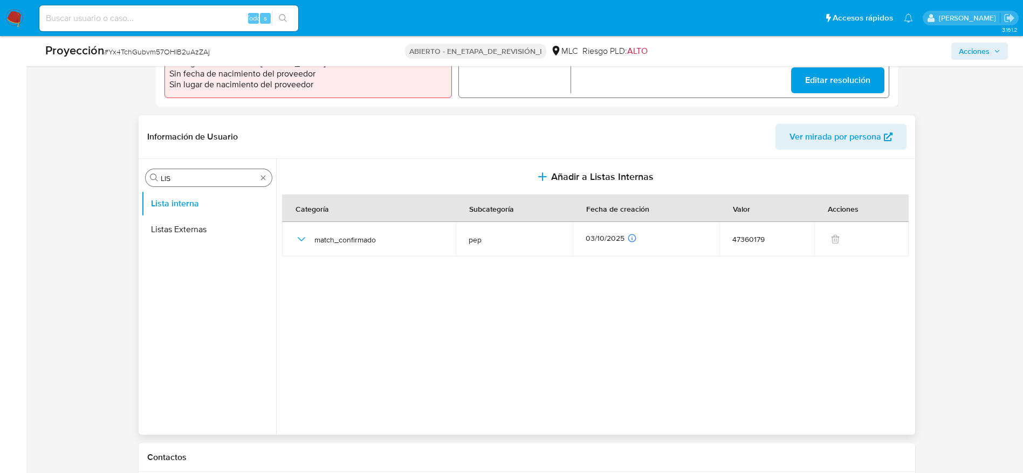
click at [182, 174] on input "LIS" at bounding box center [209, 179] width 96 height 10
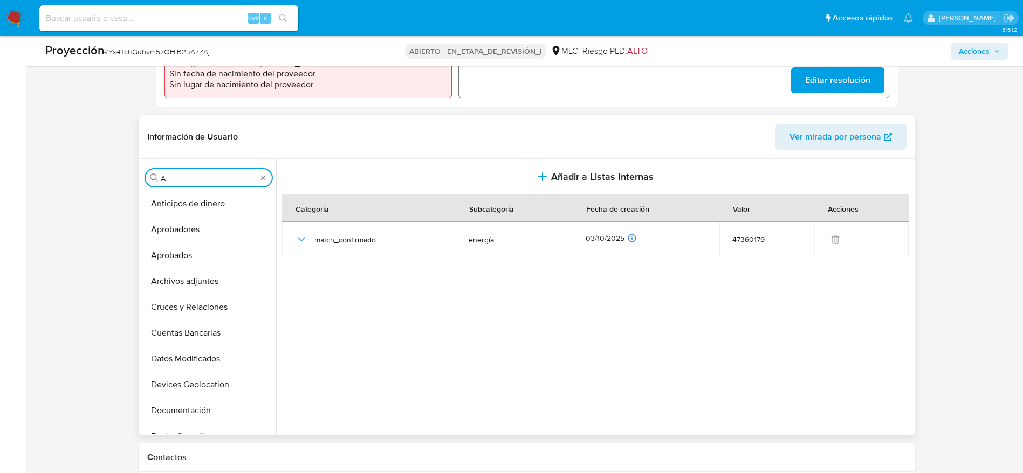
click at [182, 174] on input "A" at bounding box center [209, 179] width 96 height 10
type input "E"
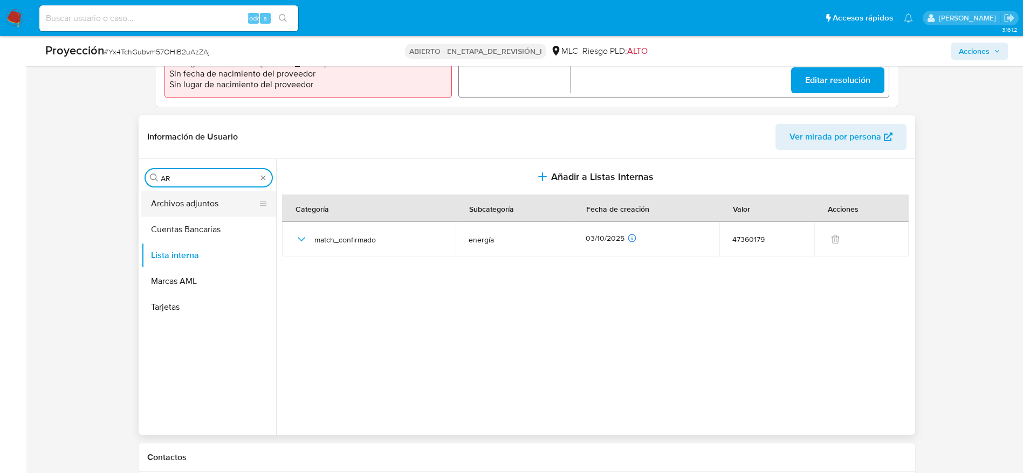
type input "AR"
click at [205, 200] on button "Archivos adjuntos" at bounding box center [204, 204] width 126 height 26
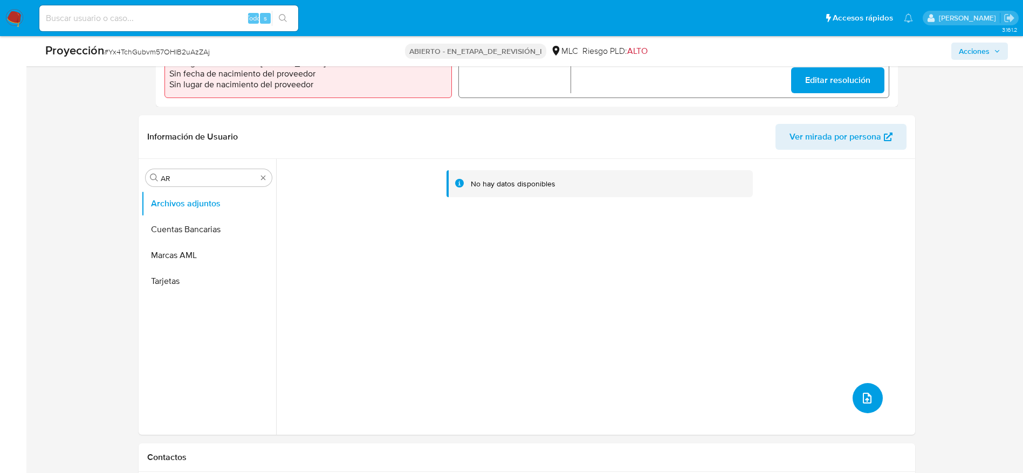
click at [870, 405] on button "subir archivo" at bounding box center [868, 398] width 30 height 30
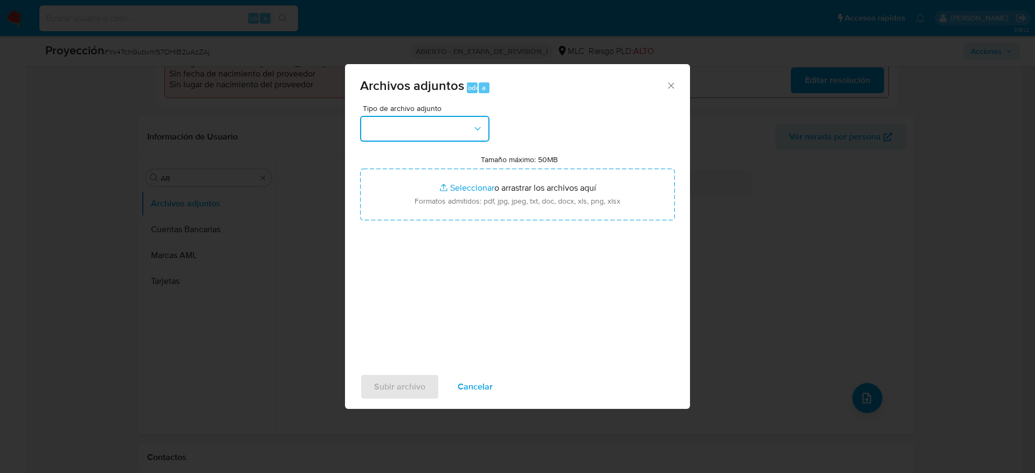
click at [478, 124] on icon "button" at bounding box center [477, 128] width 11 height 11
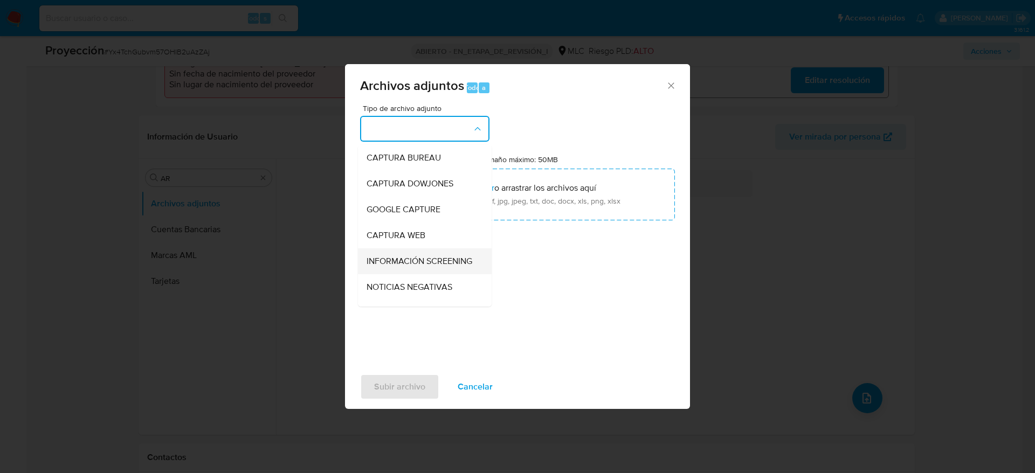
click at [376, 262] on span "INFORMACIÓN SCREENING" at bounding box center [420, 261] width 106 height 11
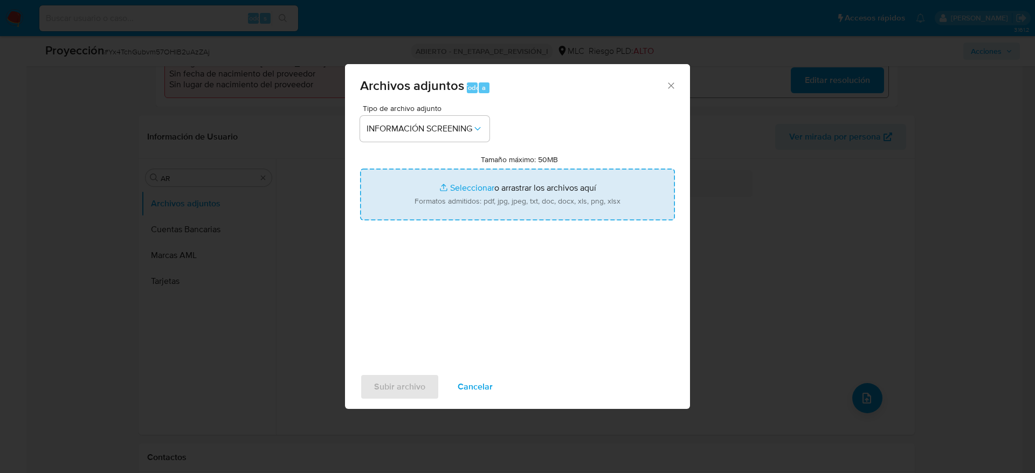
click at [512, 202] on input "Tamaño máximo: 50MB Seleccionar archivos" at bounding box center [517, 195] width 315 height 52
type input "C:\fakepath\_Jaime Patricio Fernández Alarcón_ - Buscar con Google.pdf"
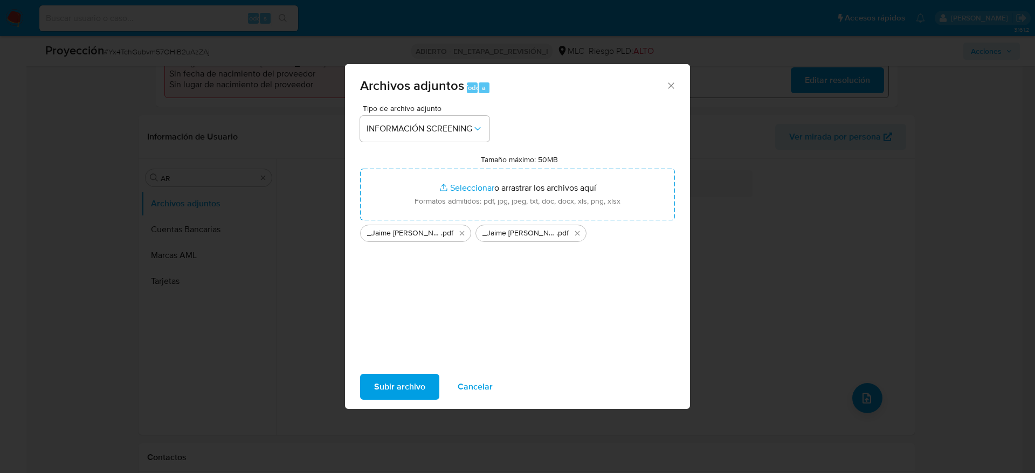
click at [418, 387] on span "Subir archivo" at bounding box center [399, 387] width 51 height 24
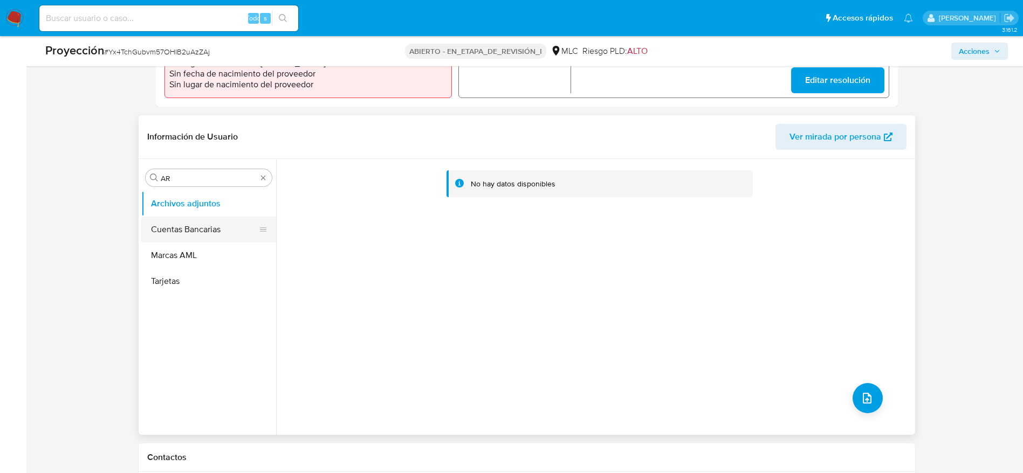
click at [213, 223] on button "Cuentas Bancarias" at bounding box center [204, 230] width 126 height 26
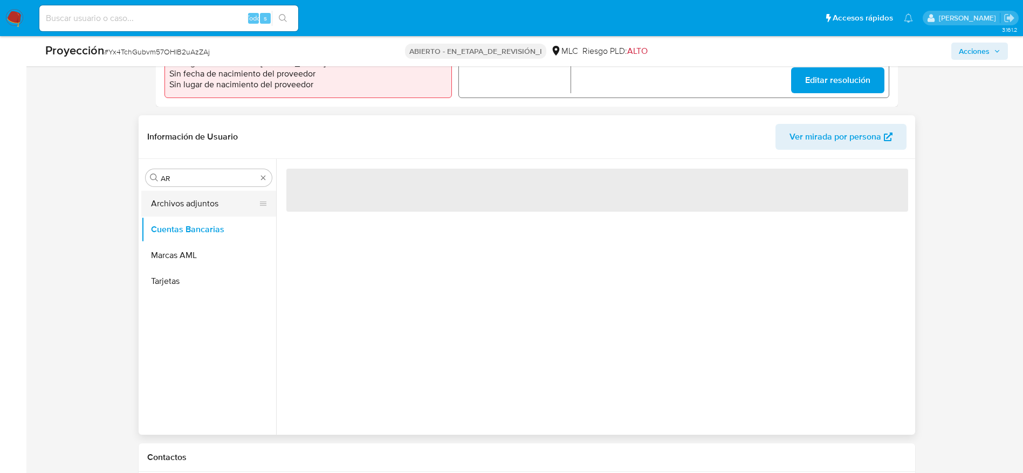
click at [159, 203] on button "Archivos adjuntos" at bounding box center [204, 204] width 126 height 26
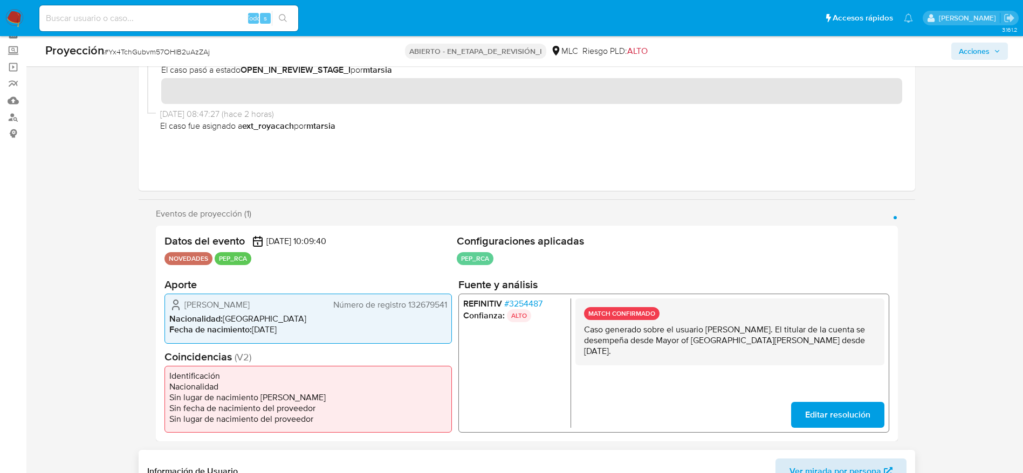
scroll to position [0, 0]
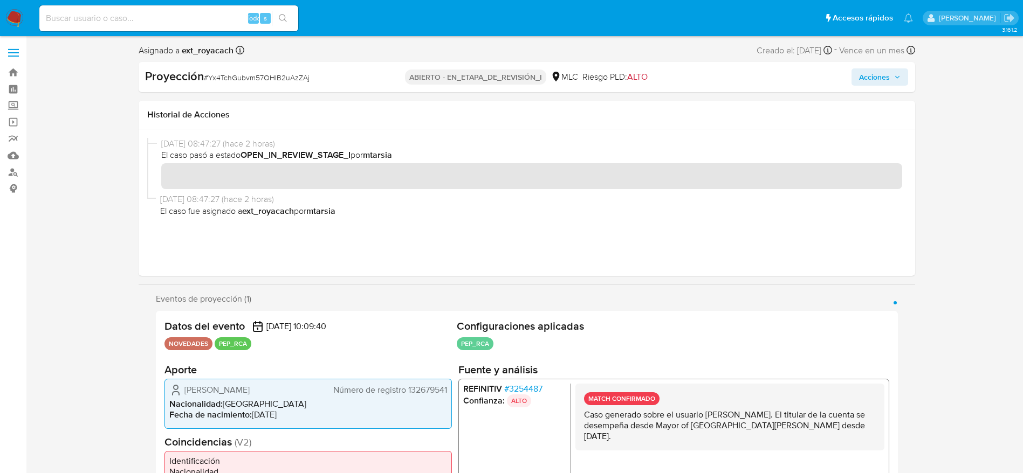
click at [902, 72] on button "Acciones" at bounding box center [879, 76] width 57 height 17
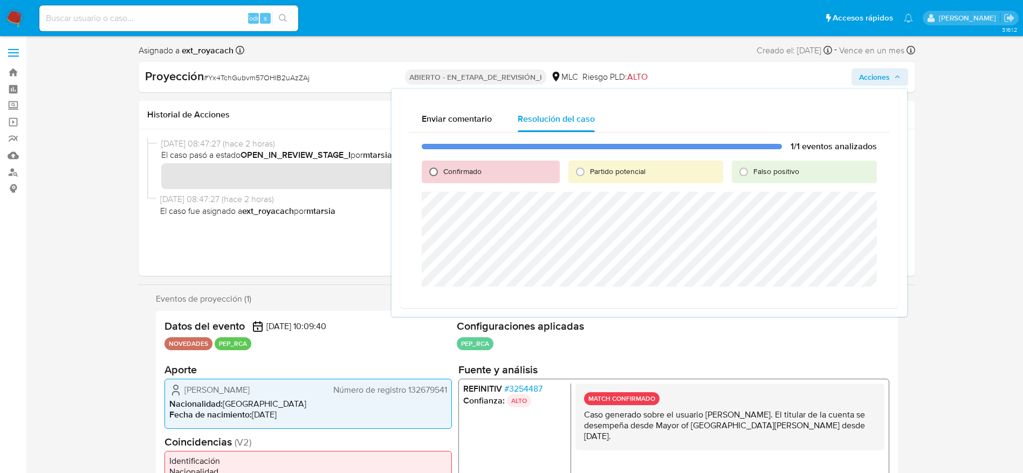
click at [441, 176] on input "Confirmado" at bounding box center [433, 171] width 17 height 17
radio input "true"
click at [827, 298] on span "Cerrar Caso" at bounding box center [839, 299] width 52 height 15
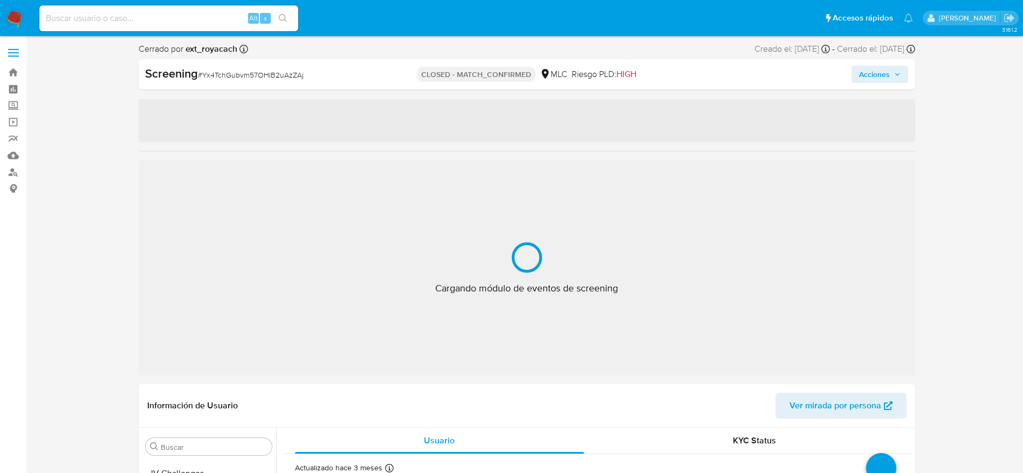
scroll to position [507, 0]
select select "10"
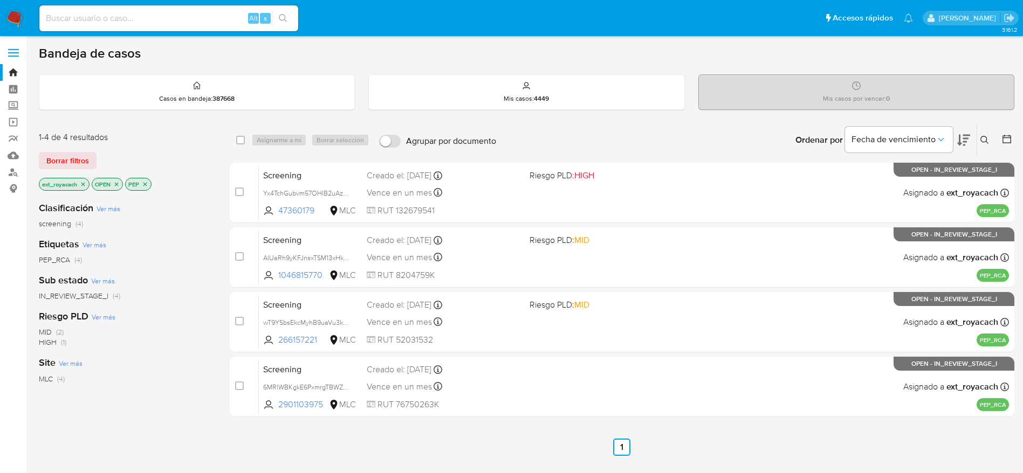
click at [12, 24] on img at bounding box center [14, 18] width 18 height 18
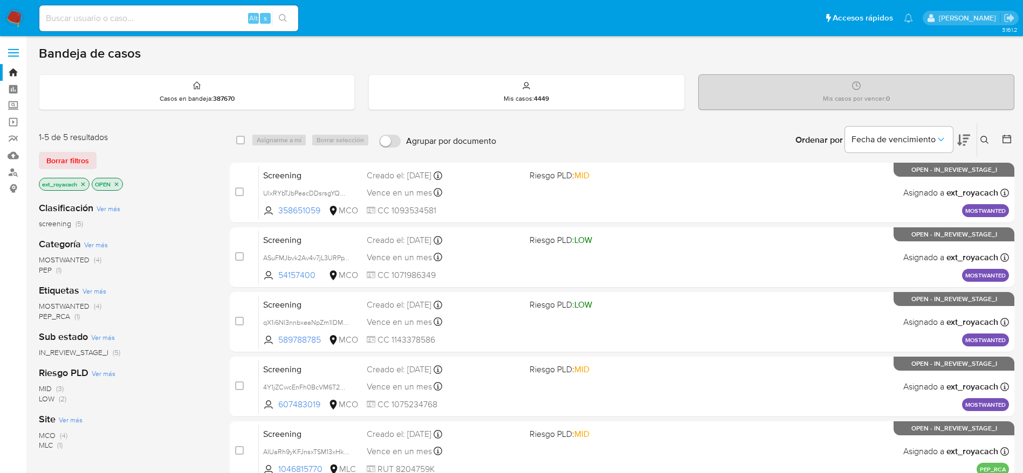
click at [65, 315] on span "PEP_RCA" at bounding box center [54, 316] width 31 height 11
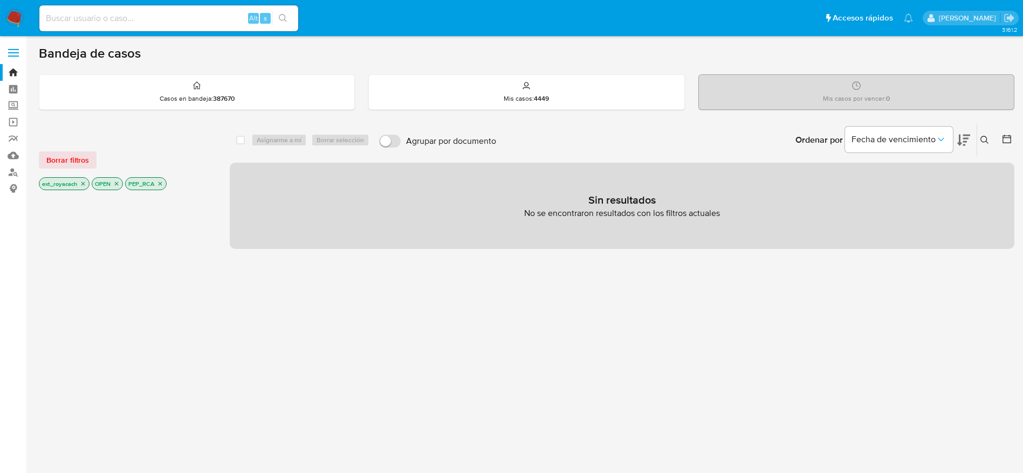
click at [16, 10] on img at bounding box center [14, 18] width 18 height 18
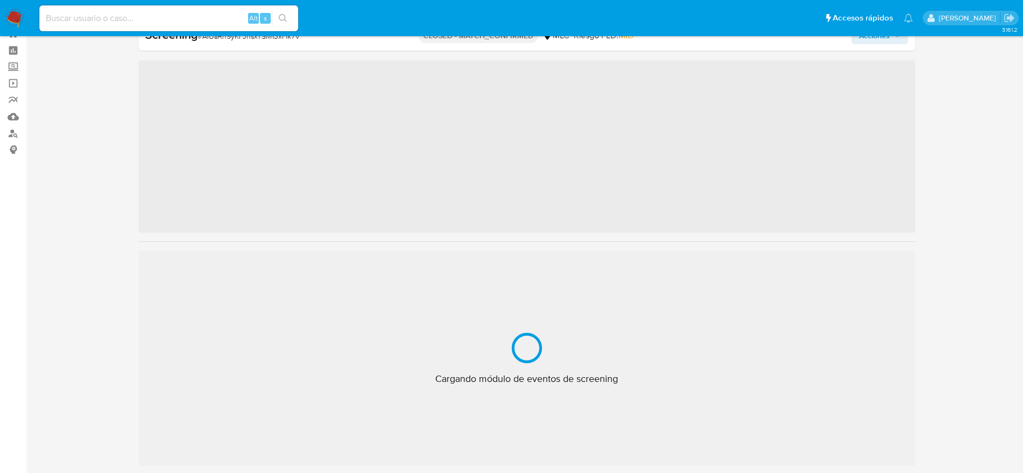
scroll to position [507, 0]
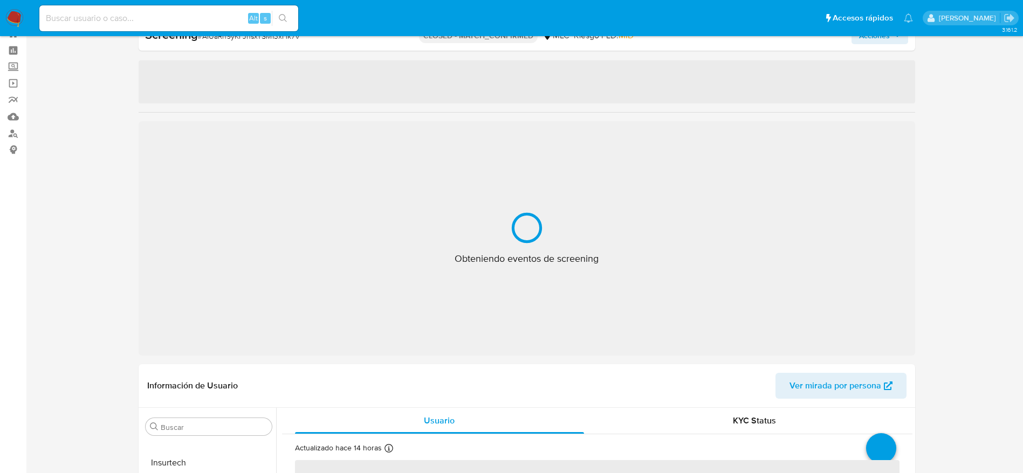
select select "10"
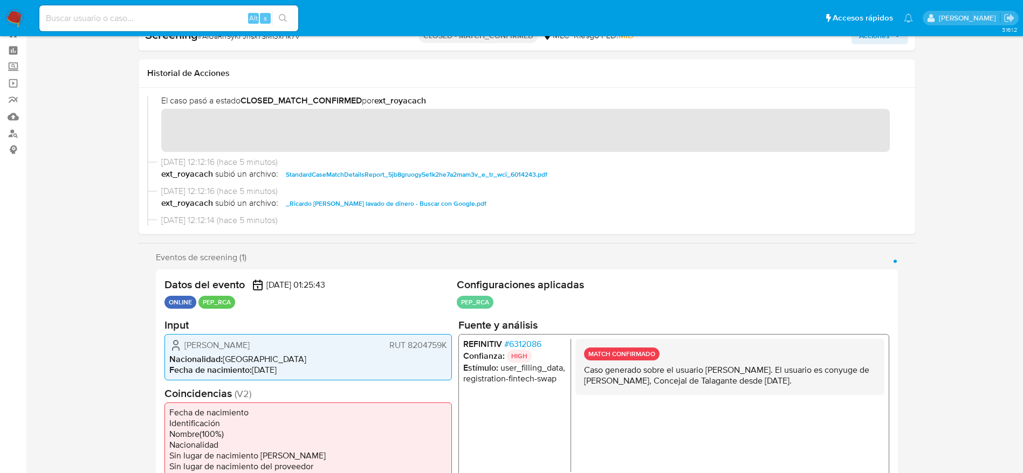
scroll to position [0, 0]
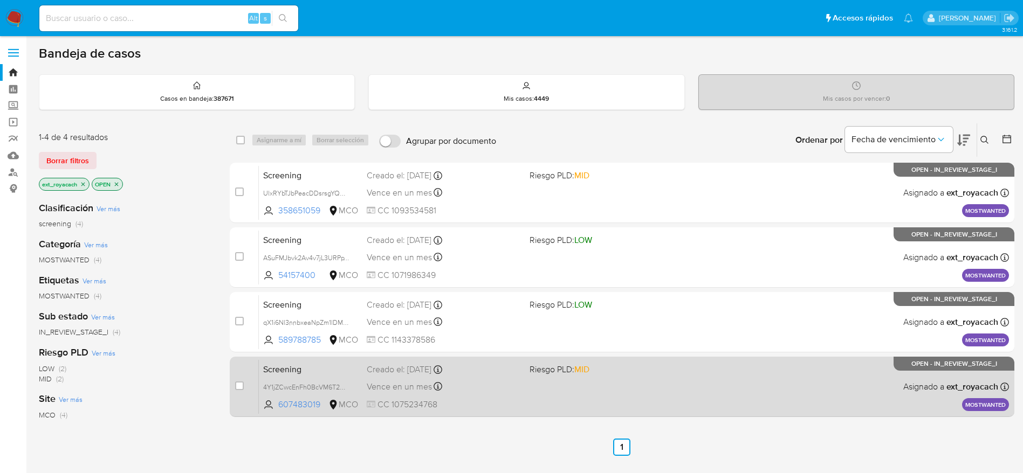
click at [569, 390] on div "Screening 4Y1jZCwcEnFh0BcVM6T2Kitm 607483019 MCO Riesgo PLD: MID Creado el: [DA…" at bounding box center [634, 387] width 750 height 54
